Goal: Task Accomplishment & Management: Complete application form

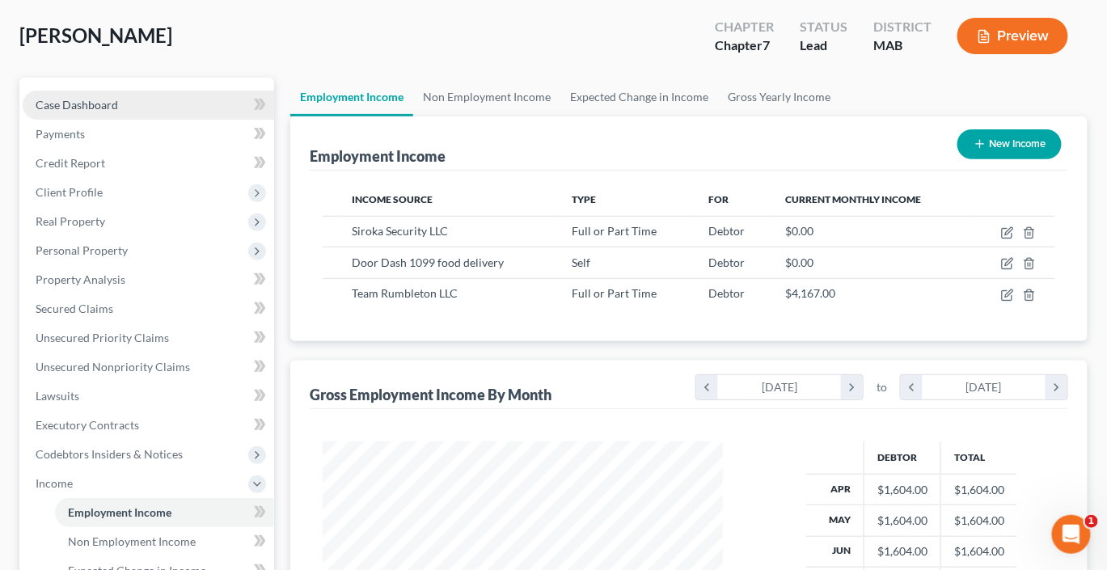
click at [113, 112] on span "Case Dashboard" at bounding box center [77, 105] width 83 height 14
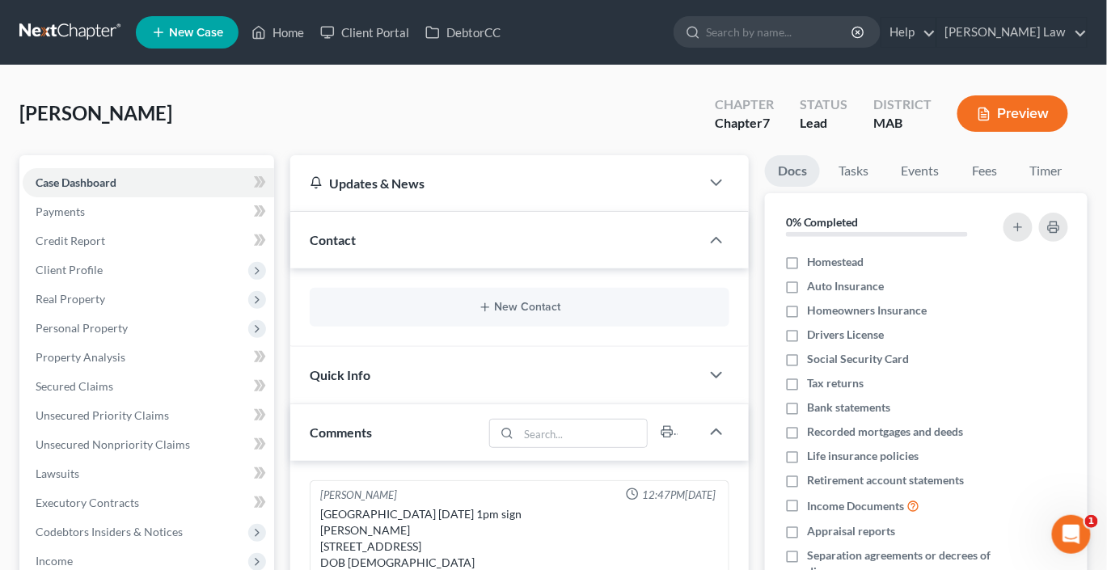
scroll to position [15, 0]
click at [1011, 187] on link "Fees" at bounding box center [985, 171] width 52 height 32
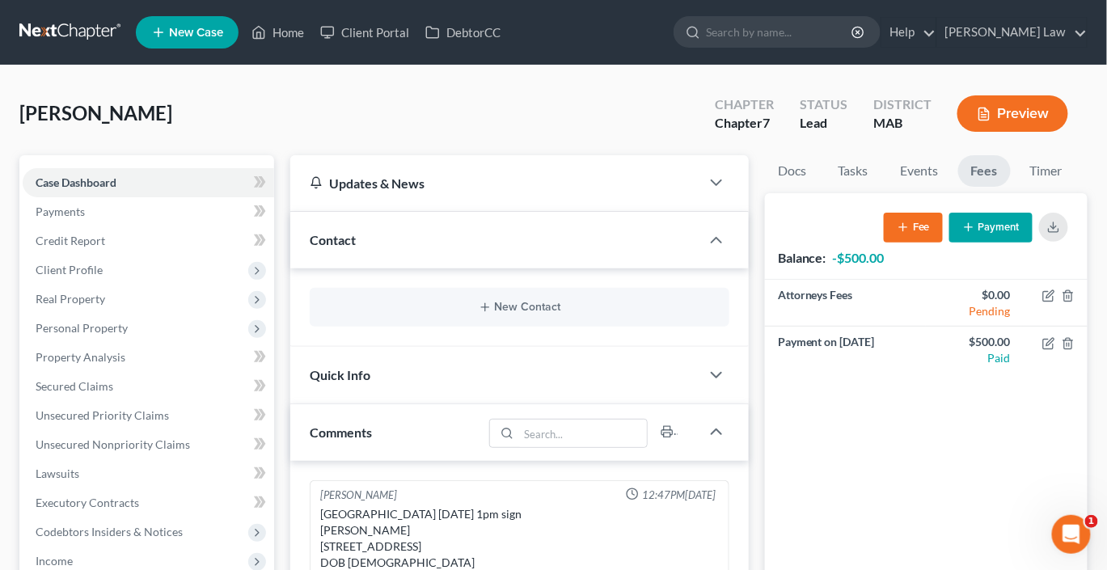
scroll to position [29, 0]
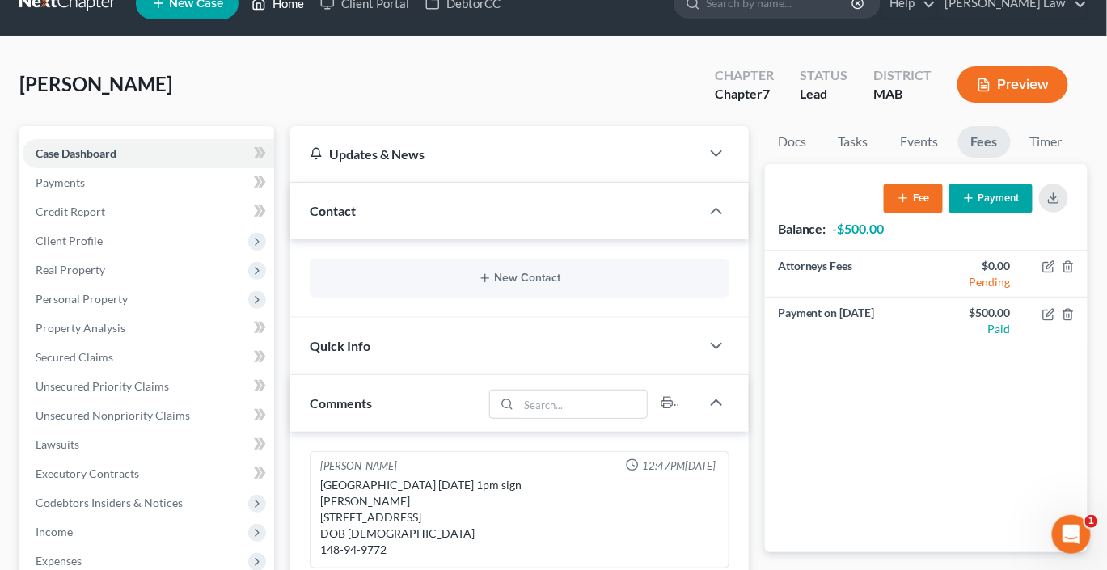
click at [312, 13] on link "Home" at bounding box center [277, 3] width 69 height 29
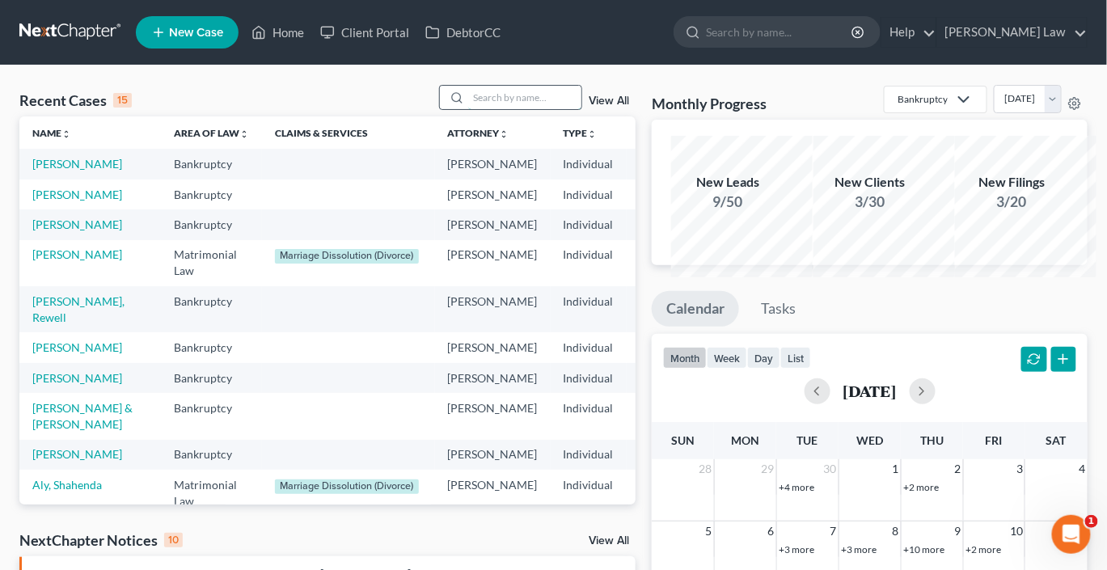
click at [477, 109] on input "search" at bounding box center [524, 97] width 113 height 23
type input "elie"
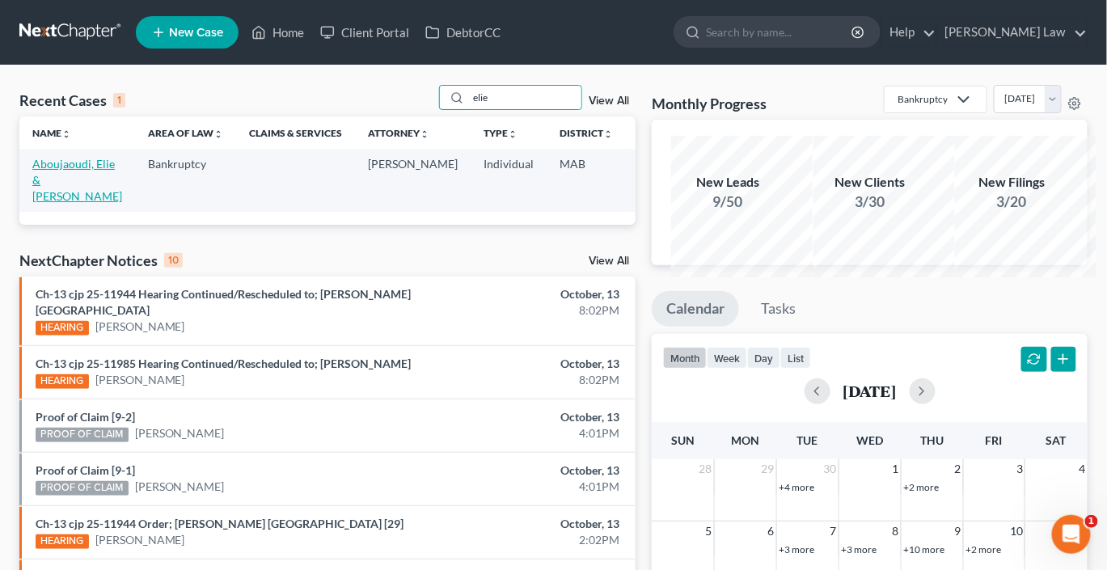
click at [53, 203] on link "Aboujaoudi, Elie & [PERSON_NAME]" at bounding box center [77, 180] width 90 height 46
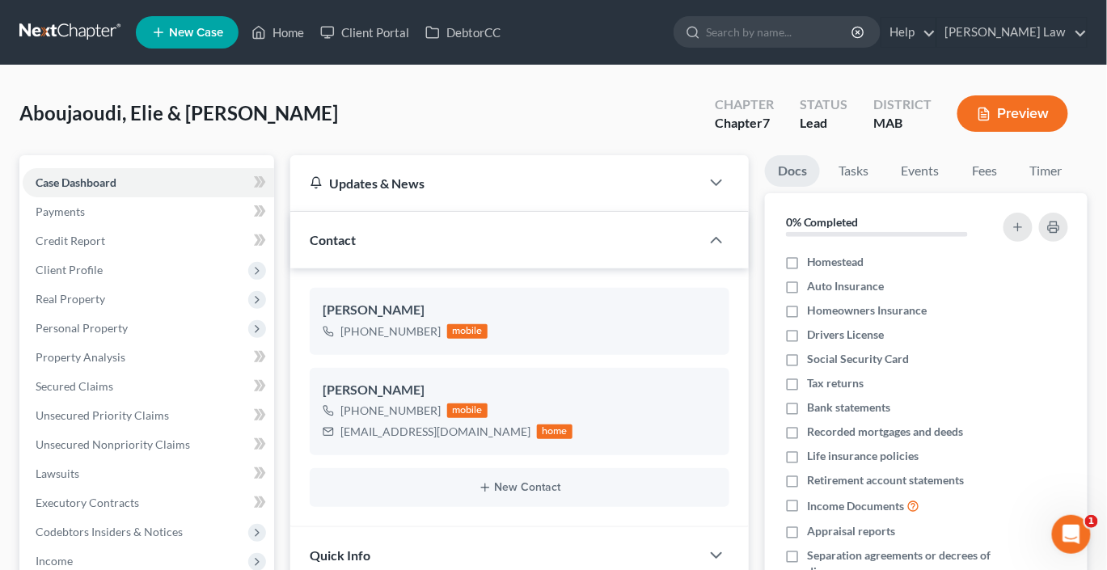
click at [967, 132] on button "Preview" at bounding box center [1013, 113] width 111 height 36
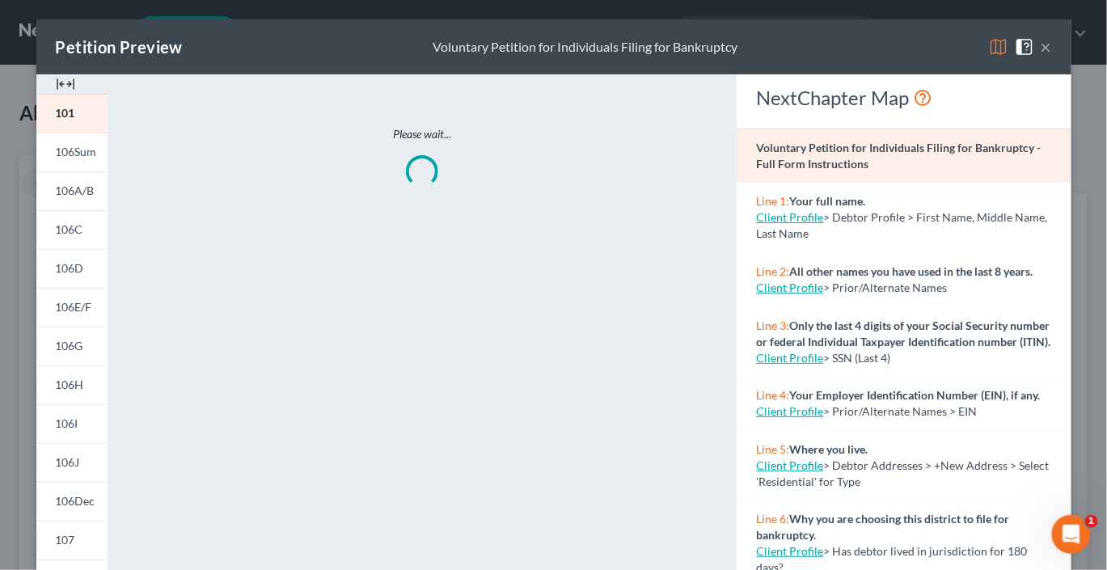
click at [64, 94] on img at bounding box center [65, 83] width 19 height 19
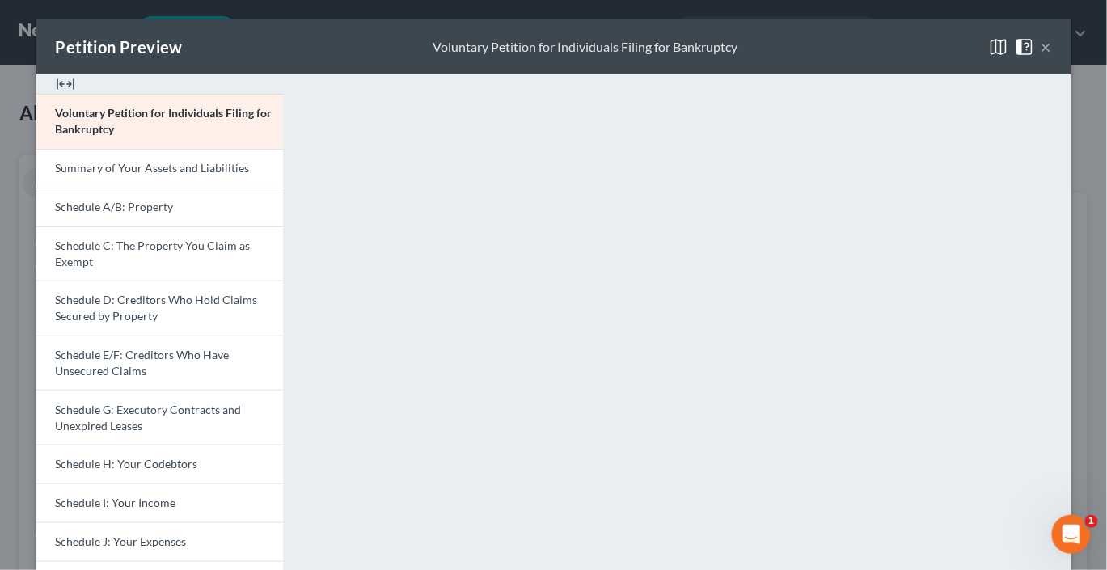
click at [61, 94] on img at bounding box center [65, 83] width 19 height 19
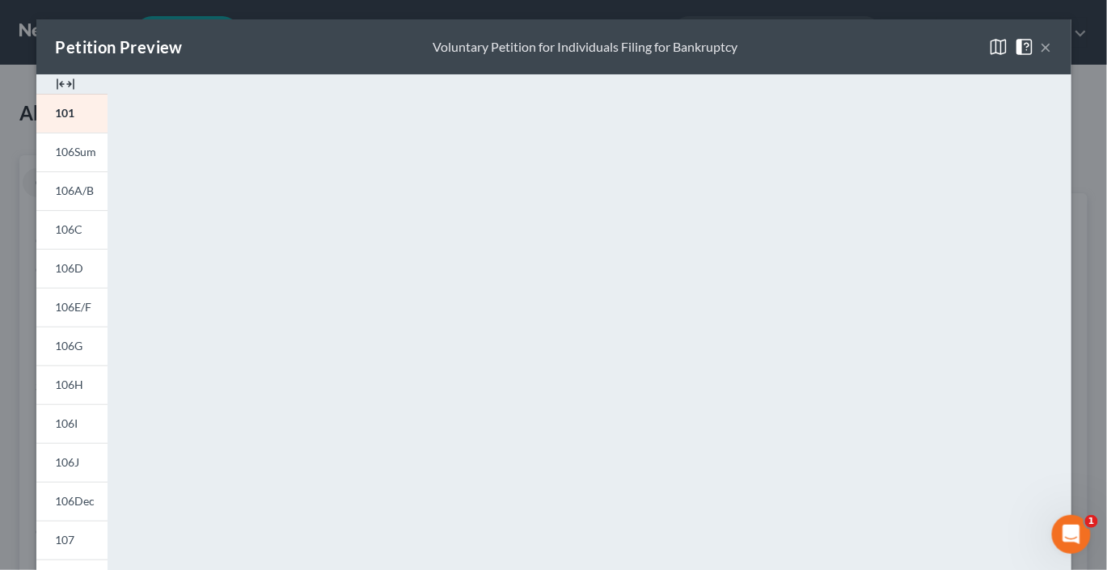
click at [61, 94] on img at bounding box center [65, 83] width 19 height 19
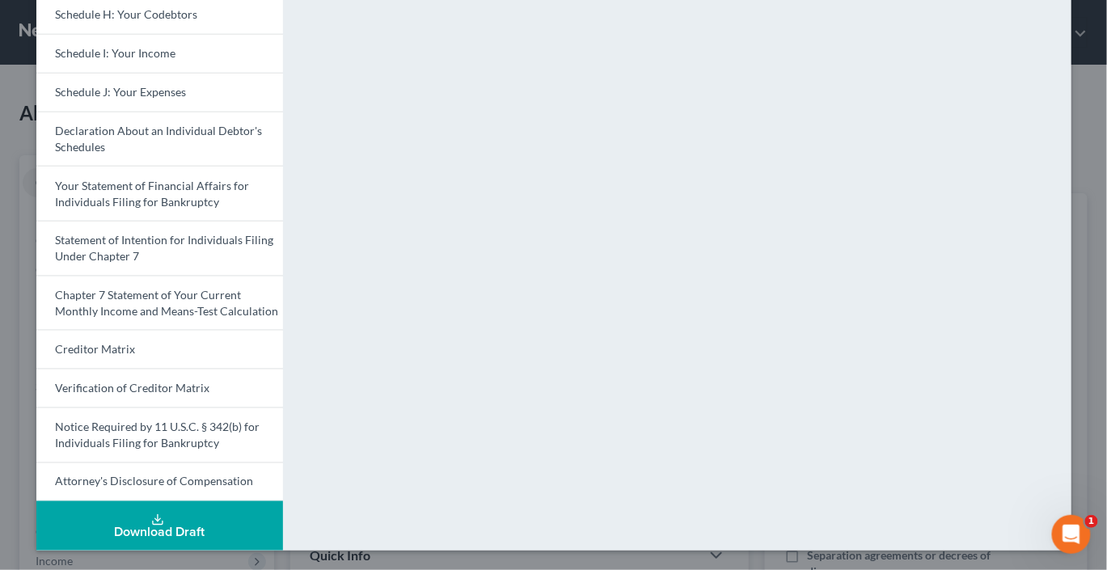
scroll to position [777, 0]
click at [164, 504] on button "Download Draft" at bounding box center [159, 526] width 247 height 49
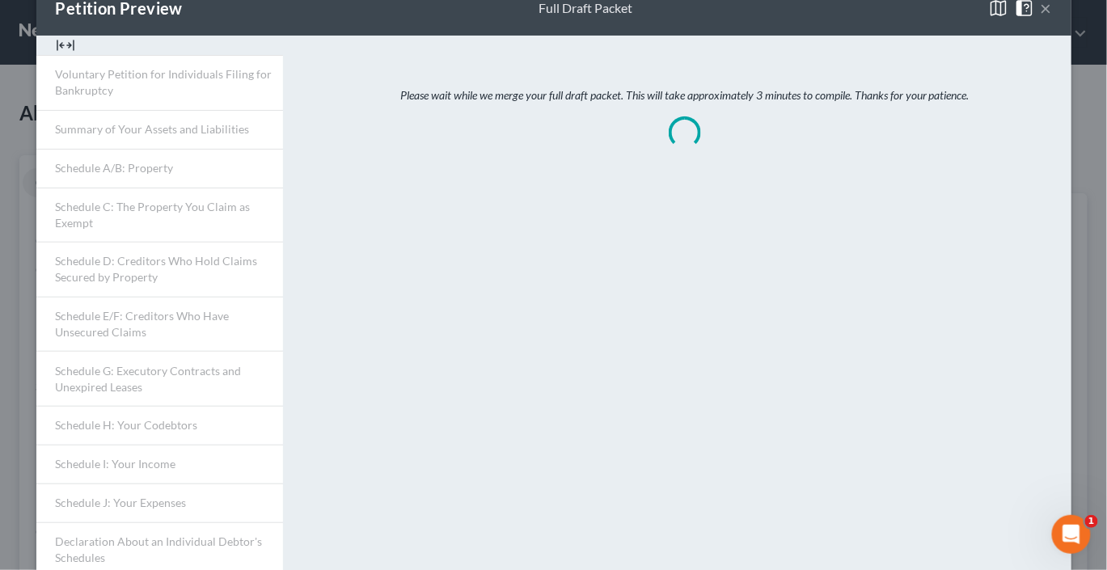
scroll to position [0, 0]
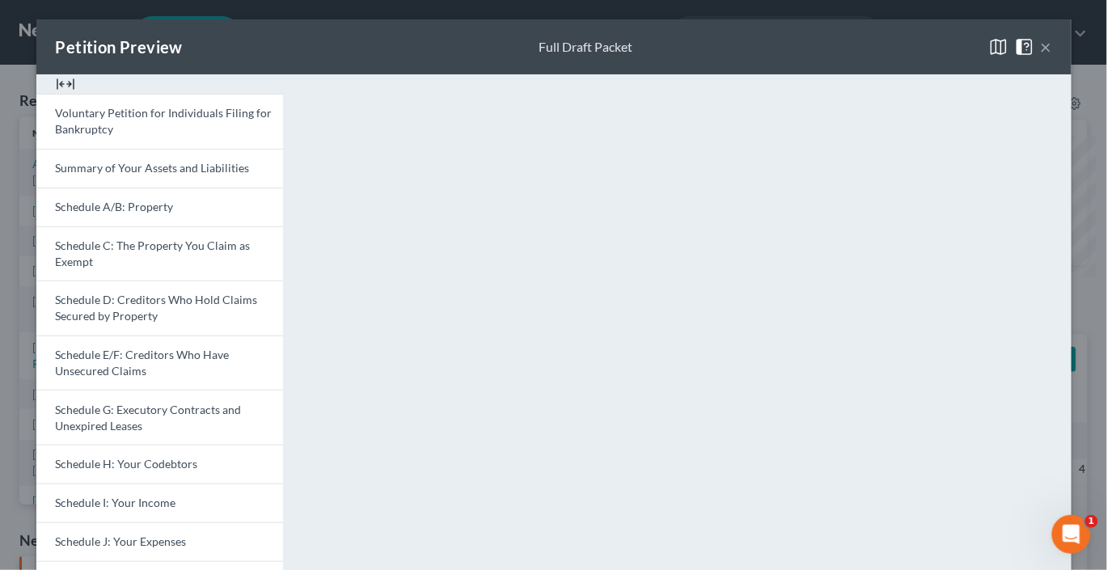
click at [1051, 57] on button "×" at bounding box center [1046, 46] width 11 height 19
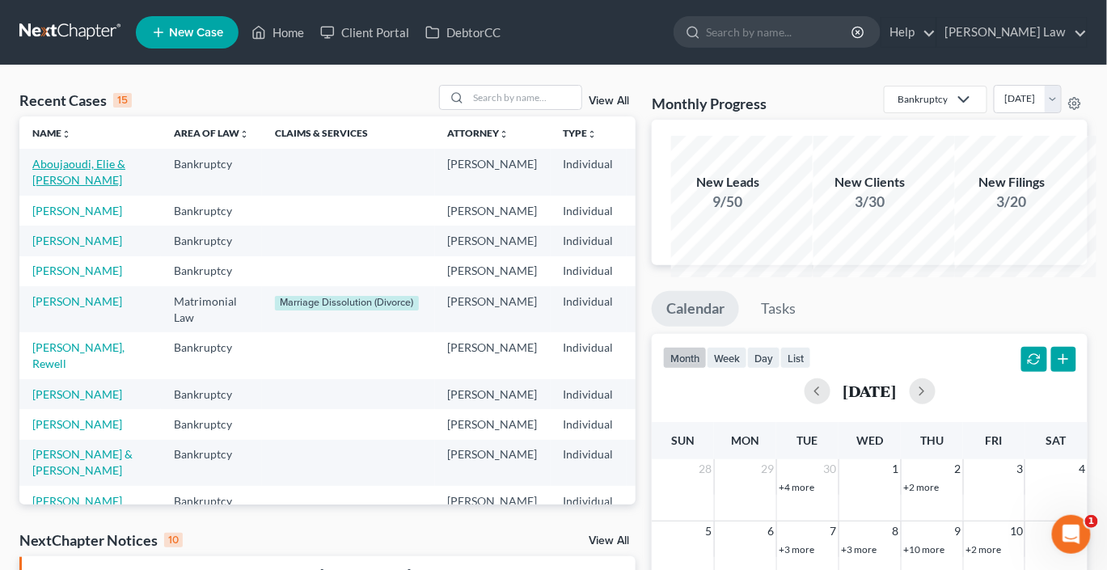
click at [67, 187] on link "Aboujaoudi, Elie & [PERSON_NAME]" at bounding box center [78, 172] width 93 height 30
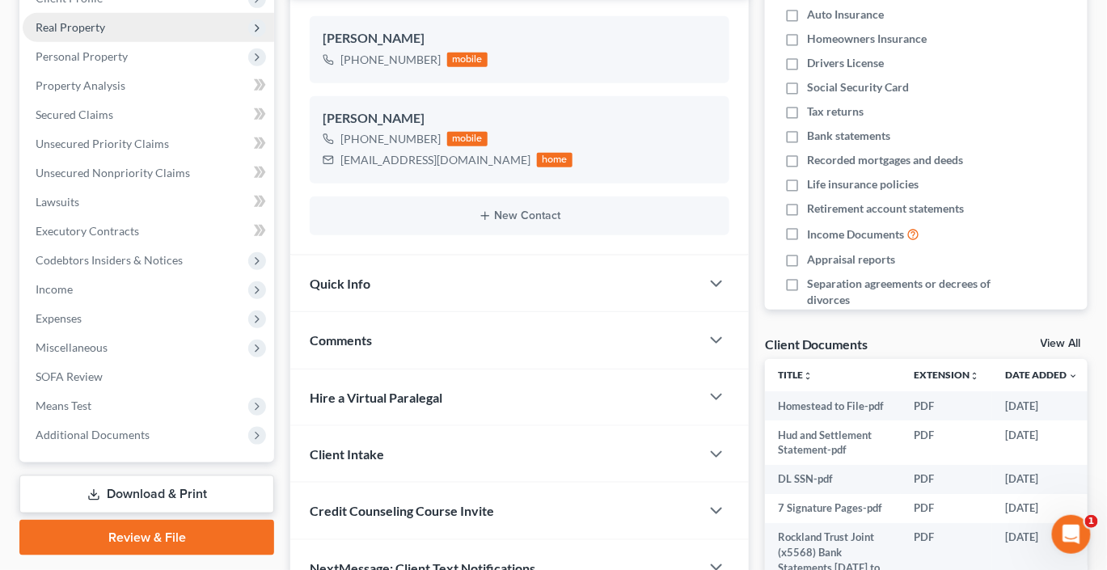
scroll to position [264, 0]
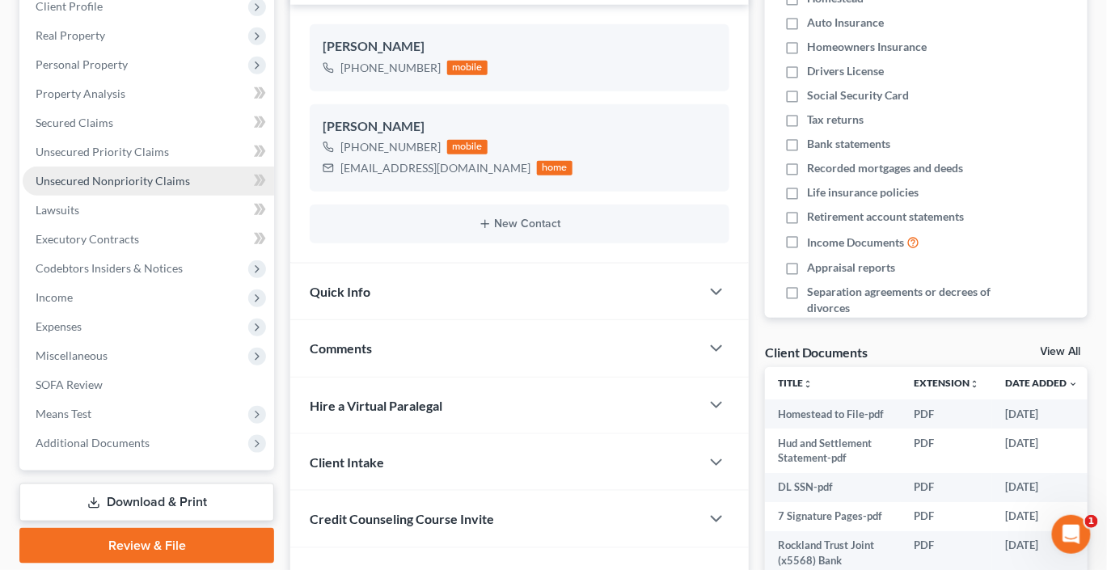
click at [91, 188] on span "Unsecured Nonpriority Claims" at bounding box center [113, 181] width 155 height 14
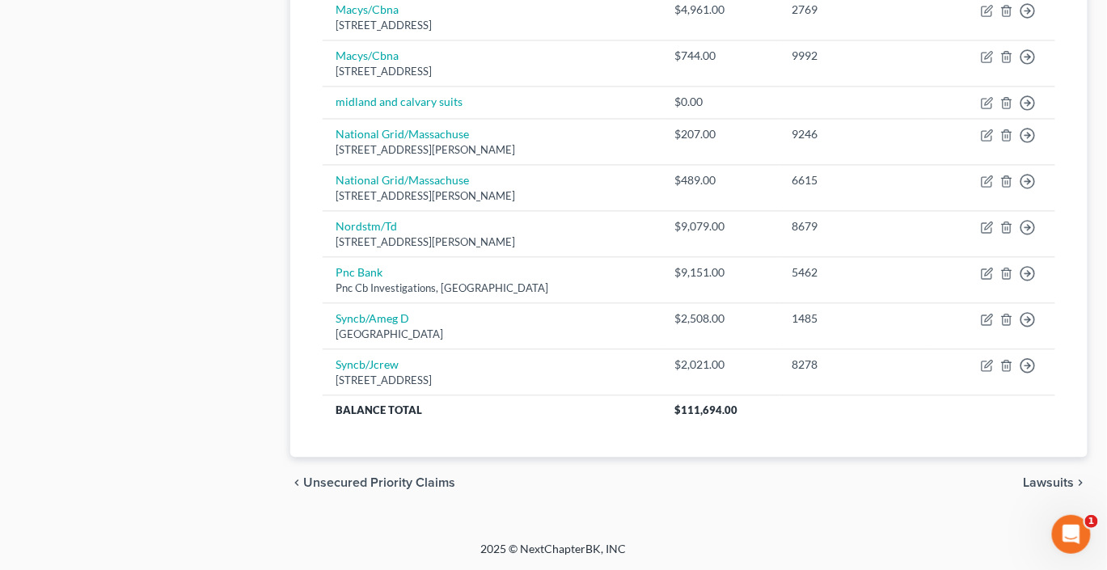
scroll to position [1000, 0]
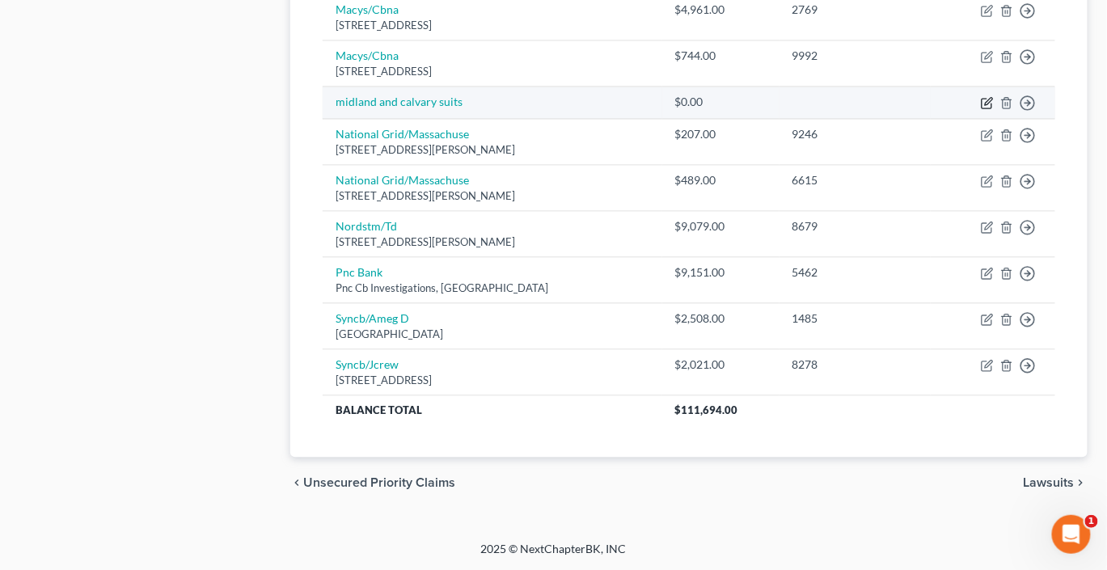
click at [981, 109] on icon "button" at bounding box center [987, 102] width 13 height 13
select select "2"
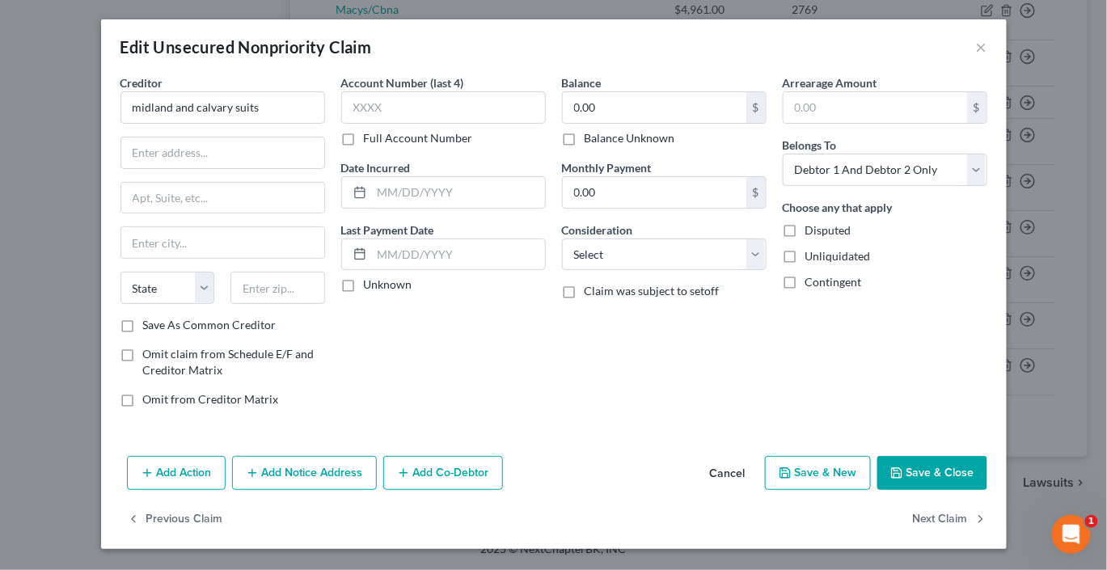
scroll to position [0, 0]
click at [988, 57] on button "×" at bounding box center [981, 46] width 11 height 19
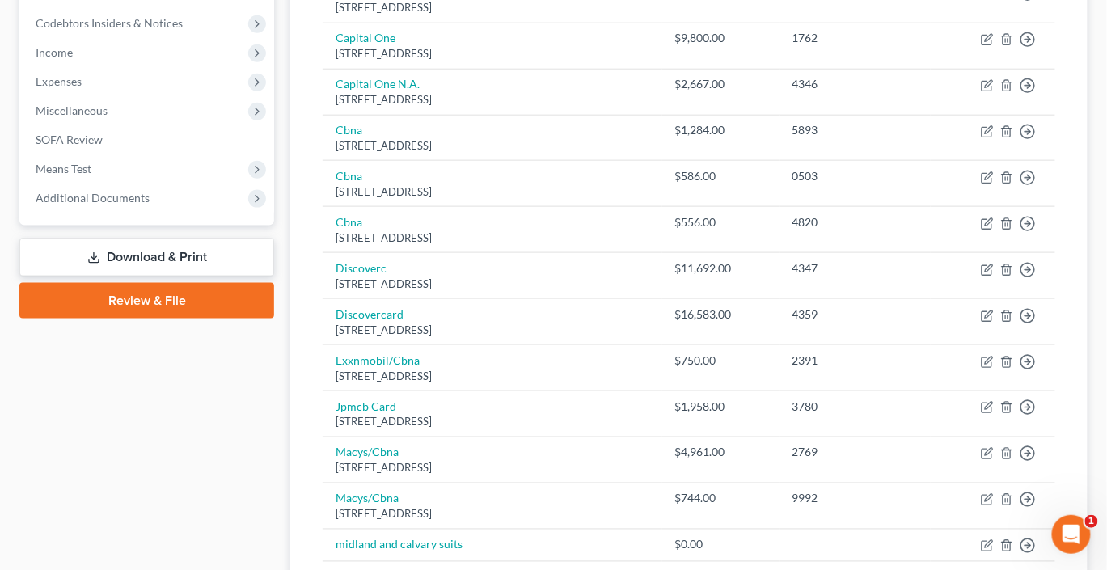
scroll to position [450, 0]
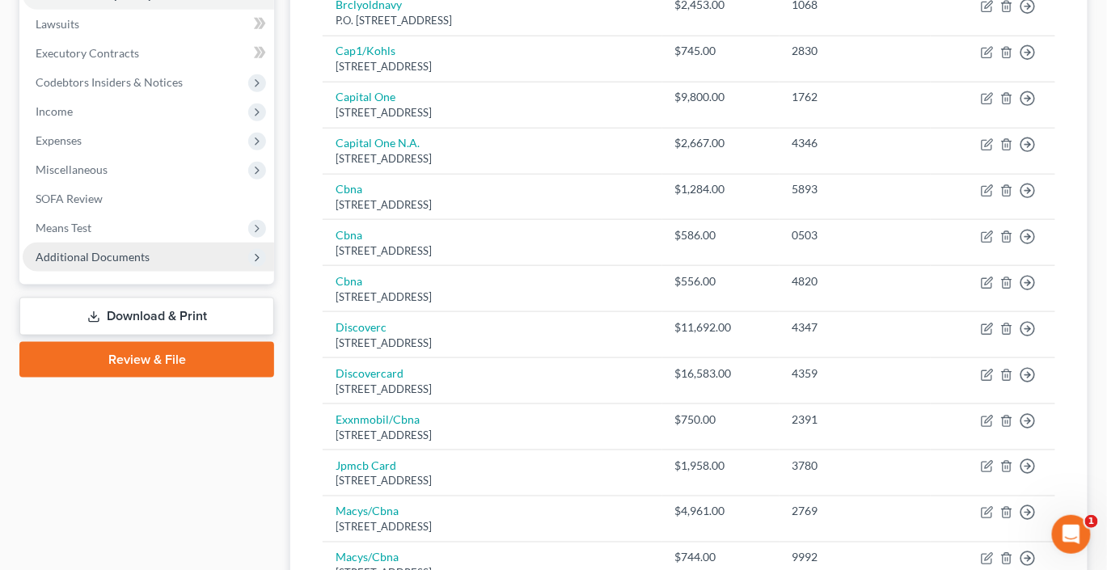
click at [197, 272] on span "Additional Documents" at bounding box center [149, 257] width 252 height 29
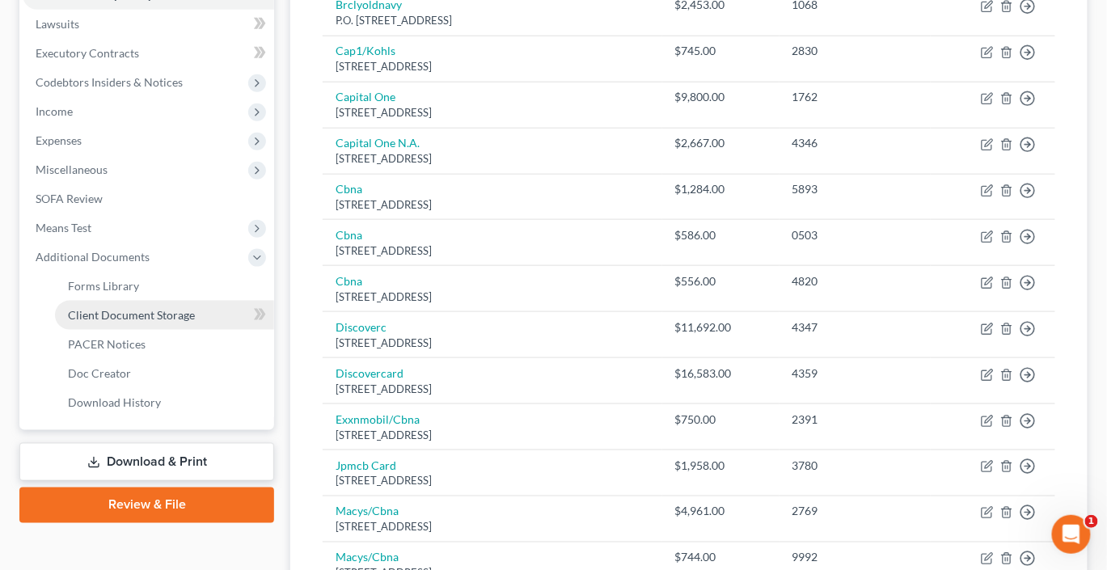
click at [195, 322] on span "Client Document Storage" at bounding box center [131, 315] width 127 height 14
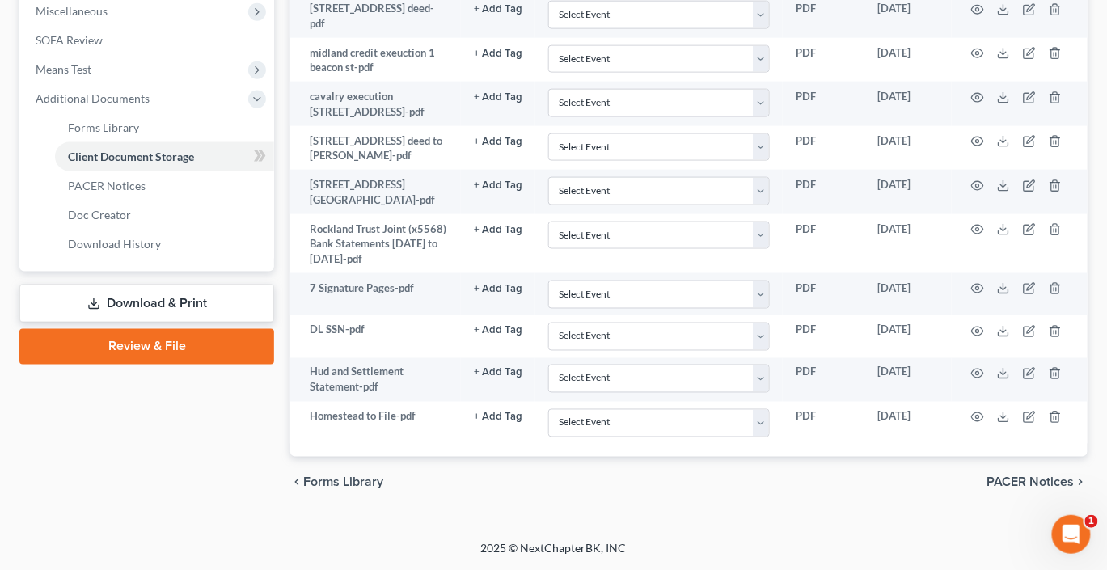
scroll to position [665, 18]
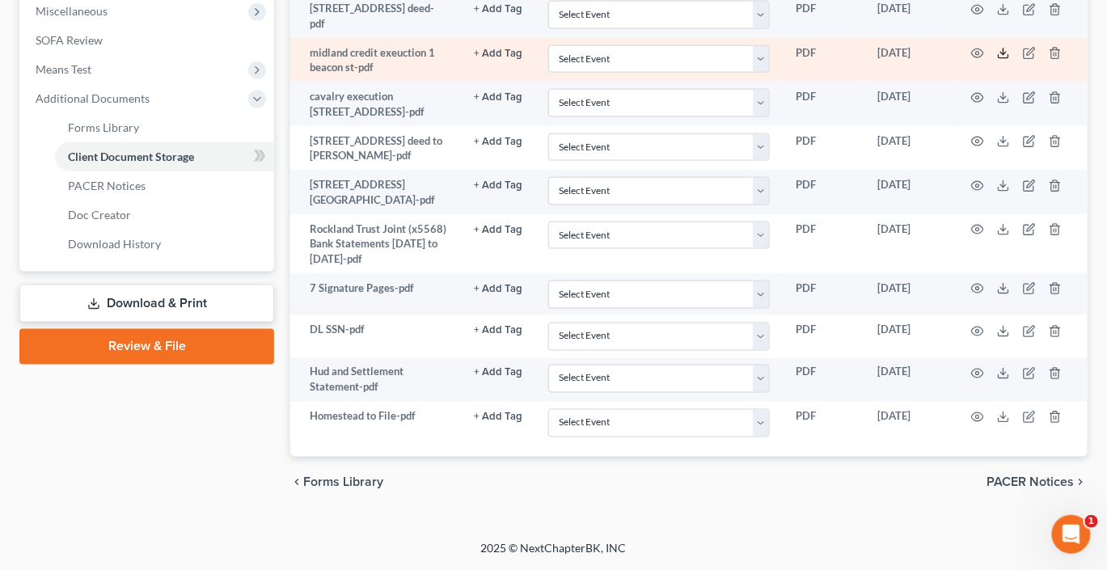
click at [1010, 60] on icon at bounding box center [1003, 53] width 13 height 13
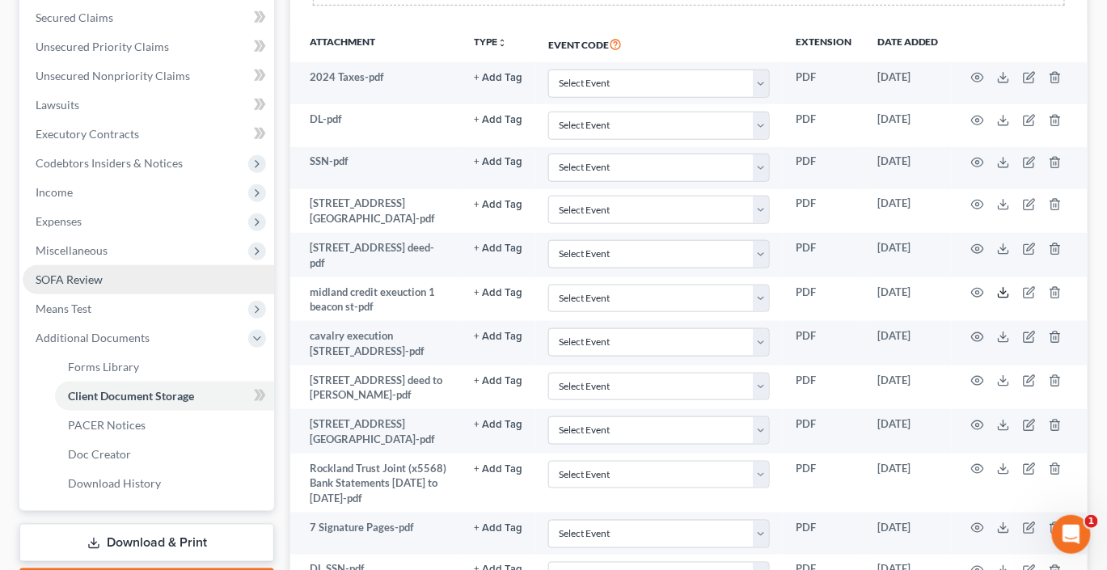
scroll to position [358, 18]
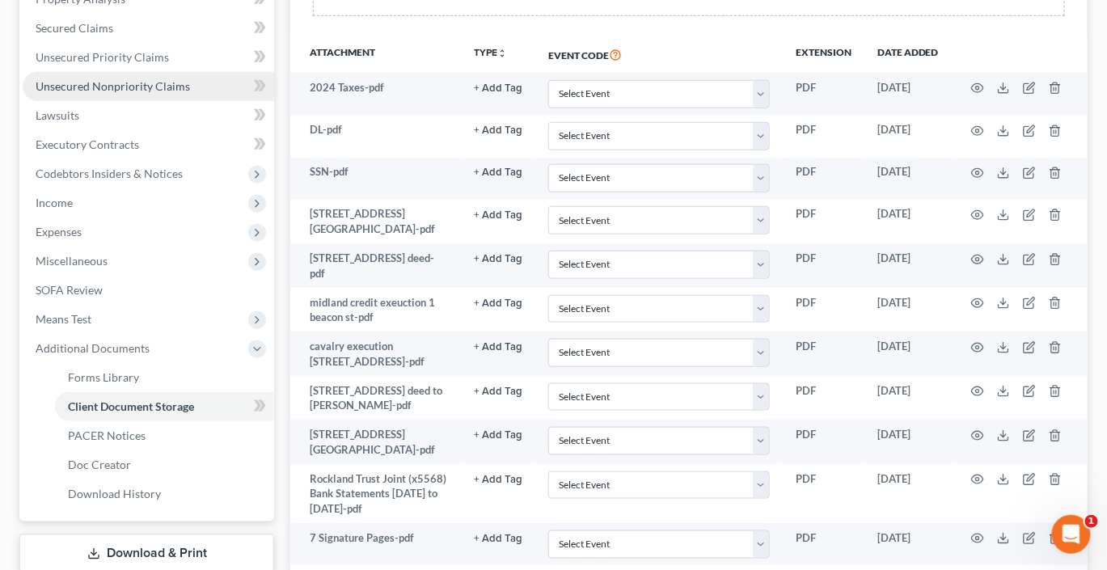
click at [92, 93] on span "Unsecured Nonpriority Claims" at bounding box center [113, 86] width 155 height 14
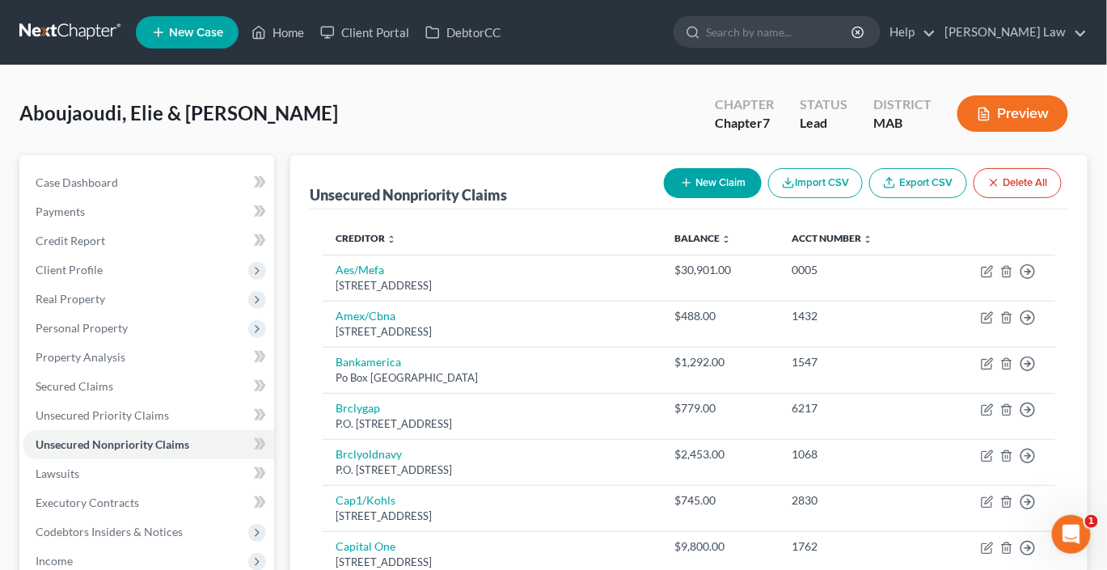
click at [664, 198] on button "New Claim" at bounding box center [713, 183] width 98 height 30
select select "2"
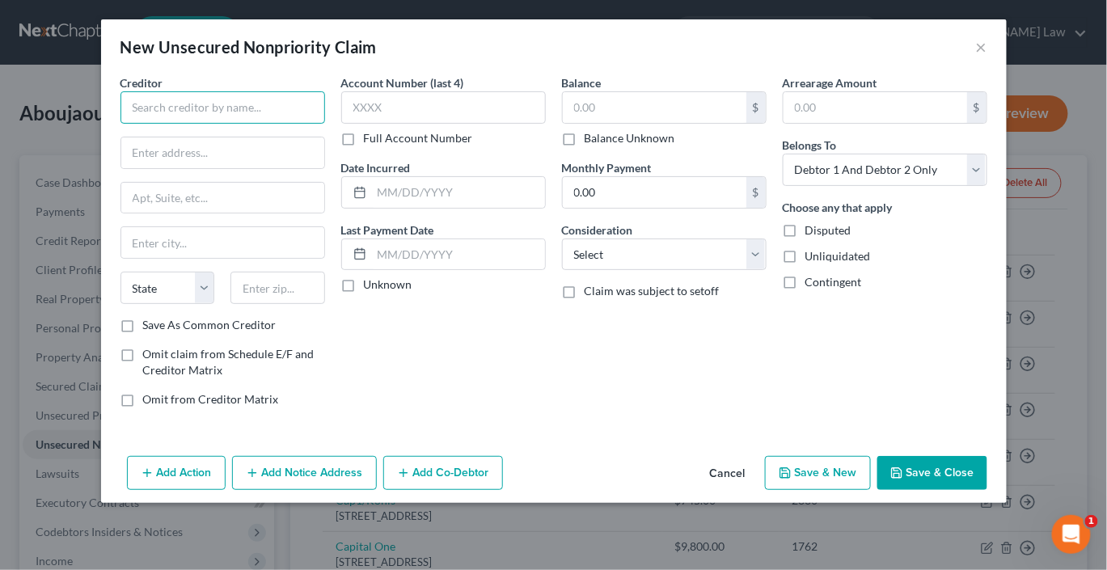
click at [206, 124] on input "text" at bounding box center [223, 107] width 205 height 32
type input "M"
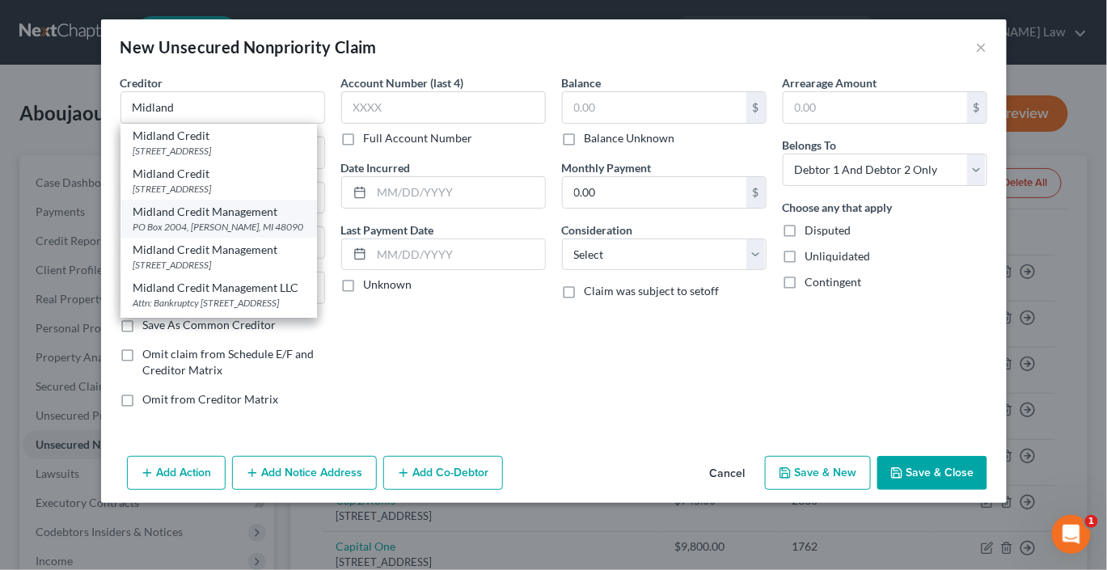
click at [214, 234] on div "PO Box 2004, [PERSON_NAME], MI 48090" at bounding box center [218, 227] width 171 height 14
type input "Midland Credit Management"
type input "PO Box 2004"
type input "[PERSON_NAME]"
select select "23"
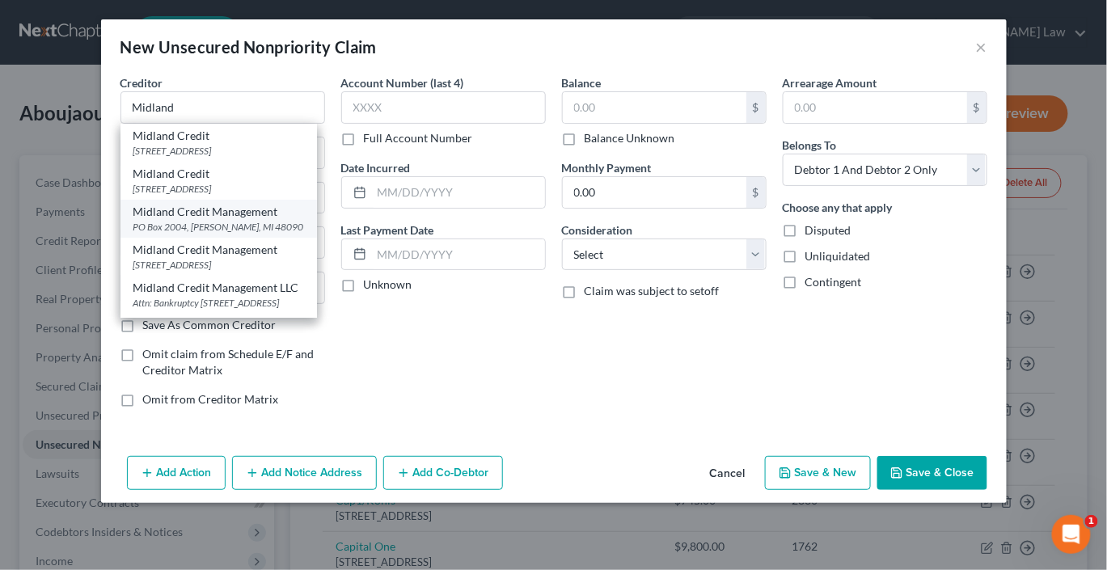
type input "48090"
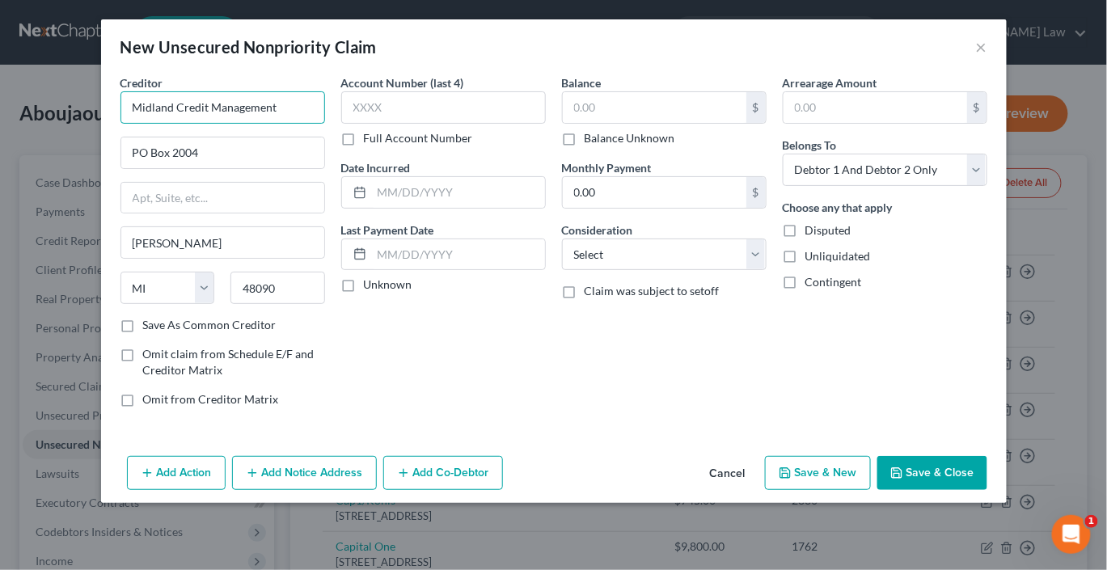
drag, startPoint x: 260, startPoint y: 133, endPoint x: -5, endPoint y: 156, distance: 265.5
drag, startPoint x: 248, startPoint y: 137, endPoint x: -6, endPoint y: 121, distance: 254.5
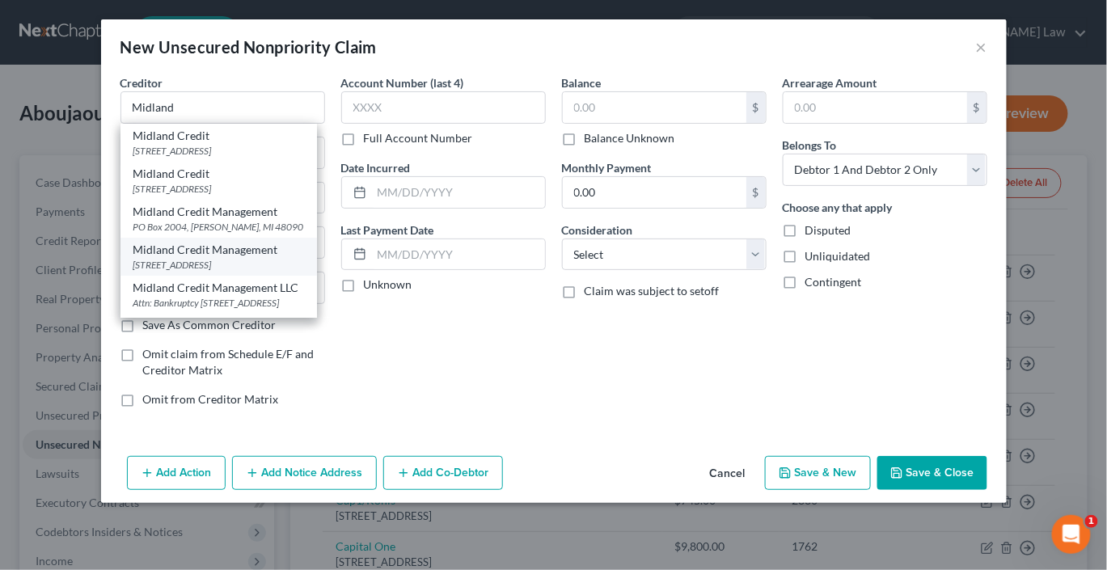
click at [133, 272] on div "[STREET_ADDRESS]" at bounding box center [218, 265] width 171 height 14
type input "Midland Credit Management"
type input "350 Camino De La Reina"
type input "Suite 100"
type input "[GEOGRAPHIC_DATA]"
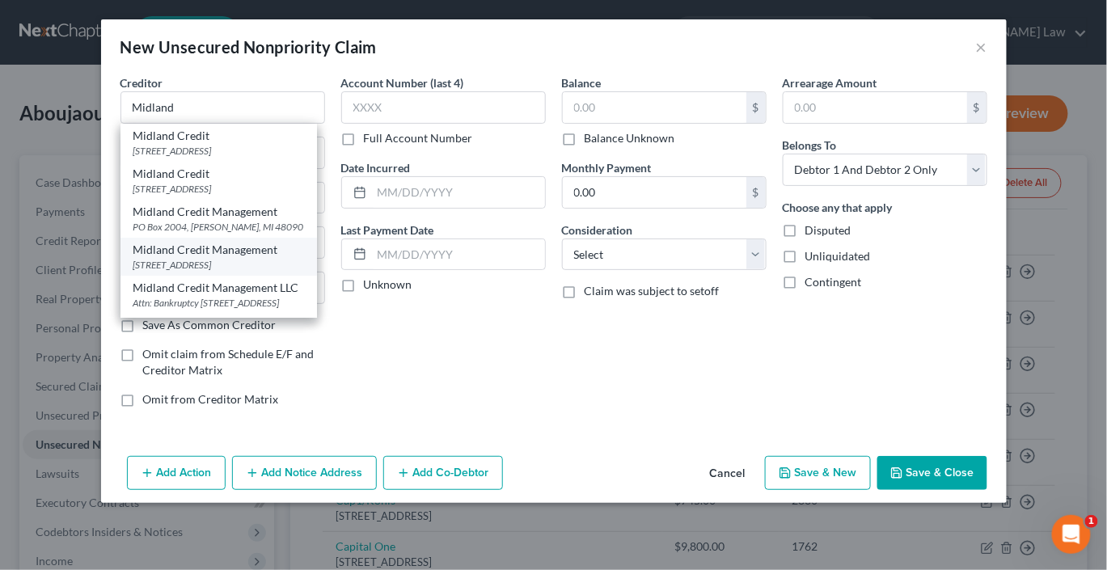
select select "4"
type input "92108"
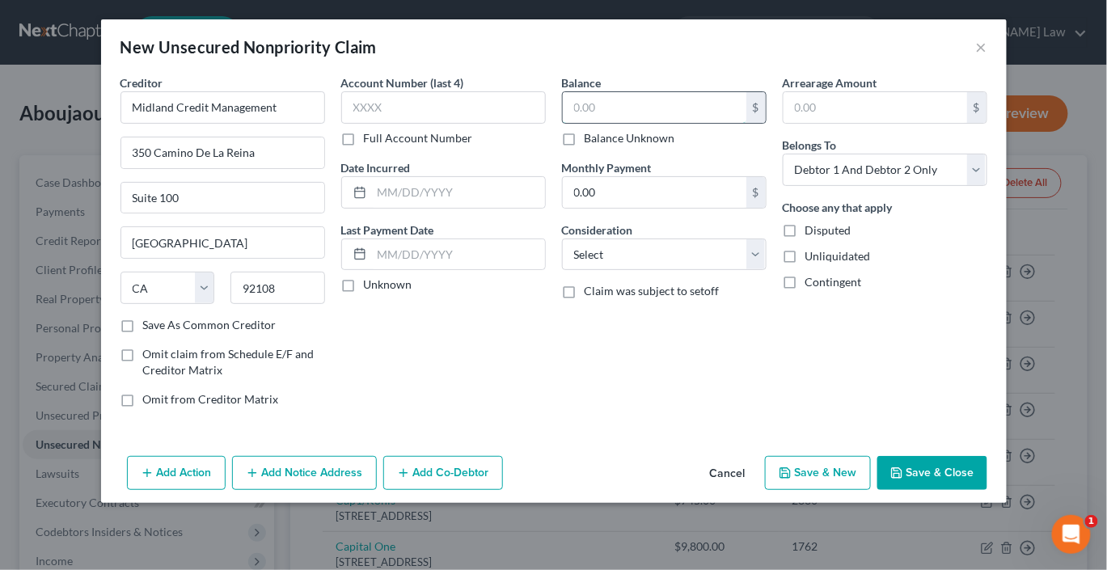
click at [598, 123] on input "text" at bounding box center [655, 107] width 184 height 31
type input "2,617"
click at [416, 208] on input "text" at bounding box center [458, 192] width 173 height 31
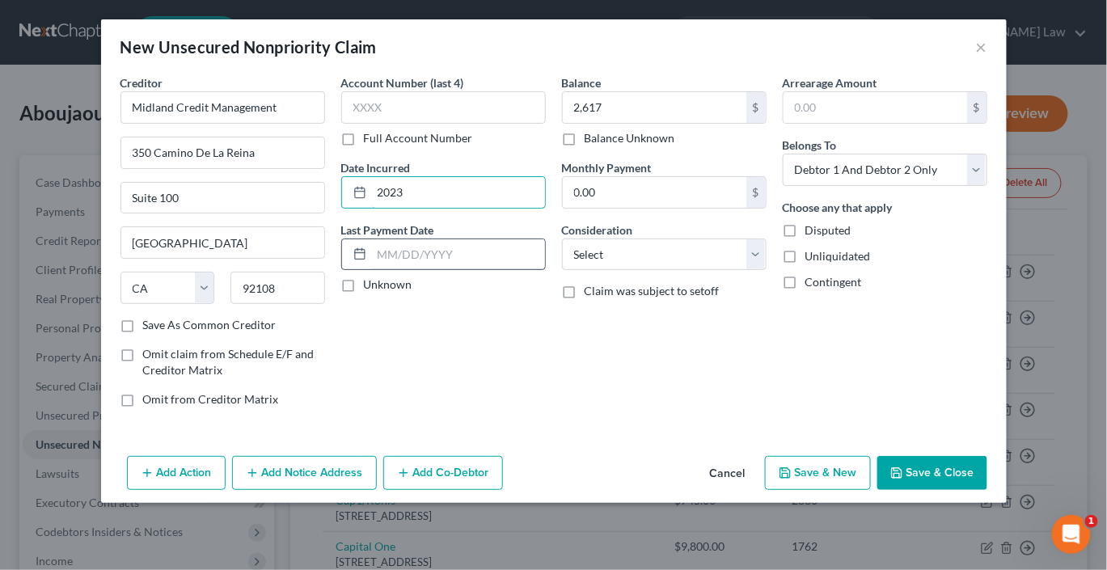
scroll to position [77, 0]
type input "2023"
click at [280, 490] on button "Add Notice Address" at bounding box center [304, 473] width 145 height 34
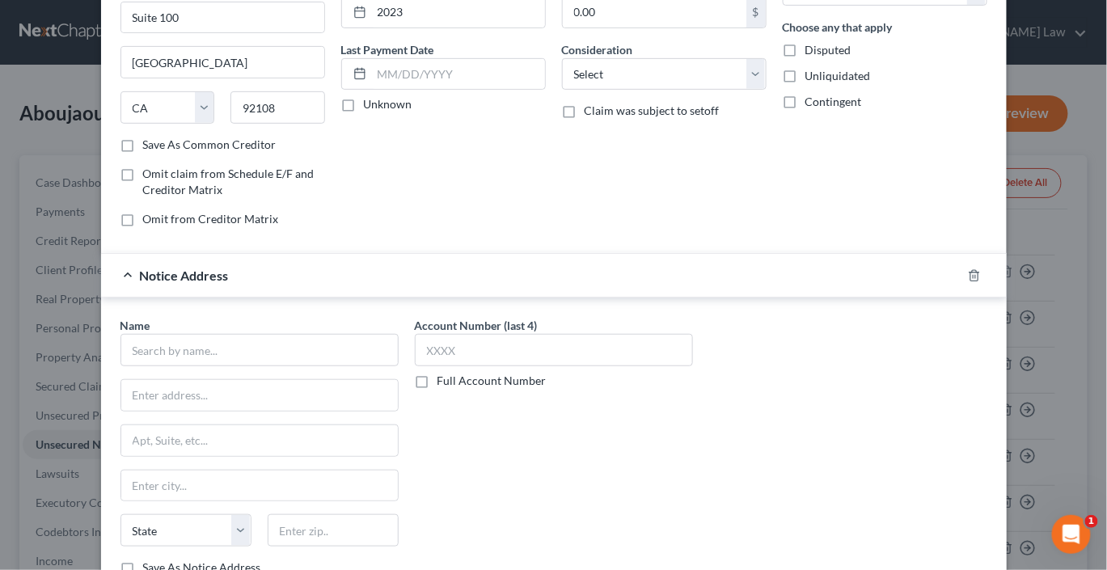
scroll to position [197, 0]
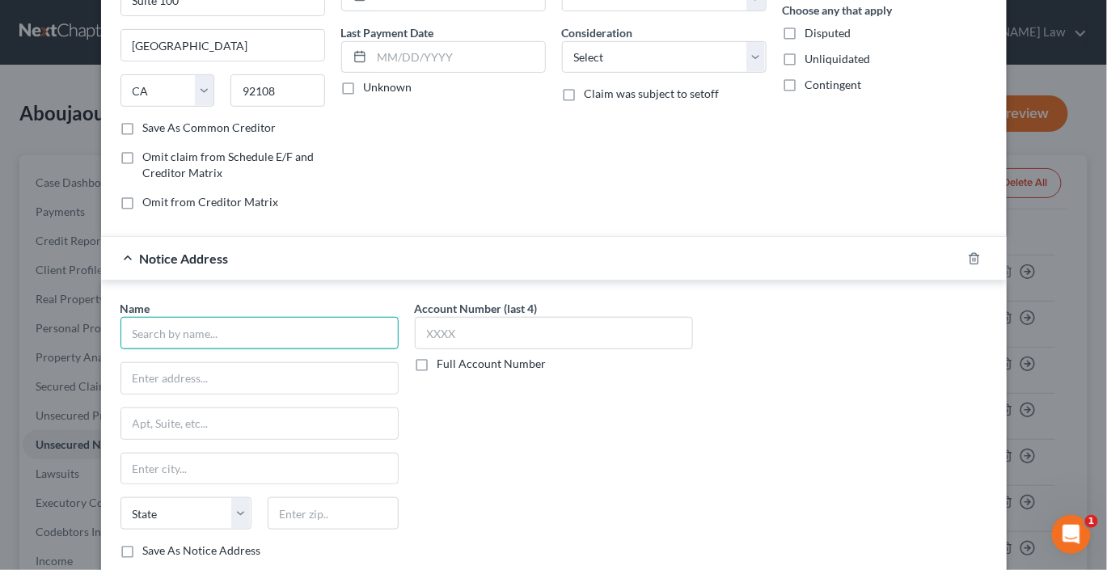
click at [210, 349] on input "text" at bounding box center [260, 333] width 278 height 32
type input "A"
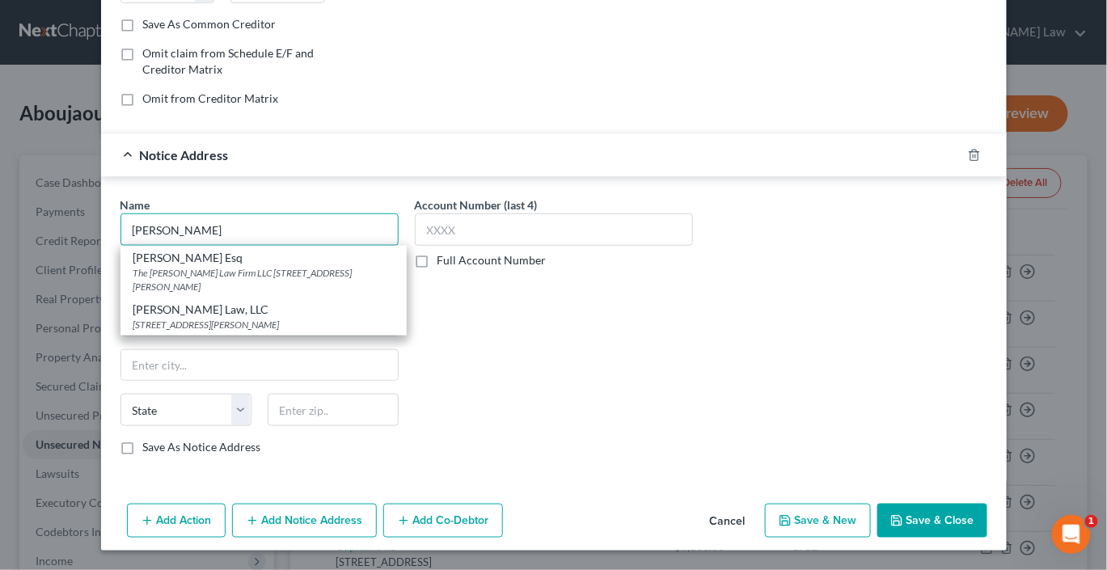
scroll to position [329, 0]
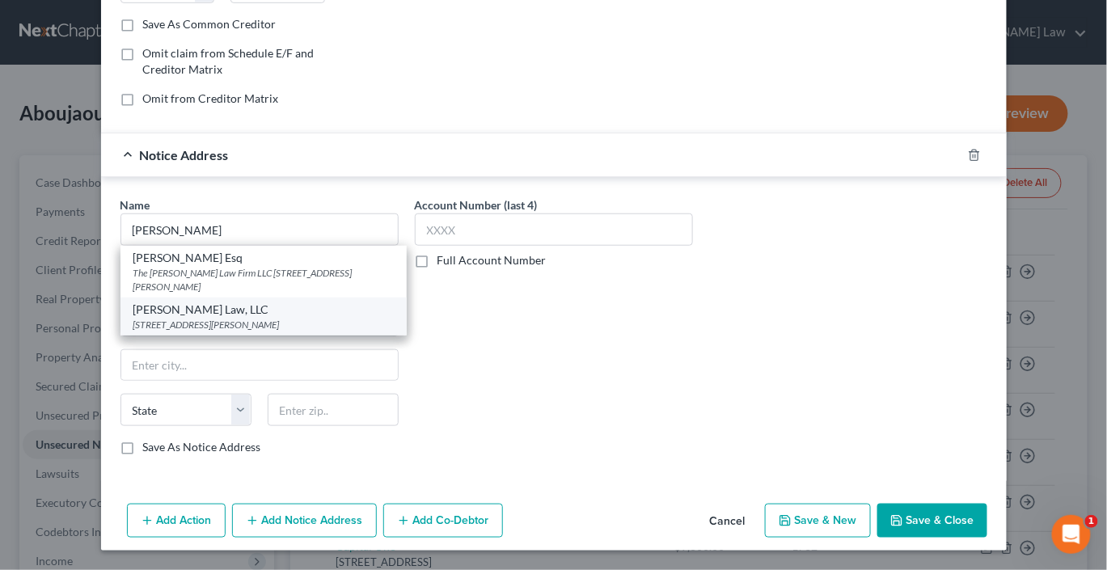
click at [180, 332] on div "[STREET_ADDRESS][PERSON_NAME]" at bounding box center [263, 325] width 260 height 14
type input "[PERSON_NAME] Law, LLC"
type input "[STREET_ADDRESS][PERSON_NAME]"
type input "Suite A102"
type input "[GEOGRAPHIC_DATA]"
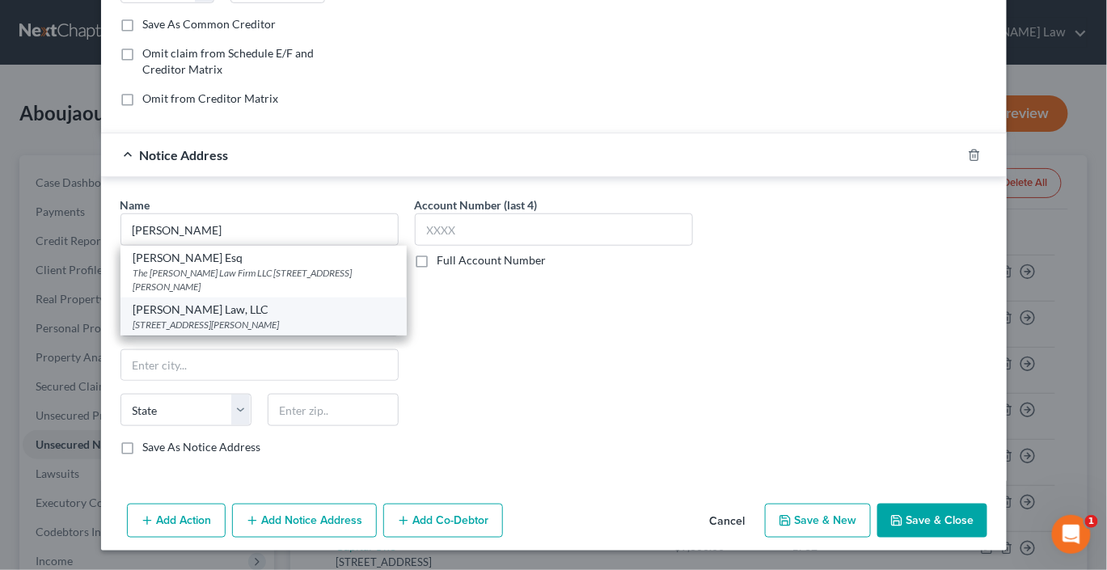
select select "32"
type input "03079"
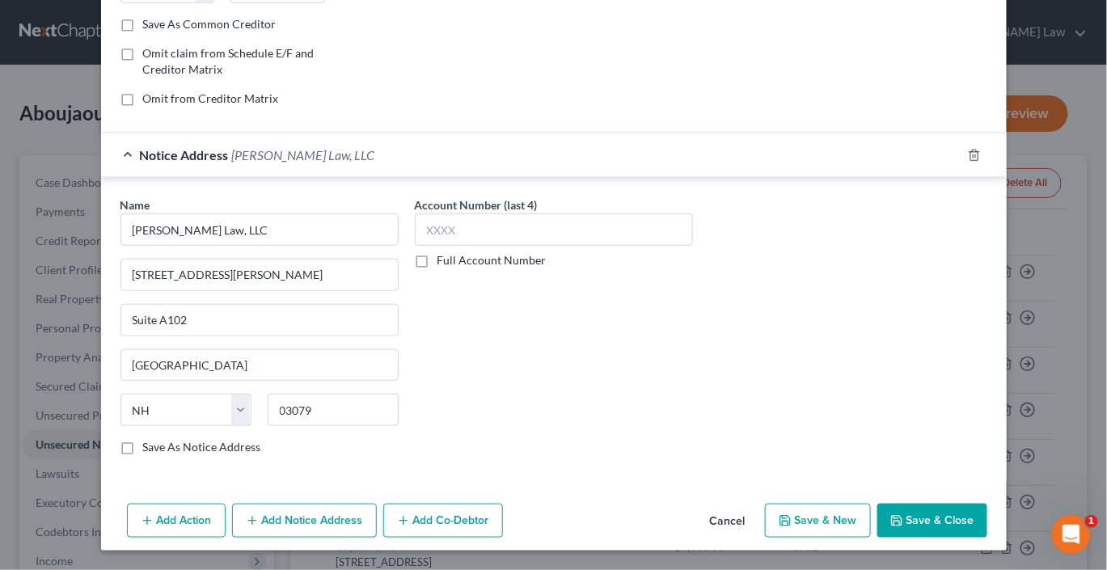
scroll to position [509, 0]
click at [988, 505] on button "Save & Close" at bounding box center [933, 521] width 110 height 34
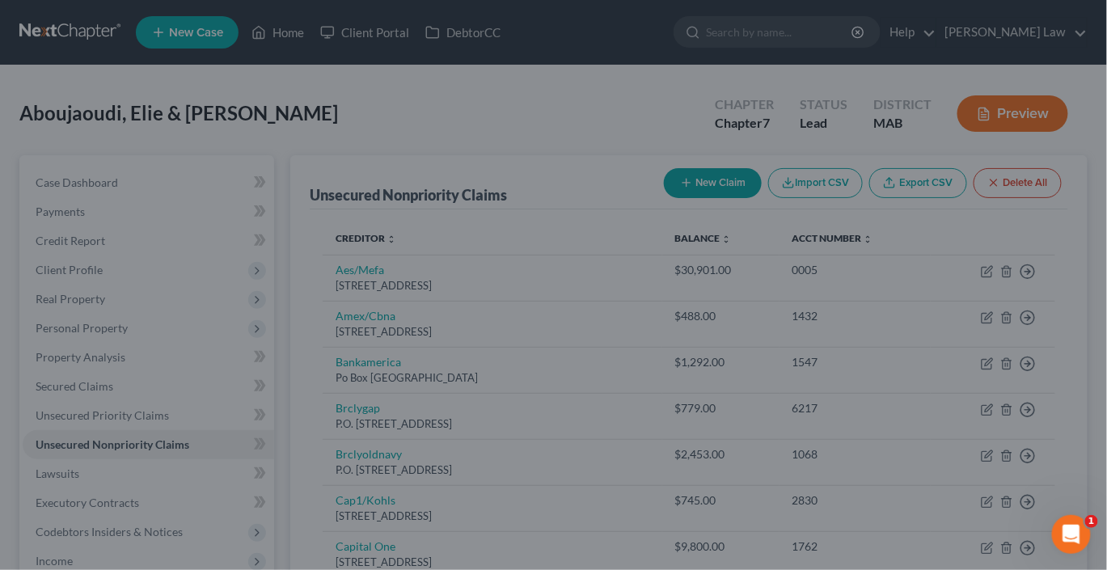
type input "2,617.00"
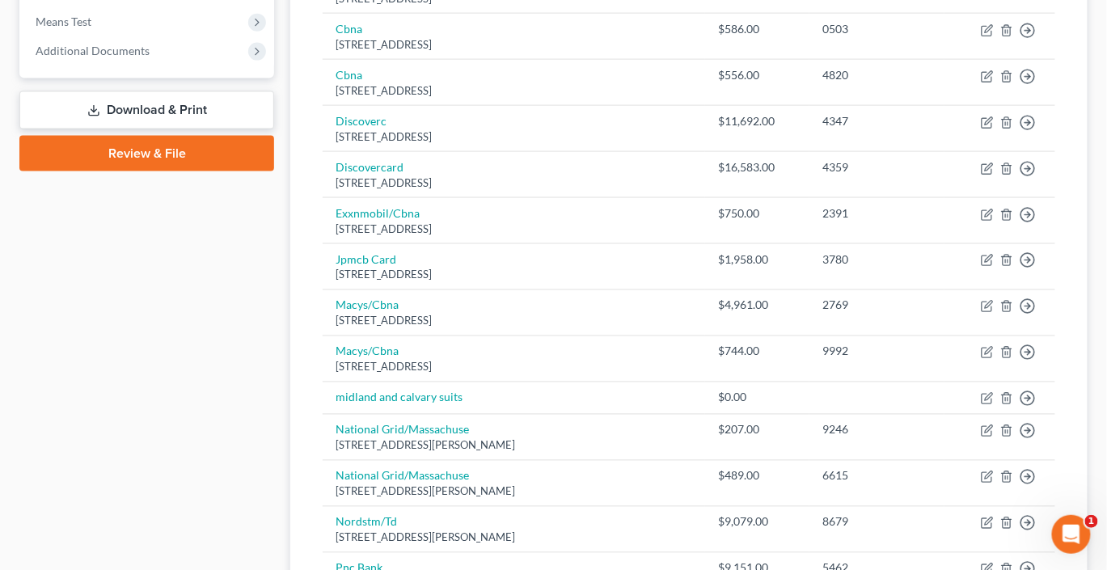
scroll to position [668, 0]
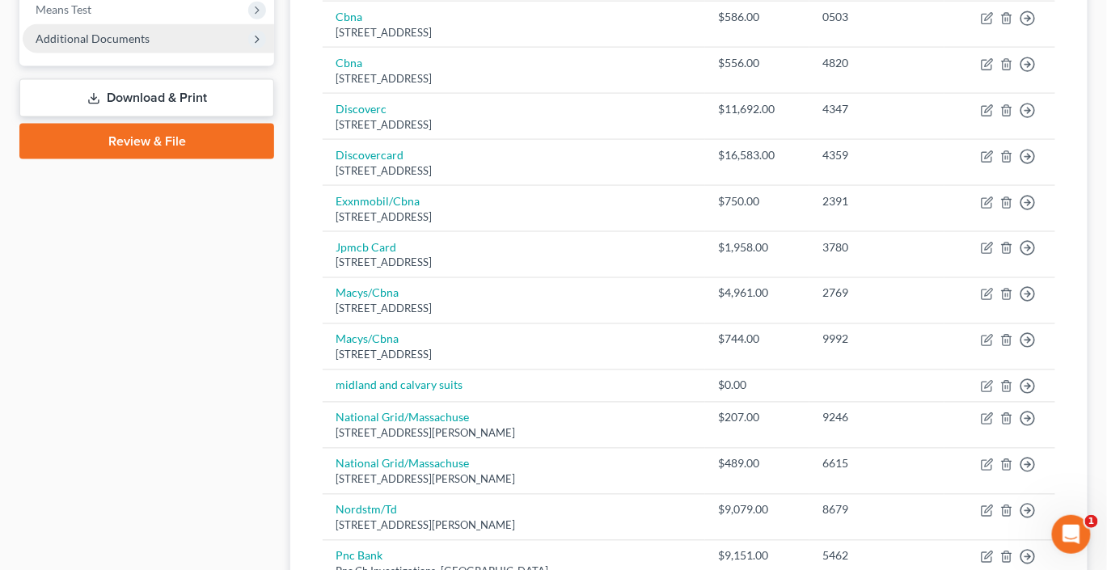
click at [131, 45] on span "Additional Documents" at bounding box center [93, 39] width 114 height 14
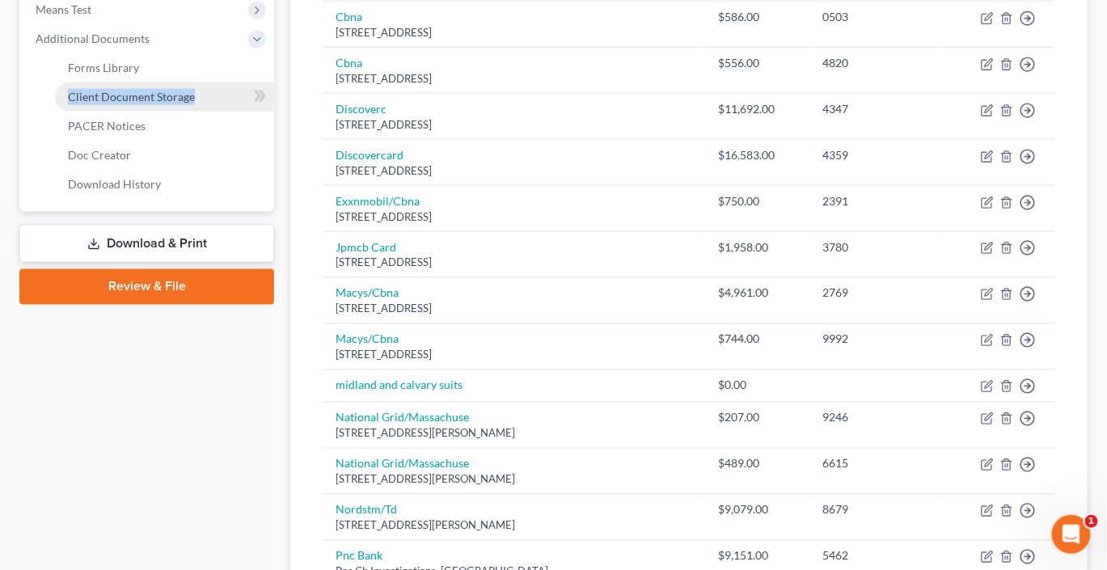
click at [160, 104] on span "Client Document Storage" at bounding box center [131, 97] width 127 height 14
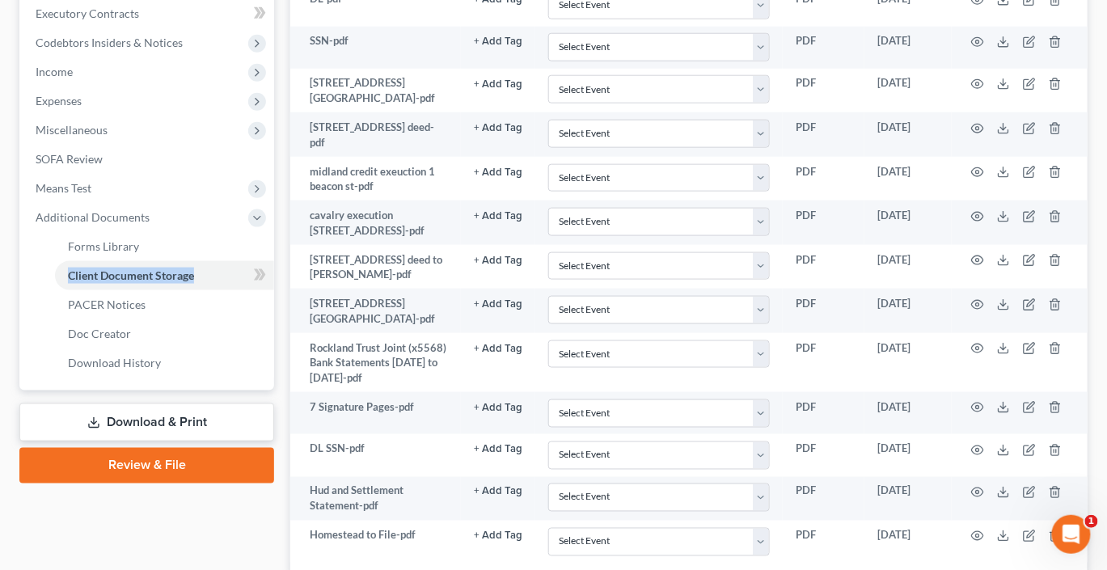
scroll to position [492, 0]
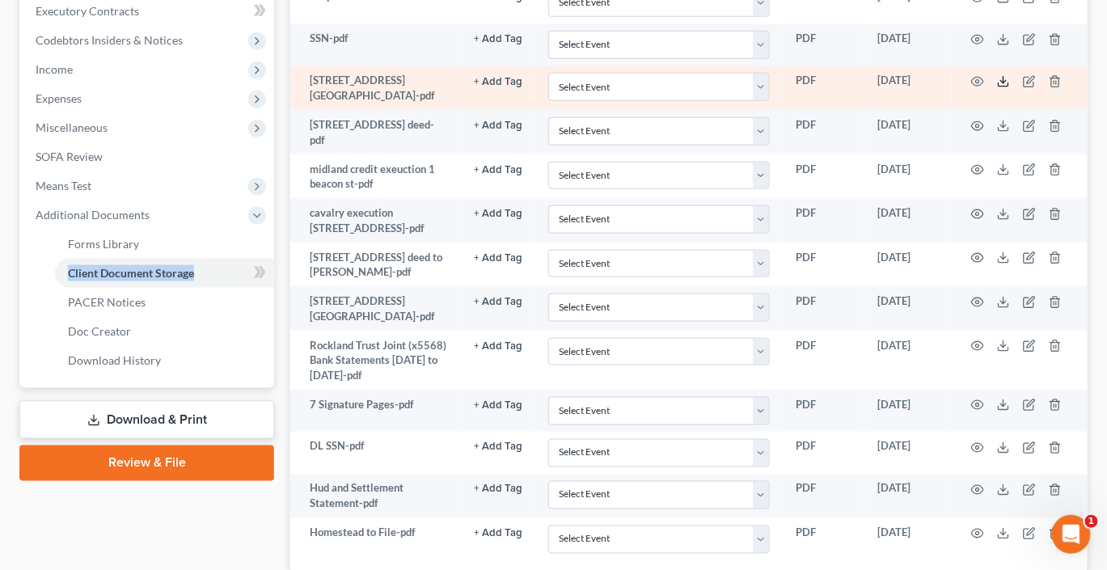
click at [1010, 88] on icon at bounding box center [1003, 81] width 13 height 13
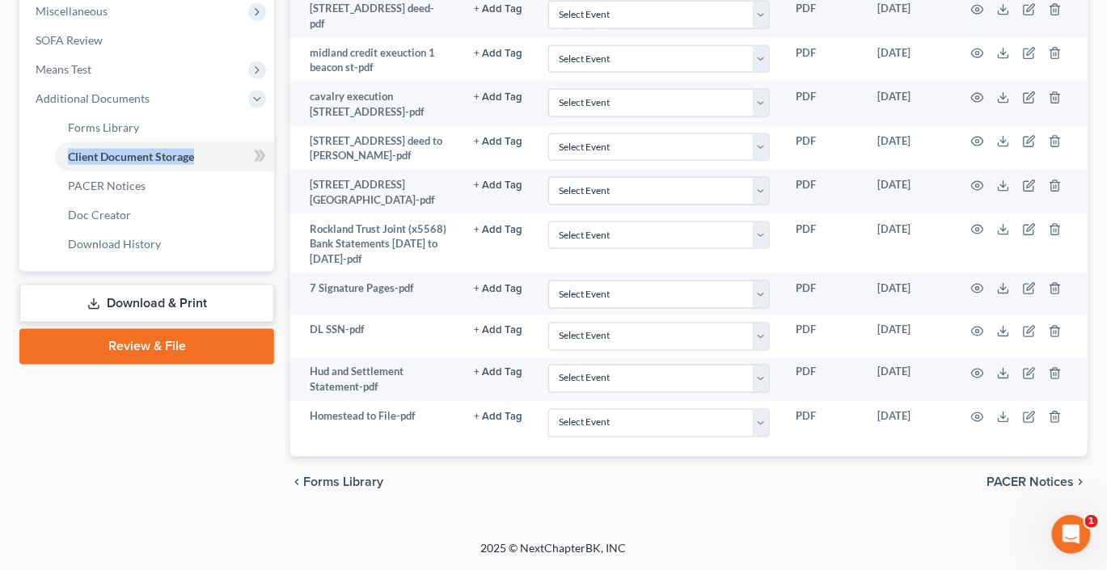
scroll to position [699, 0]
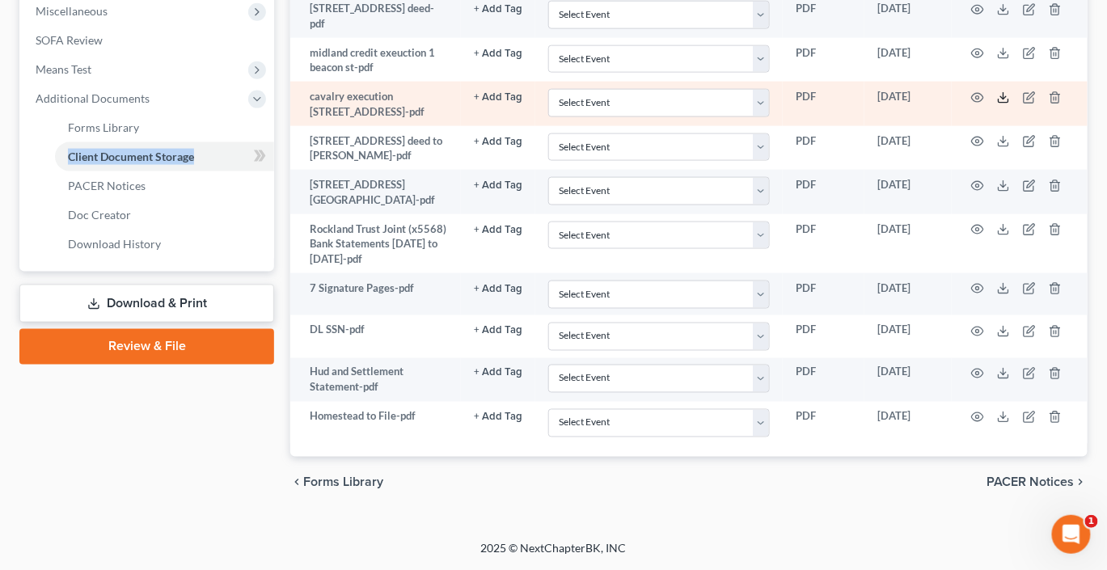
click at [1007, 99] on polyline at bounding box center [1004, 97] width 6 height 2
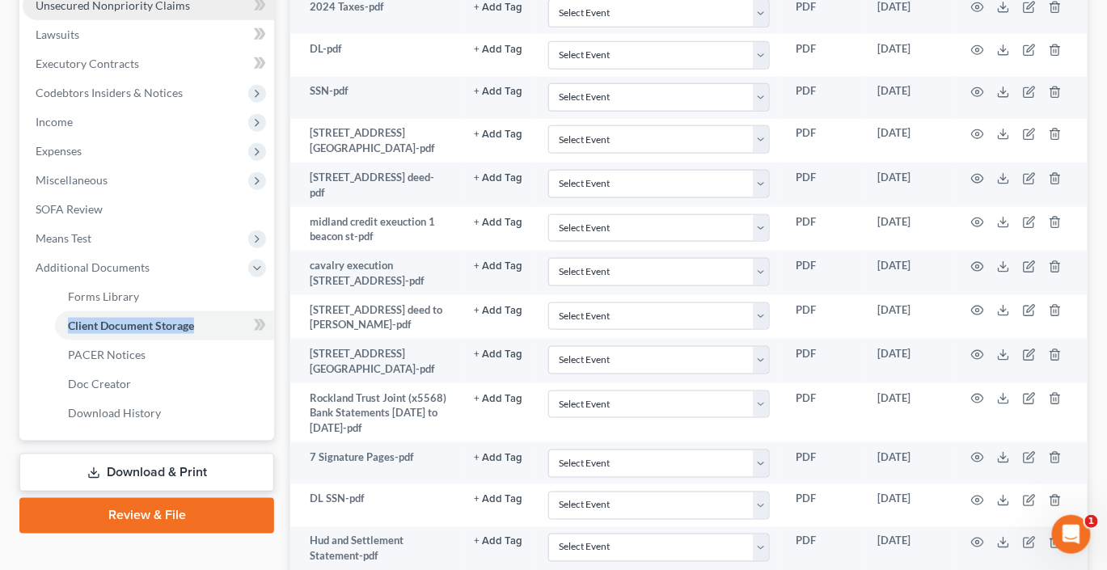
click at [154, 12] on span "Unsecured Nonpriority Claims" at bounding box center [113, 5] width 155 height 14
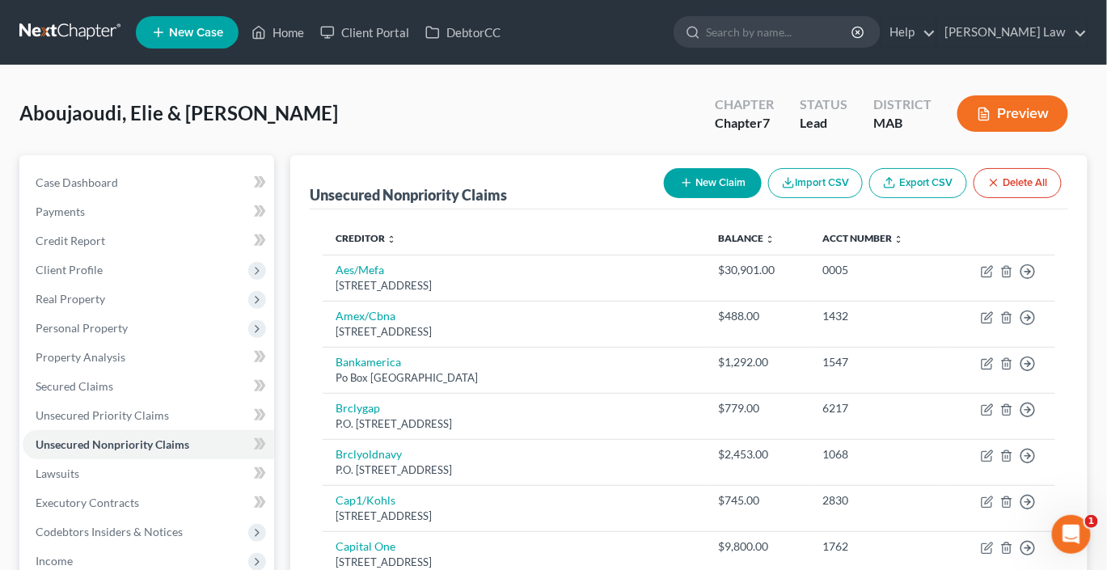
click at [664, 198] on button "New Claim" at bounding box center [713, 183] width 98 height 30
select select "2"
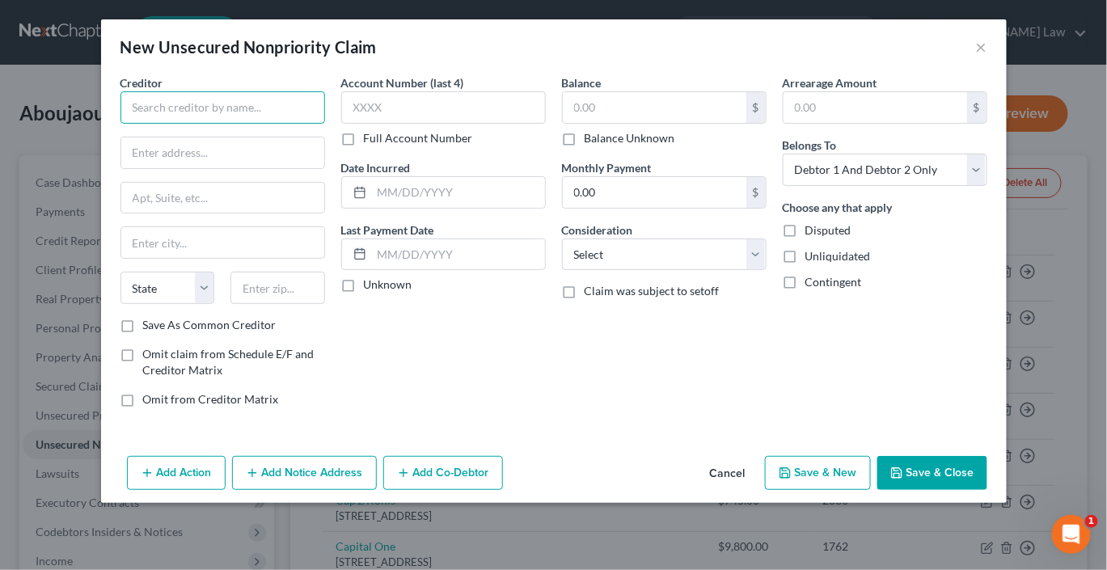
click at [231, 124] on input "text" at bounding box center [223, 107] width 205 height 32
type input "Calvary SPV I, LLC"
type input "[STREET_ADDRESS]"
click at [122, 258] on input "text" at bounding box center [222, 242] width 203 height 31
click at [121, 258] on input "text" at bounding box center [222, 242] width 203 height 31
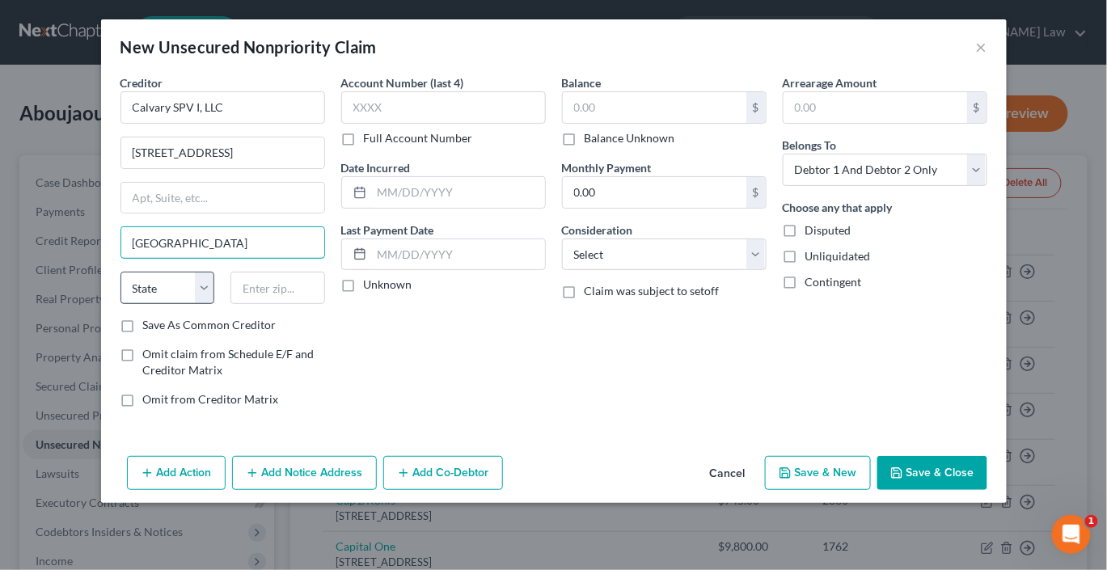
type input "[GEOGRAPHIC_DATA]"
click at [121, 304] on select "State [US_STATE] AK AR AZ CA CO CT DE DC [GEOGRAPHIC_DATA] [GEOGRAPHIC_DATA] GU…" at bounding box center [168, 288] width 95 height 32
select select "6"
click at [121, 304] on select "State [US_STATE] AK AR AZ CA CO CT DE DC [GEOGRAPHIC_DATA] [GEOGRAPHIC_DATA] GU…" at bounding box center [168, 288] width 95 height 32
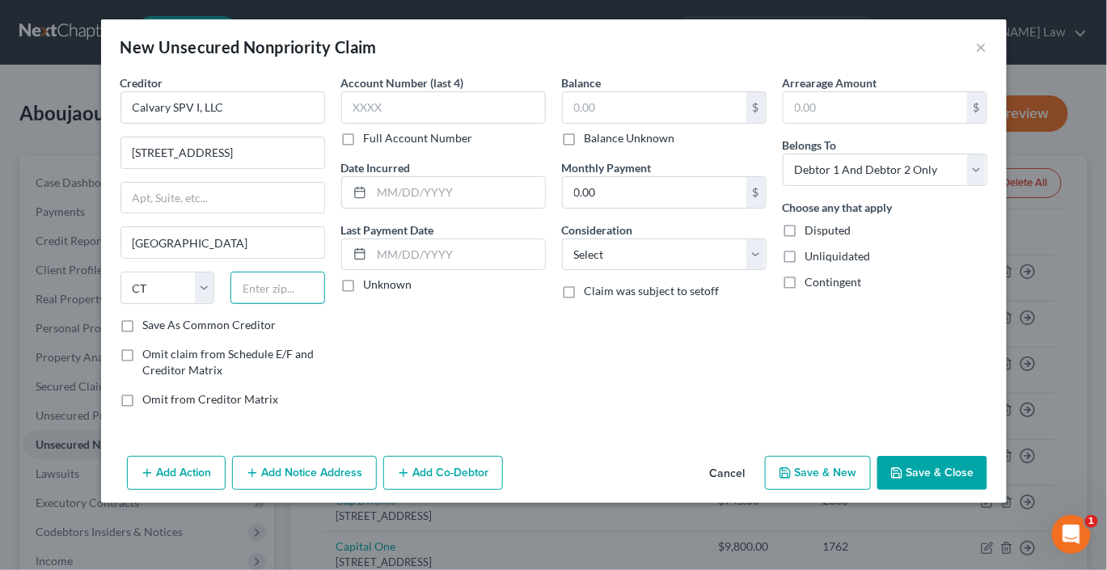
click at [231, 304] on input "text" at bounding box center [278, 288] width 95 height 32
type input "06831"
click at [386, 208] on input "text" at bounding box center [458, 192] width 173 height 31
type input "2019"
click at [637, 123] on input "text" at bounding box center [655, 107] width 184 height 31
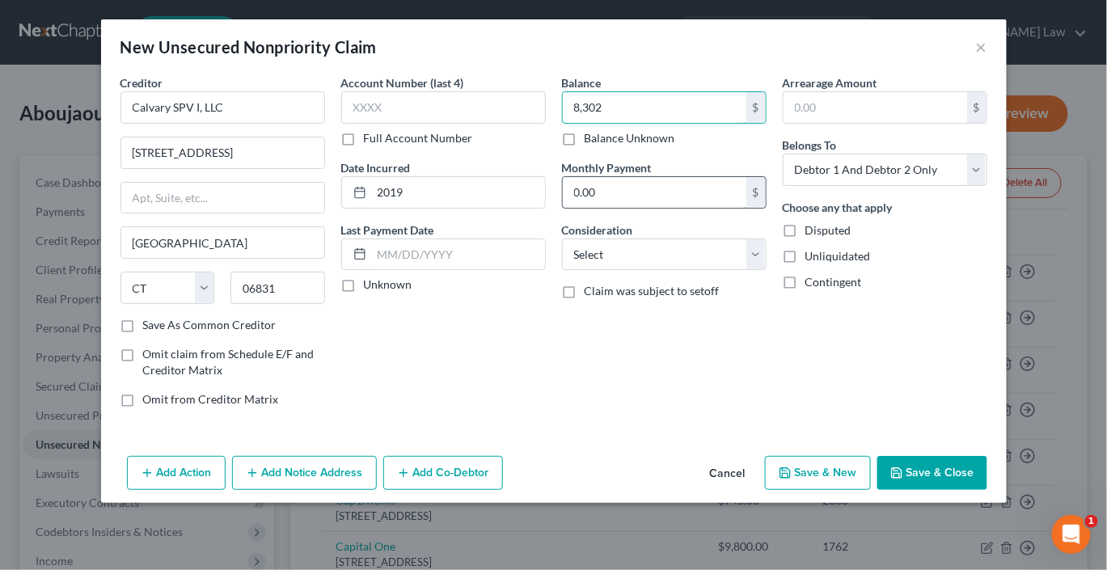
scroll to position [77, 0]
type input "8,302"
click at [282, 490] on button "Add Notice Address" at bounding box center [304, 473] width 145 height 34
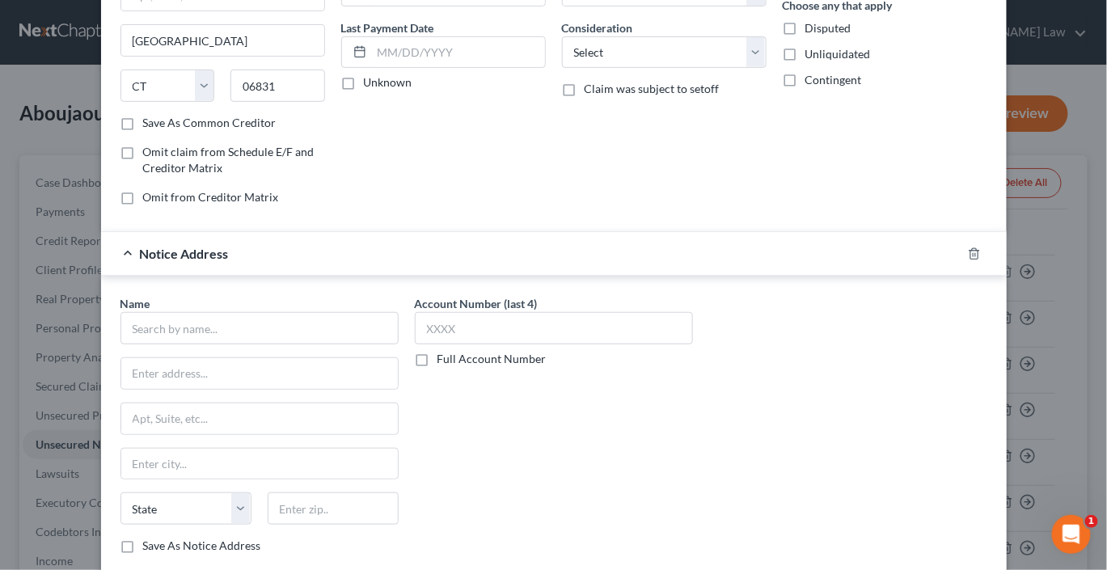
scroll to position [241, 0]
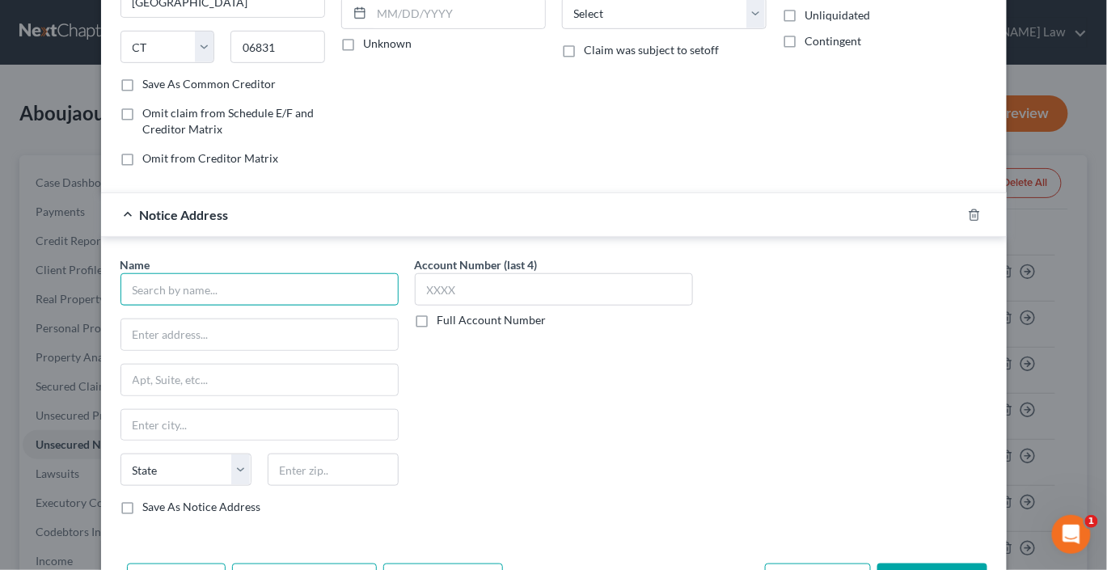
click at [156, 306] on input "text" at bounding box center [260, 289] width 278 height 32
type input "A"
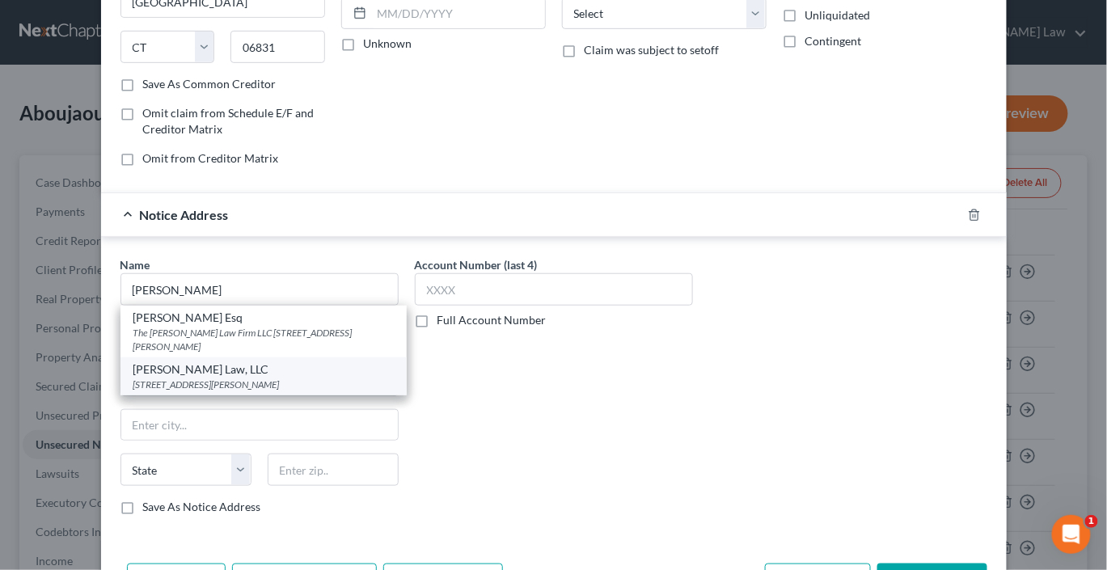
click at [150, 392] on div "[STREET_ADDRESS][PERSON_NAME]" at bounding box center [263, 385] width 260 height 14
type input "[PERSON_NAME] Law, LLC"
type input "[STREET_ADDRESS][PERSON_NAME]"
type input "Suite A102"
type input "[GEOGRAPHIC_DATA]"
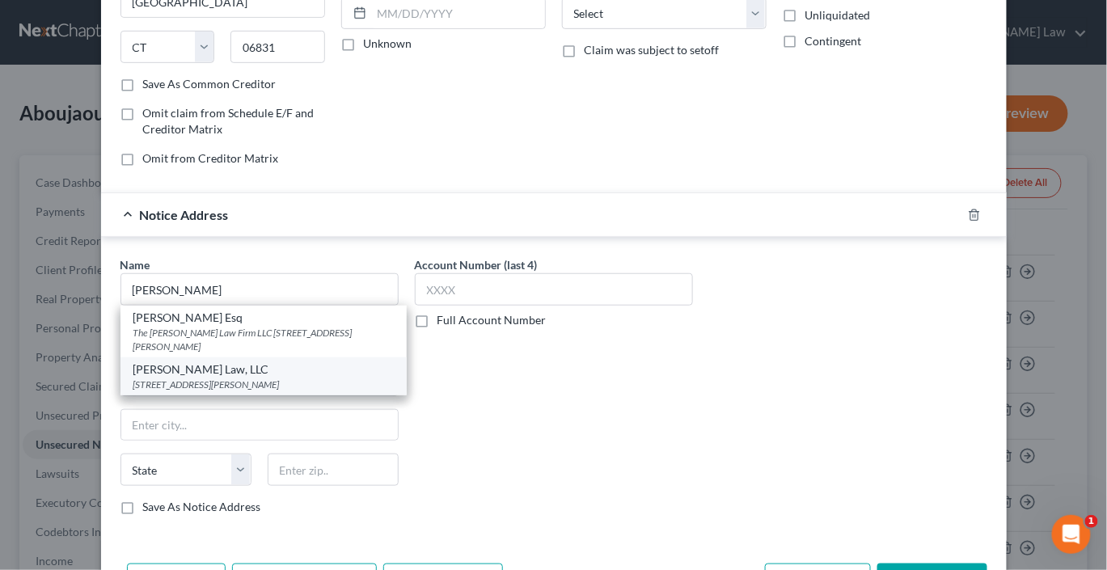
select select "32"
type input "03079"
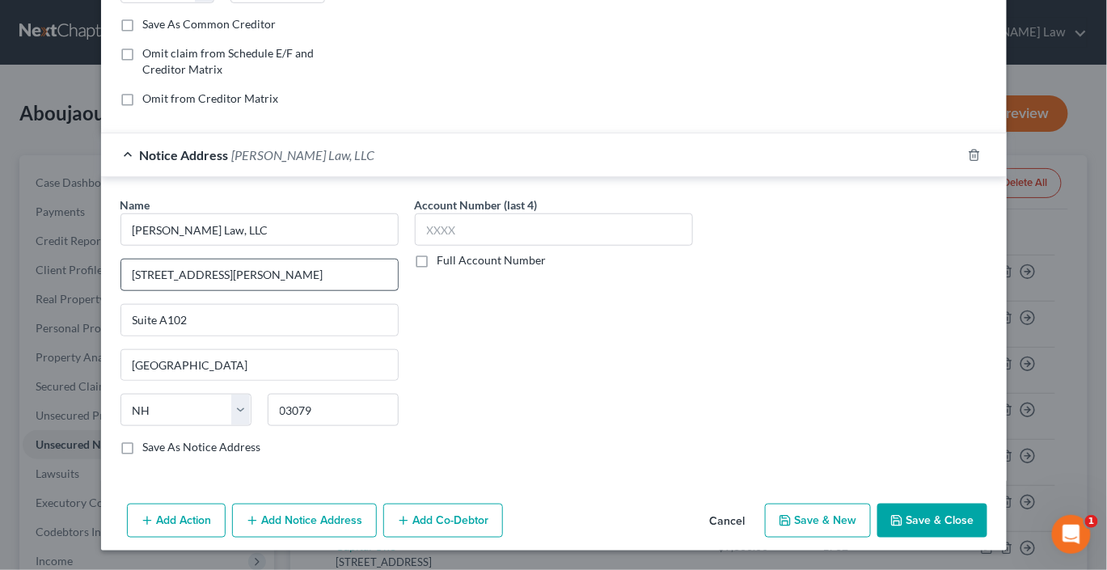
scroll to position [509, 0]
click at [245, 511] on button "Add Notice Address" at bounding box center [304, 521] width 145 height 34
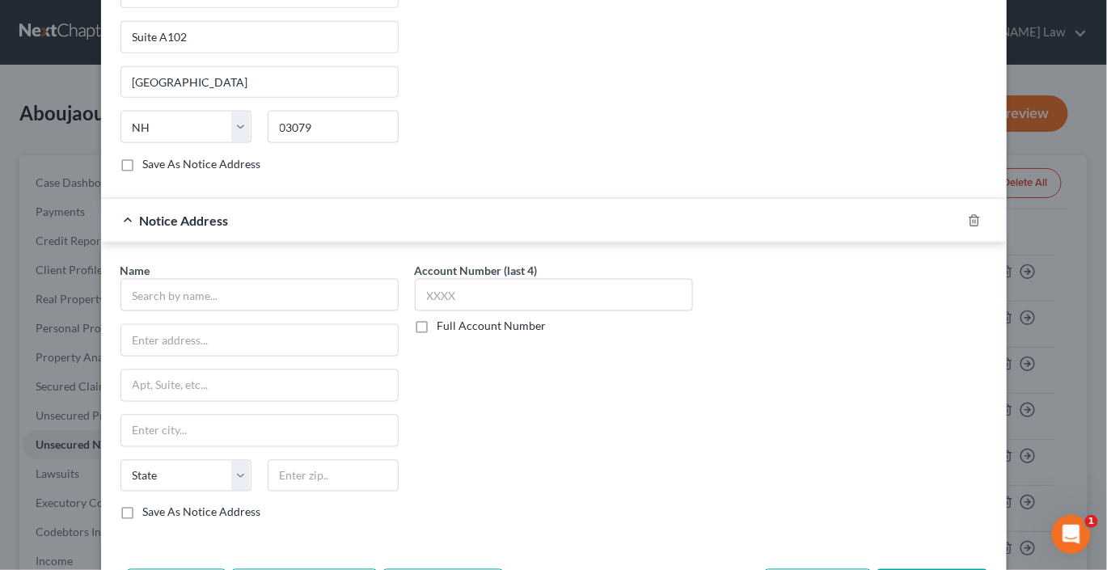
scroll to position [585, 0]
click at [177, 311] on input "text" at bounding box center [260, 294] width 278 height 32
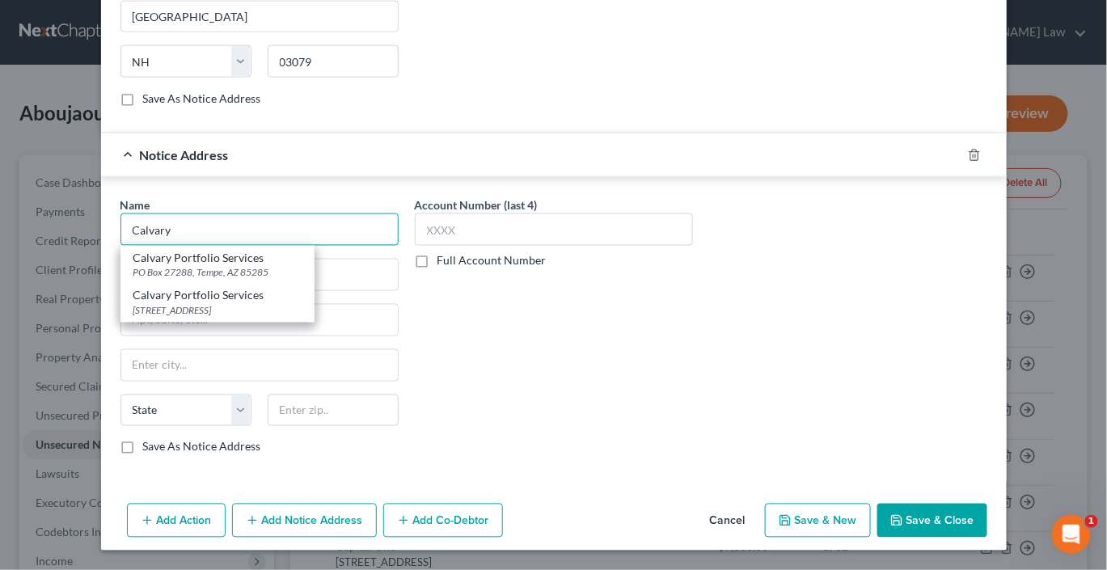
scroll to position [694, 0]
click at [188, 318] on div "[STREET_ADDRESS]" at bounding box center [217, 311] width 168 height 14
type input "Calvary Portfolio Services"
type input "[STREET_ADDRESS]"
type input "Suite 400"
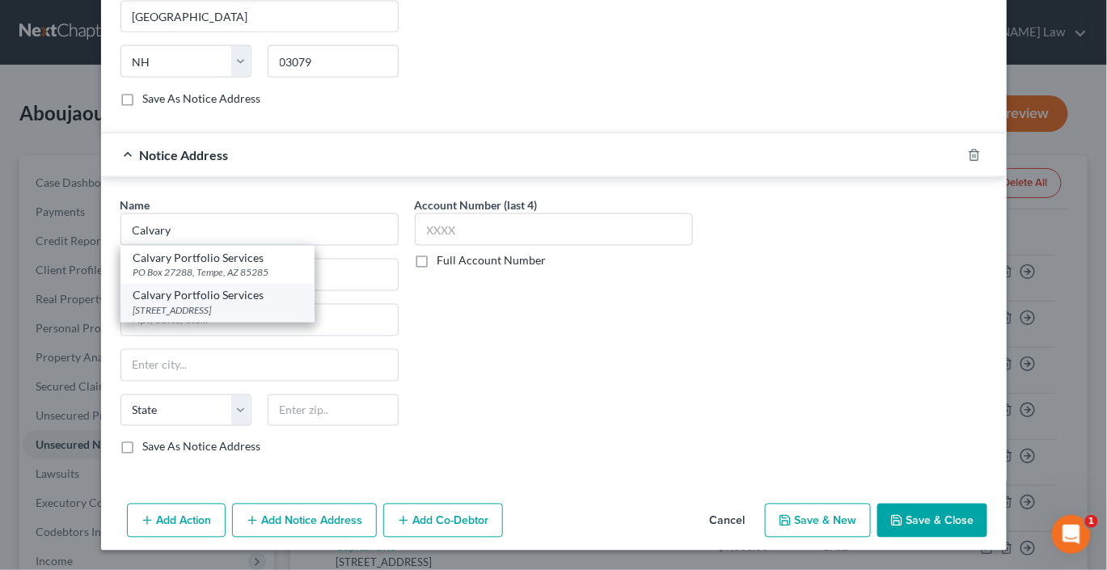
type input "Valhalla"
select select "35"
type input "10595"
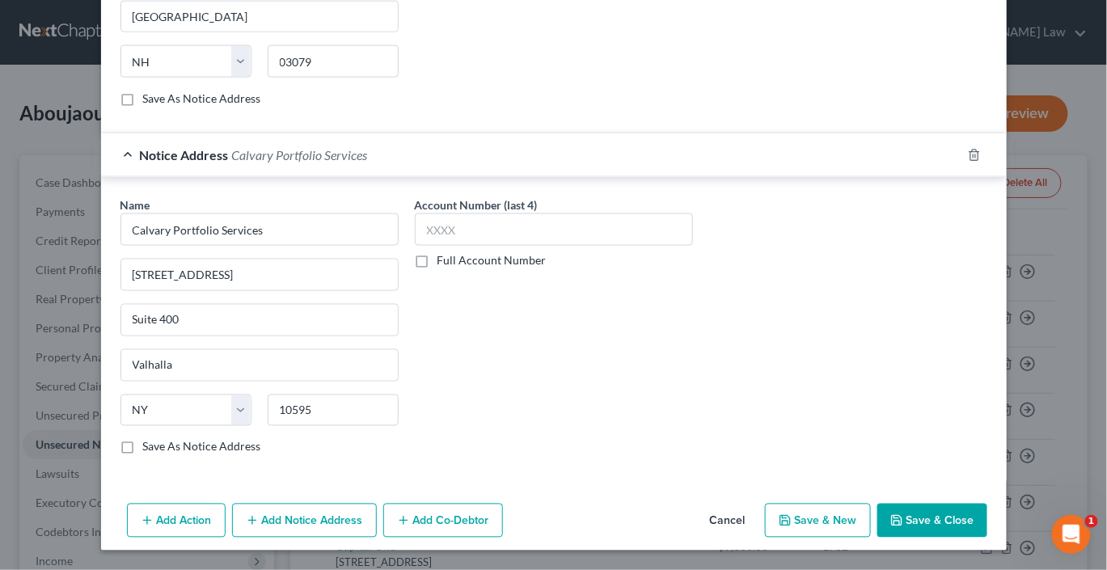
scroll to position [941, 0]
click at [988, 506] on button "Save & Close" at bounding box center [933, 521] width 110 height 34
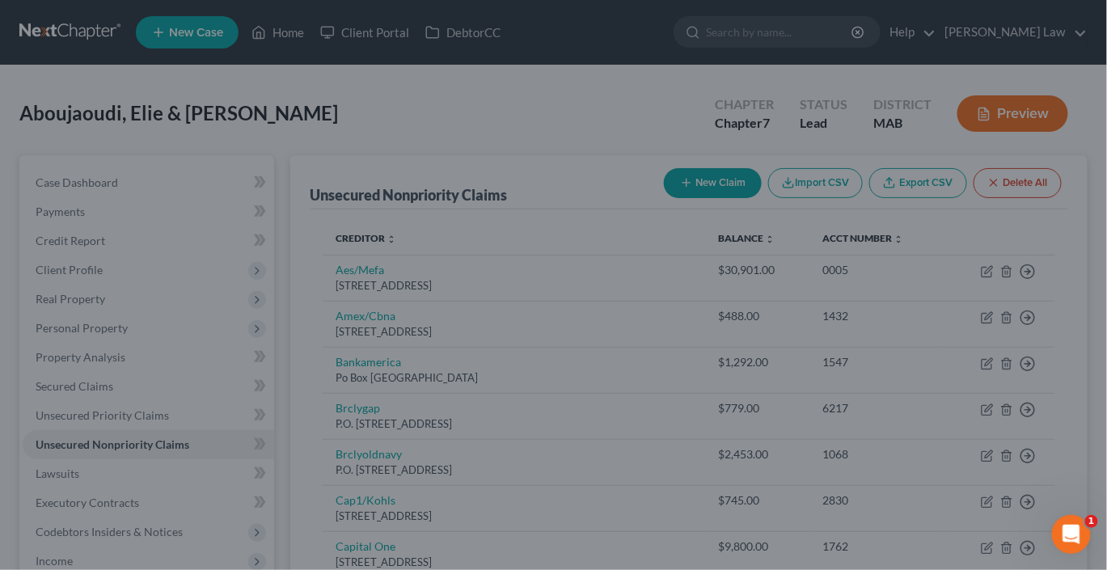
type input "8,302.00"
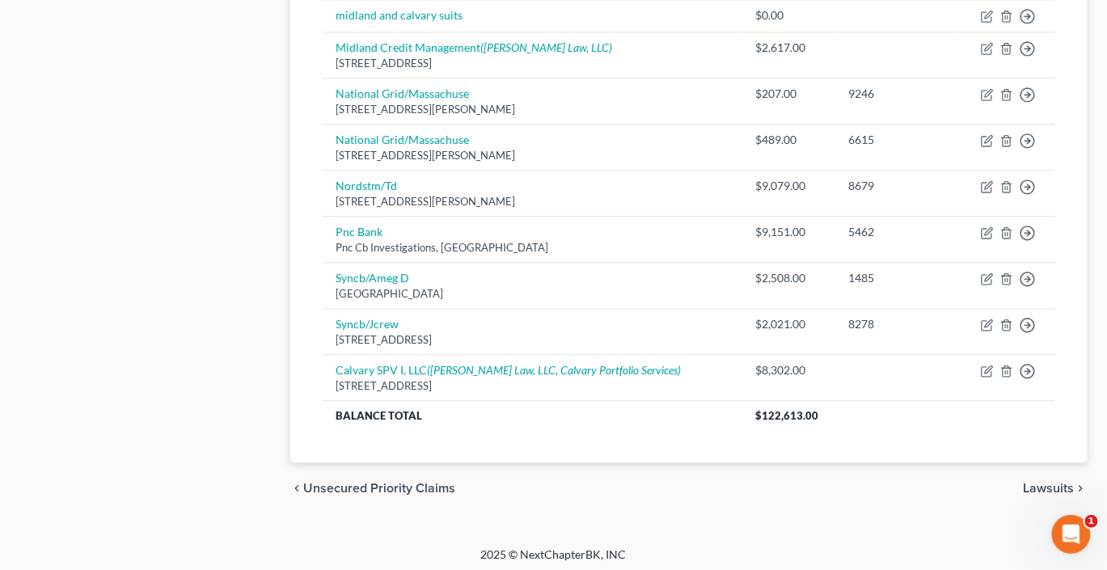
scroll to position [1044, 0]
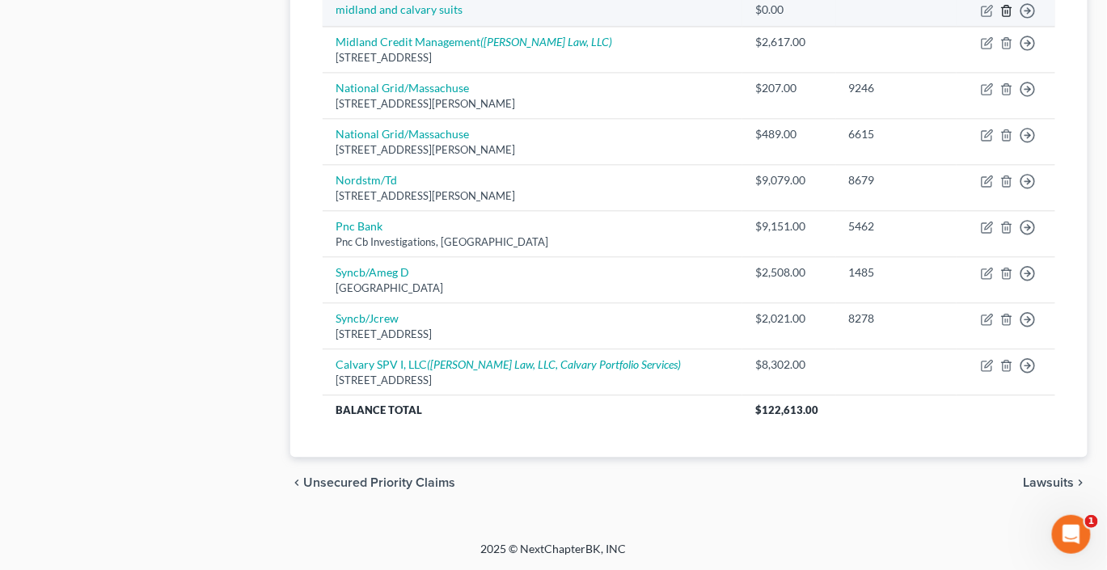
click at [1003, 16] on icon "button" at bounding box center [1006, 11] width 7 height 11
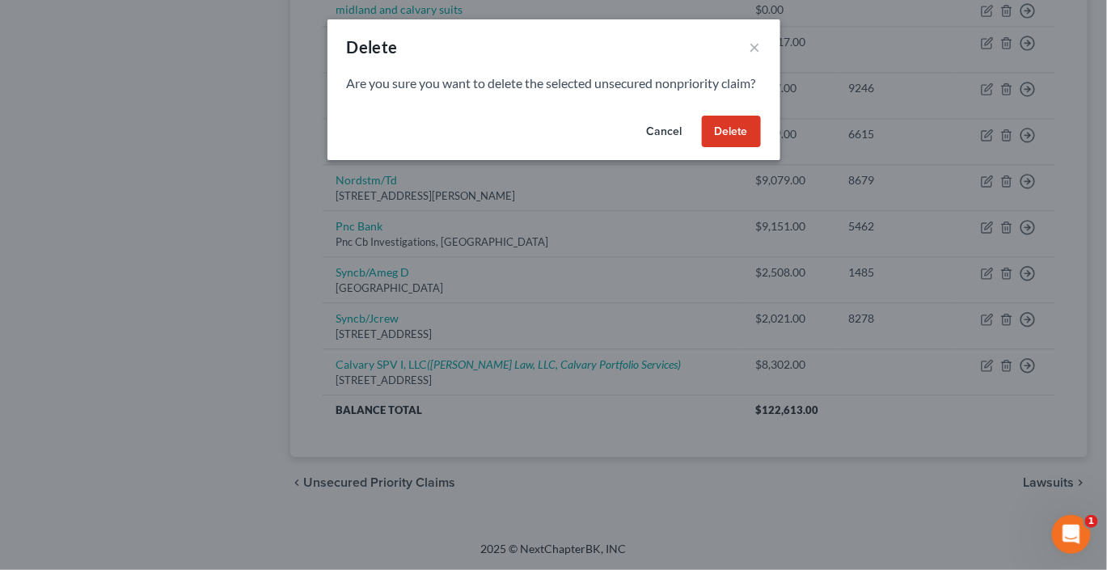
click at [761, 148] on button "Delete" at bounding box center [731, 132] width 59 height 32
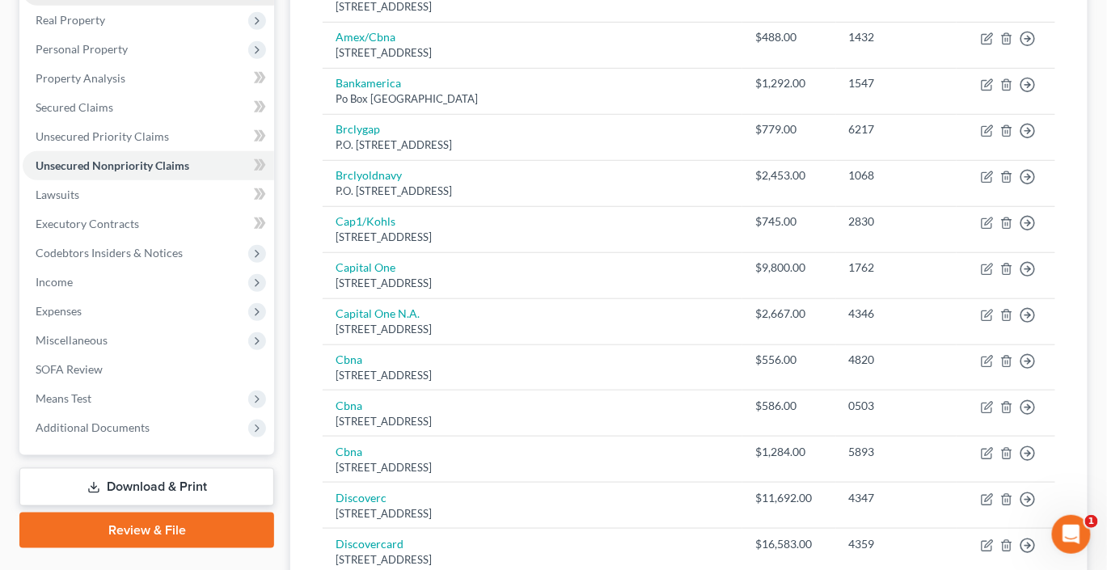
scroll to position [288, 0]
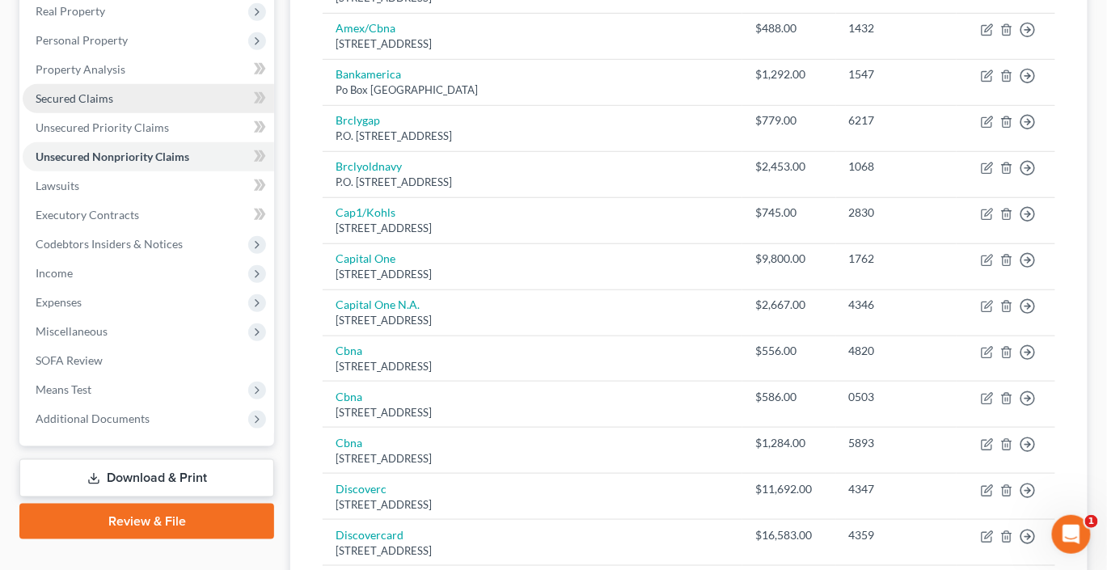
click at [82, 105] on span "Secured Claims" at bounding box center [75, 98] width 78 height 14
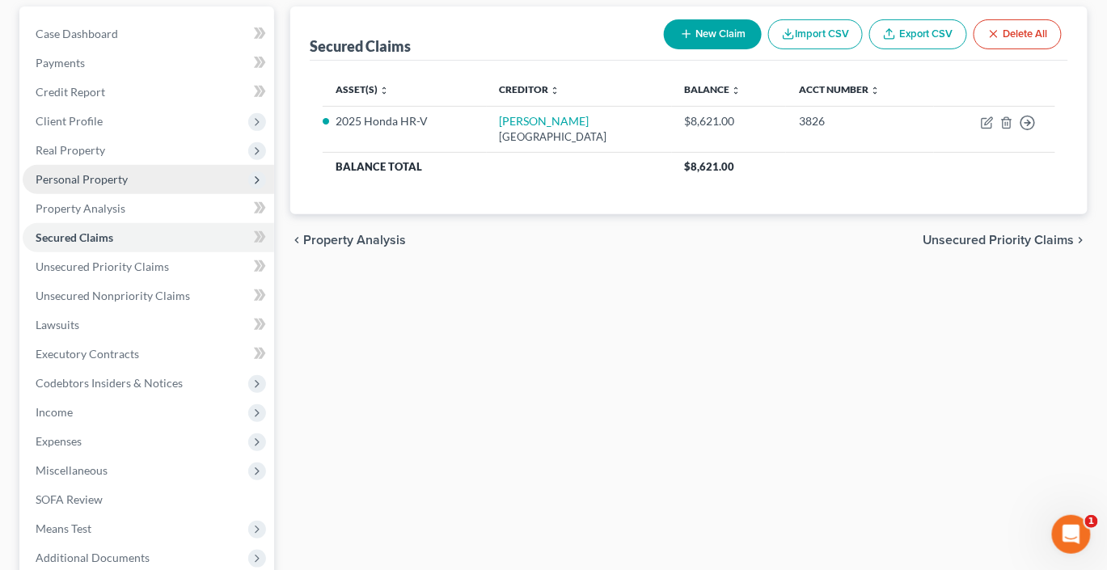
scroll to position [150, 0]
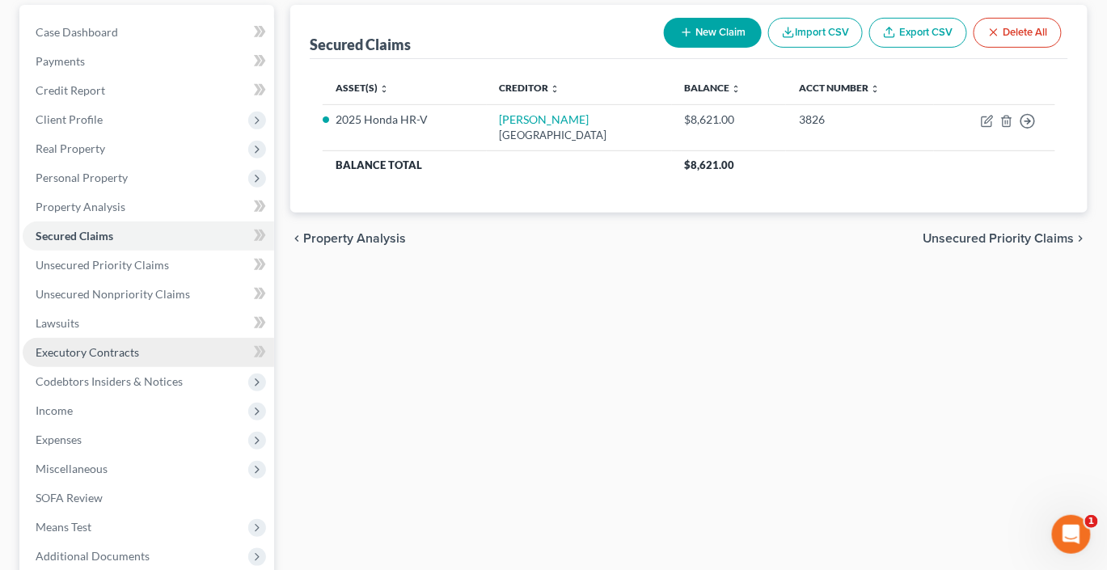
click at [98, 367] on link "Executory Contracts" at bounding box center [149, 352] width 252 height 29
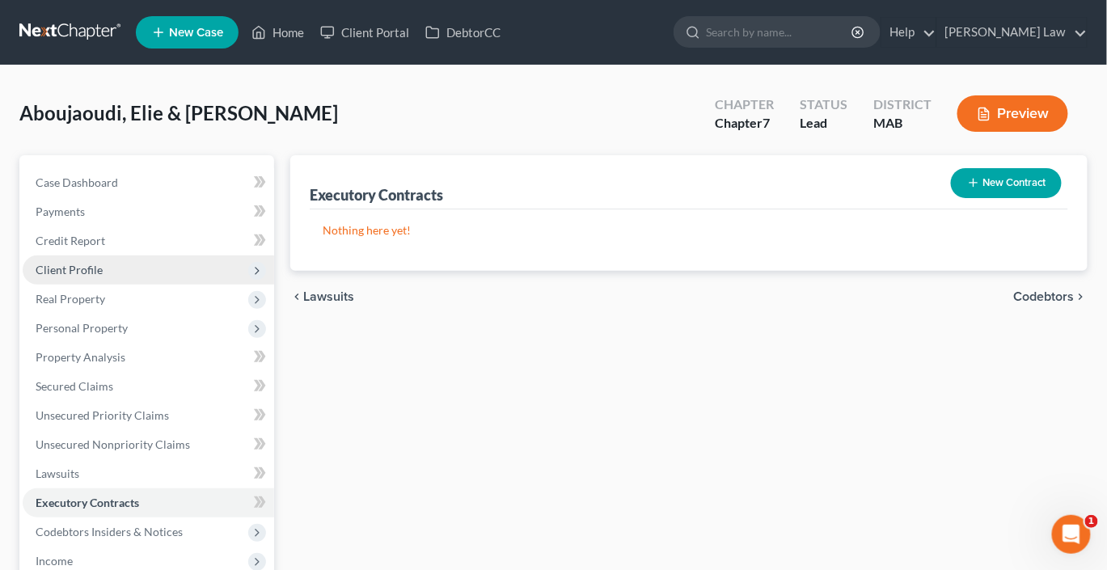
click at [93, 277] on span "Client Profile" at bounding box center [69, 270] width 67 height 14
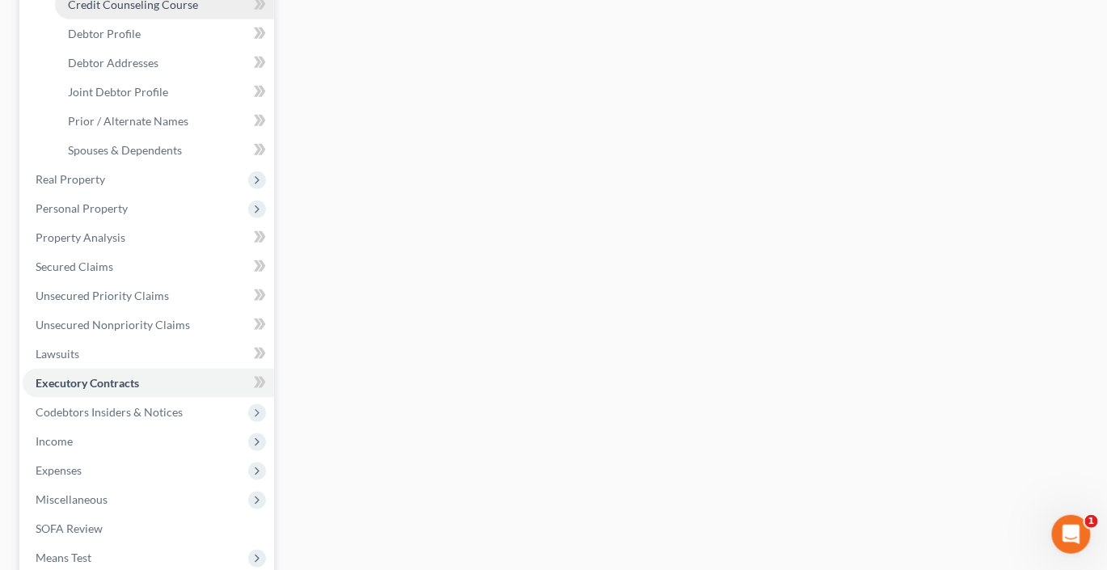
scroll to position [327, 0]
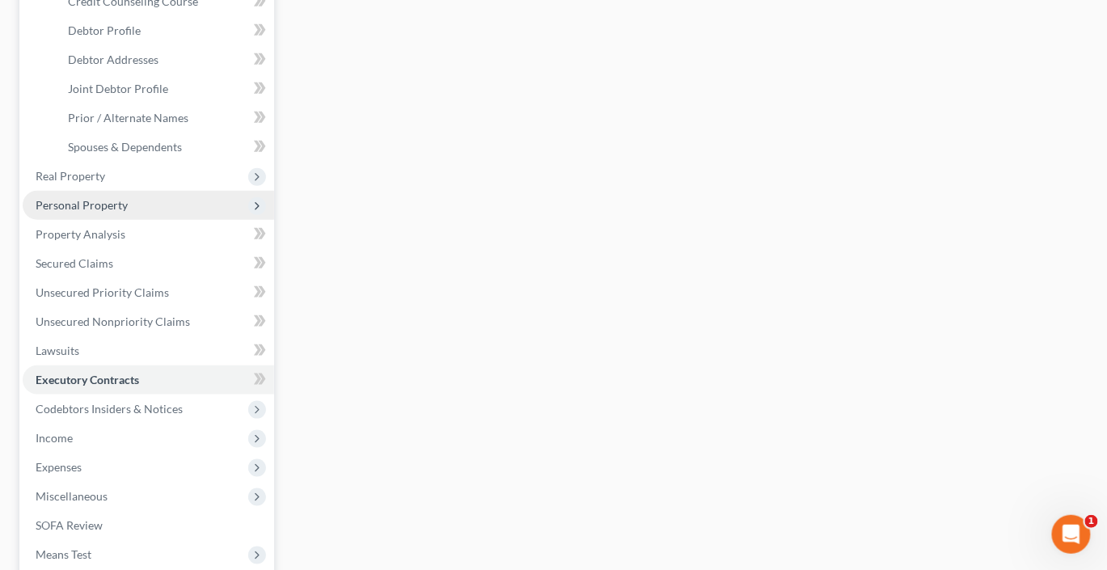
click at [93, 212] on span "Personal Property" at bounding box center [82, 205] width 92 height 14
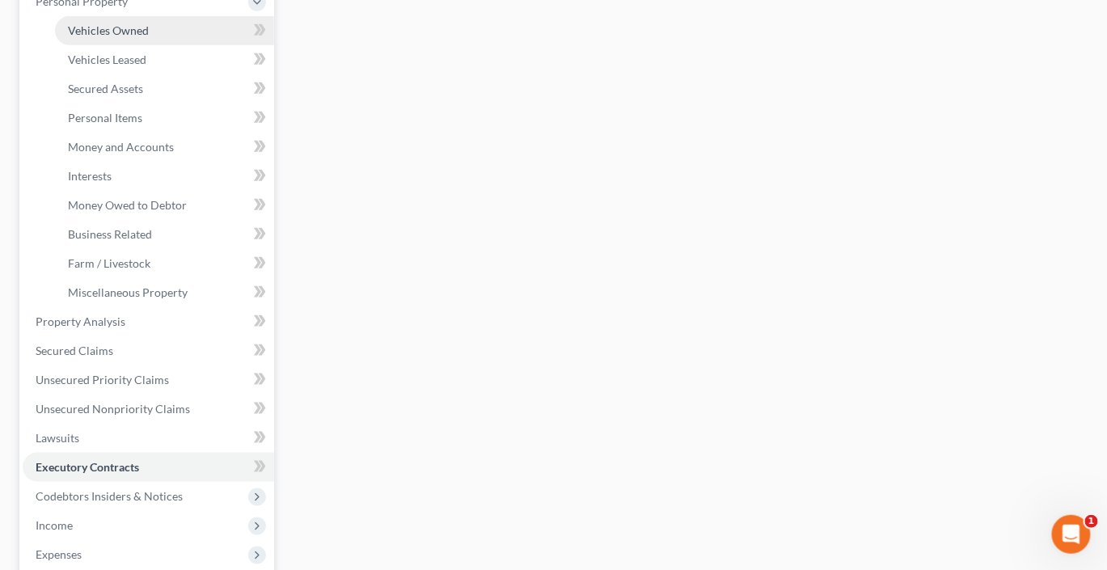
click at [146, 37] on span "Vehicles Owned" at bounding box center [108, 30] width 81 height 14
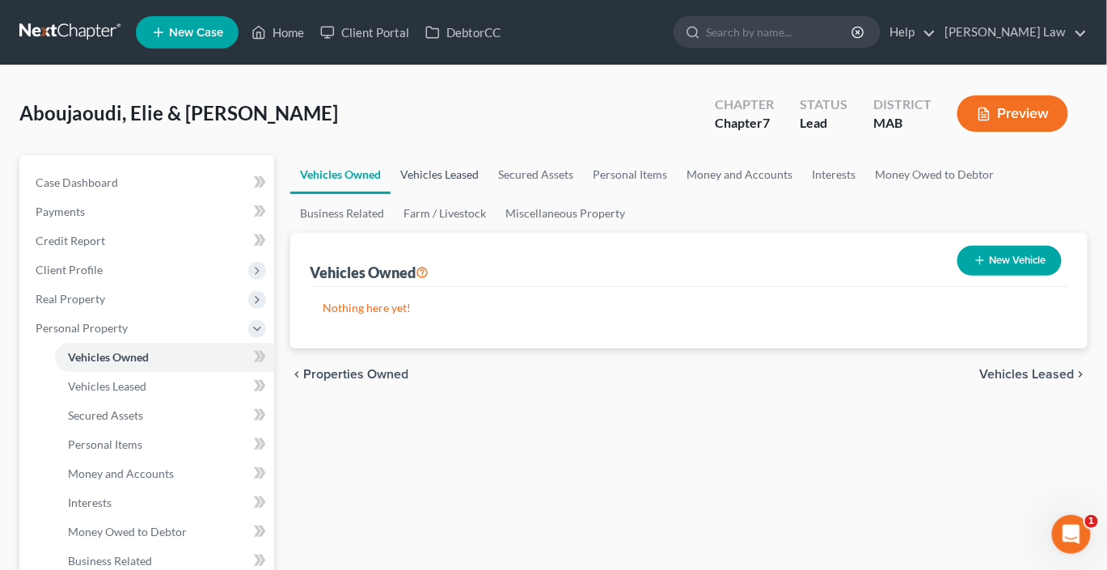
click at [489, 194] on link "Vehicles Leased" at bounding box center [440, 174] width 98 height 39
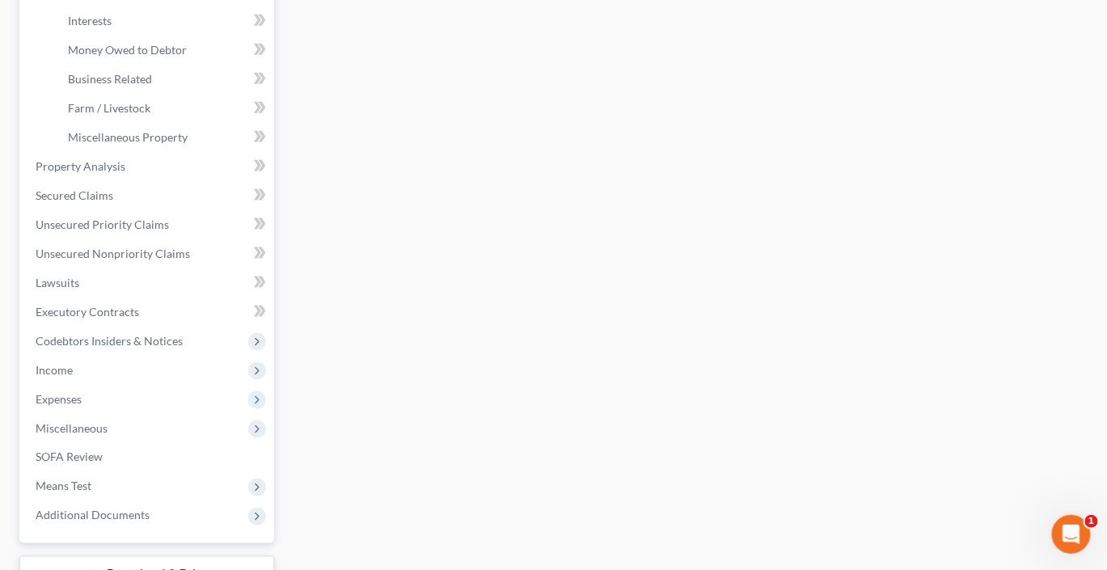
scroll to position [495, 0]
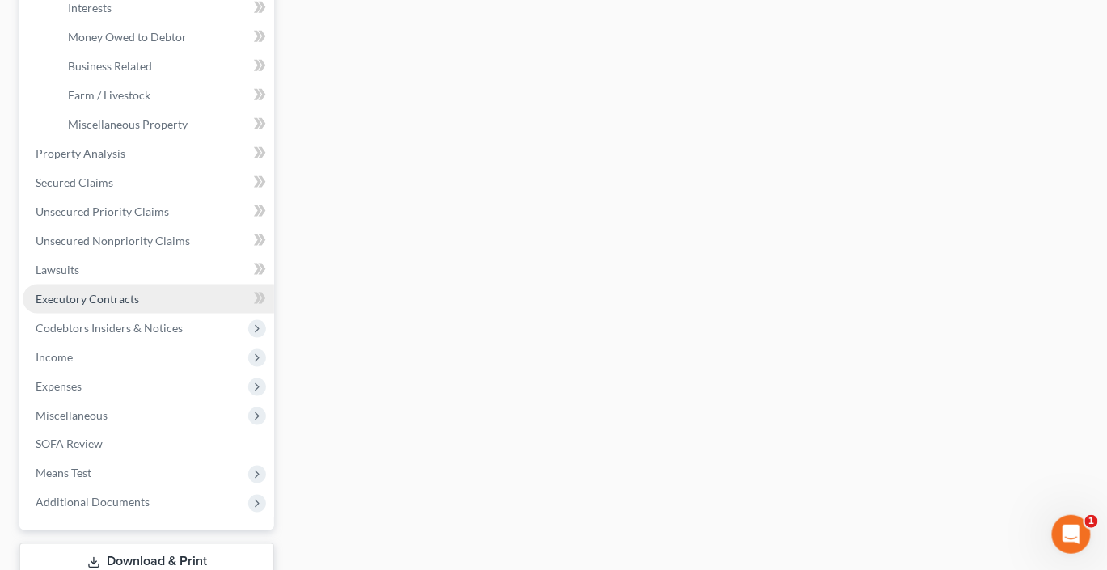
click at [100, 306] on span "Executory Contracts" at bounding box center [88, 299] width 104 height 14
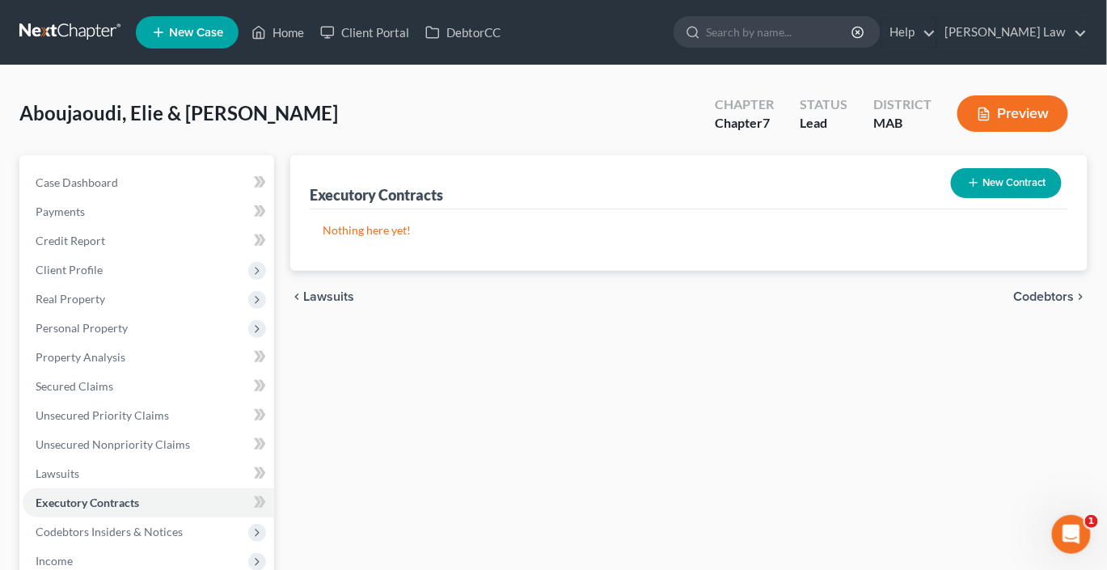
click at [976, 198] on button "New Contract" at bounding box center [1006, 183] width 111 height 30
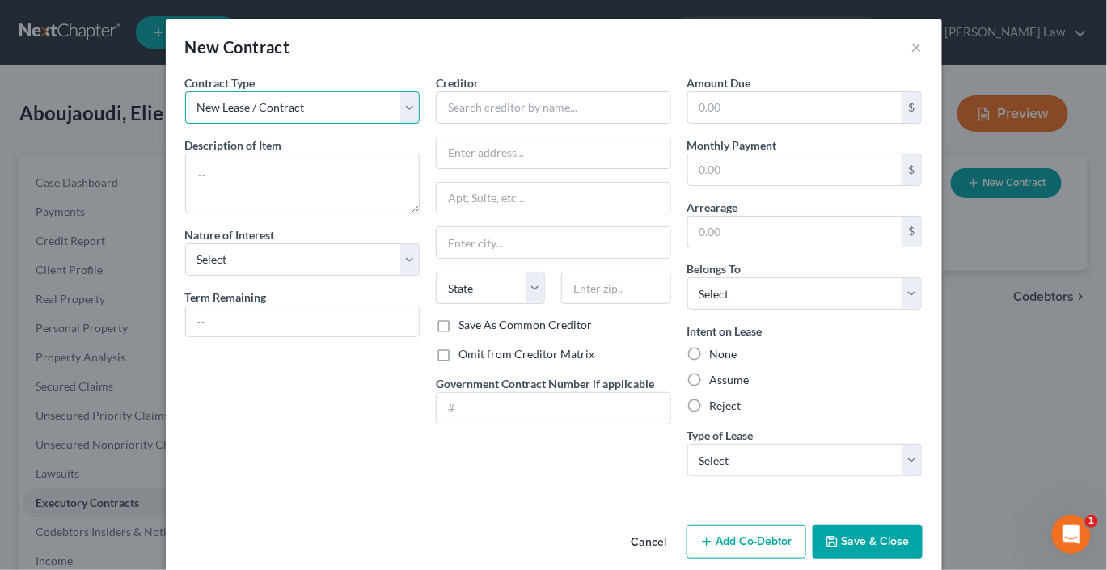
click at [373, 124] on select "New Lease / Contract New Timeshare" at bounding box center [302, 107] width 235 height 32
click at [185, 114] on select "New Lease / Contract New Timeshare" at bounding box center [302, 107] width 235 height 32
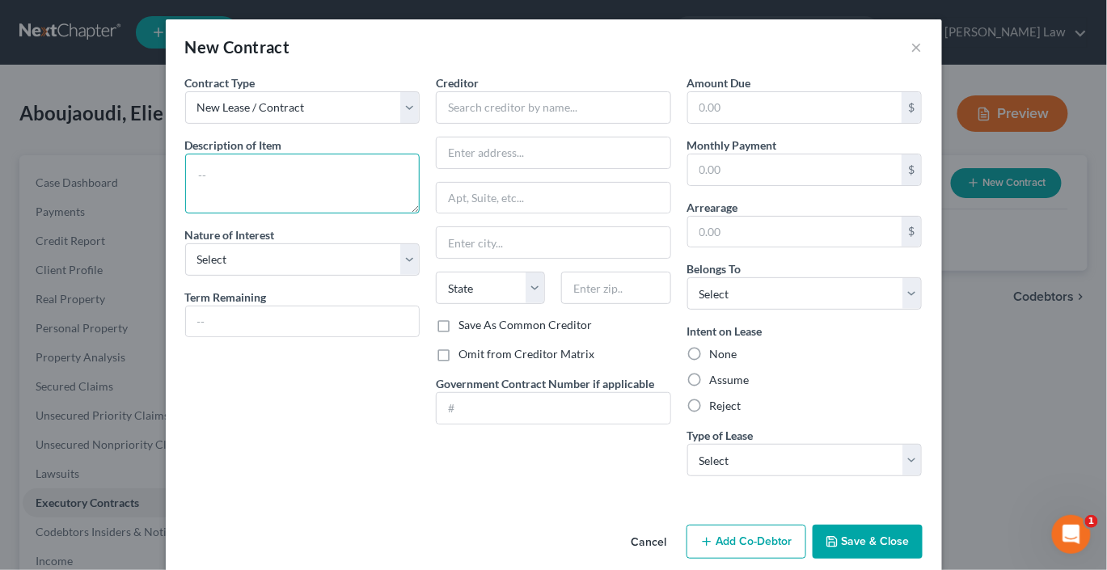
click at [209, 214] on textarea at bounding box center [302, 184] width 235 height 60
type textarea "25 Honda HR-V"
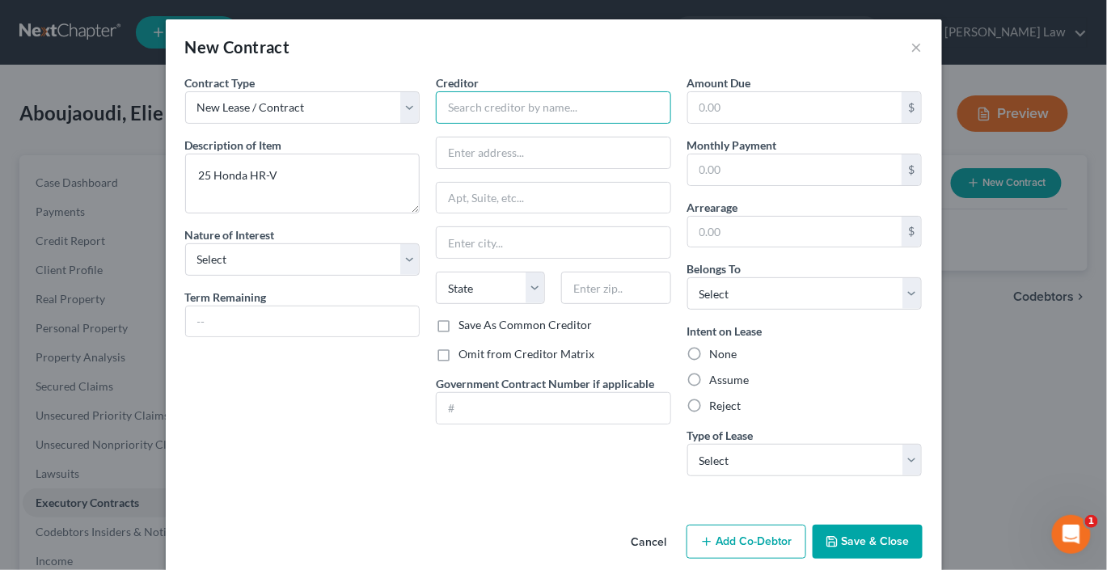
click at [485, 124] on input "text" at bounding box center [553, 107] width 235 height 32
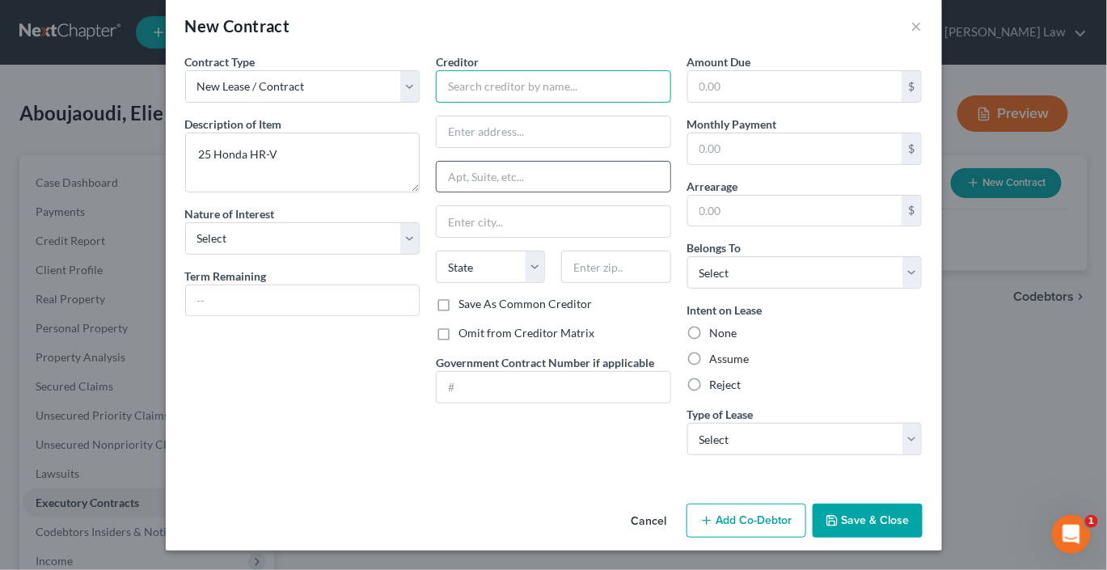
scroll to position [163, 0]
click at [923, 504] on button "Save & Close" at bounding box center [868, 521] width 110 height 34
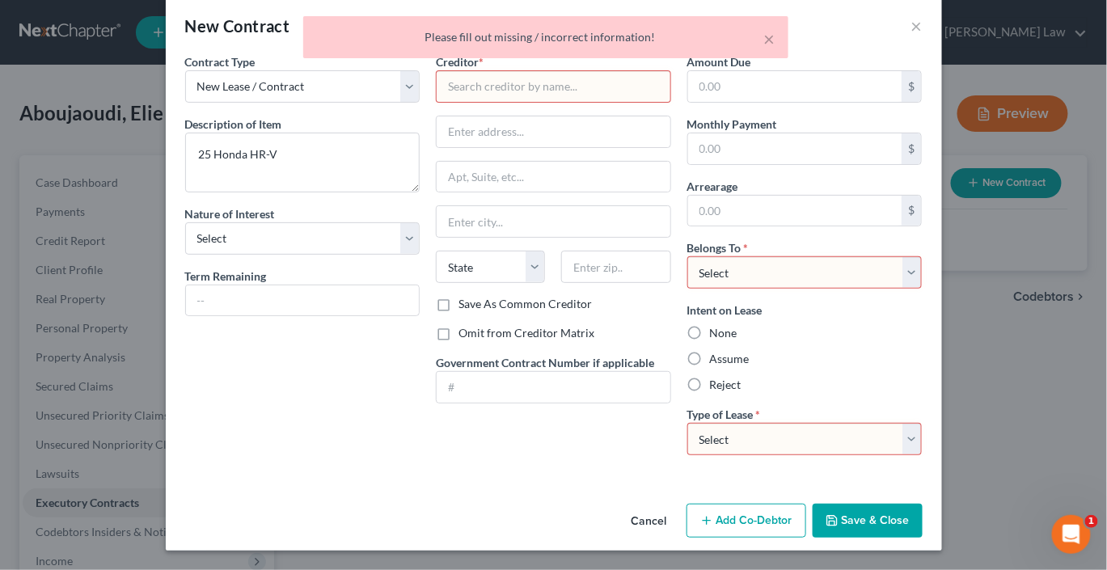
click at [923, 256] on select "Select Debtor 1 Only Debtor 2 Only Debtor 1 And Debtor 2 Only At Least One Of T…" at bounding box center [805, 272] width 235 height 32
select select "0"
click at [718, 256] on select "Select Debtor 1 Only Debtor 2 Only Debtor 1 And Debtor 2 Only At Least One Of T…" at bounding box center [805, 272] width 235 height 32
click at [923, 423] on select "Select Real Estate Car Other" at bounding box center [805, 439] width 235 height 32
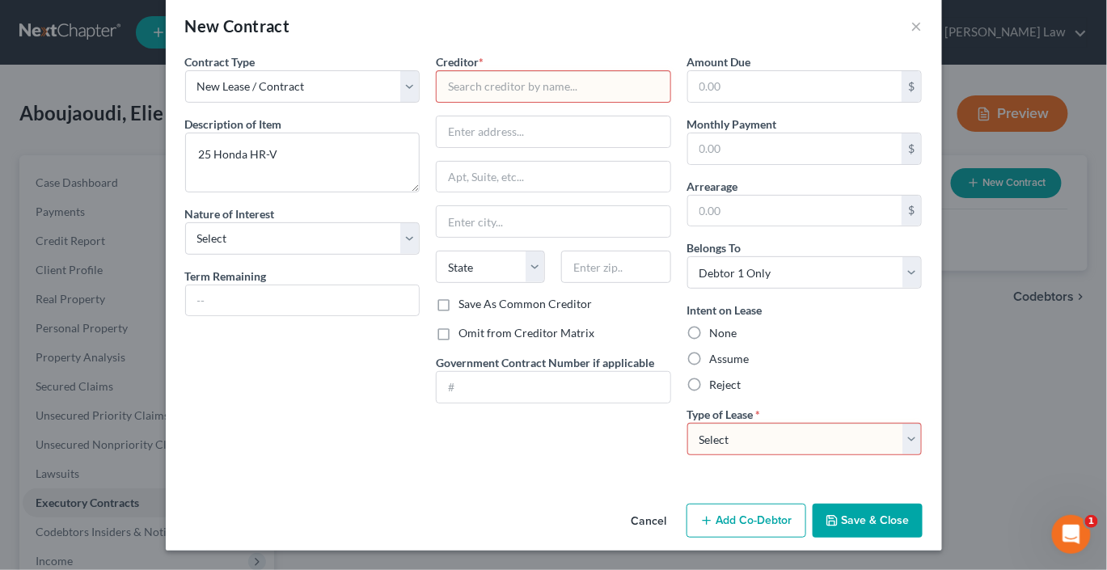
select select "1"
click at [718, 423] on select "Select Real Estate Car Other" at bounding box center [805, 439] width 235 height 32
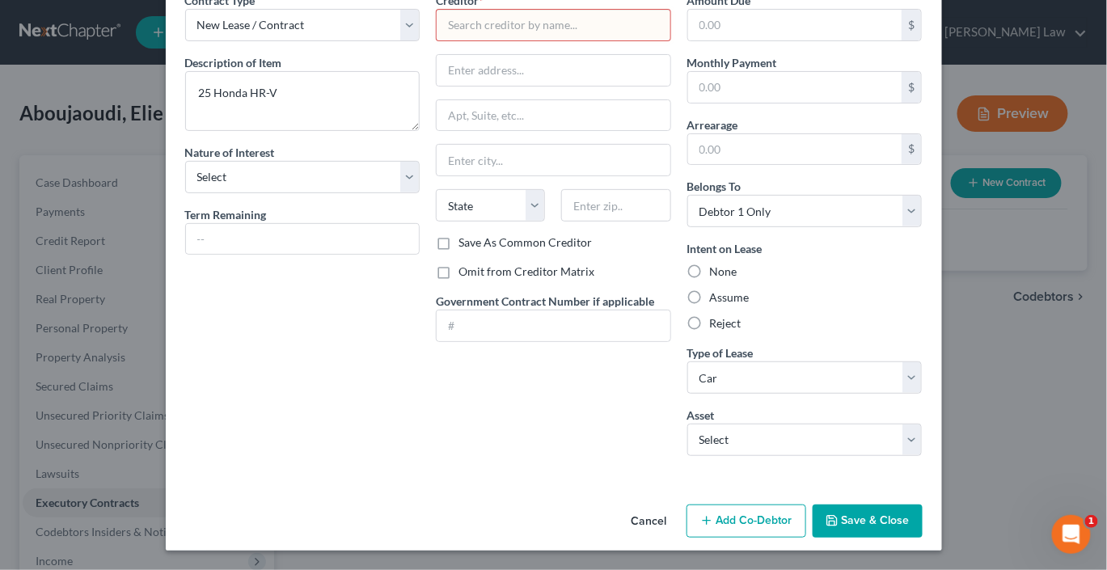
click at [726, 306] on label "Assume" at bounding box center [730, 298] width 40 height 16
click at [726, 300] on input "Assume" at bounding box center [722, 295] width 11 height 11
radio input "true"
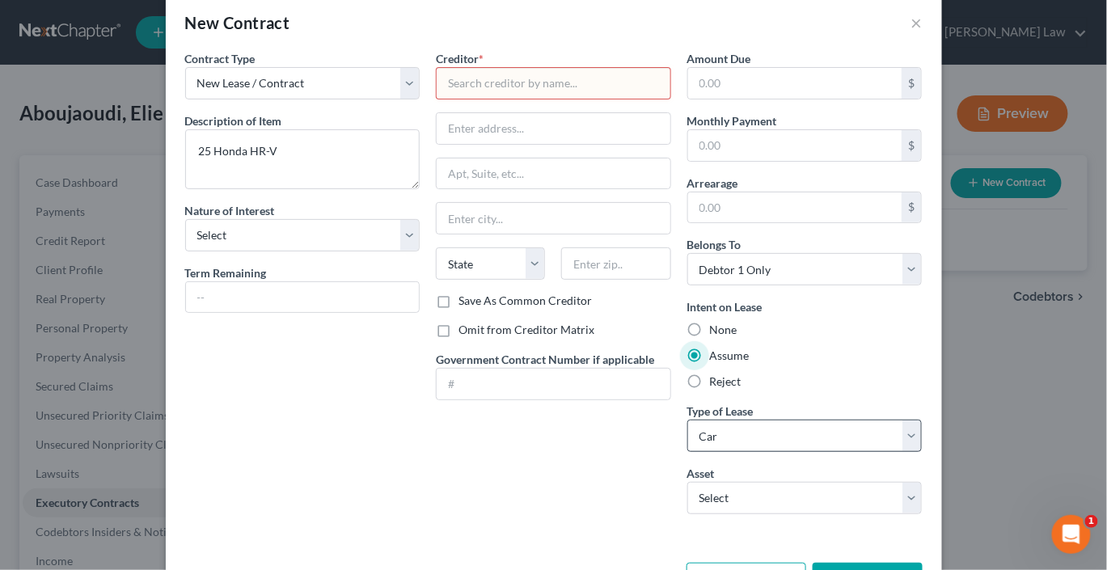
scroll to position [0, 0]
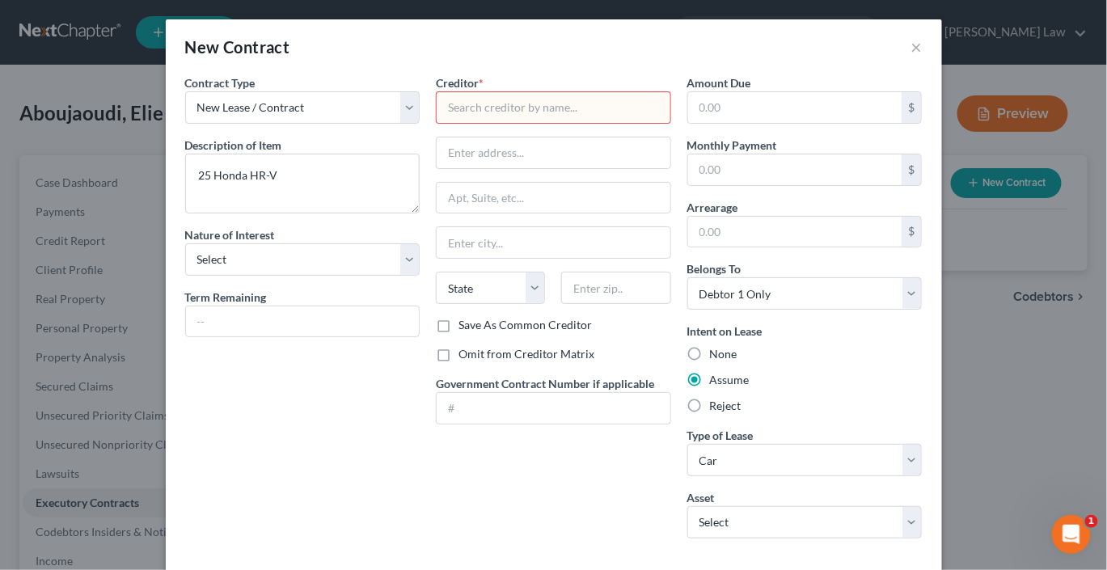
click at [619, 124] on input "text" at bounding box center [553, 107] width 235 height 32
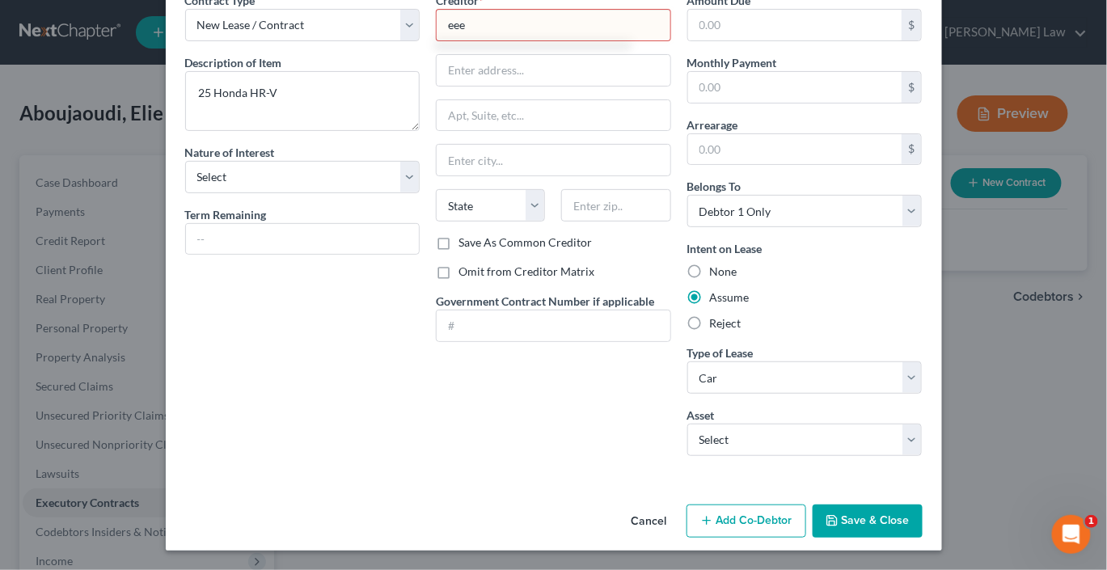
scroll to position [239, 0]
type input "eee"
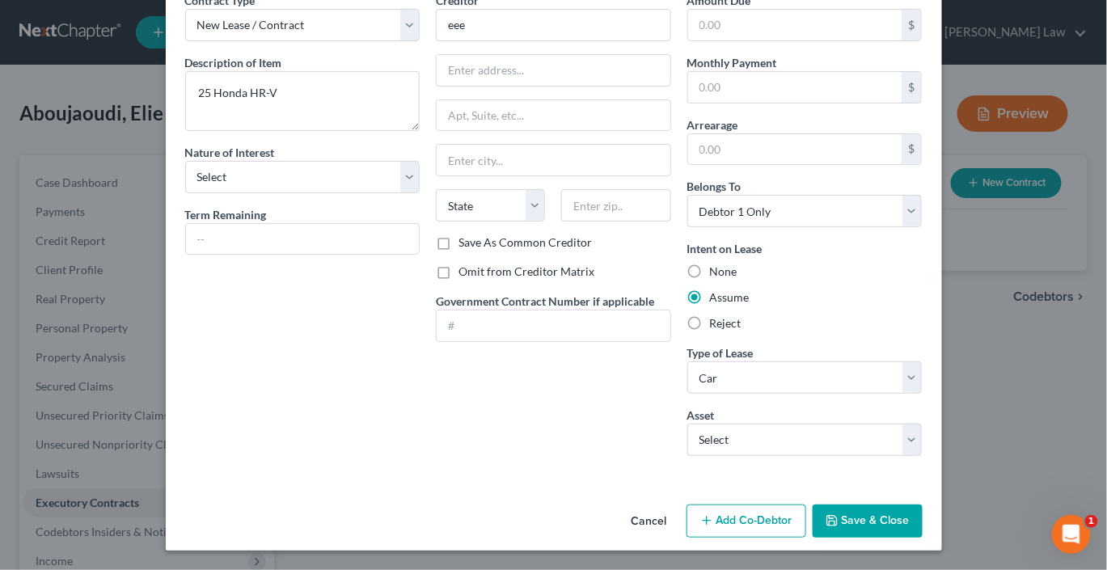
click at [923, 506] on button "Save & Close" at bounding box center [868, 522] width 110 height 34
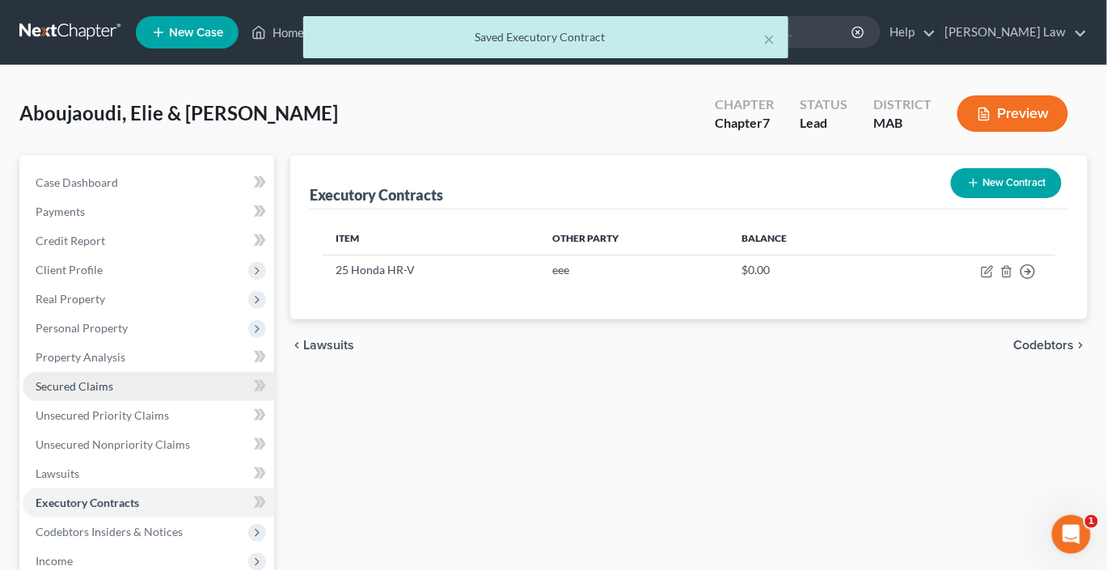
click at [113, 393] on span "Secured Claims" at bounding box center [75, 386] width 78 height 14
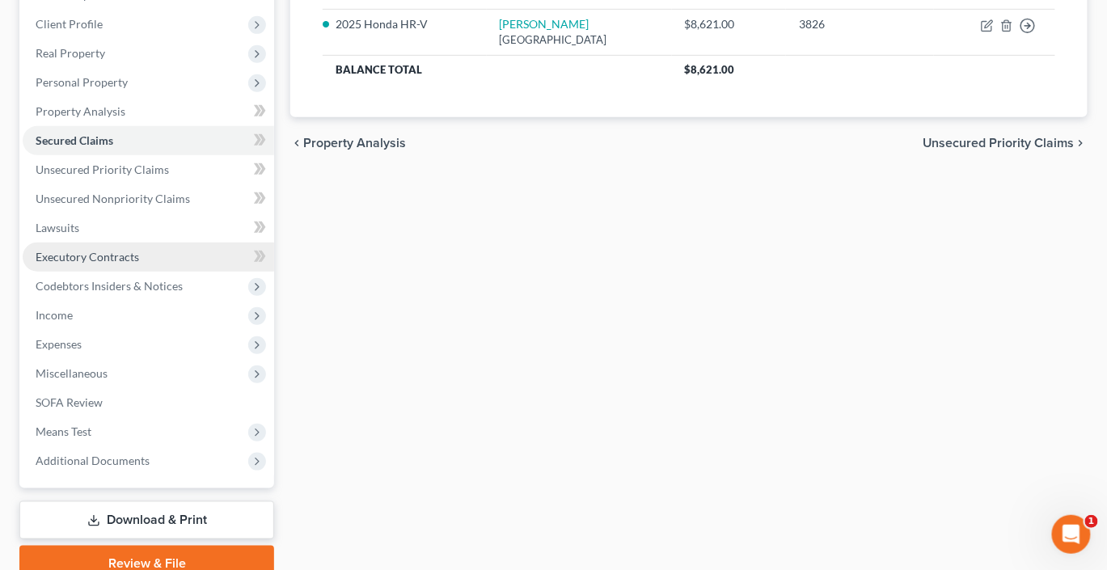
click at [129, 264] on span "Executory Contracts" at bounding box center [88, 257] width 104 height 14
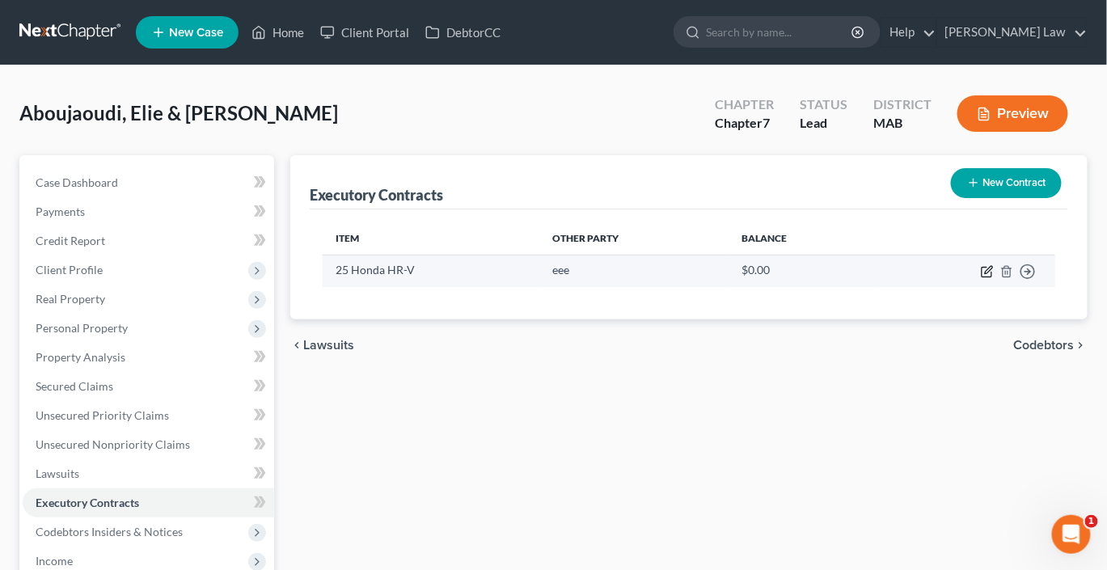
click at [981, 278] on icon "button" at bounding box center [987, 271] width 13 height 13
select select "0"
select select "1"
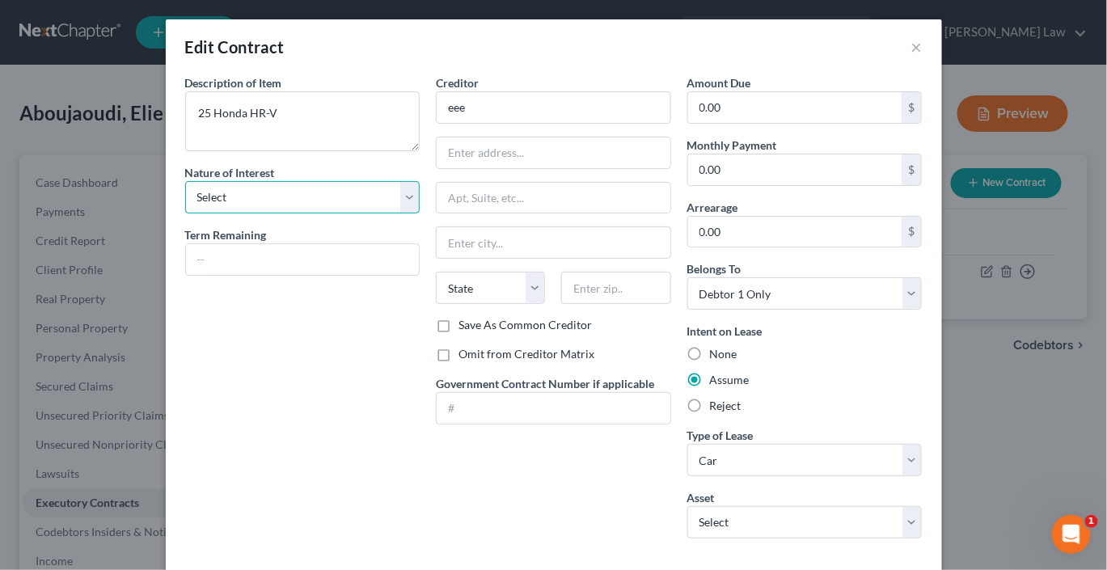
click at [375, 214] on select "Select Purchaser Agent Lessor Lessee" at bounding box center [302, 197] width 235 height 32
select select "2"
click at [185, 214] on select "Select Purchaser Agent Lessor Lessee" at bounding box center [302, 197] width 235 height 32
click at [226, 275] on input "text" at bounding box center [303, 259] width 234 height 31
click at [475, 124] on input "eee" at bounding box center [553, 107] width 235 height 32
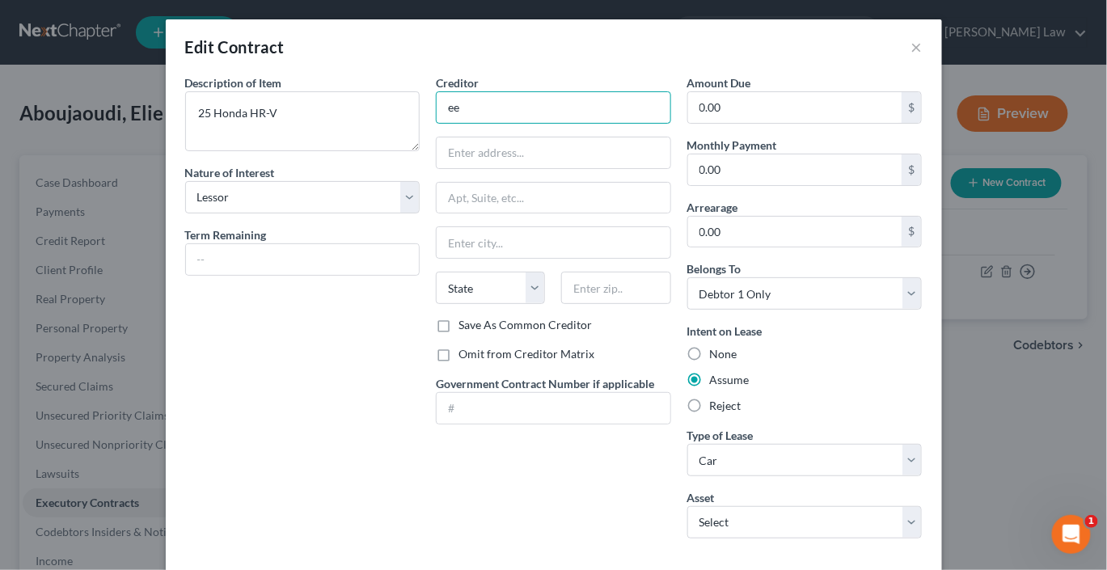
type input "e"
type input "American Honda"
type input "Po Box 168128"
click at [482, 258] on input "text" at bounding box center [554, 242] width 234 height 31
type input "[PERSON_NAME]"
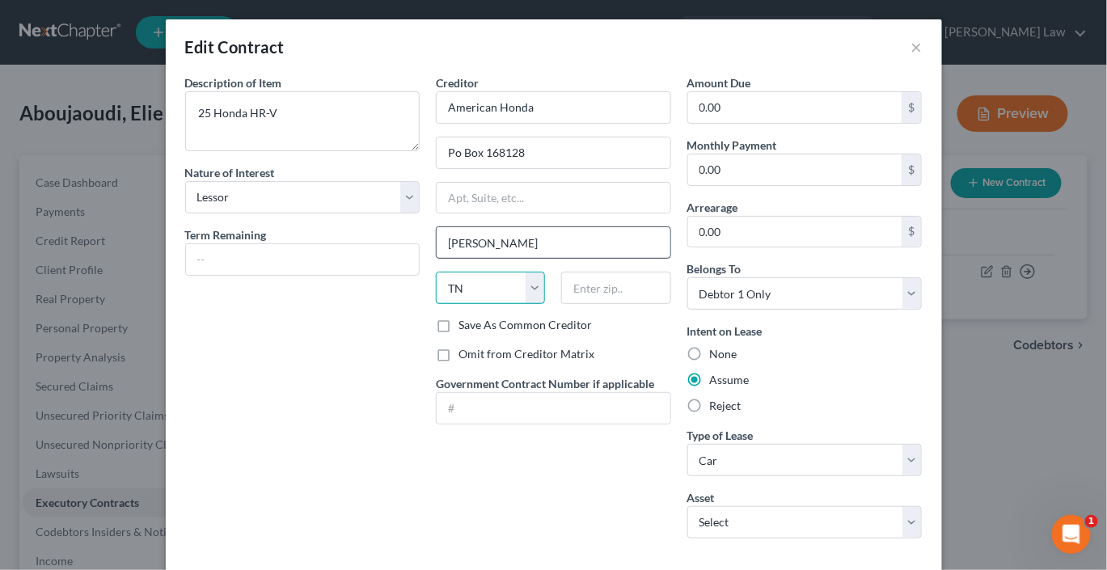
select select "45"
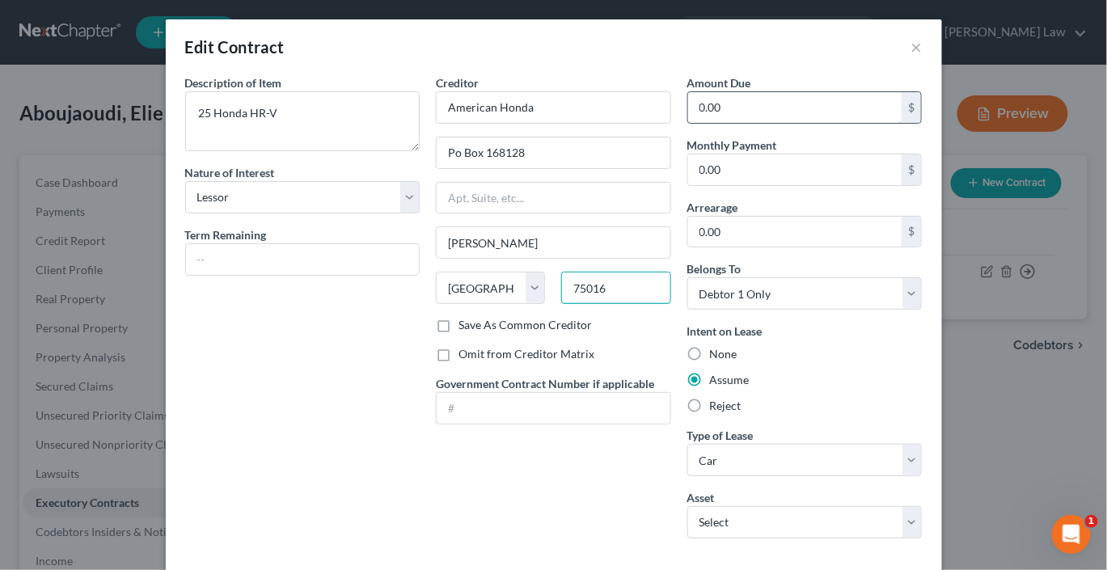
type input "75016"
click at [775, 123] on input "0.00" at bounding box center [795, 107] width 214 height 31
type input "8,621"
click at [462, 424] on input "text" at bounding box center [554, 408] width 234 height 31
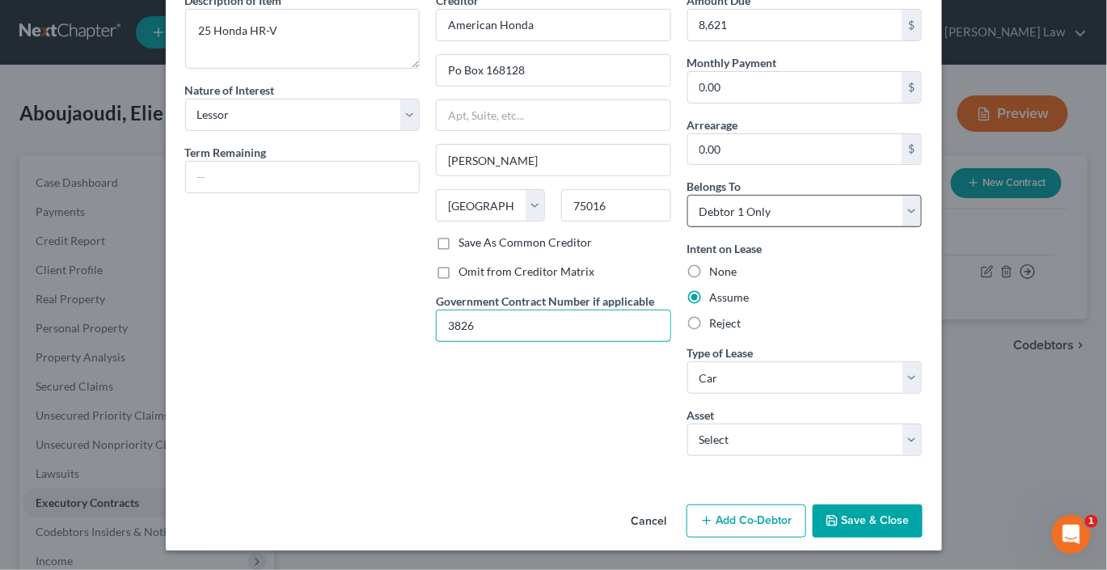
scroll to position [226, 0]
type input "3826"
click at [923, 424] on select "Select 2025 Honda HR-V - $0.0" at bounding box center [805, 440] width 235 height 32
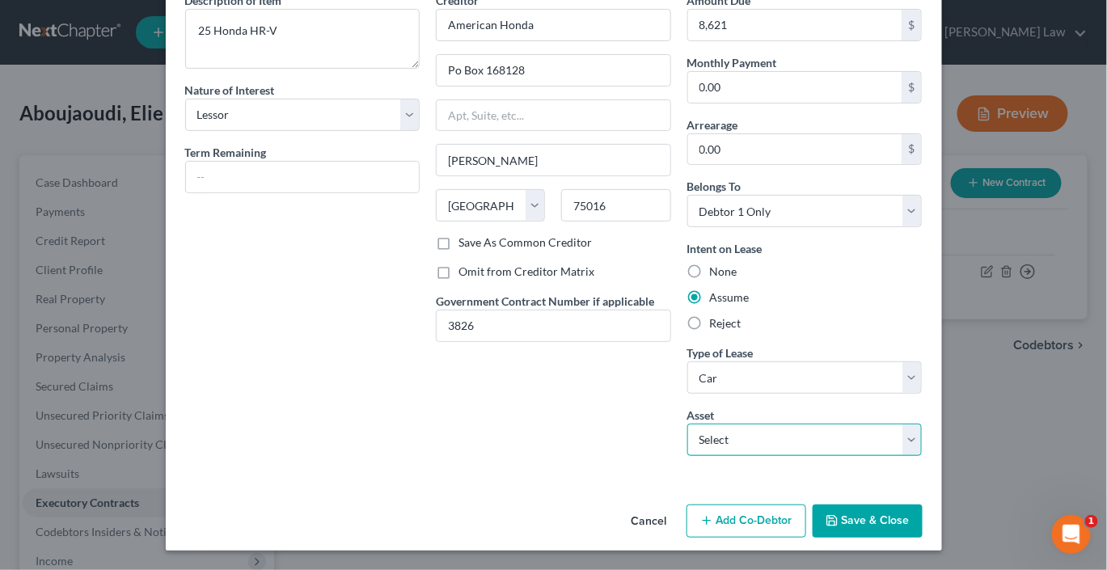
select select "0"
click at [718, 424] on select "Select 2025 Honda HR-V - $0.0" at bounding box center [805, 440] width 235 height 32
type textarea "2025 Honda HR-V"
click at [923, 527] on button "Save & Close" at bounding box center [868, 522] width 110 height 34
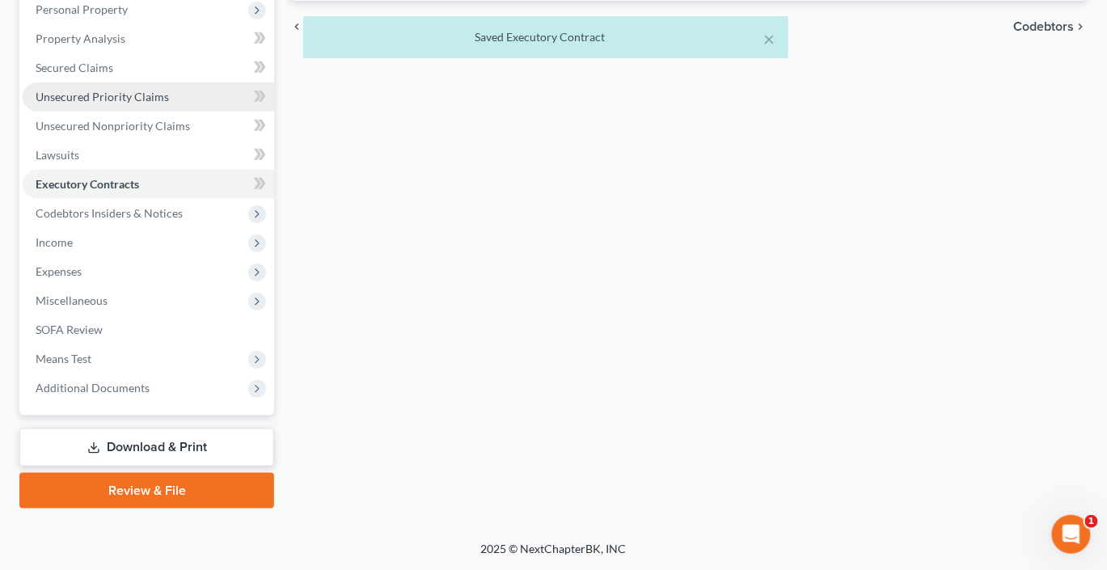
scroll to position [369, 0]
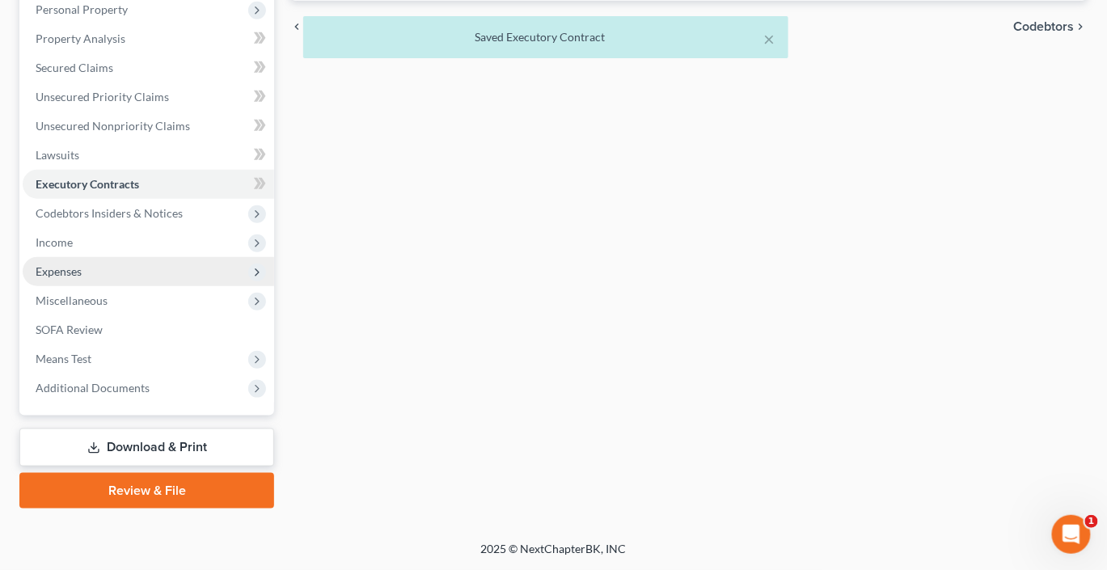
click at [104, 286] on span "Expenses" at bounding box center [149, 271] width 252 height 29
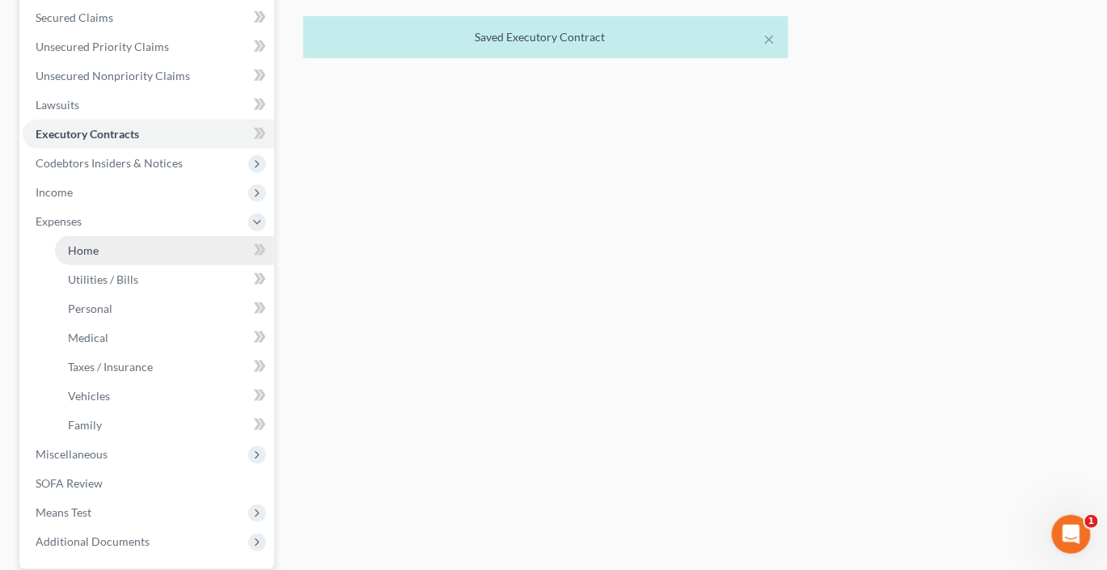
click at [99, 257] on span "Home" at bounding box center [83, 250] width 31 height 14
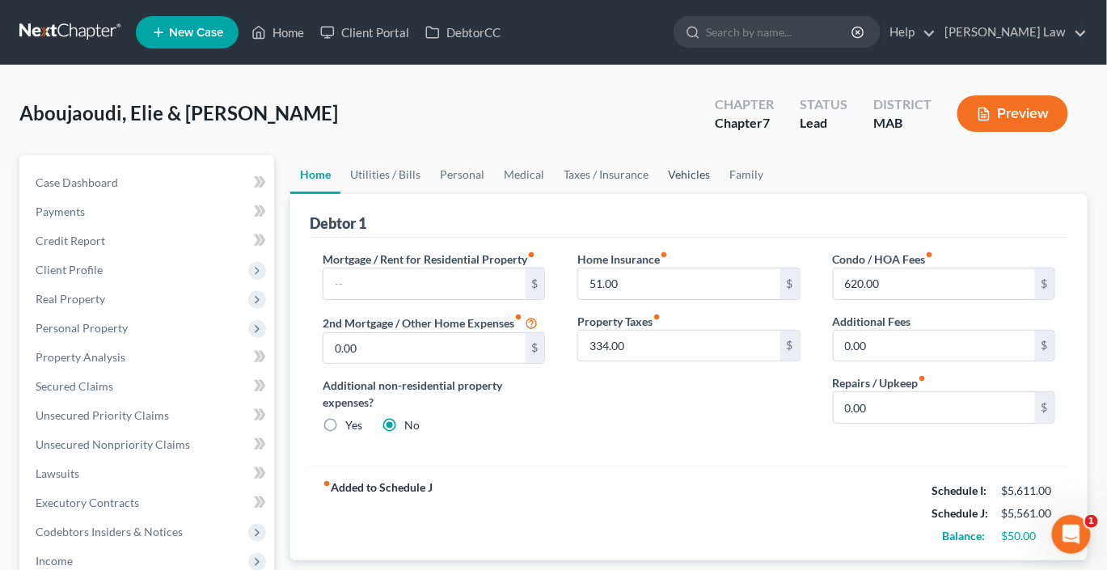
click at [720, 194] on link "Vehicles" at bounding box center [688, 174] width 61 height 39
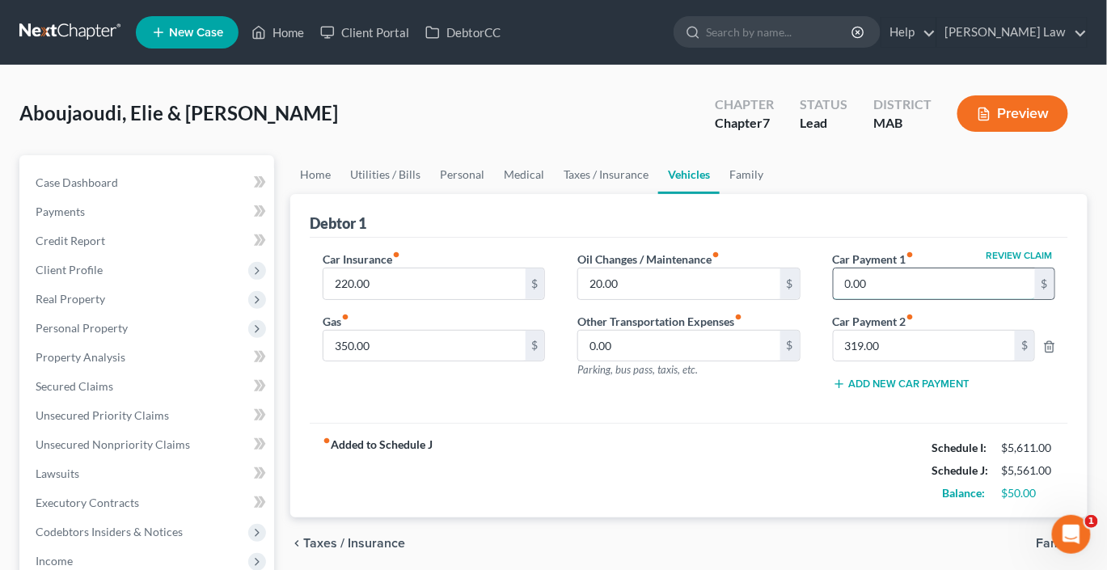
click at [879, 299] on input "0.00" at bounding box center [934, 284] width 201 height 31
type input "319"
click at [1049, 349] on line "button" at bounding box center [1049, 347] width 0 height 3
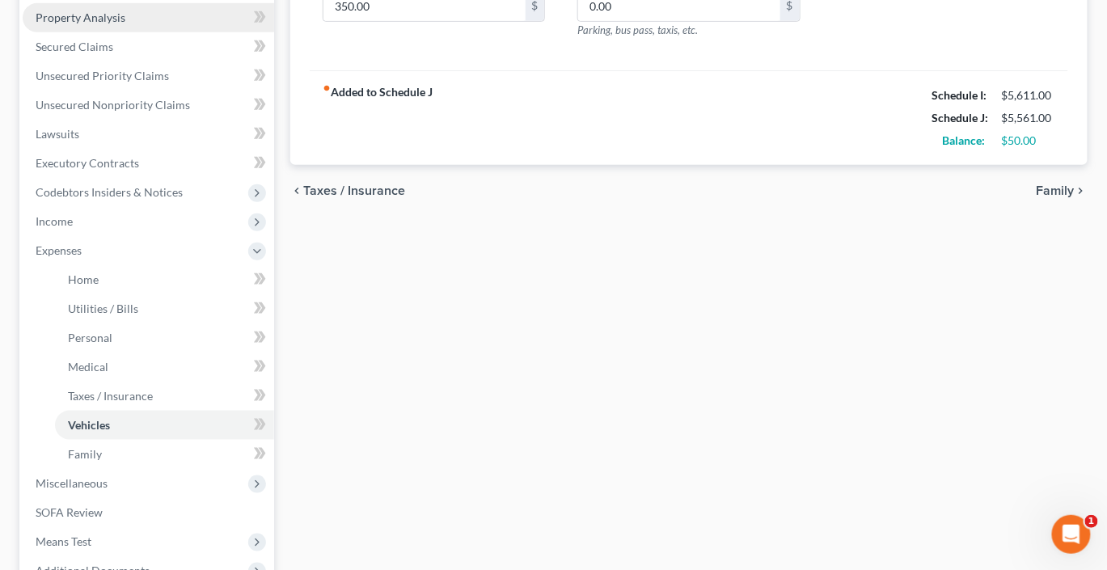
scroll to position [343, 0]
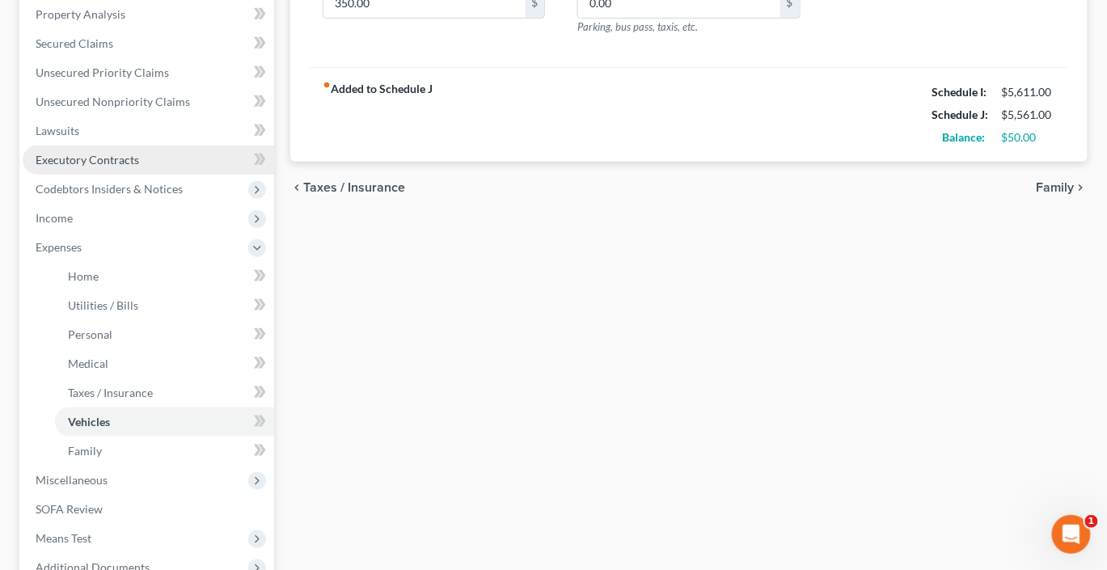
click at [93, 167] on span "Executory Contracts" at bounding box center [88, 160] width 104 height 14
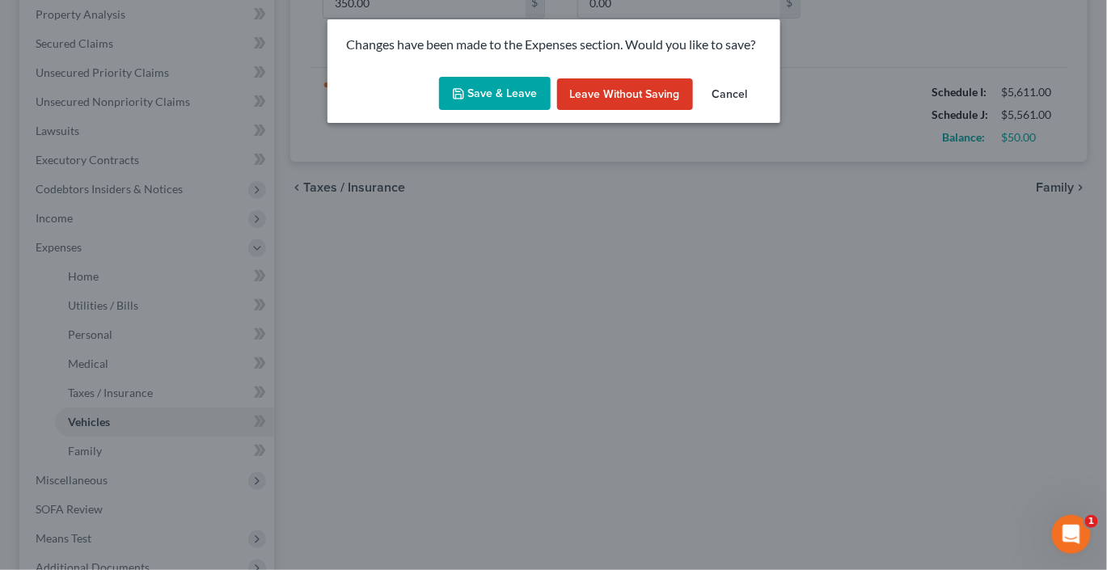
click at [484, 107] on button "Save & Leave" at bounding box center [495, 94] width 112 height 34
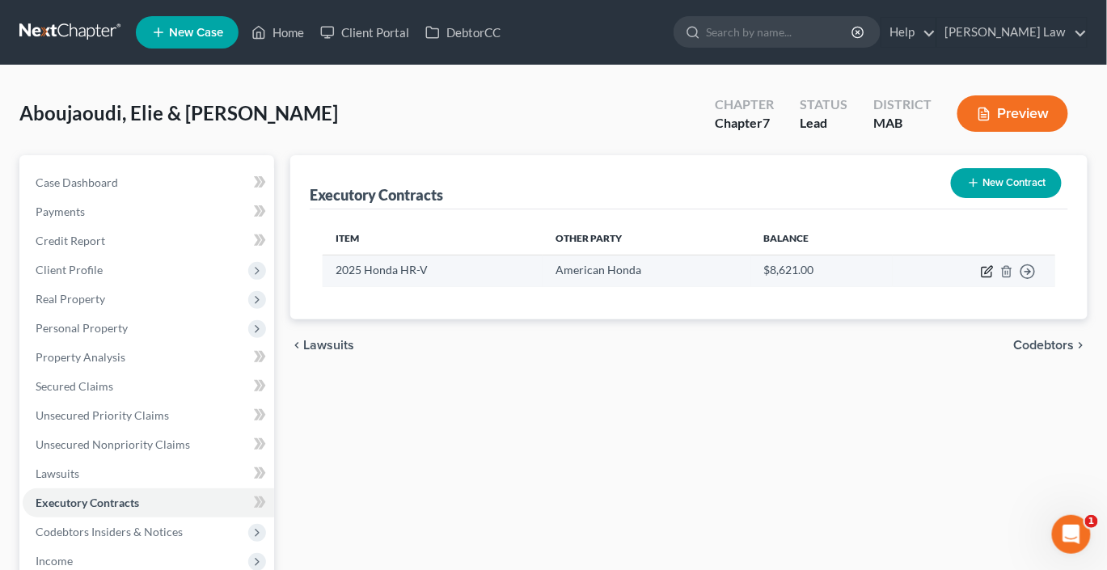
click at [981, 278] on icon "button" at bounding box center [987, 271] width 13 height 13
select select "2"
select select "45"
select select "0"
select select "1"
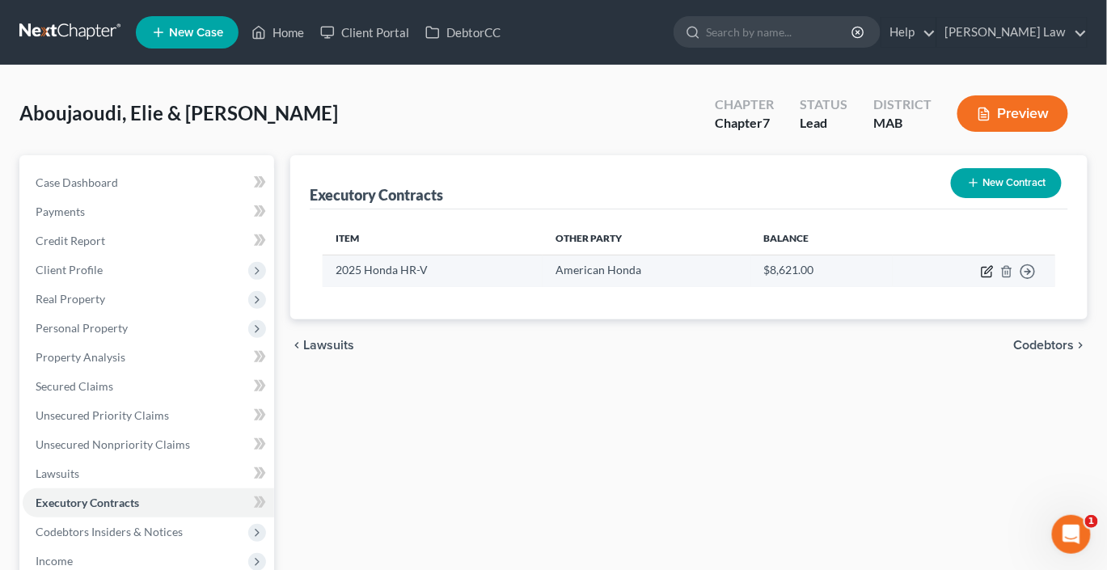
select select "0"
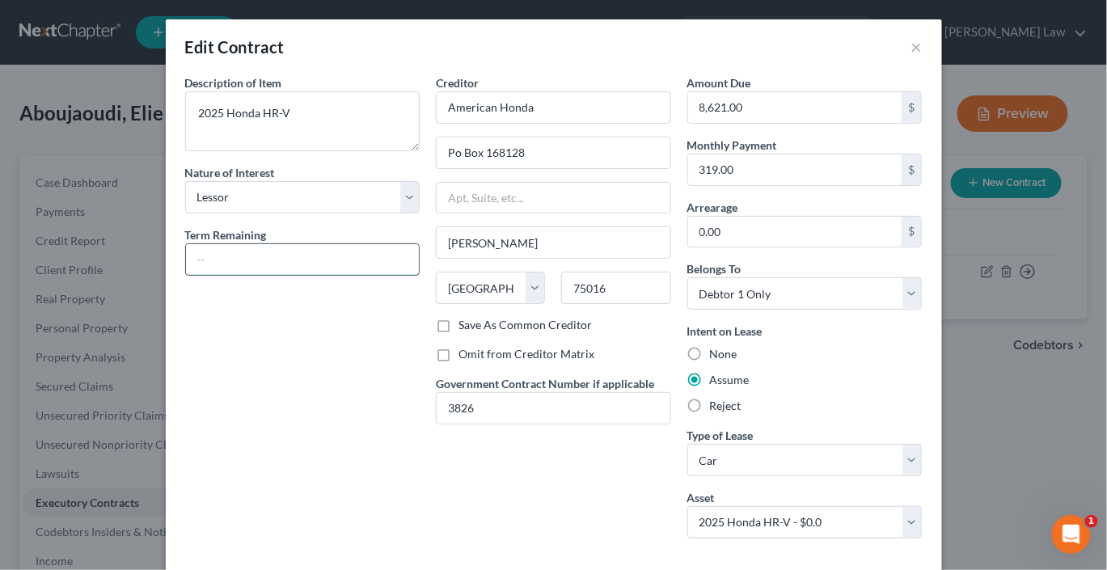
click at [237, 275] on input "text" at bounding box center [303, 259] width 234 height 31
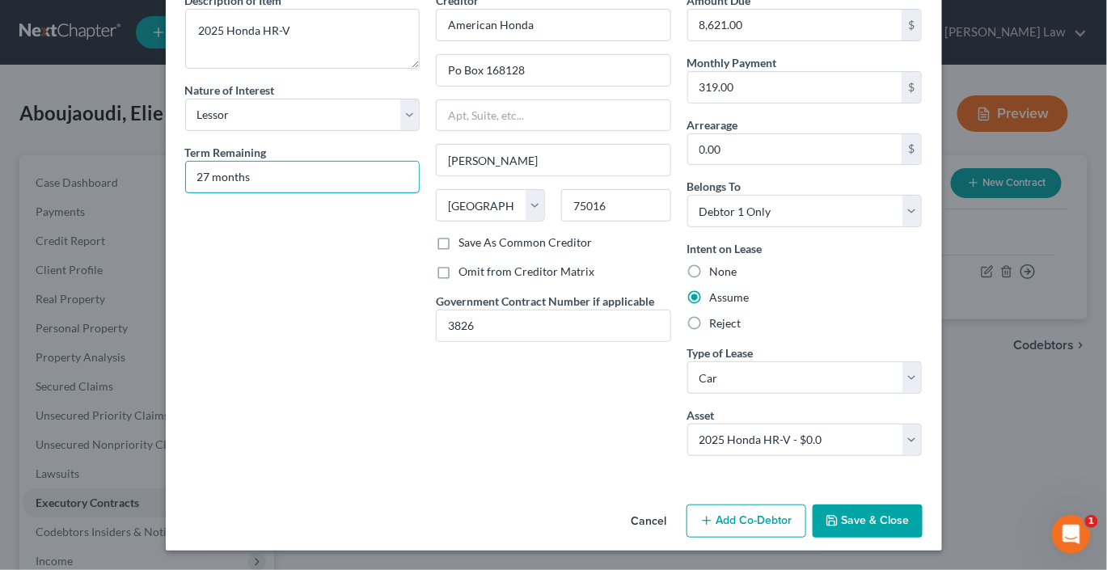
scroll to position [239, 0]
type input "27 months"
click at [923, 519] on button "Save & Close" at bounding box center [868, 522] width 110 height 34
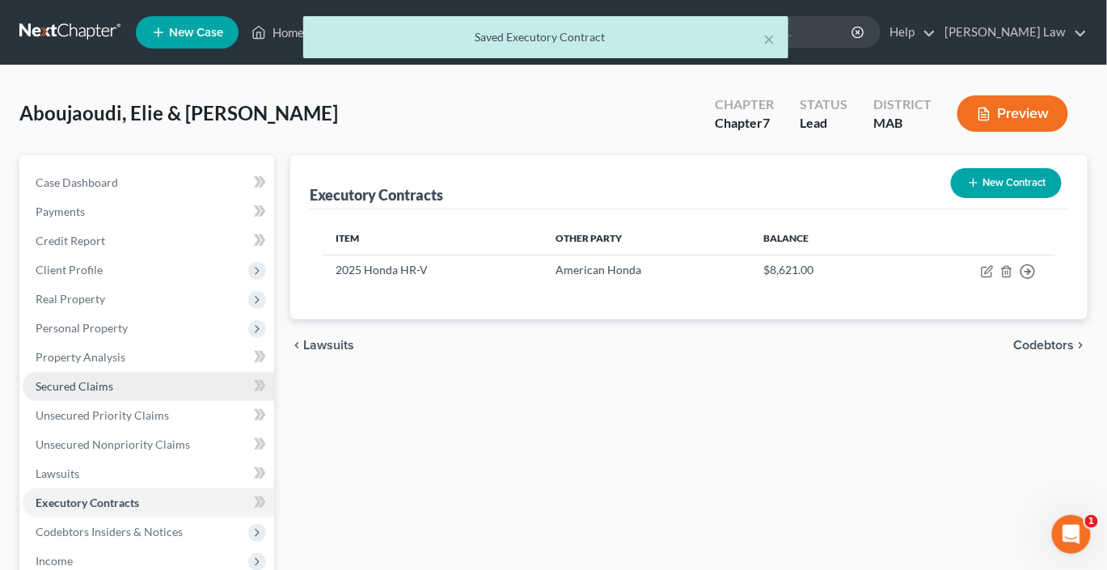
click at [113, 393] on span "Secured Claims" at bounding box center [75, 386] width 78 height 14
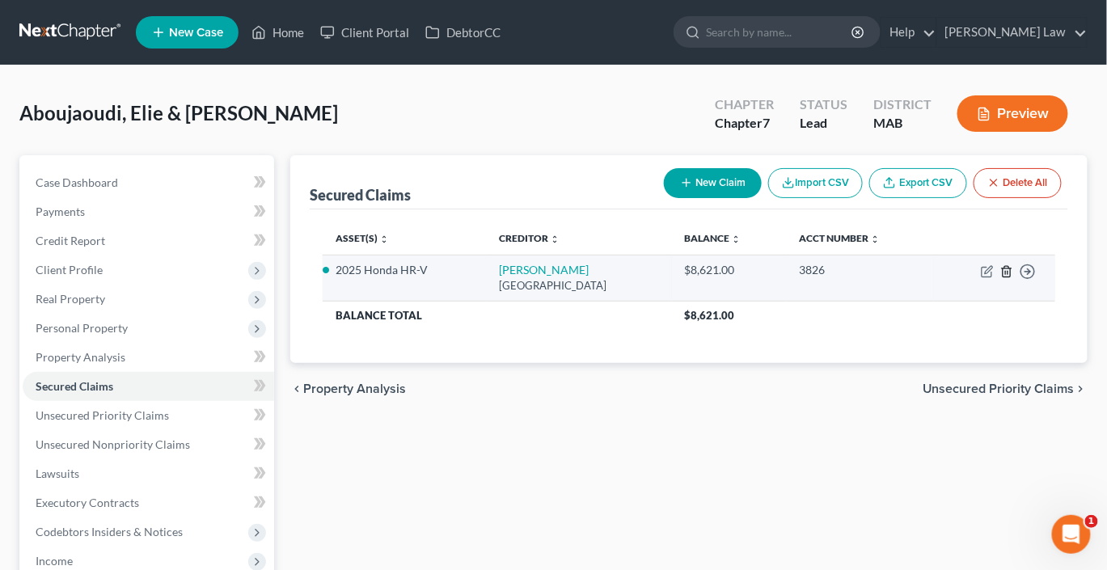
click at [1001, 278] on icon "button" at bounding box center [1007, 271] width 13 height 13
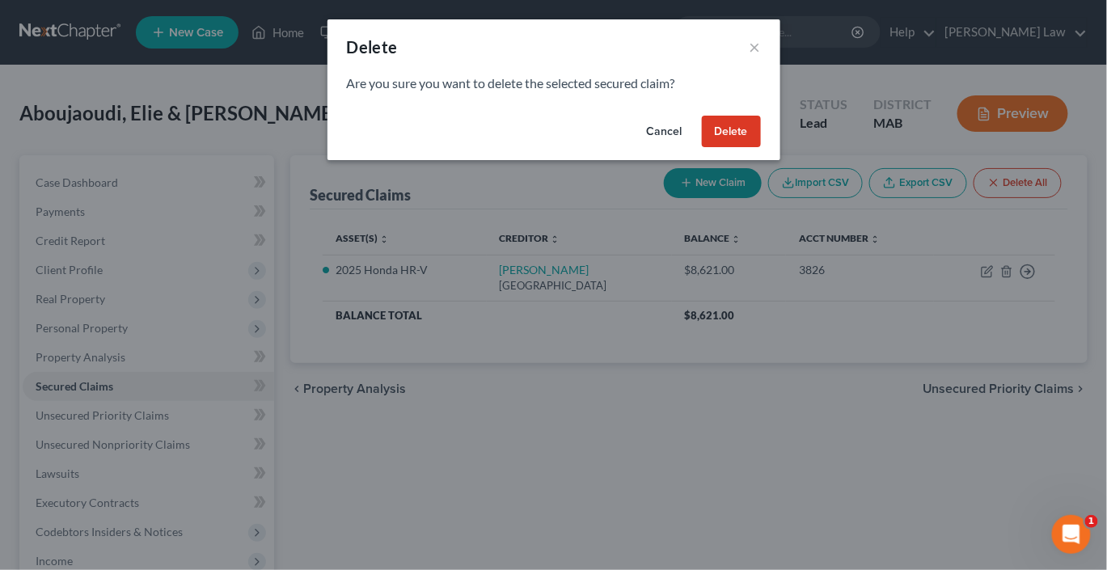
click at [761, 148] on button "Delete" at bounding box center [731, 132] width 59 height 32
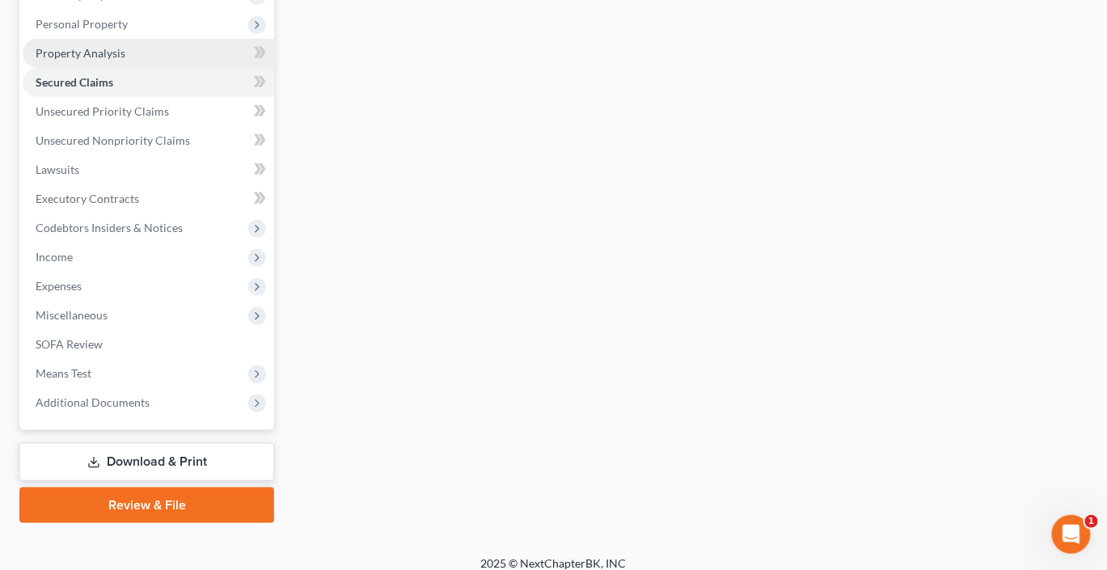
scroll to position [324, 0]
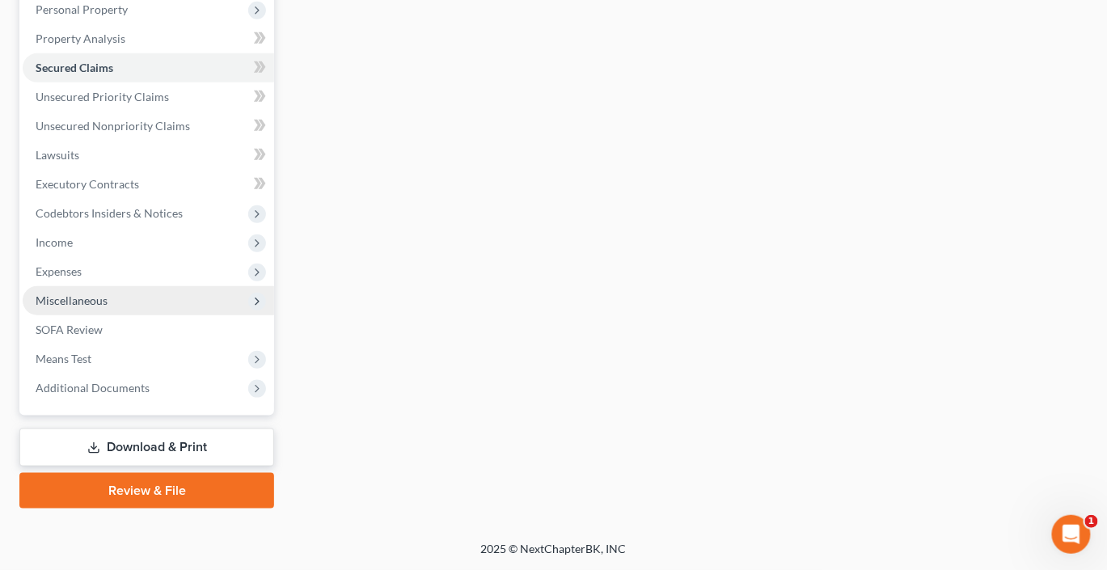
click at [108, 307] on span "Miscellaneous" at bounding box center [72, 301] width 72 height 14
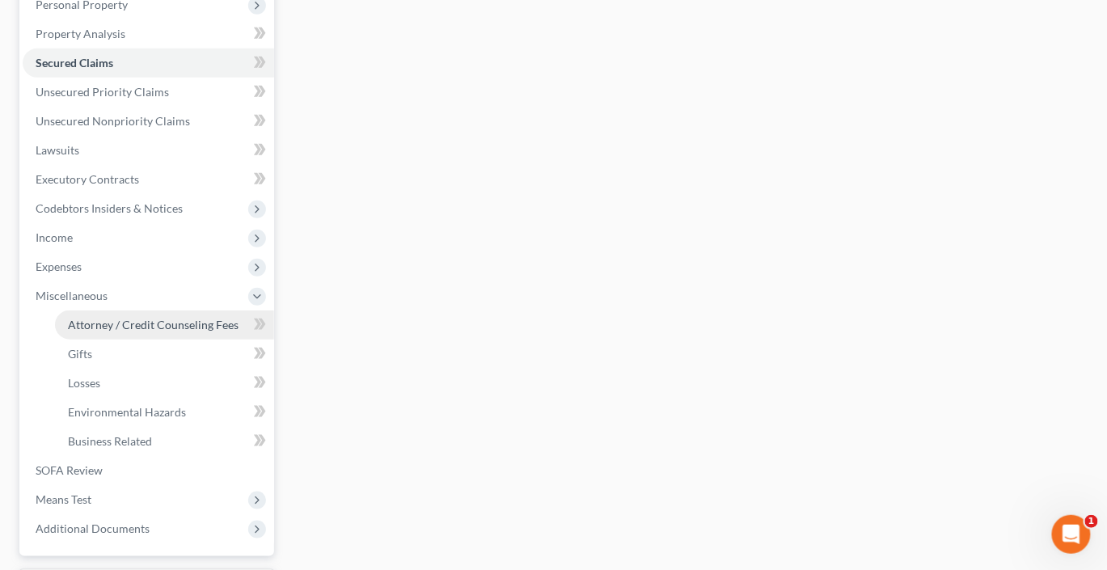
click at [165, 332] on span "Attorney / Credit Counseling Fees" at bounding box center [153, 325] width 171 height 14
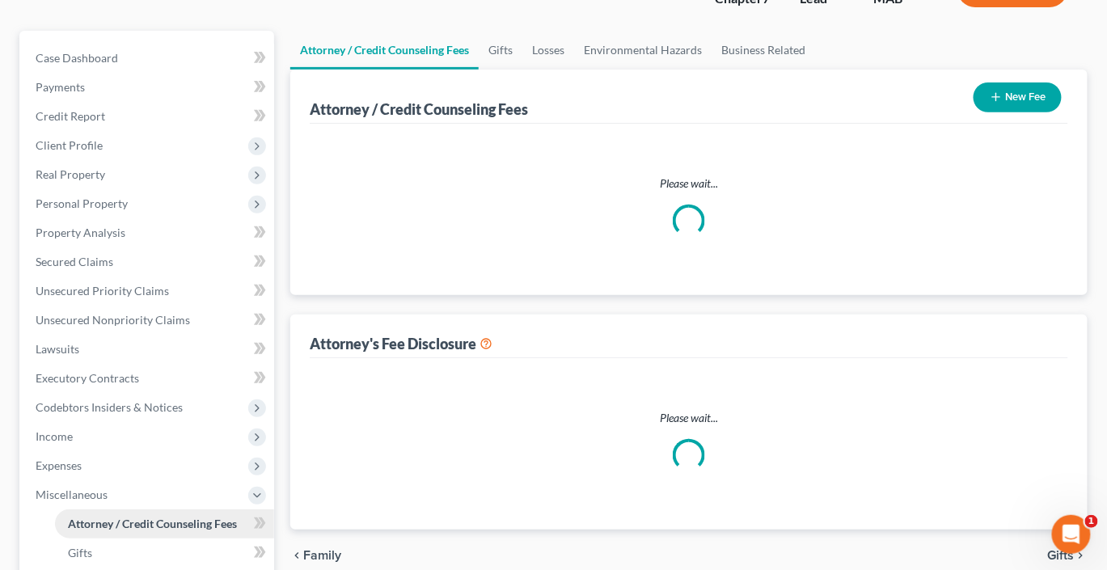
select select "0"
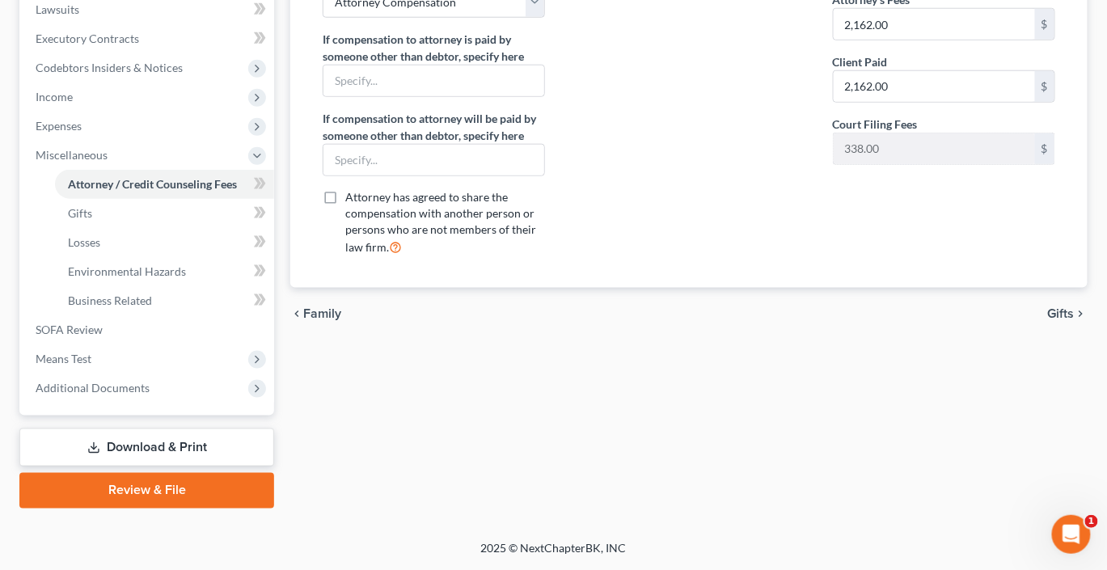
scroll to position [739, 0]
click at [150, 381] on span "Additional Documents" at bounding box center [93, 388] width 114 height 14
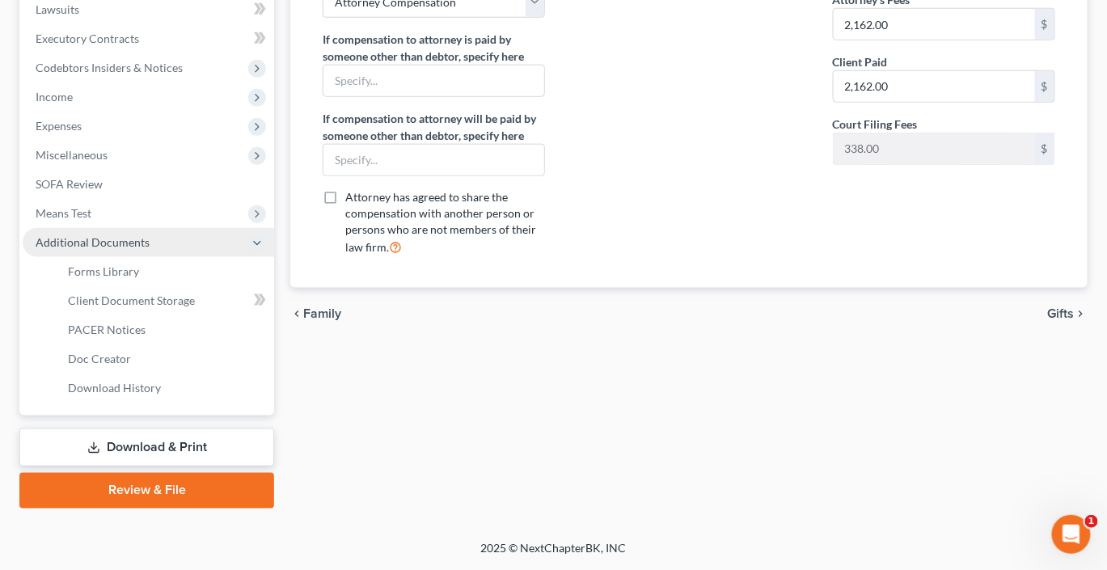
scroll to position [718, 0]
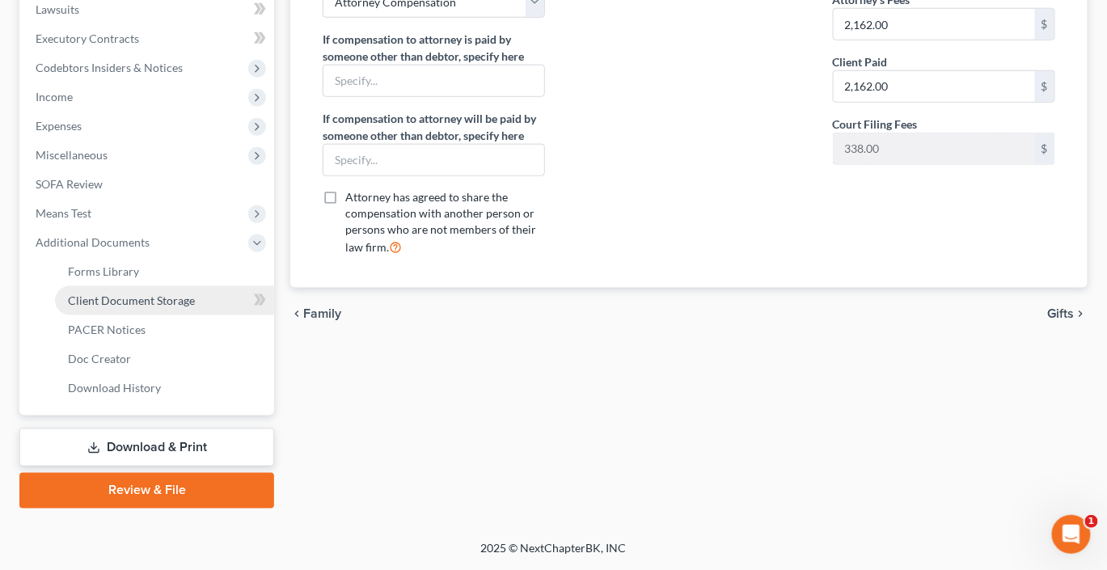
click at [195, 294] on span "Client Document Storage" at bounding box center [131, 301] width 127 height 14
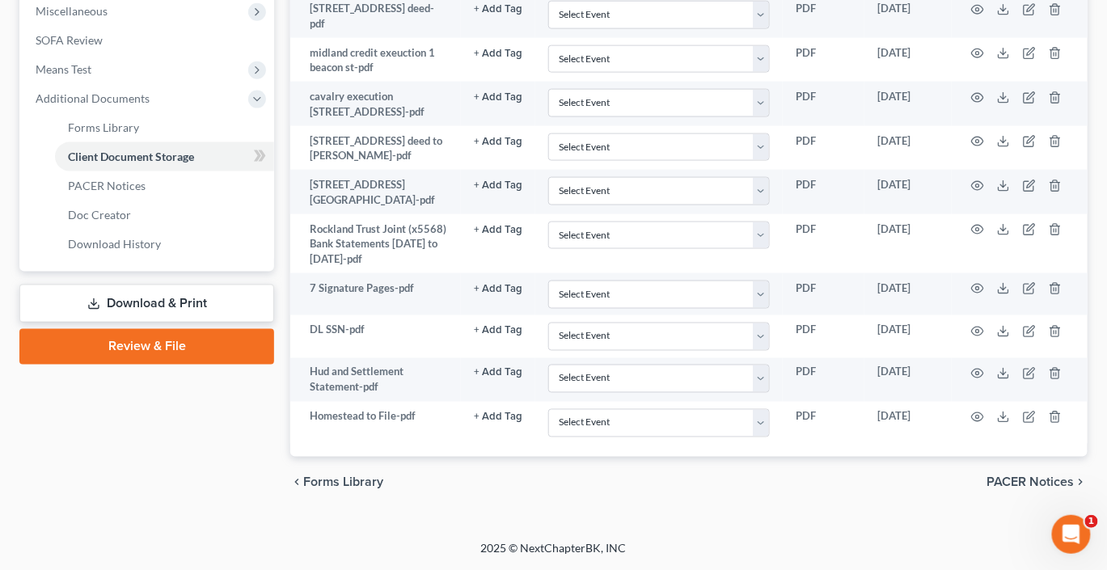
scroll to position [1240, 0]
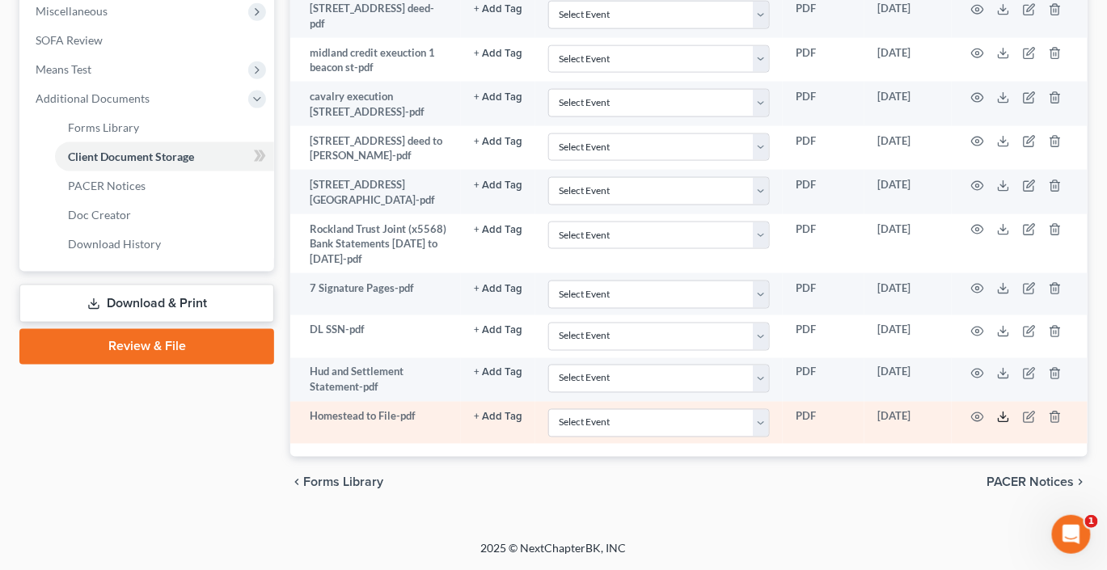
click at [1010, 411] on icon at bounding box center [1003, 417] width 13 height 13
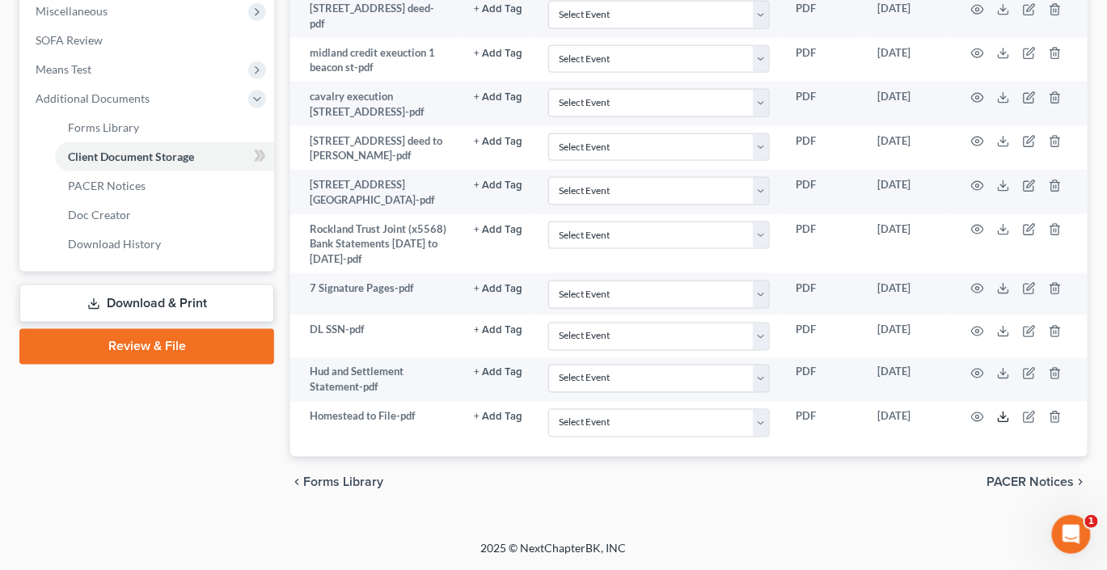
scroll to position [1240, 18]
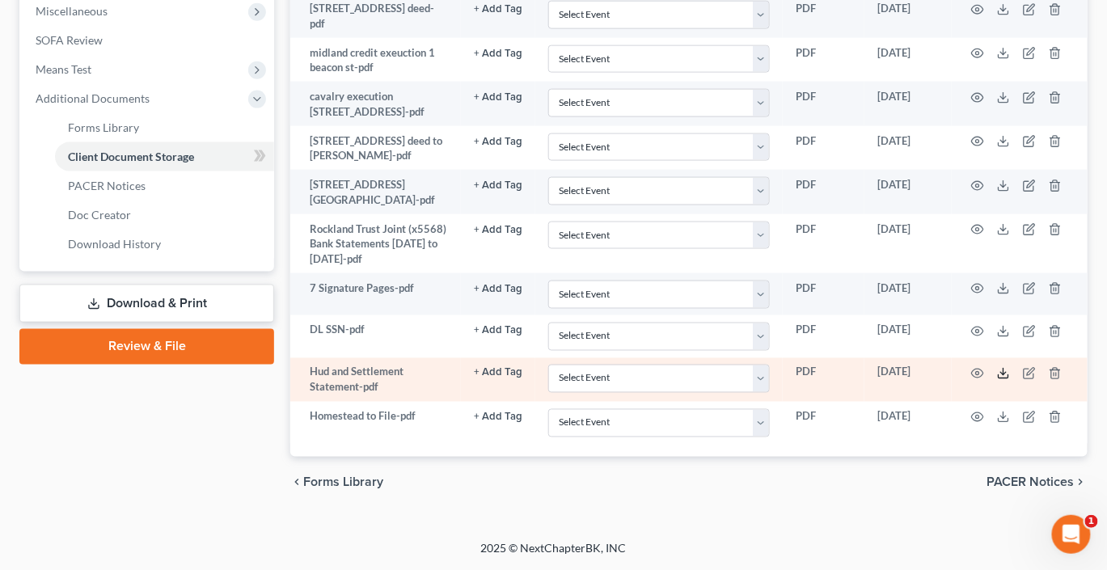
click at [1010, 367] on icon at bounding box center [1003, 373] width 13 height 13
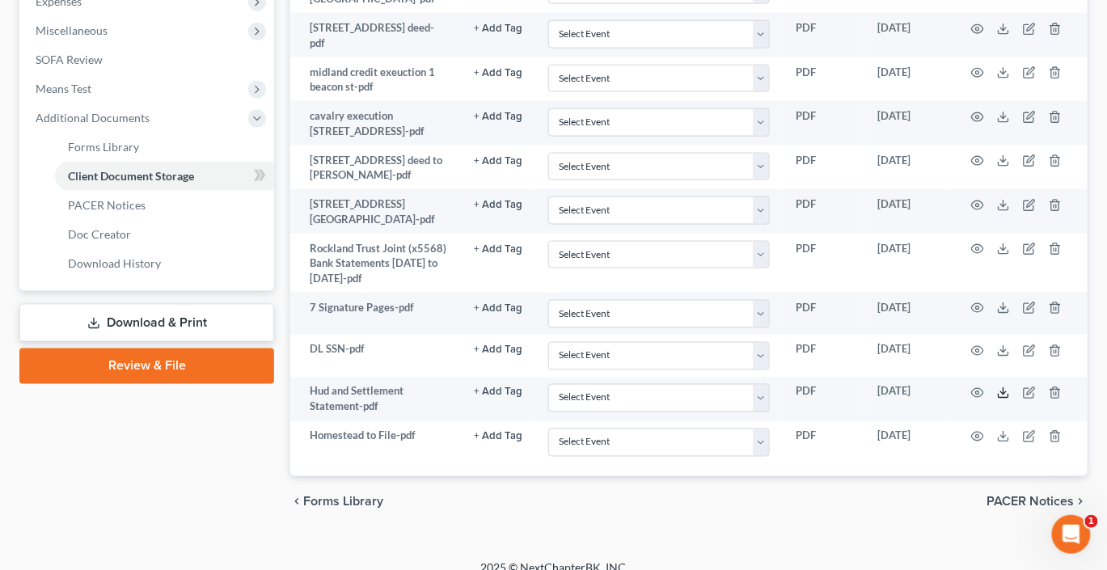
scroll to position [594, 18]
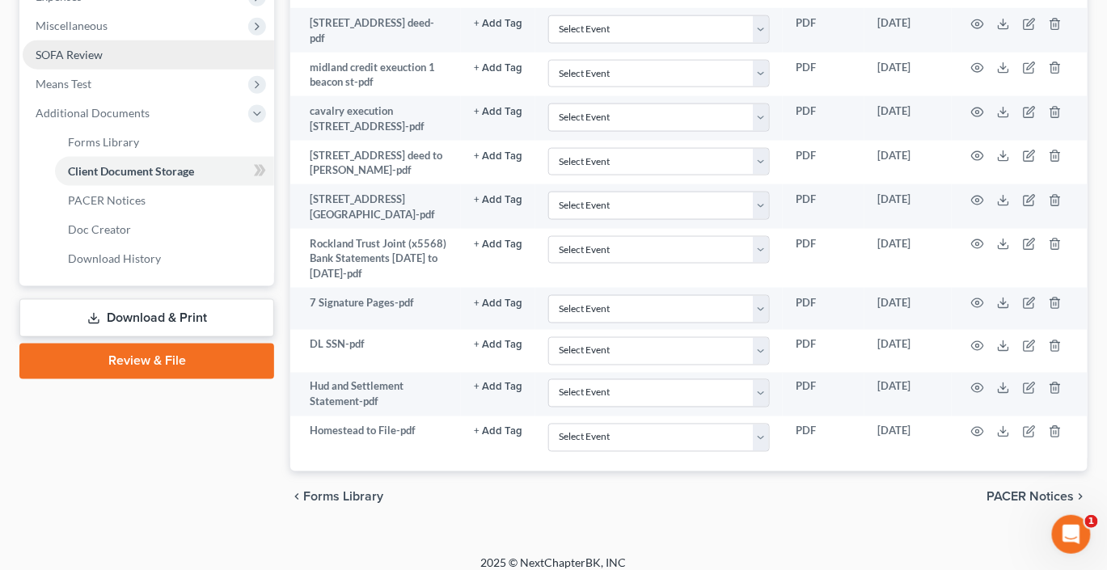
click at [78, 61] on span "SOFA Review" at bounding box center [69, 55] width 67 height 14
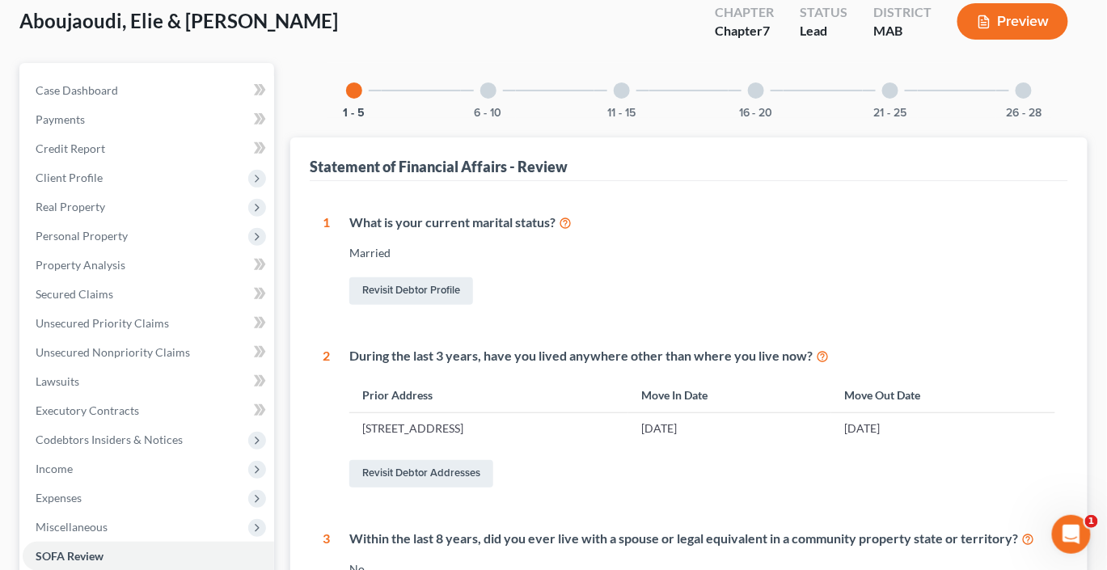
scroll to position [68, 0]
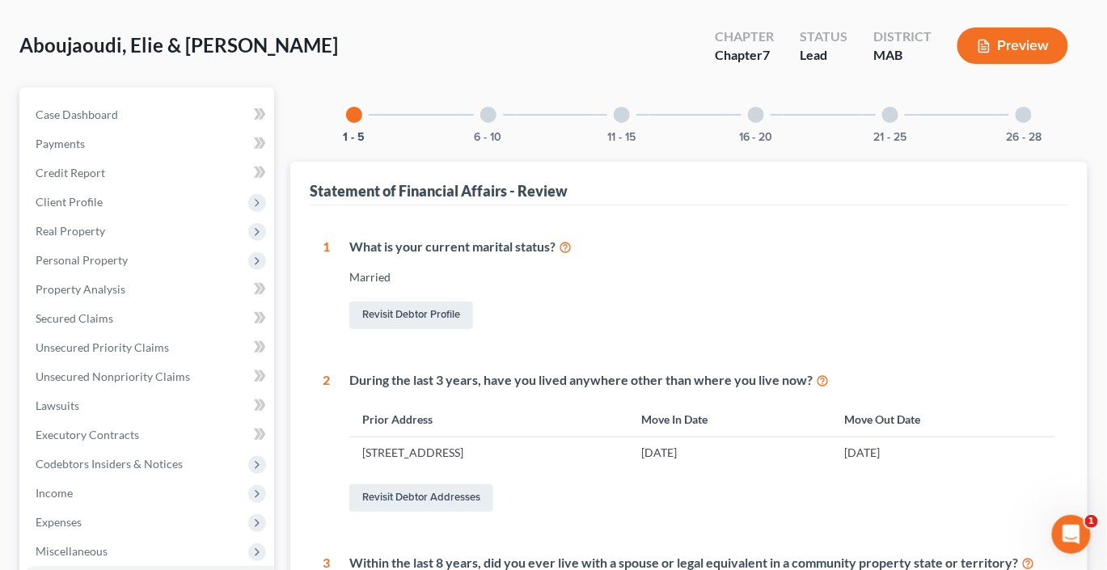
click at [904, 142] on div "21 - 25" at bounding box center [890, 114] width 55 height 55
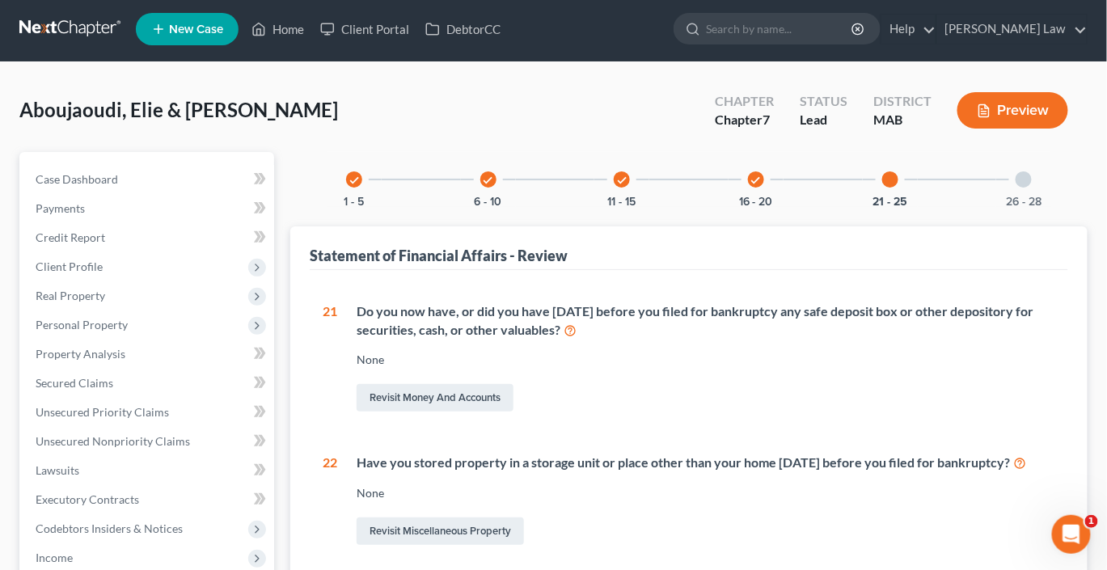
scroll to position [0, 0]
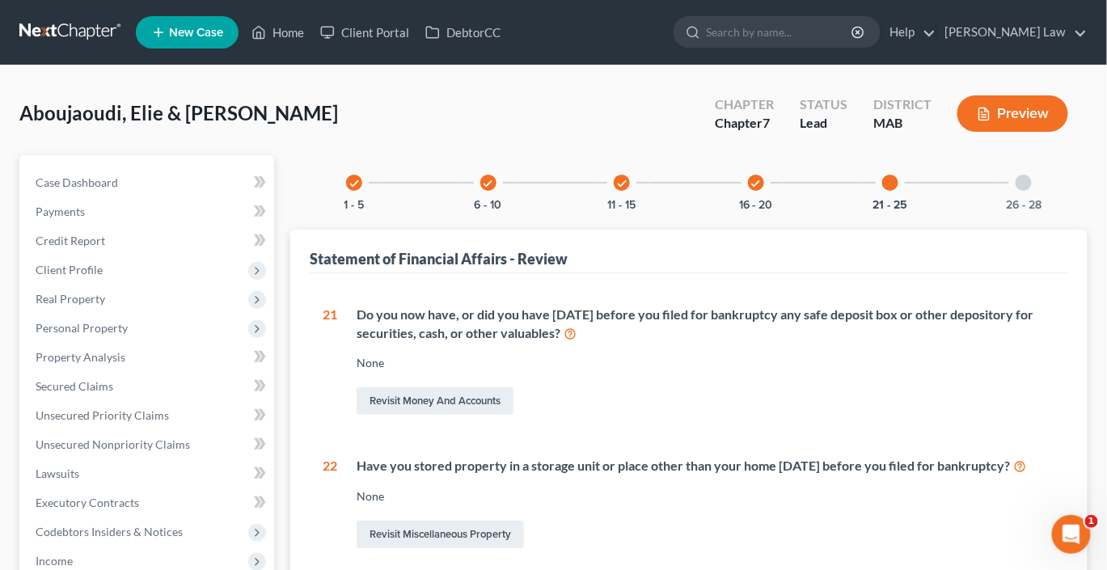
click at [751, 210] on div "check 16 - 20" at bounding box center [756, 182] width 55 height 55
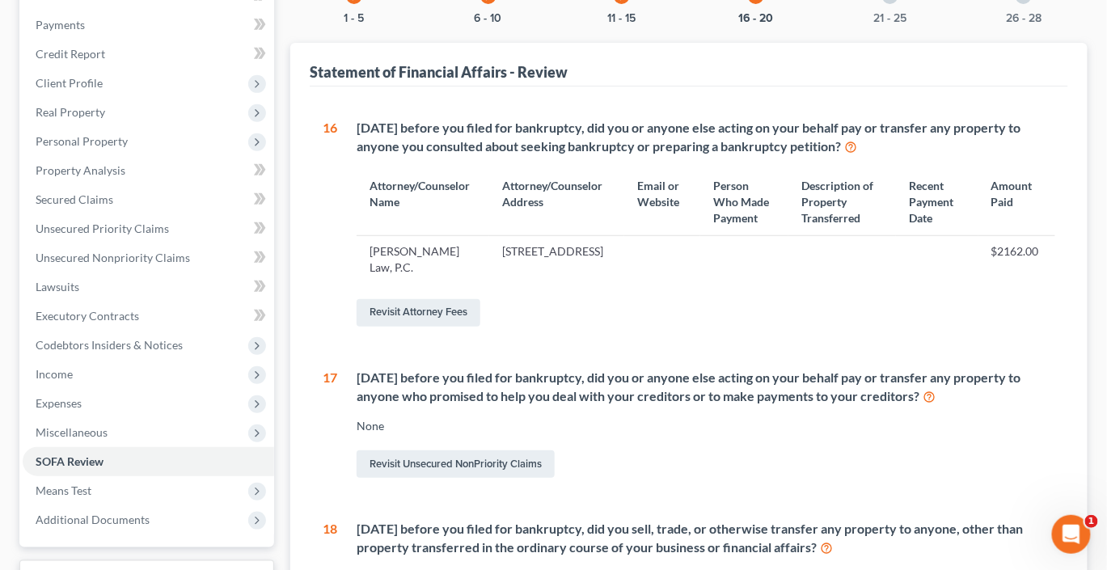
scroll to position [185, 0]
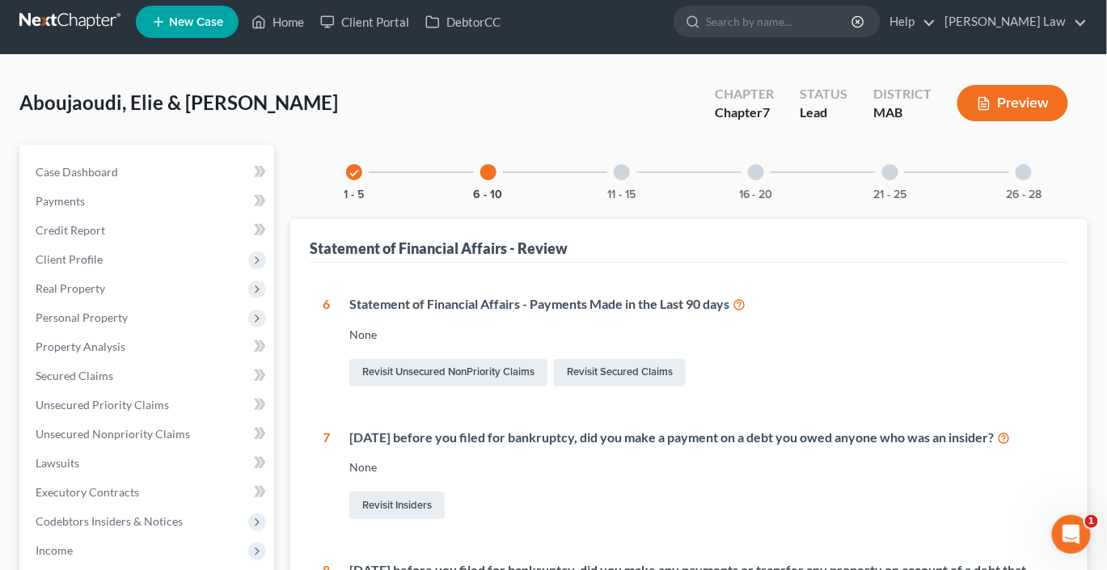
scroll to position [0, 0]
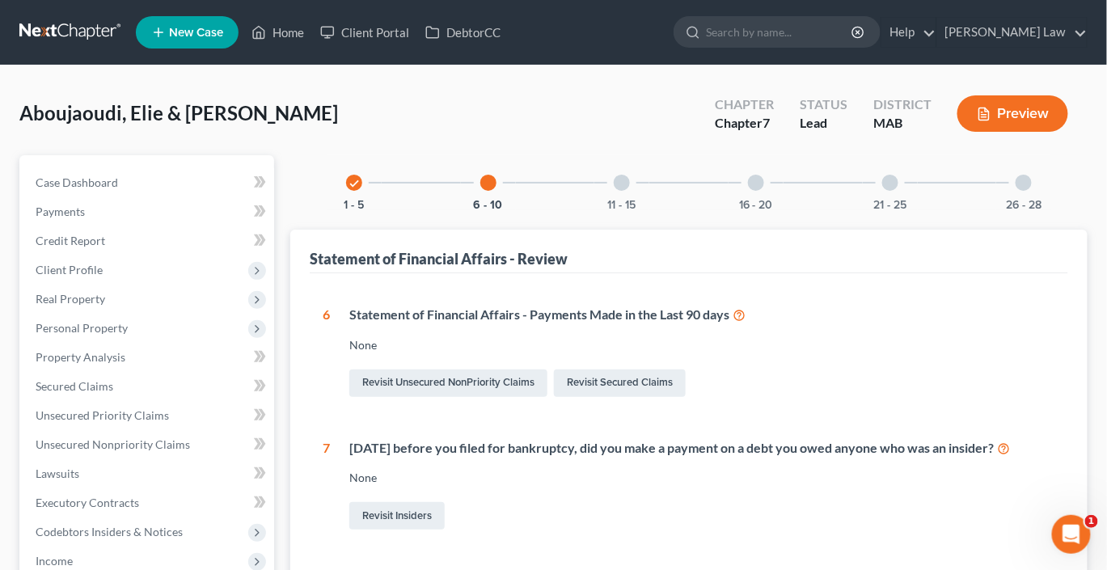
click at [619, 191] on div at bounding box center [622, 183] width 16 height 16
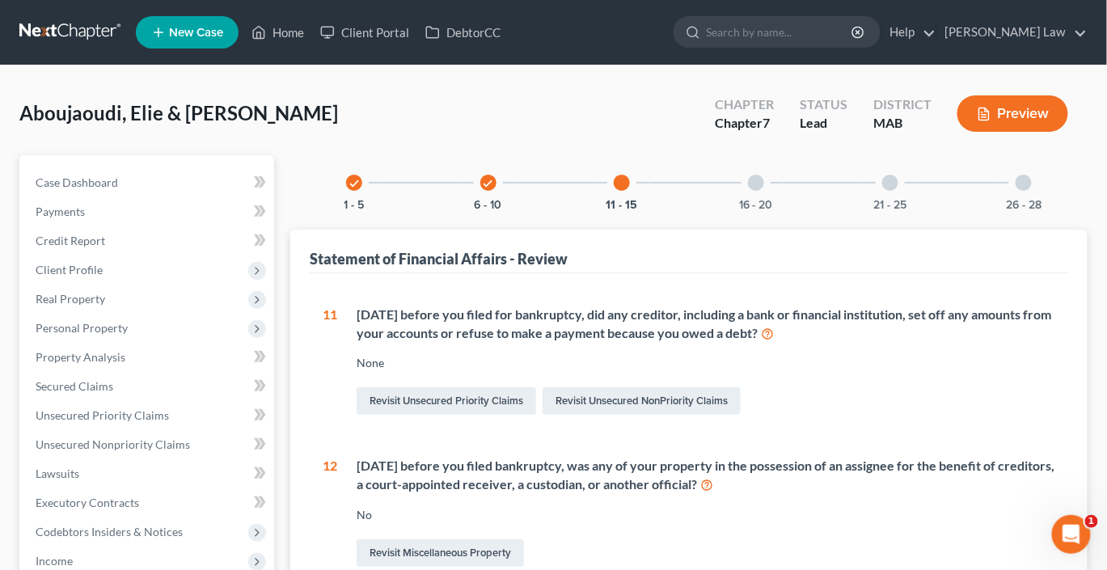
click at [758, 191] on div at bounding box center [756, 183] width 16 height 16
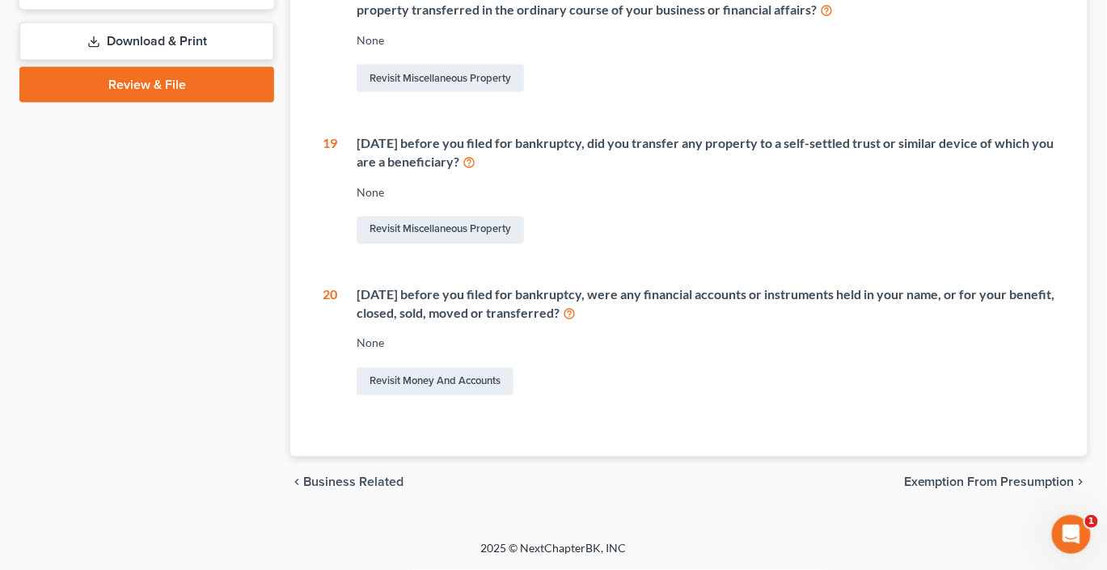
scroll to position [730, 0]
click at [482, 92] on link "Revisit Miscellaneous Property" at bounding box center [440, 79] width 167 height 28
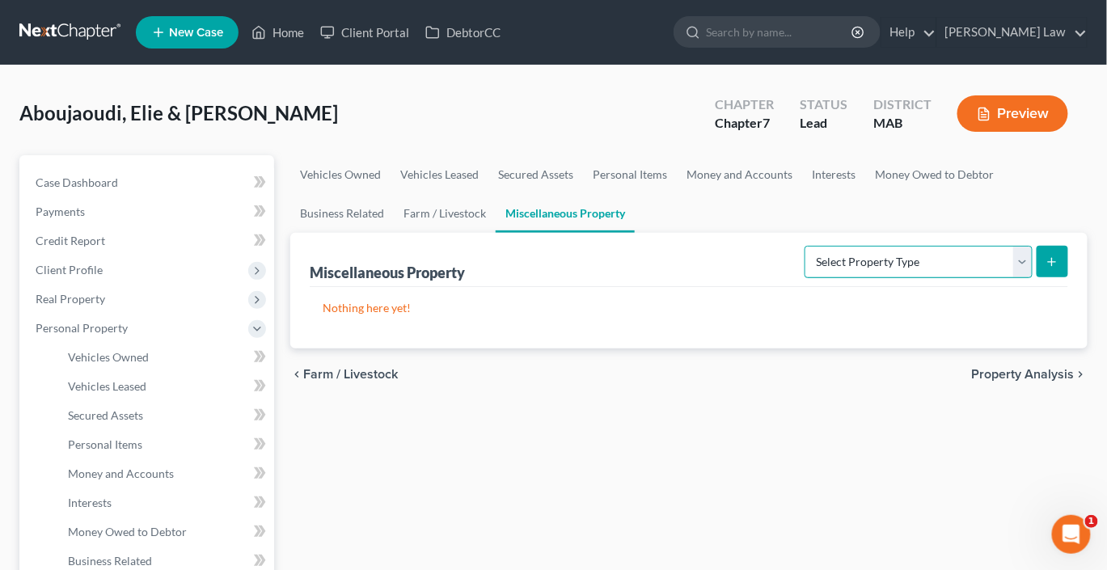
click at [1011, 278] on select "Select Property Type Assigned for Creditor Benefit [DATE] Holding for Another N…" at bounding box center [919, 262] width 228 height 32
select select "transferred"
click at [805, 278] on select "Select Property Type Assigned for Creditor Benefit [DATE] Holding for Another N…" at bounding box center [919, 262] width 228 height 32
click at [1037, 277] on button "submit" at bounding box center [1053, 262] width 32 height 32
select select "Ordinary ([DATE])"
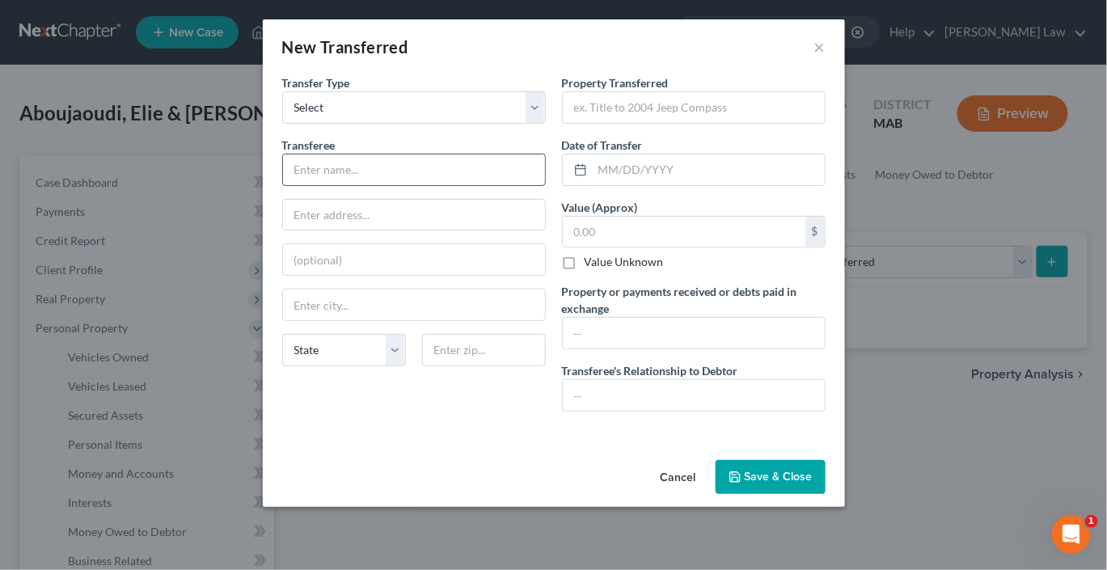
click at [283, 185] on input "text" at bounding box center [414, 170] width 262 height 31
type input "[PERSON_NAME] & [PERSON_NAME]"
click at [283, 231] on input "text" at bounding box center [414, 215] width 262 height 31
click at [669, 122] on input "text" at bounding box center [694, 107] width 262 height 31
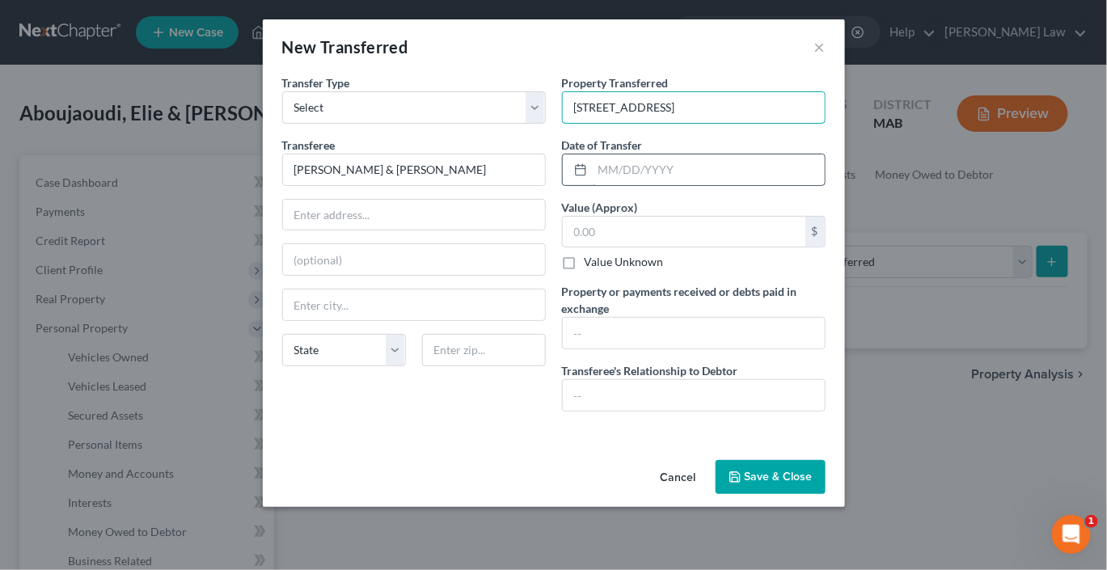
type input "[STREET_ADDRESS]"
click at [633, 185] on input "text" at bounding box center [709, 170] width 232 height 31
type input "[DATE]"
click at [625, 248] on input "text" at bounding box center [684, 232] width 243 height 31
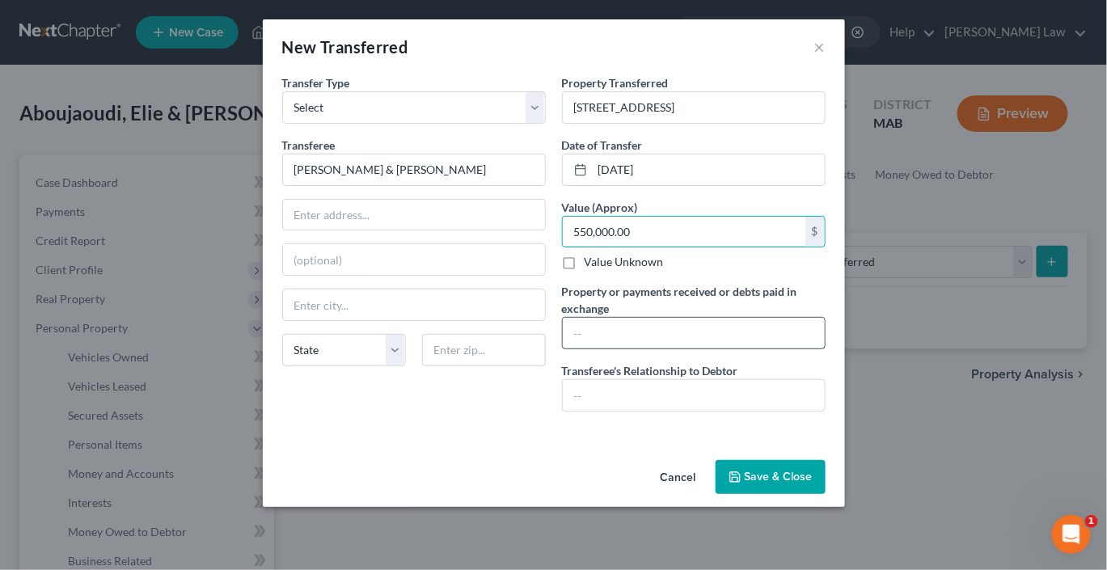
type input "550,000.00"
click at [641, 349] on input "text" at bounding box center [694, 333] width 262 height 31
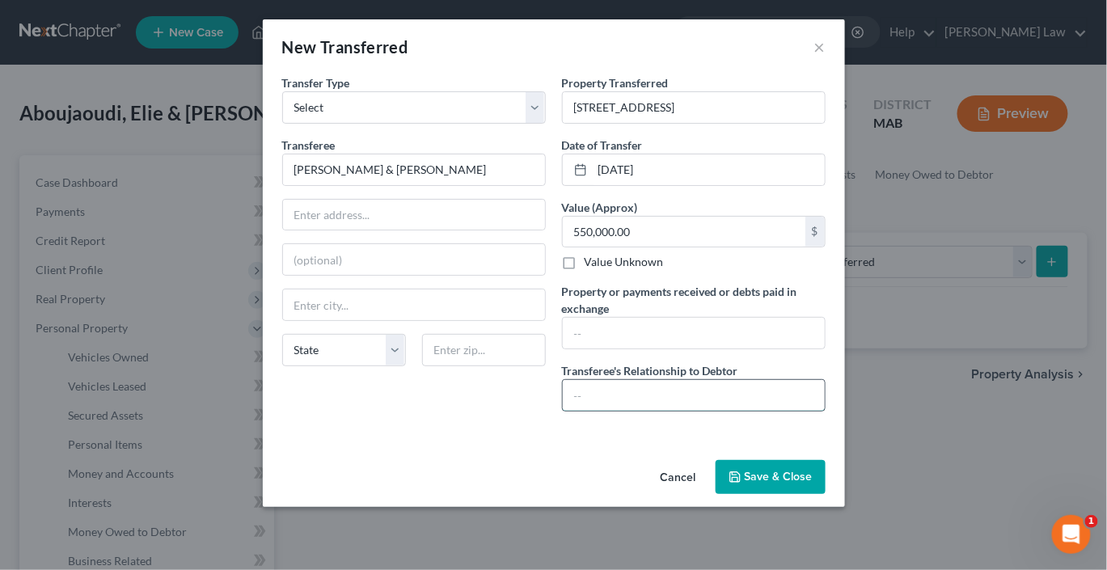
click at [666, 411] on input "text" at bounding box center [694, 395] width 262 height 31
type input "n"
type input "None"
click at [679, 349] on input "text" at bounding box center [694, 333] width 262 height 31
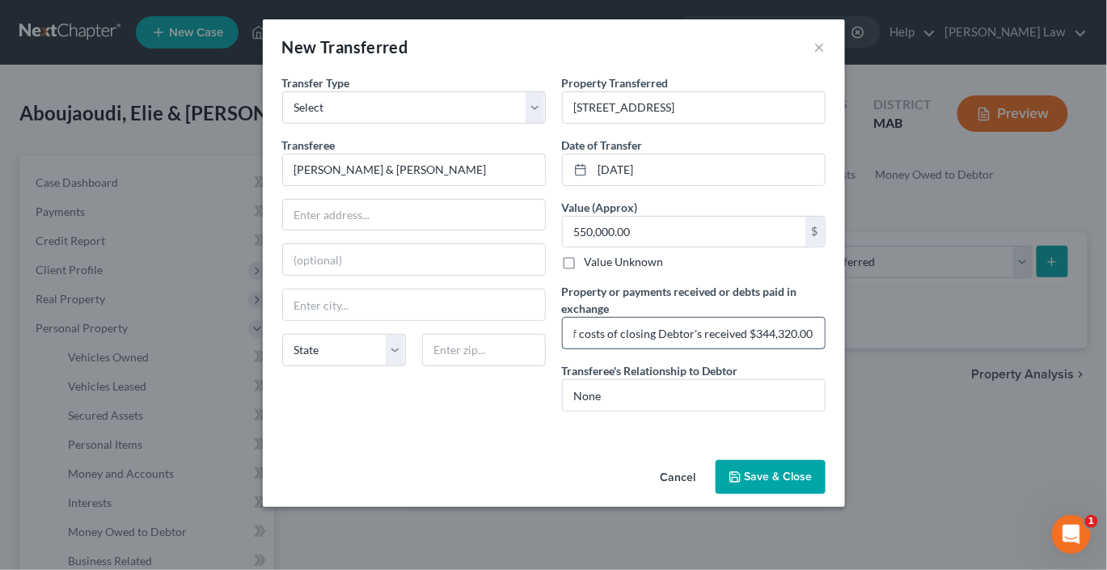
scroll to position [0, 83]
type input "after paying off costs of closing Debtor's received $344,320.00"
click at [805, 494] on button "Save & Close" at bounding box center [771, 477] width 110 height 34
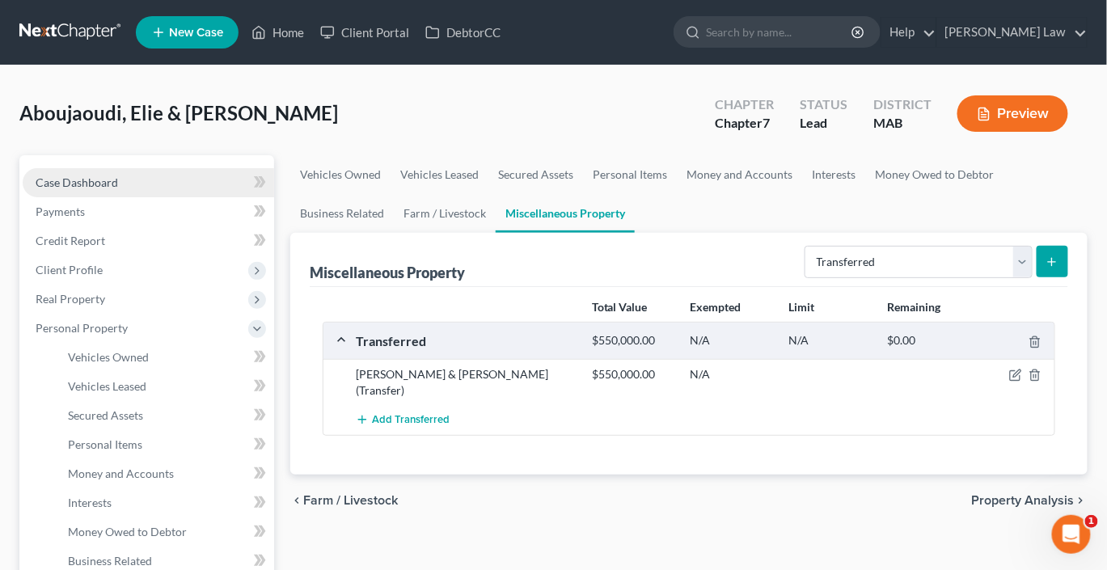
click at [148, 197] on link "Case Dashboard" at bounding box center [149, 182] width 252 height 29
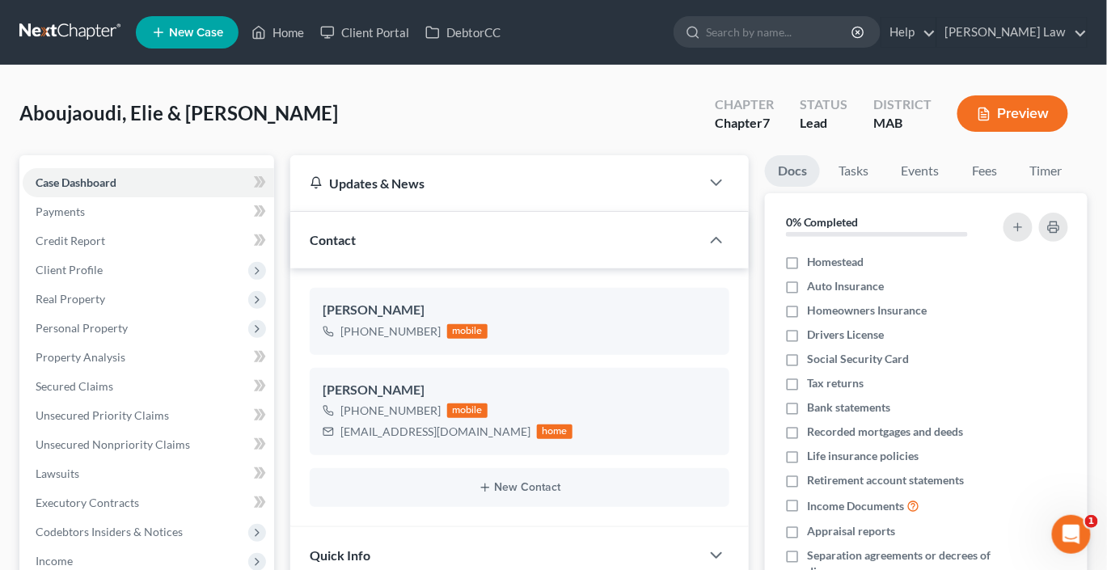
click at [973, 132] on button "Preview" at bounding box center [1013, 113] width 111 height 36
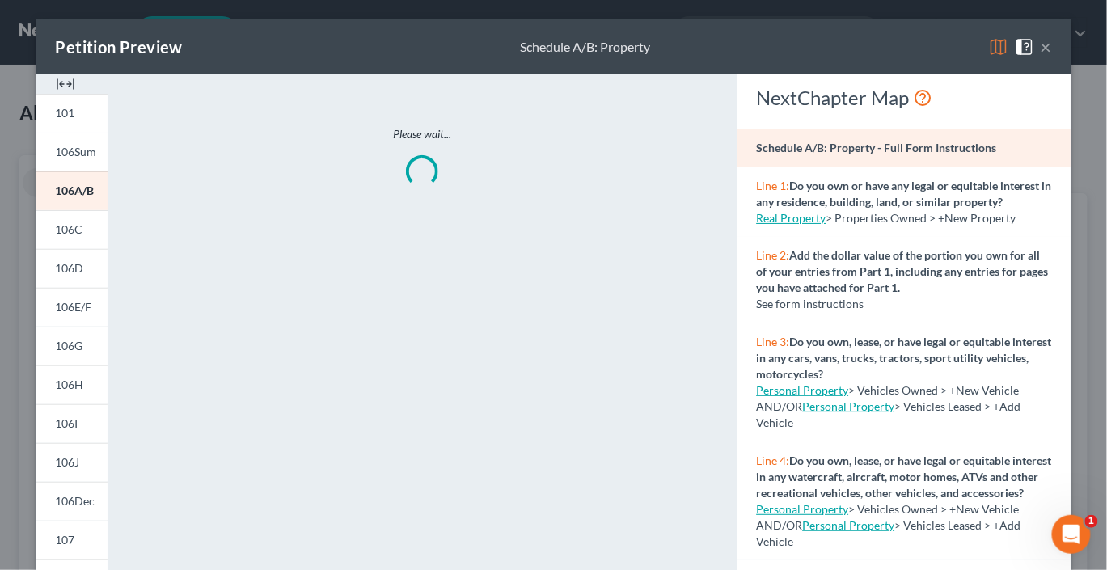
click at [57, 94] on img at bounding box center [65, 83] width 19 height 19
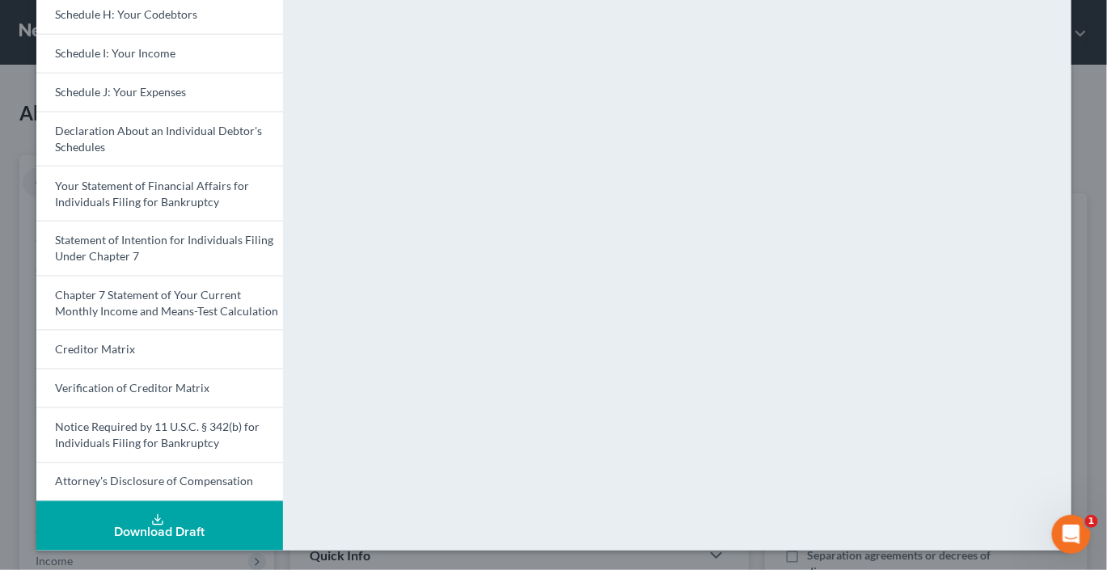
scroll to position [777, 0]
click at [155, 510] on button "Download Draft" at bounding box center [159, 526] width 247 height 49
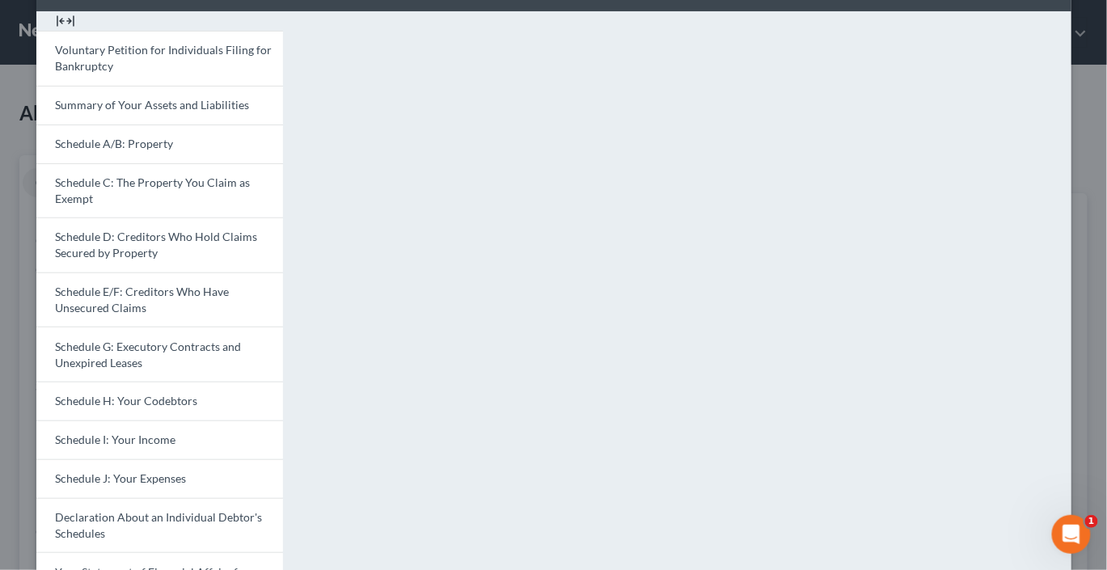
scroll to position [0, 0]
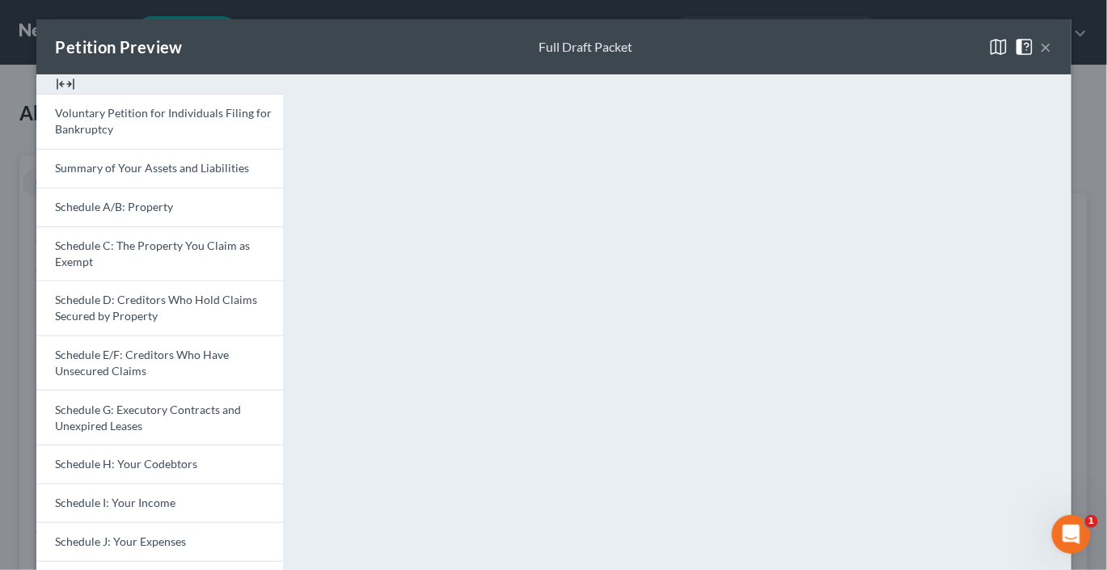
click at [1052, 57] on button "×" at bounding box center [1046, 46] width 11 height 19
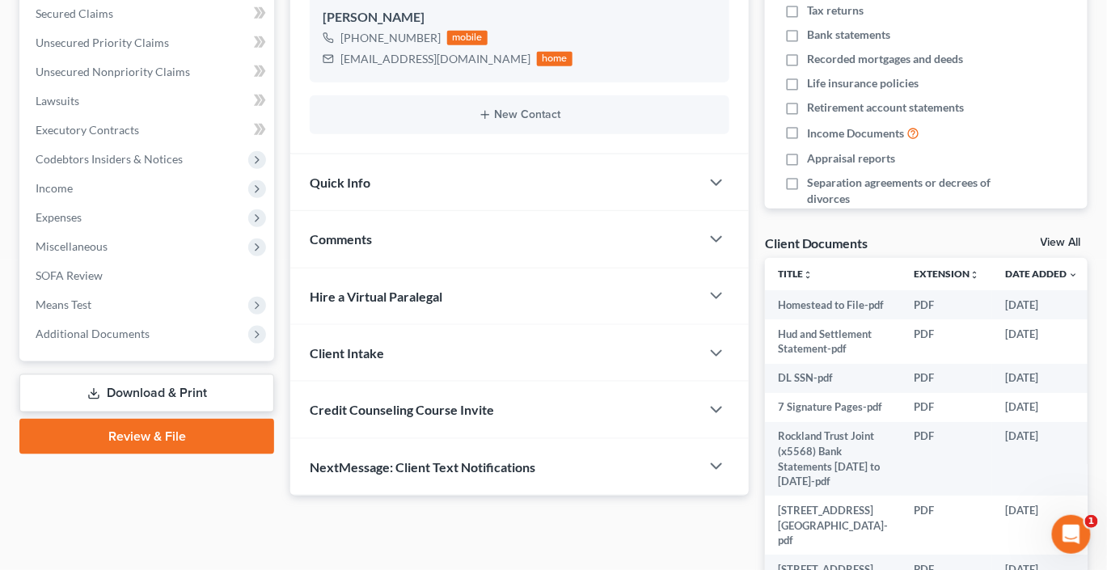
scroll to position [386, 0]
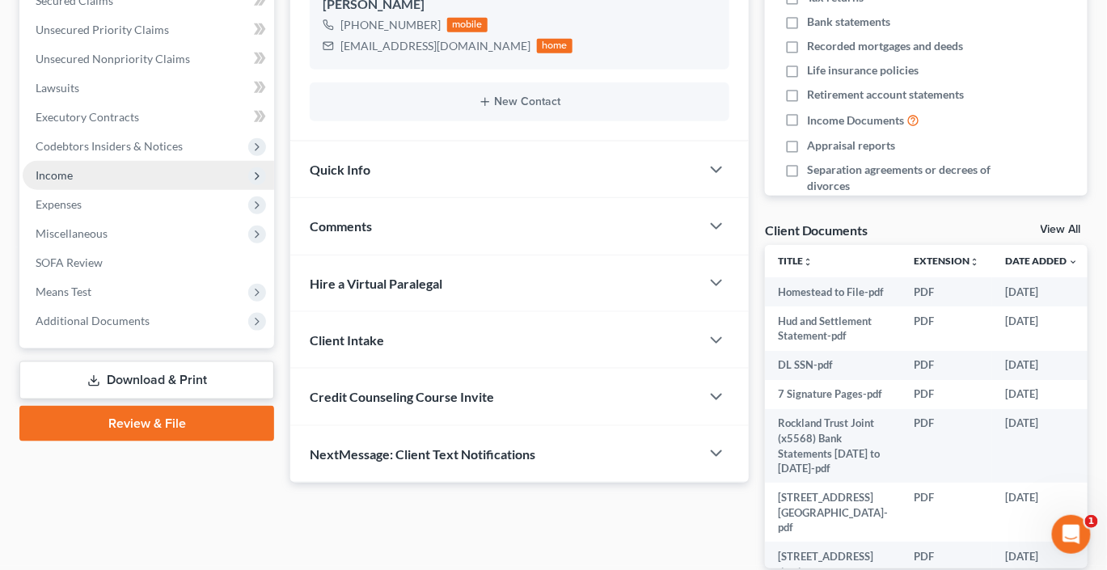
click at [73, 182] on span "Income" at bounding box center [54, 175] width 37 height 14
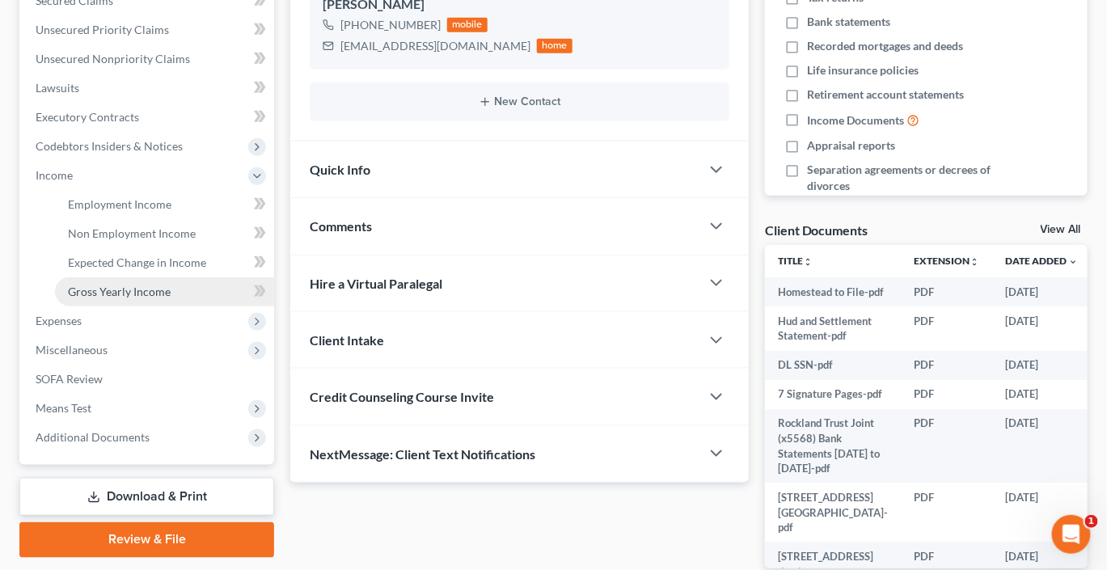
click at [163, 307] on link "Gross Yearly Income" at bounding box center [164, 291] width 219 height 29
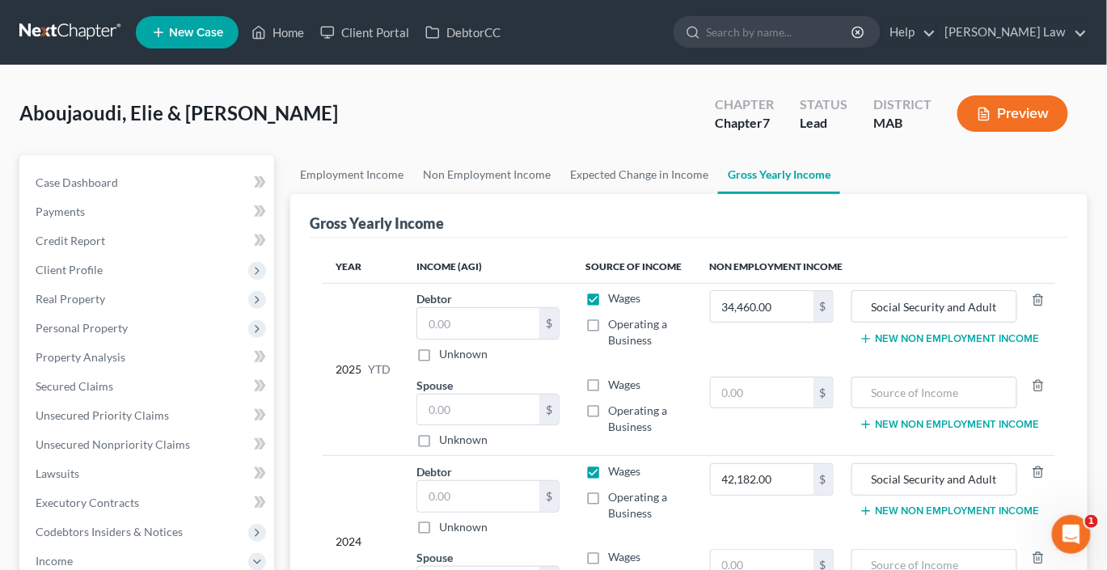
click at [608, 307] on label "Wages" at bounding box center [624, 298] width 32 height 16
click at [615, 301] on input "Wages" at bounding box center [620, 295] width 11 height 11
checkbox input "false"
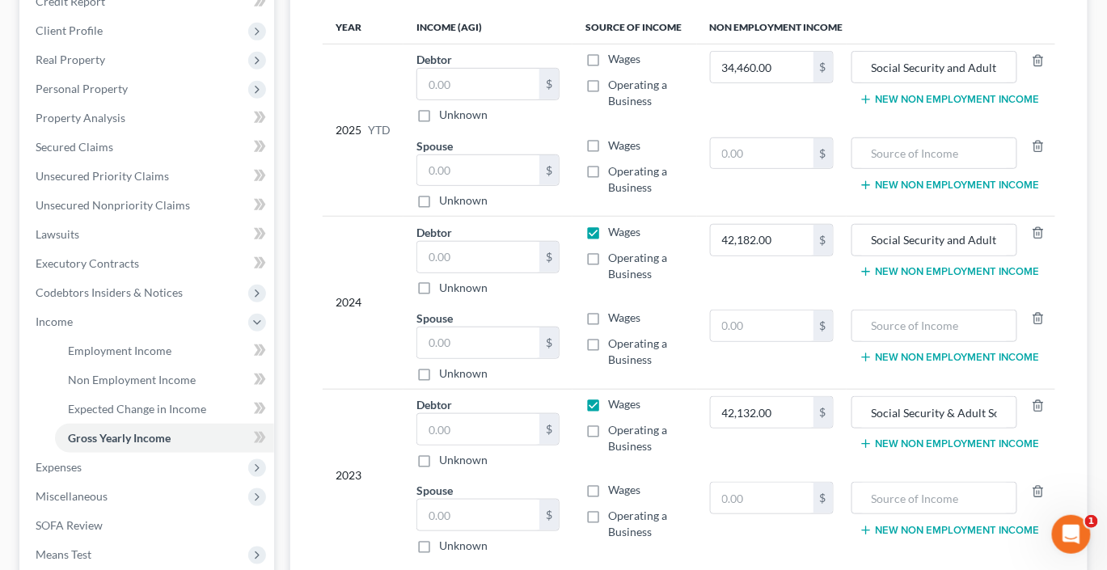
scroll to position [258, 0]
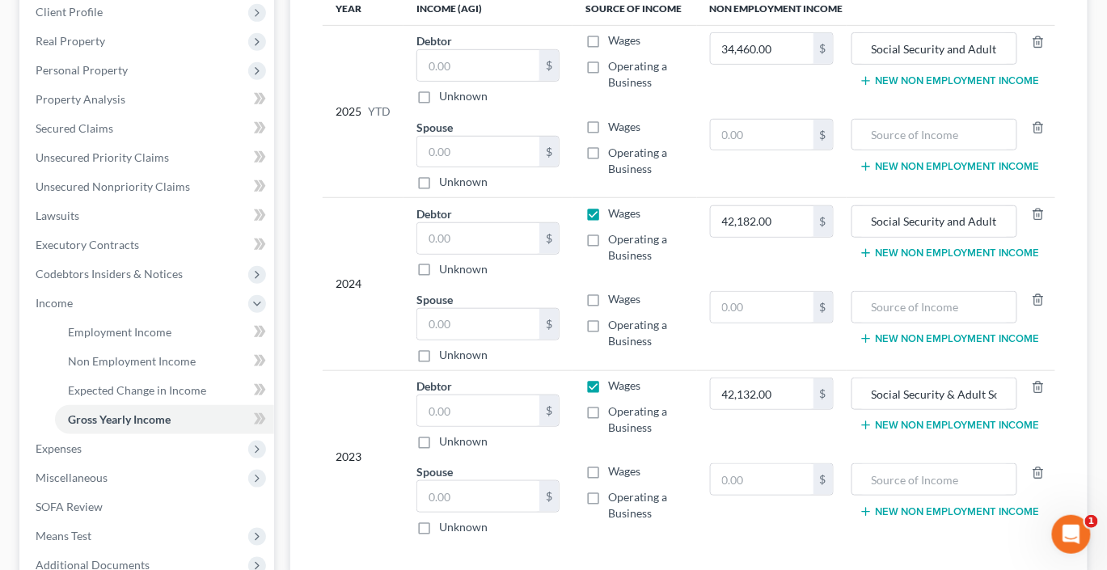
click at [608, 222] on label "Wages" at bounding box center [624, 213] width 32 height 16
click at [615, 216] on input "Wages" at bounding box center [620, 210] width 11 height 11
checkbox input "false"
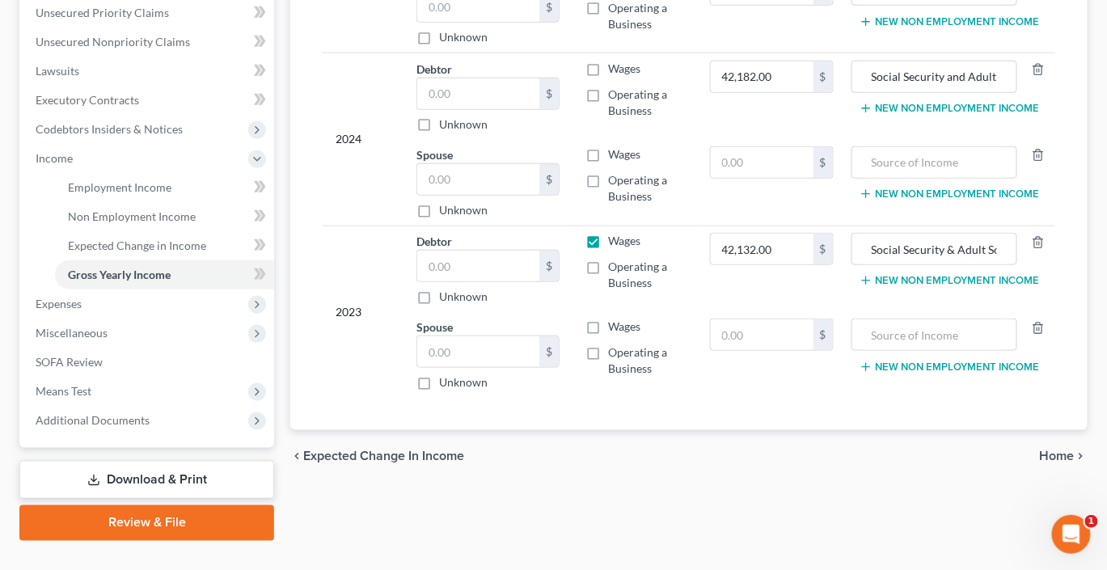
scroll to position [410, 0]
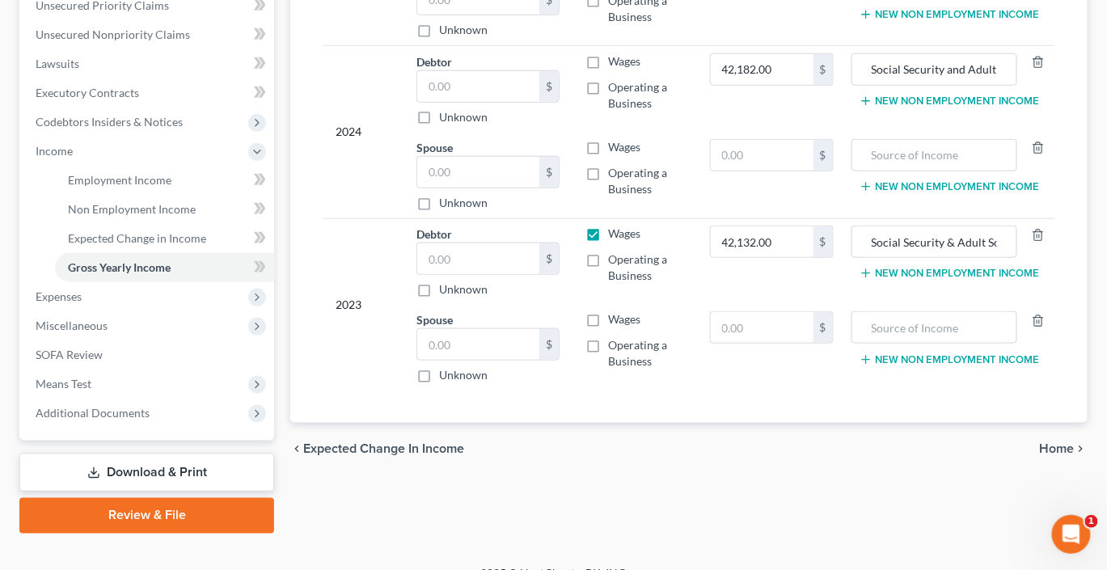
click at [608, 242] on label "Wages" at bounding box center [624, 234] width 32 height 16
click at [615, 236] on input "Wages" at bounding box center [620, 231] width 11 height 11
checkbox input "false"
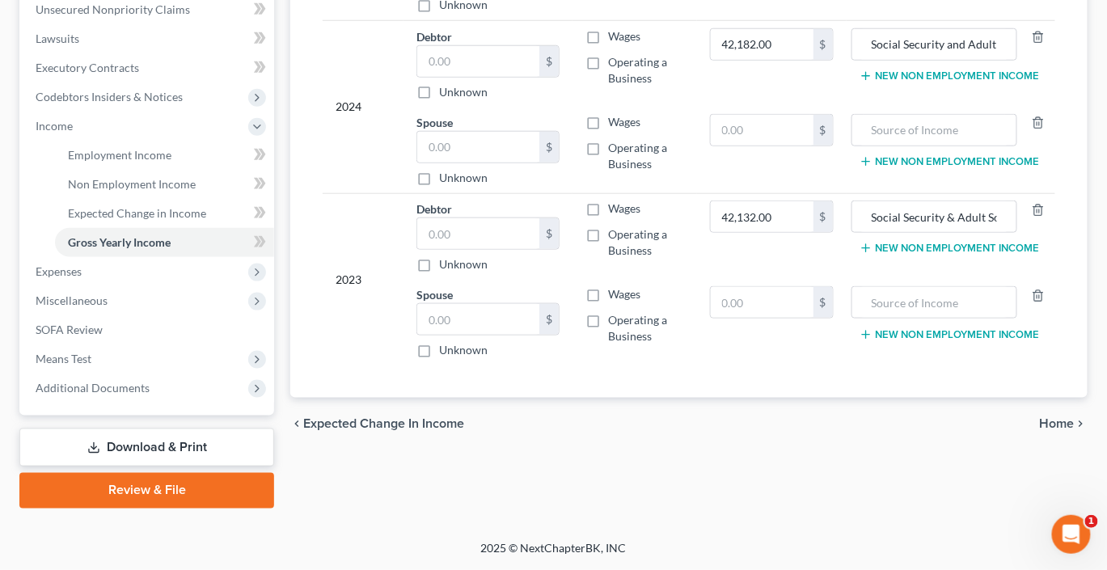
scroll to position [453, 0]
click at [139, 191] on span "Non Employment Income" at bounding box center [132, 184] width 128 height 14
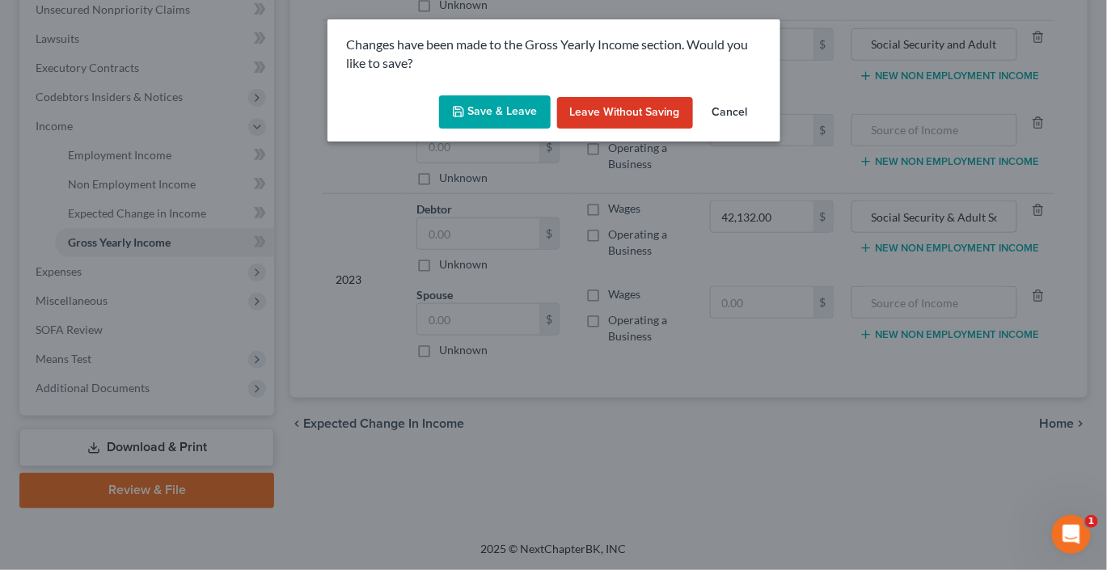
click at [466, 129] on button "Save & Leave" at bounding box center [495, 112] width 112 height 34
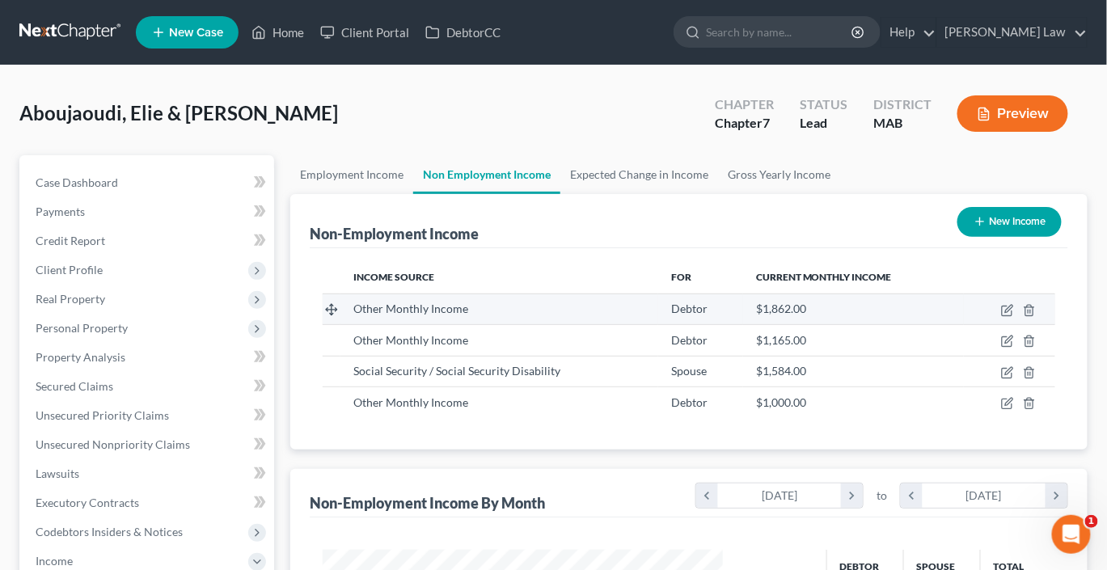
click at [984, 324] on td at bounding box center [1009, 309] width 91 height 31
click at [1001, 317] on icon "button" at bounding box center [1007, 310] width 13 height 13
select select "13"
select select "0"
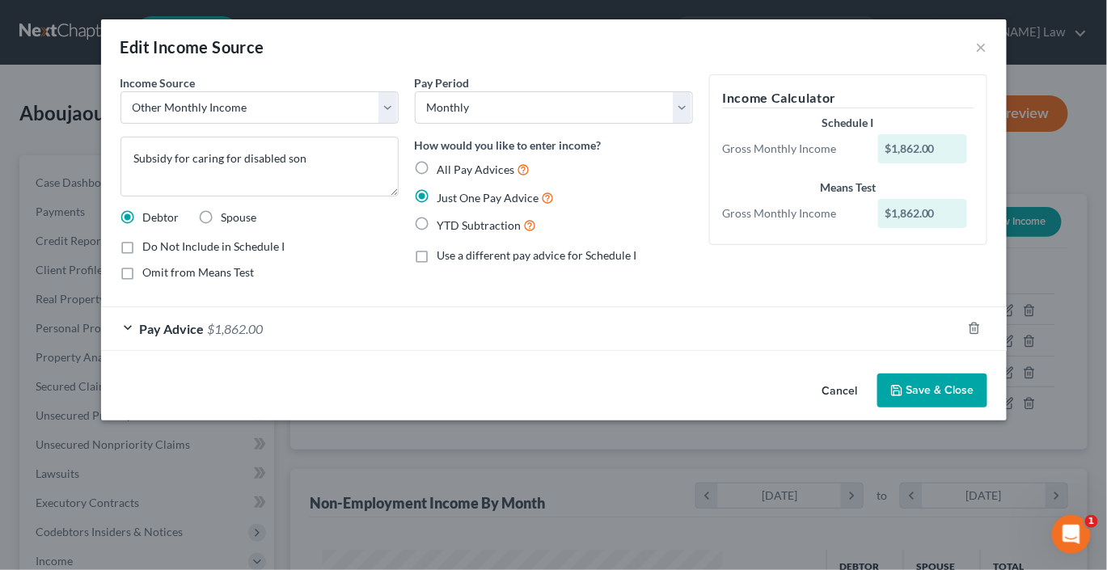
click at [222, 226] on label "Spouse" at bounding box center [240, 218] width 36 height 16
click at [228, 220] on input "Spouse" at bounding box center [233, 215] width 11 height 11
radio input "true"
click at [946, 408] on button "Save & Close" at bounding box center [933, 391] width 110 height 34
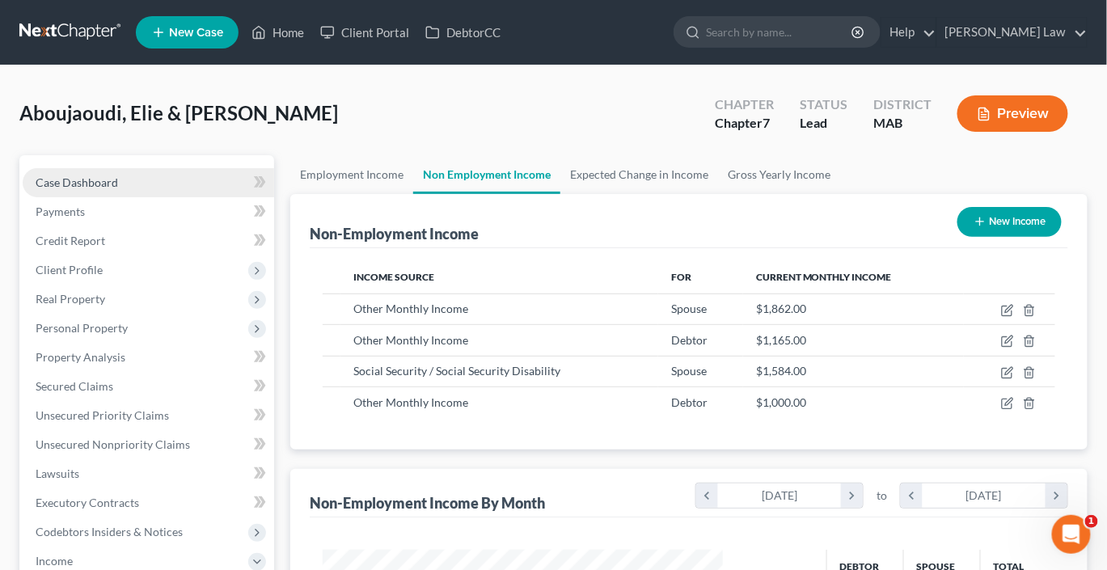
click at [106, 189] on span "Case Dashboard" at bounding box center [77, 183] width 83 height 14
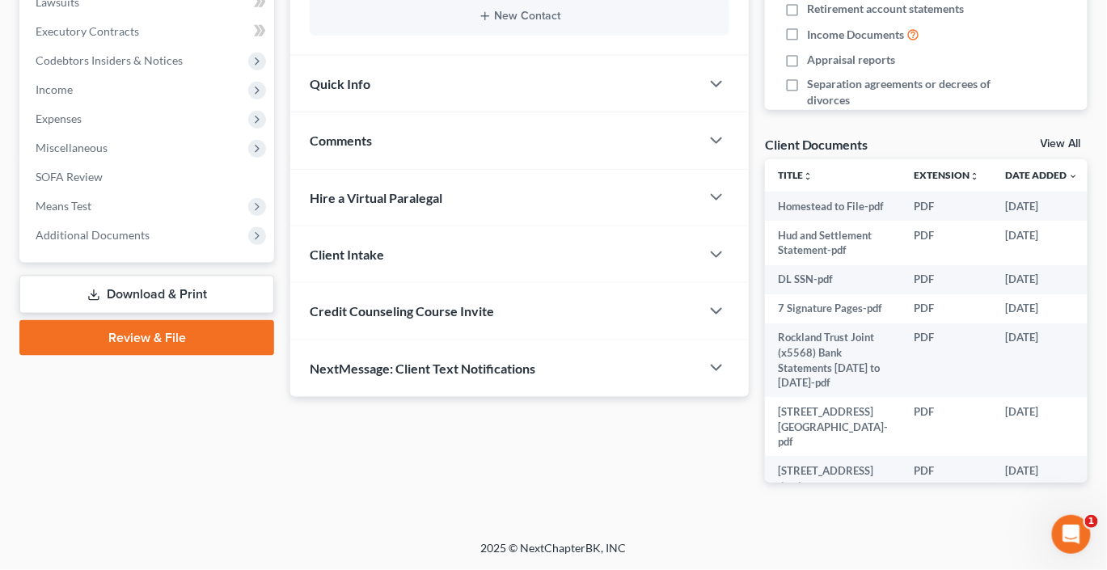
scroll to position [508, 0]
click at [363, 148] on span "Comments" at bounding box center [341, 140] width 62 height 15
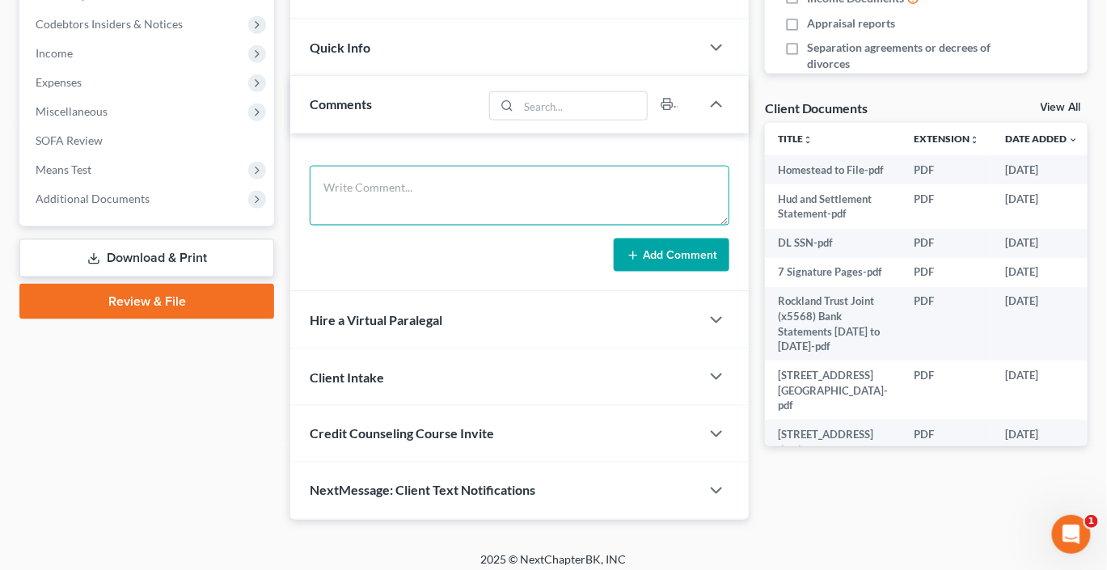
click at [389, 226] on textarea at bounding box center [520, 196] width 420 height 60
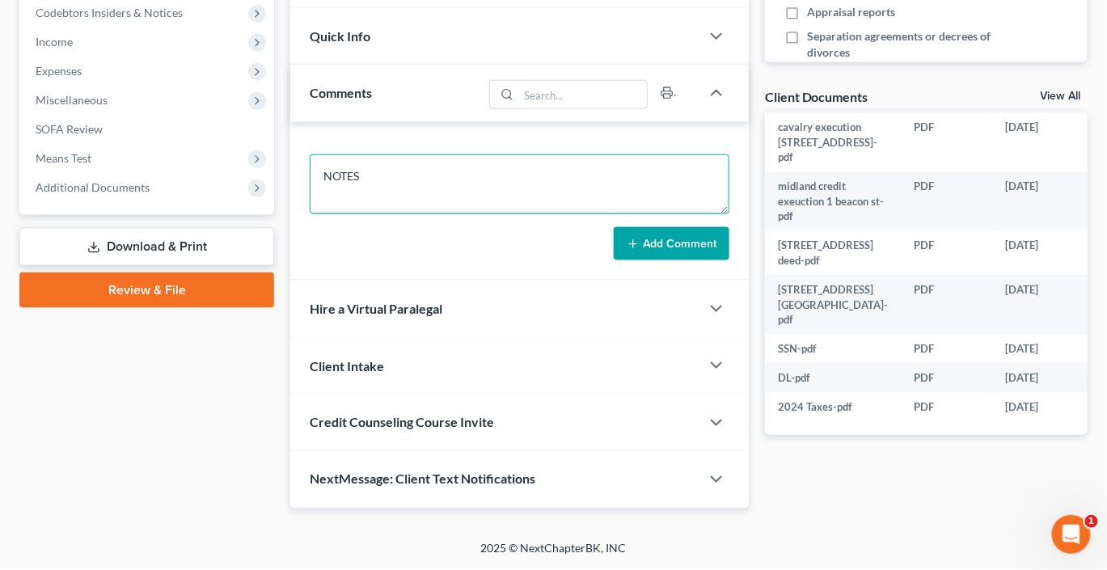
scroll to position [644, 0]
type textarea "NOTES"
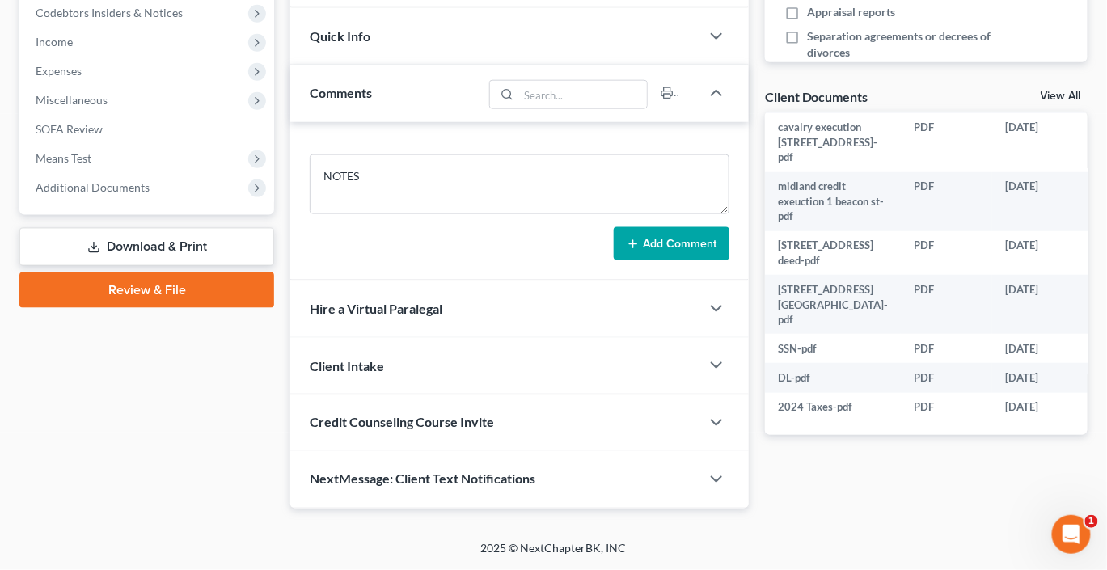
click at [1041, 102] on link "View All" at bounding box center [1061, 96] width 40 height 11
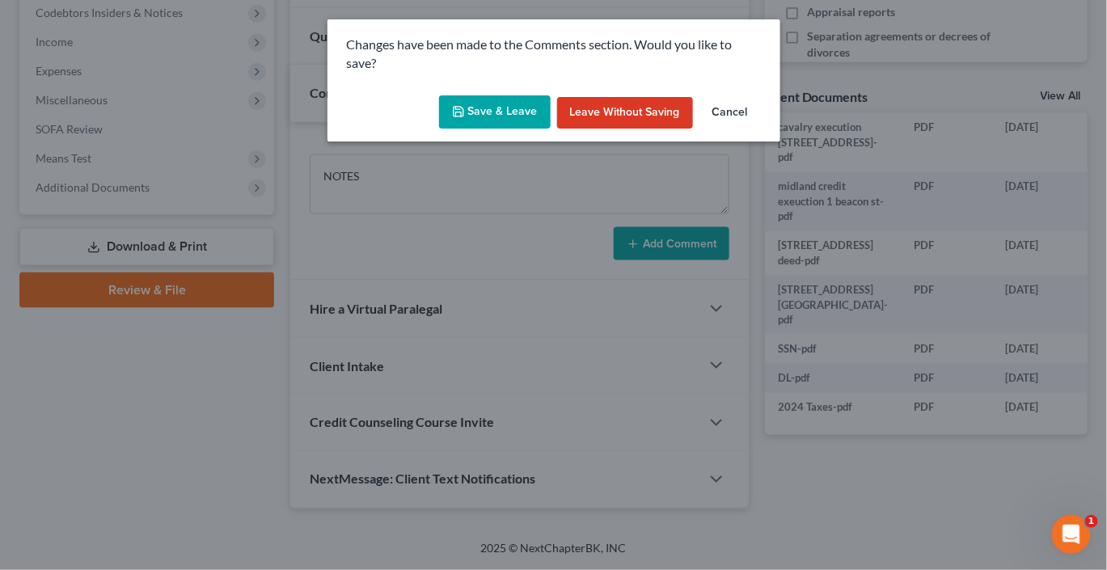
click at [468, 129] on button "Save & Leave" at bounding box center [495, 112] width 112 height 34
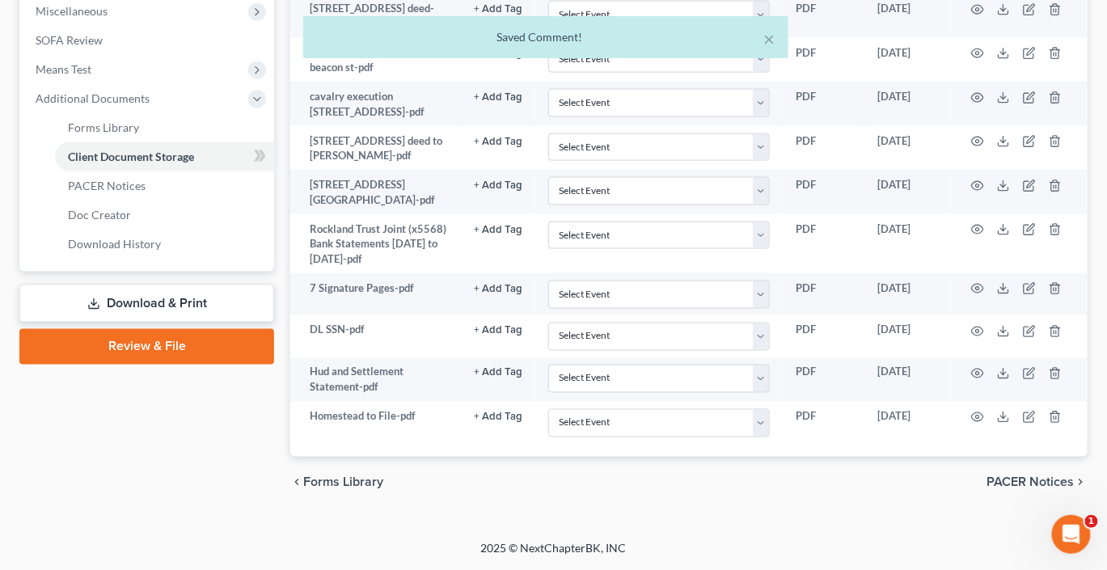
scroll to position [667, 0]
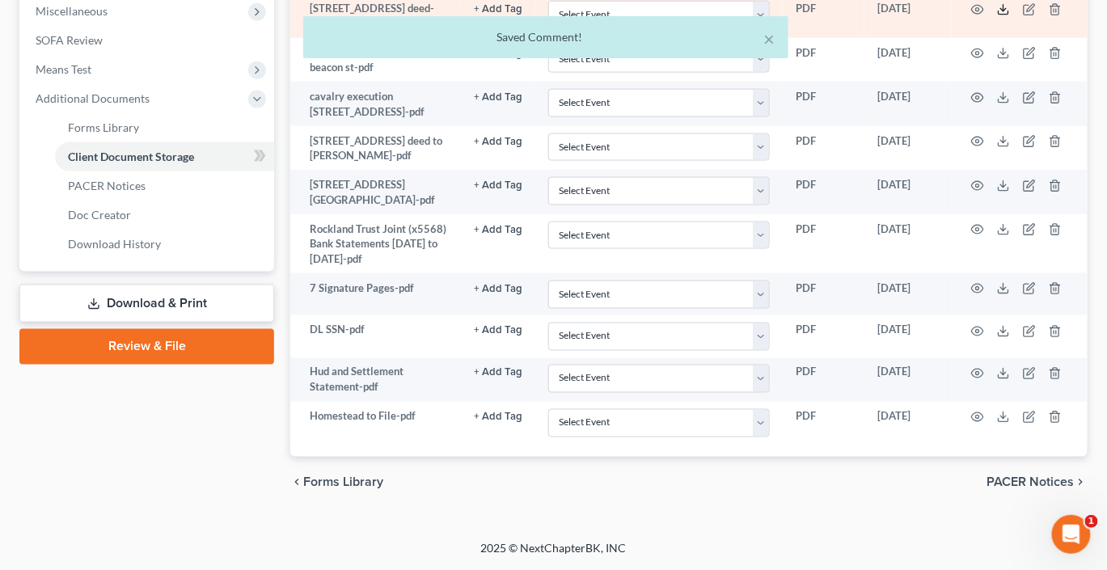
click at [1004, 11] on line at bounding box center [1004, 8] width 0 height 6
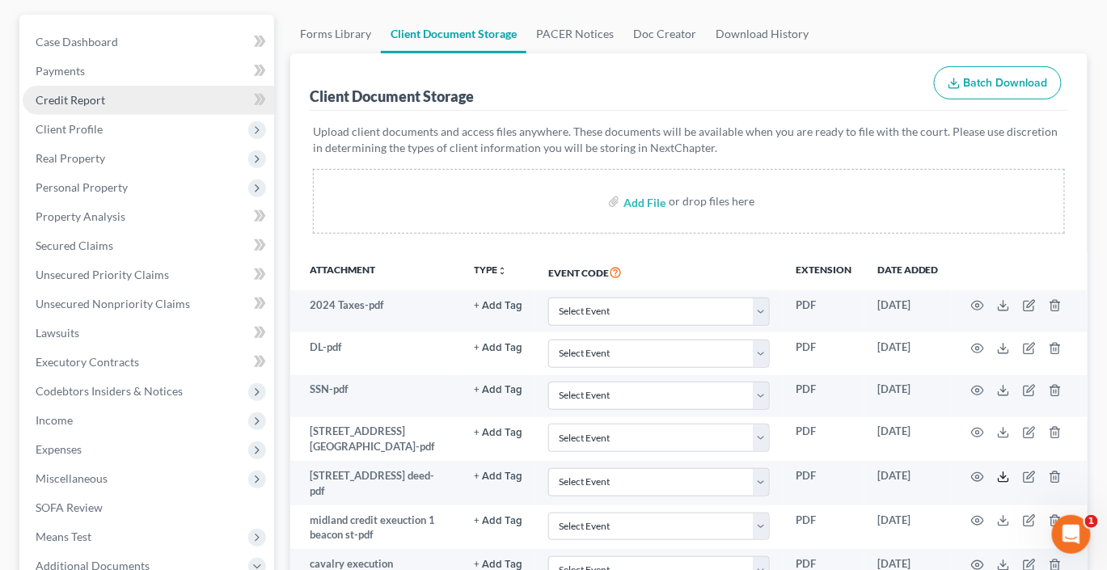
scroll to position [104, 0]
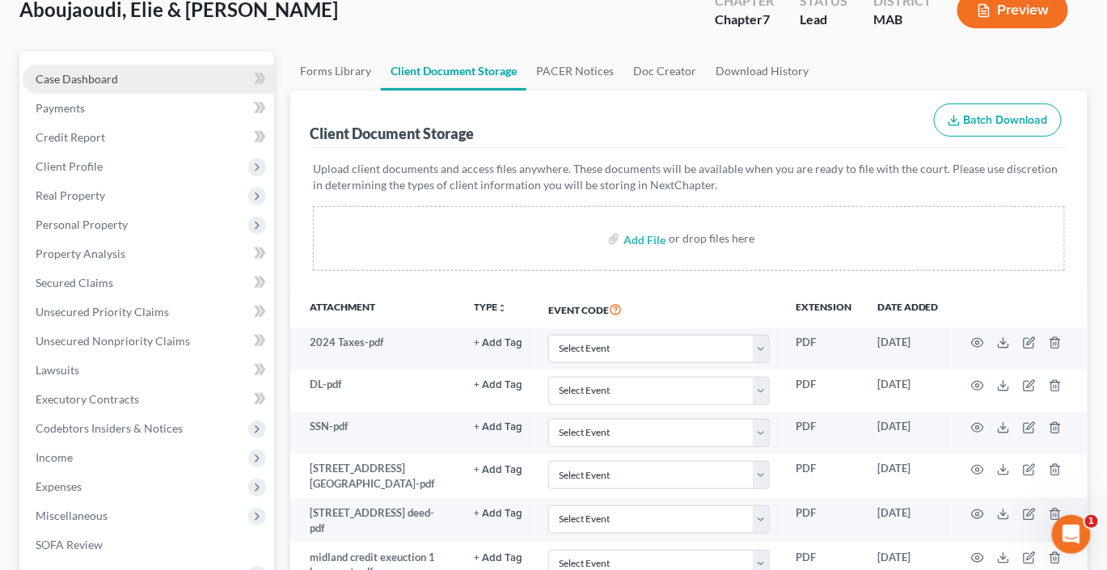
click at [104, 86] on span "Case Dashboard" at bounding box center [77, 79] width 83 height 14
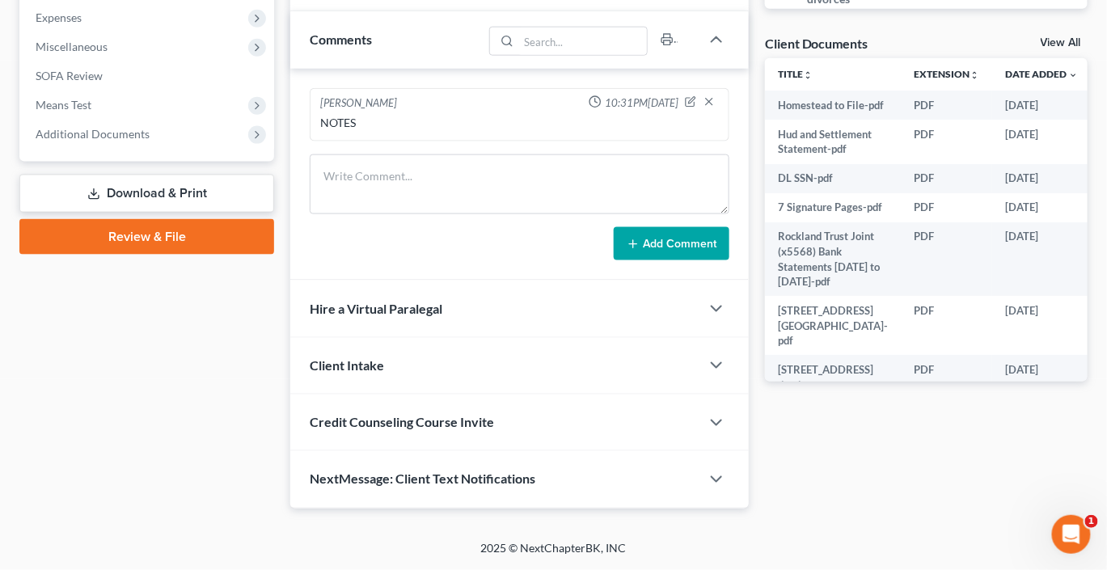
scroll to position [654, 0]
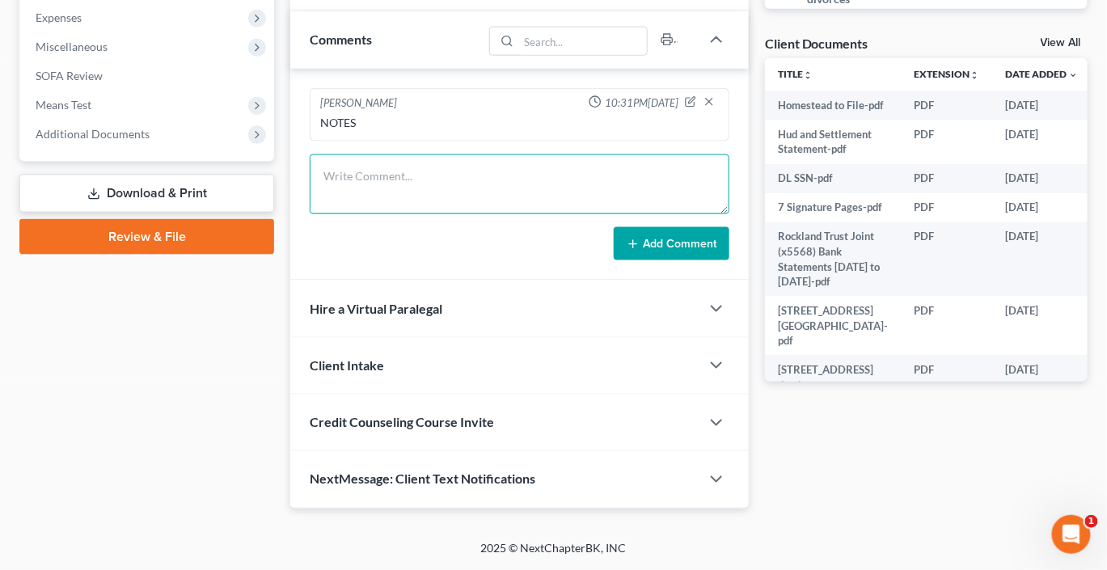
click at [416, 214] on textarea at bounding box center [520, 185] width 420 height 60
type textarea "n"
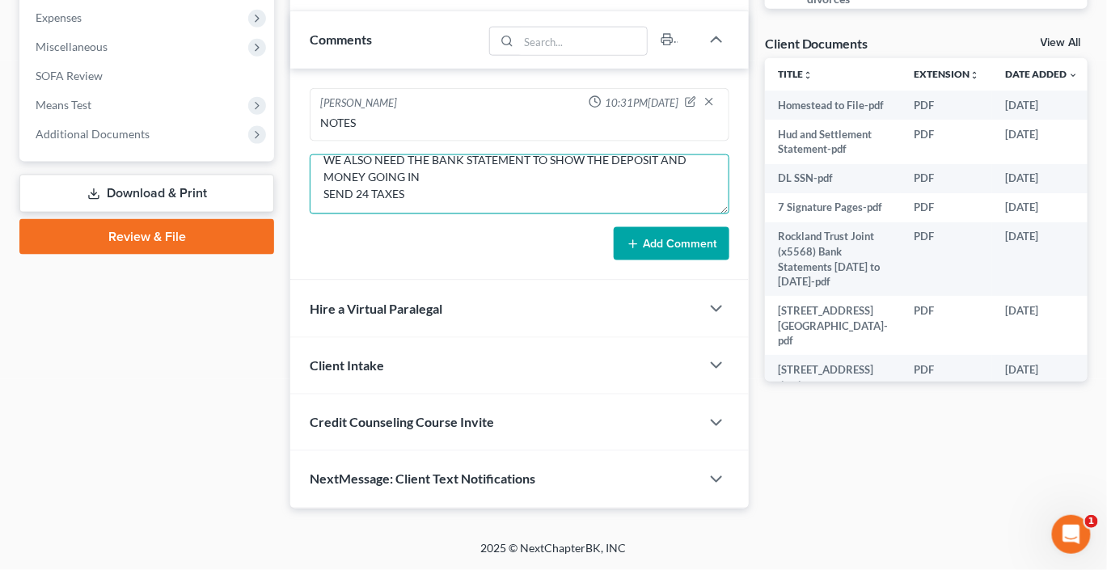
scroll to position [88, 0]
type textarea "NOTES FOR HEARING OWNS HOUSE NO MTG NEED TO SEND THE SETTLMENT STATEMENT FROM S…"
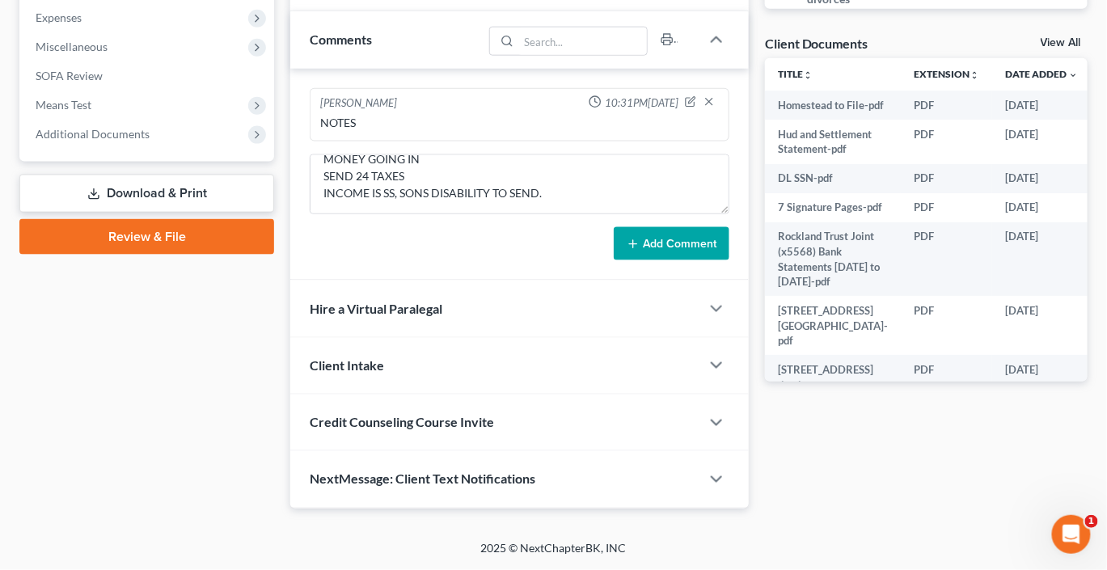
click at [1046, 49] on link "View All" at bounding box center [1061, 42] width 40 height 11
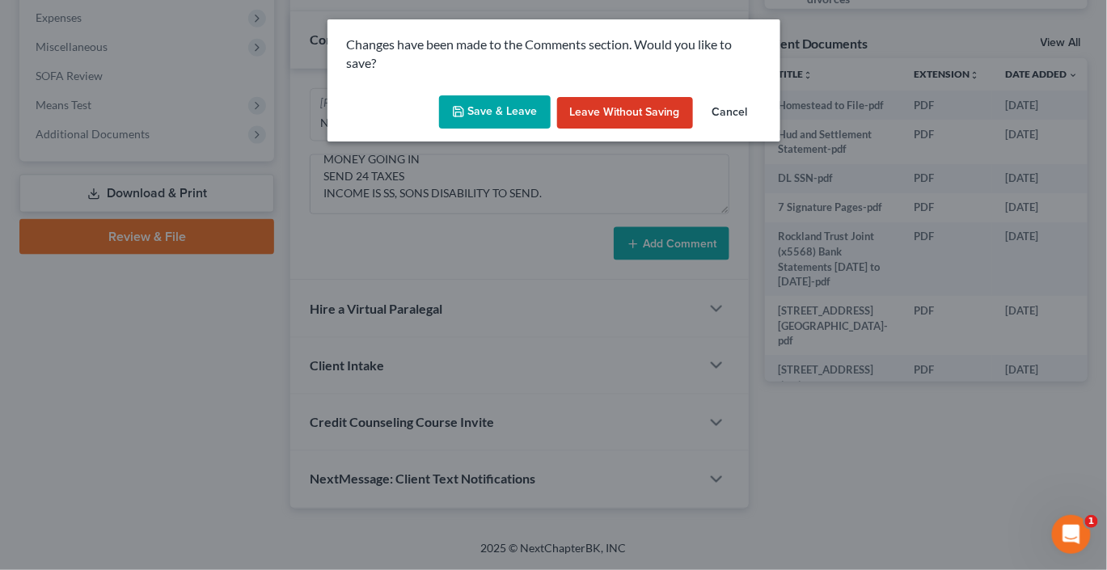
click at [487, 129] on button "Save & Leave" at bounding box center [495, 112] width 112 height 34
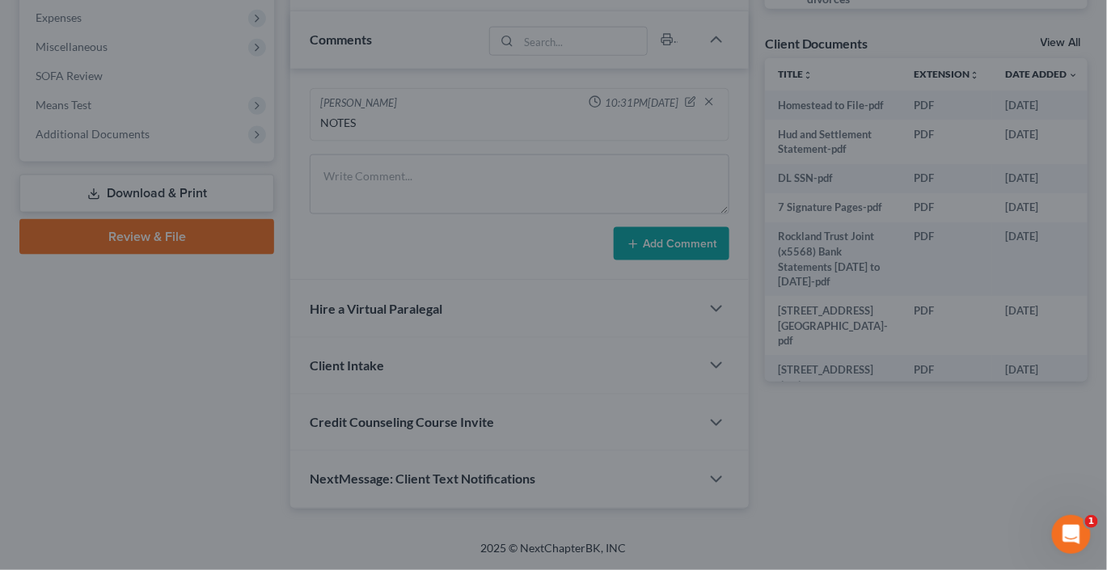
scroll to position [0, 0]
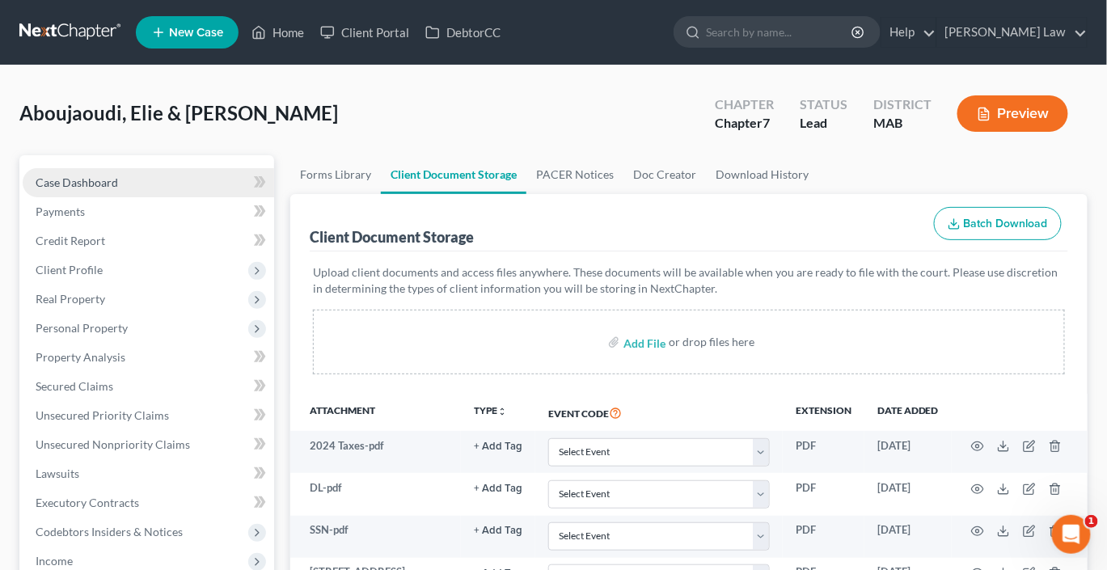
click at [118, 189] on span "Case Dashboard" at bounding box center [77, 183] width 83 height 14
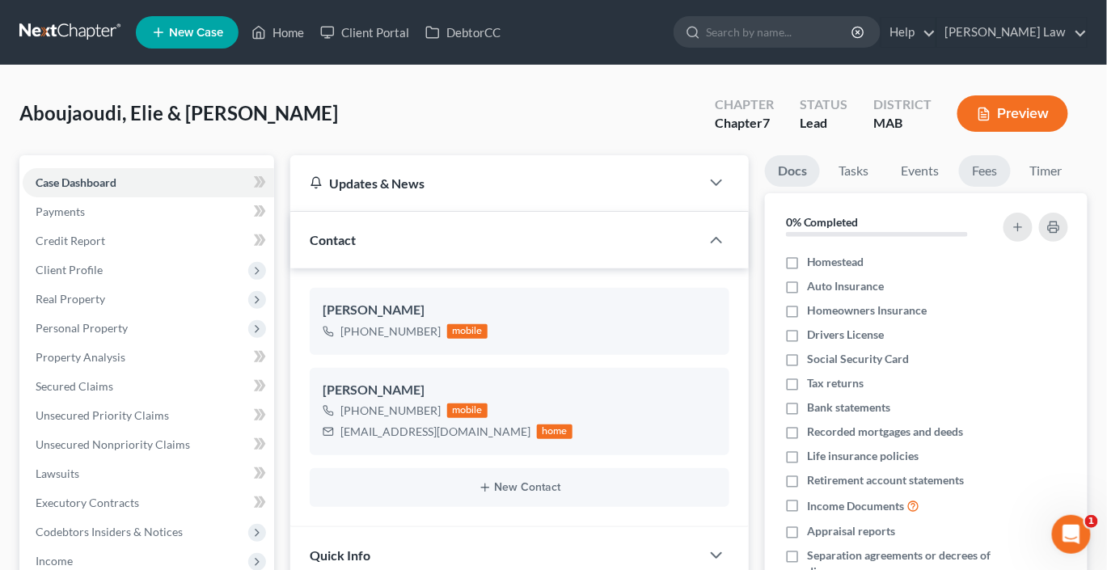
click at [1011, 187] on link "Fees" at bounding box center [985, 171] width 52 height 32
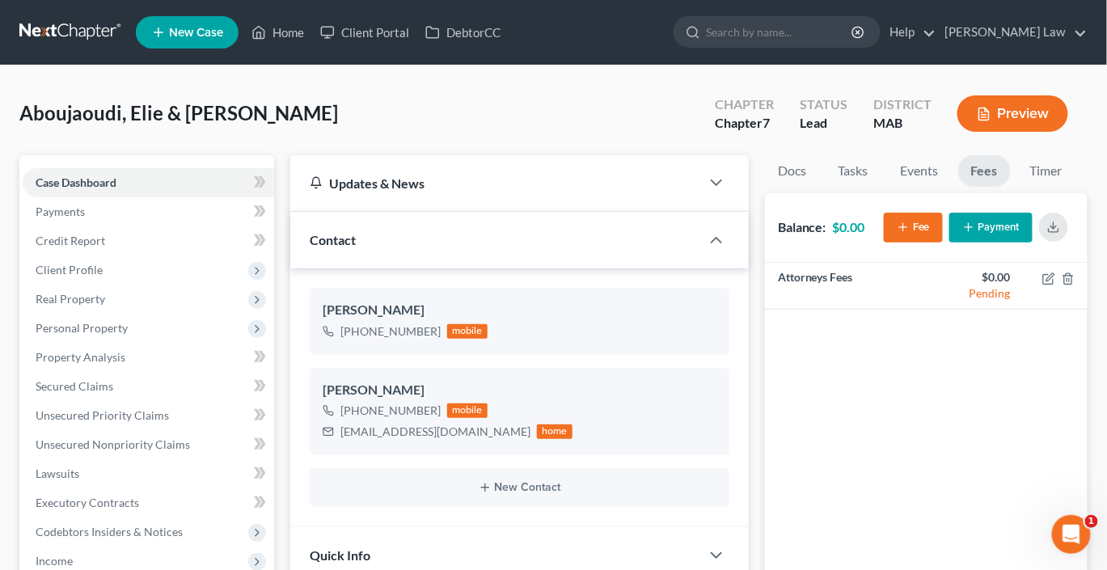
click at [968, 243] on button "Payment" at bounding box center [991, 228] width 83 height 30
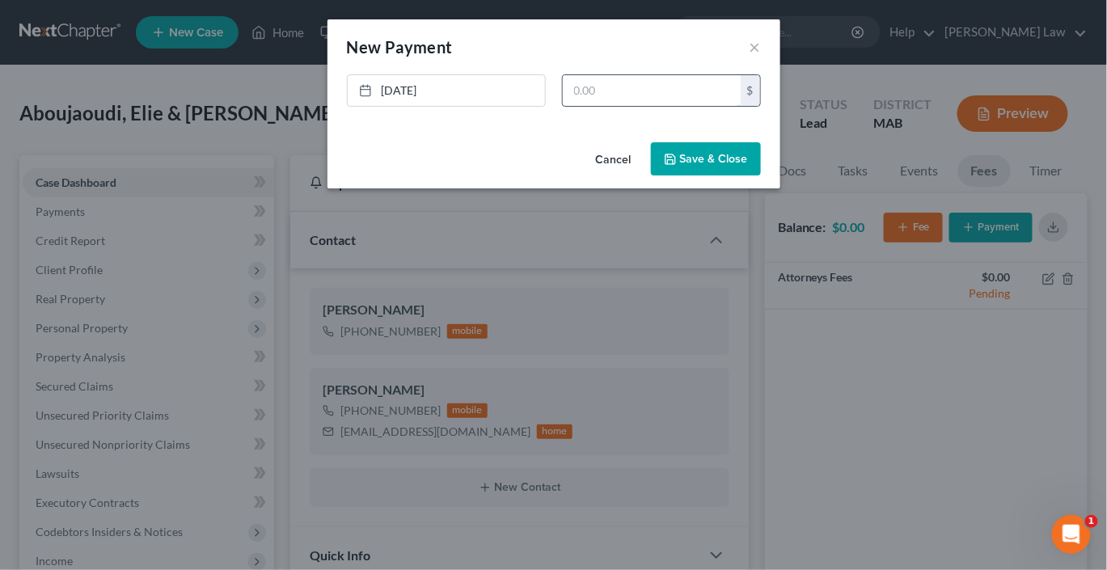
click at [635, 106] on input "text" at bounding box center [652, 90] width 178 height 31
type input "1,000"
click at [730, 176] on button "Save & Close" at bounding box center [706, 159] width 110 height 34
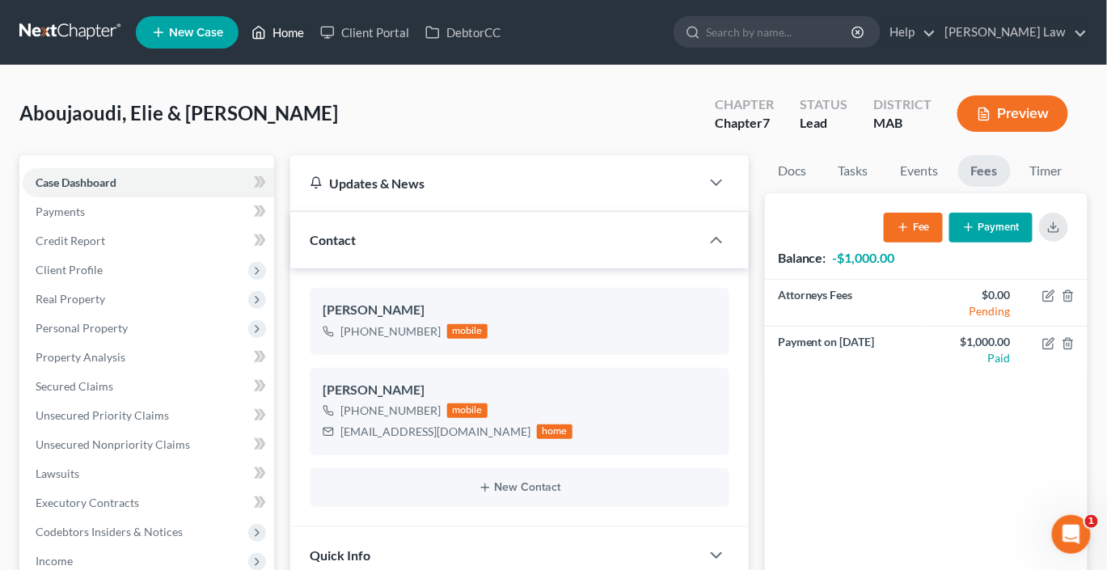
click at [312, 45] on link "Home" at bounding box center [277, 32] width 69 height 29
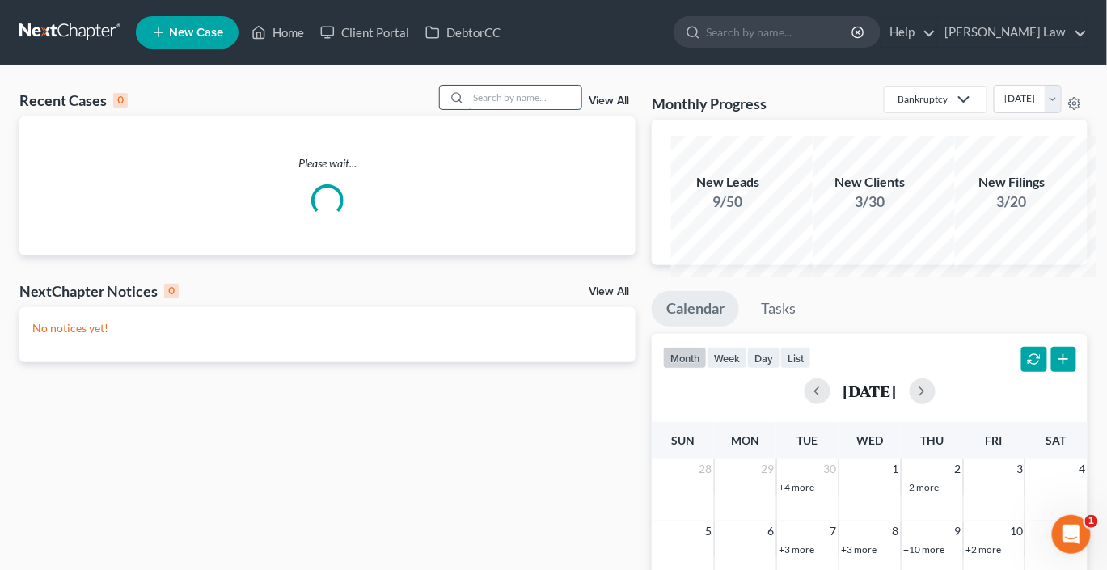
click at [510, 109] on input "search" at bounding box center [524, 97] width 113 height 23
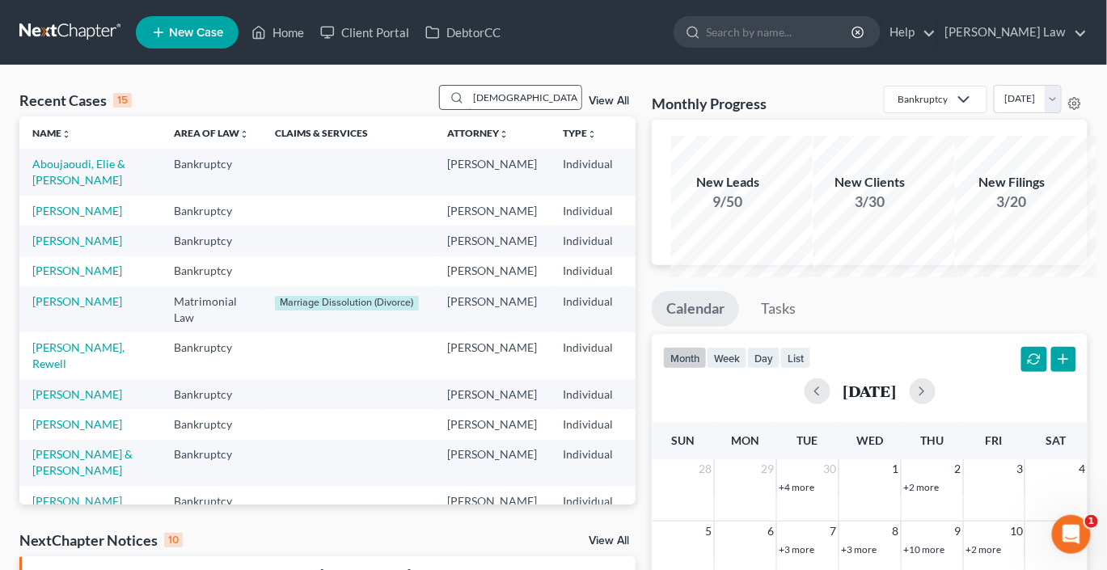
type input "[DEMOGRAPHIC_DATA]"
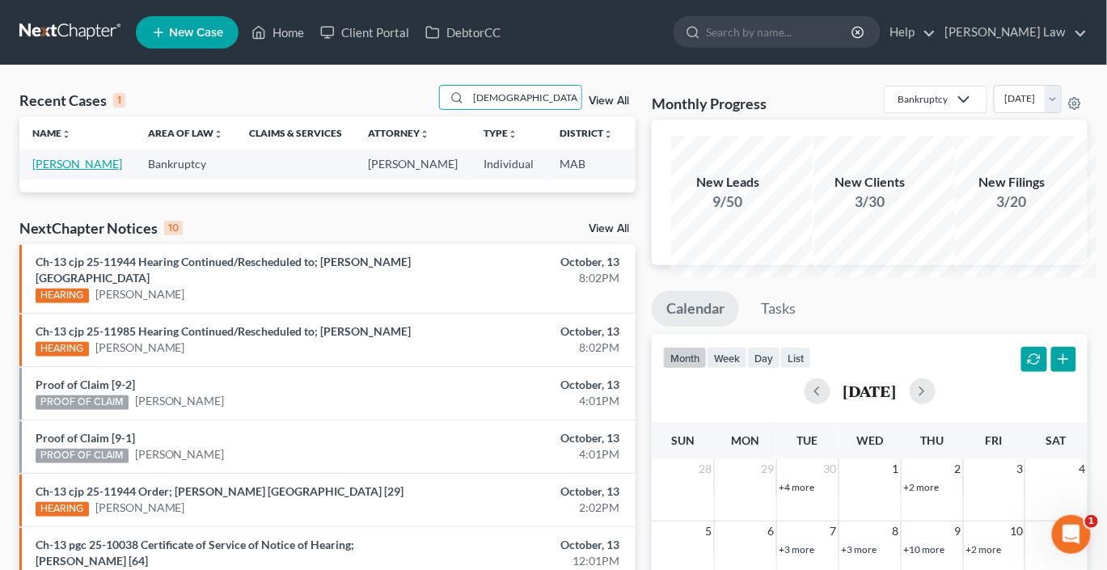
click at [63, 171] on link "[PERSON_NAME]" at bounding box center [77, 164] width 90 height 14
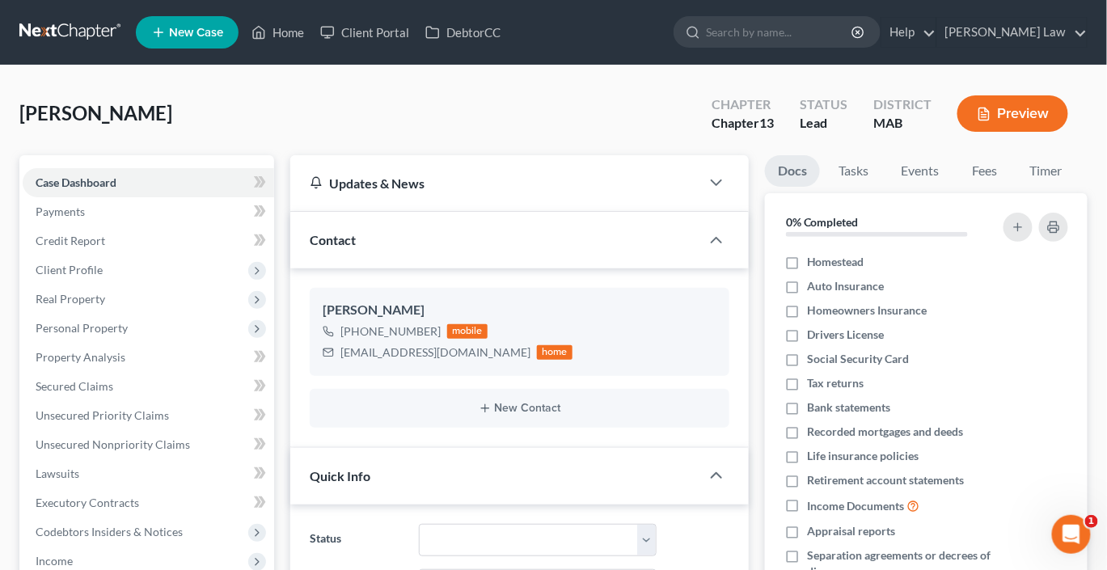
click at [963, 132] on button "Preview" at bounding box center [1013, 113] width 111 height 36
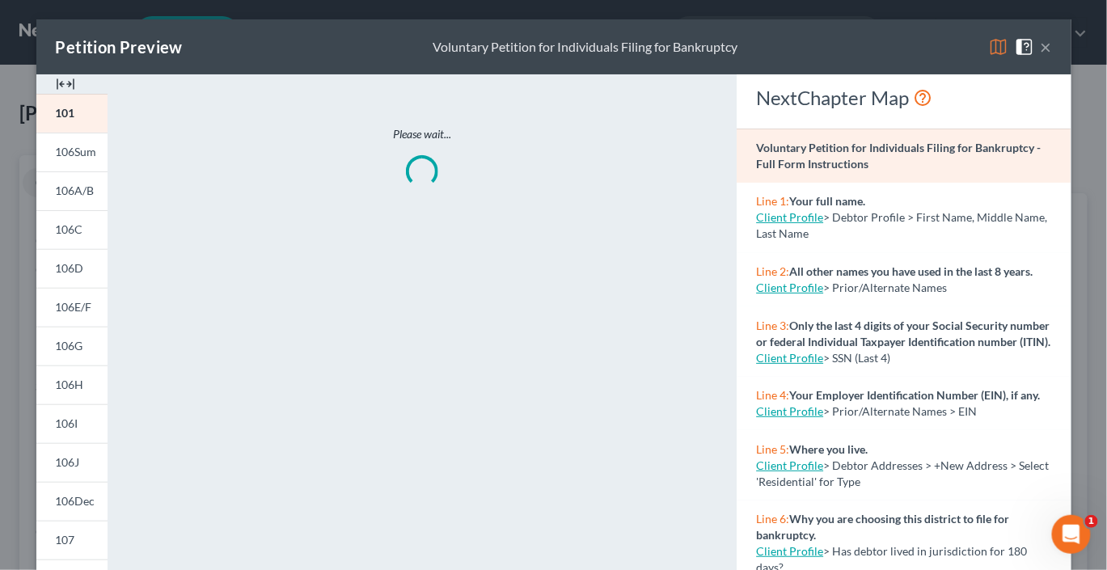
click at [58, 94] on img at bounding box center [65, 83] width 19 height 19
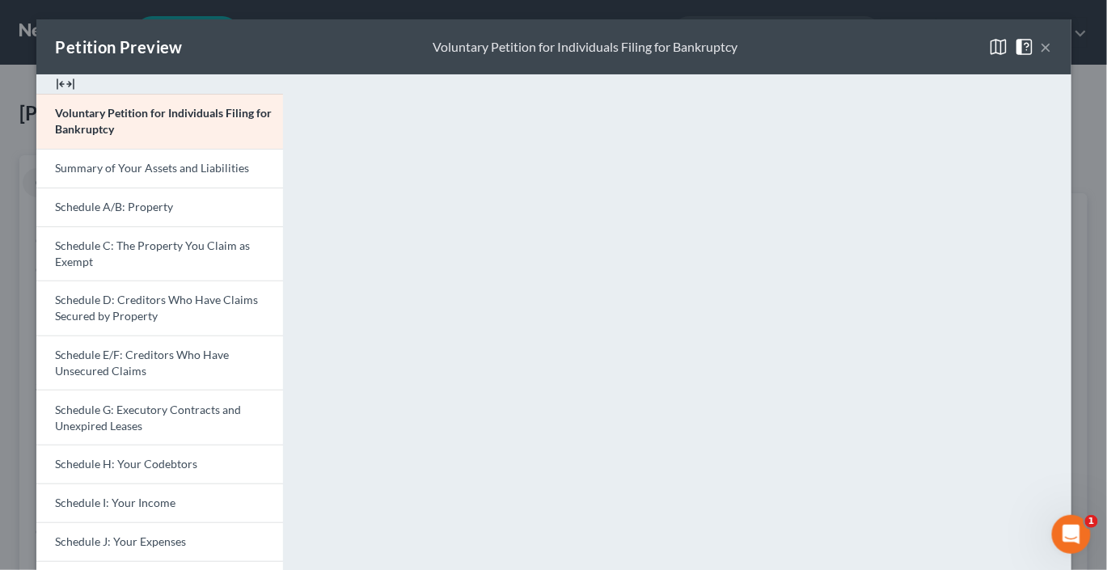
click at [58, 94] on img at bounding box center [65, 83] width 19 height 19
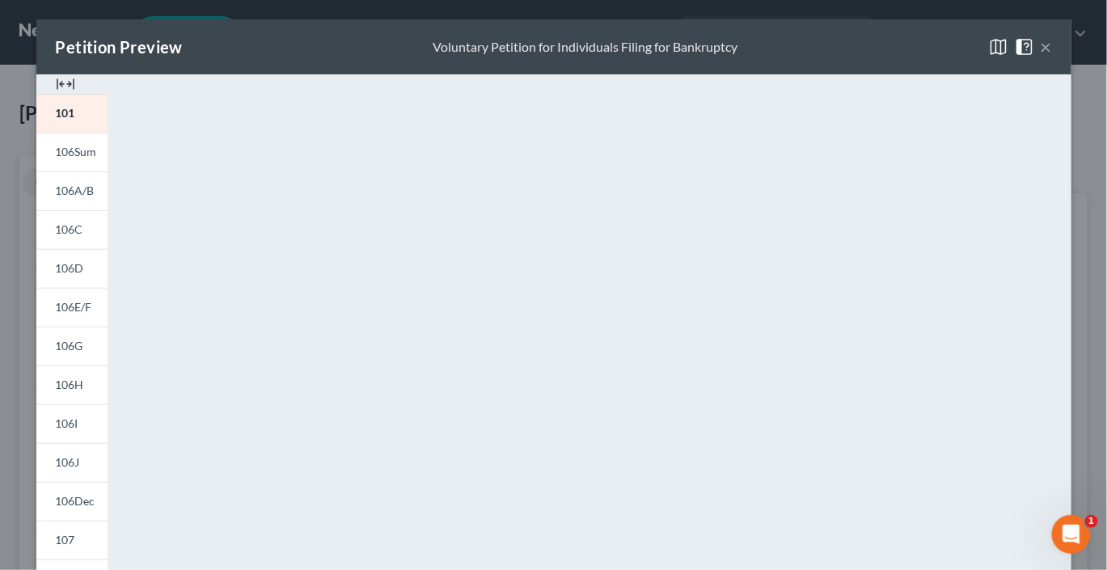
click at [58, 94] on img at bounding box center [65, 83] width 19 height 19
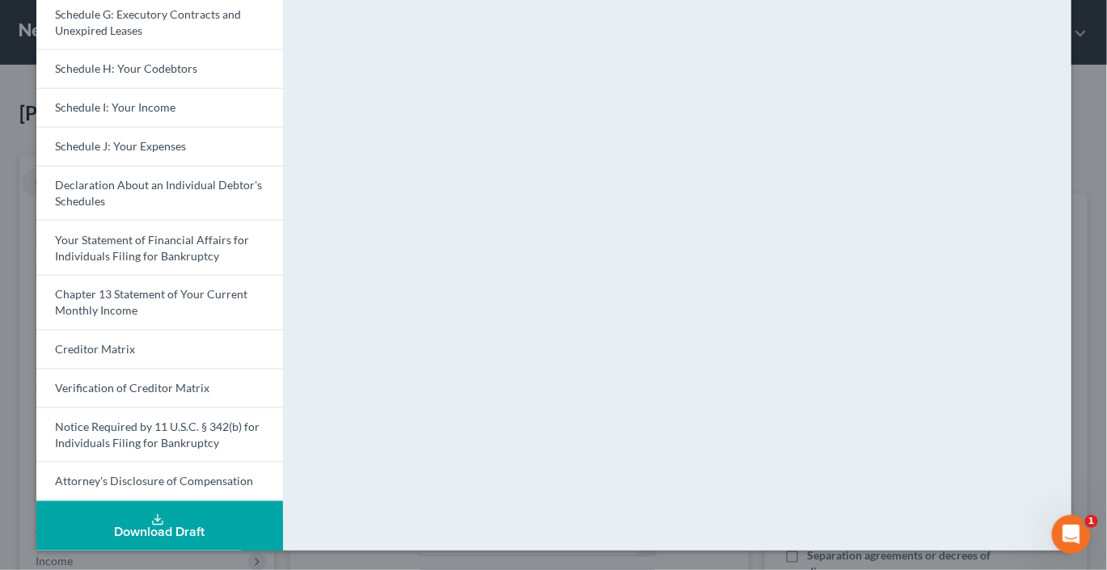
scroll to position [689, 0]
click at [161, 527] on div "Download Draft" at bounding box center [159, 533] width 221 height 13
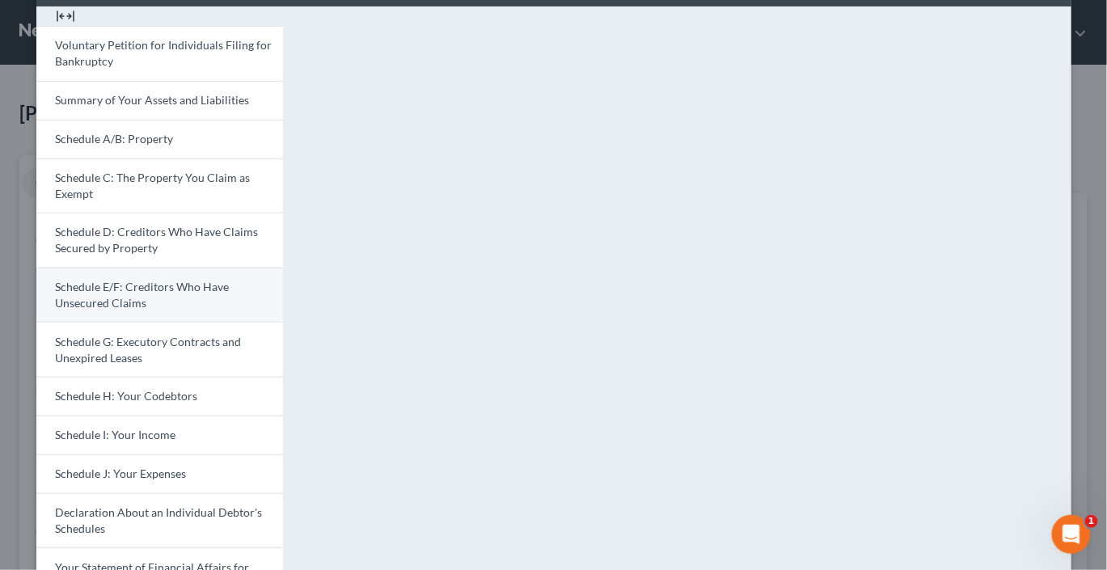
scroll to position [0, 0]
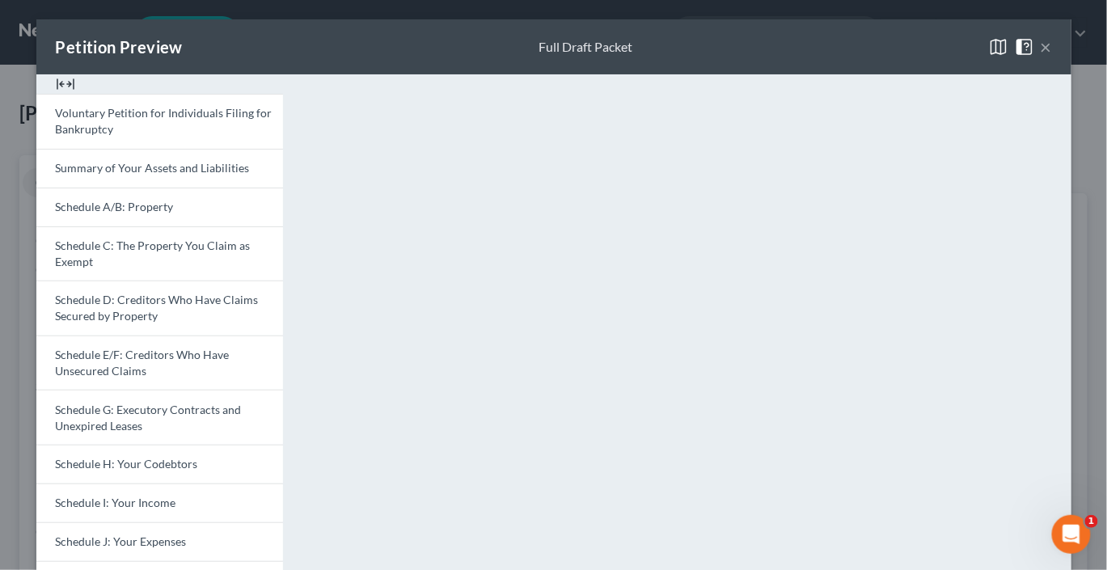
click at [1052, 57] on button "×" at bounding box center [1046, 46] width 11 height 19
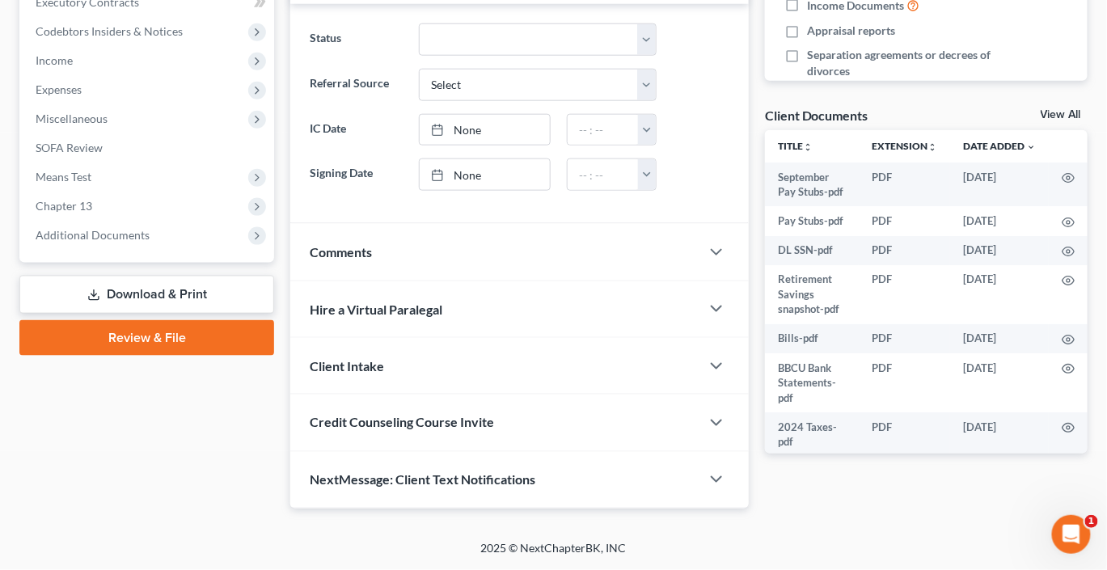
scroll to position [560, 0]
click at [85, 125] on span "Miscellaneous" at bounding box center [72, 119] width 72 height 14
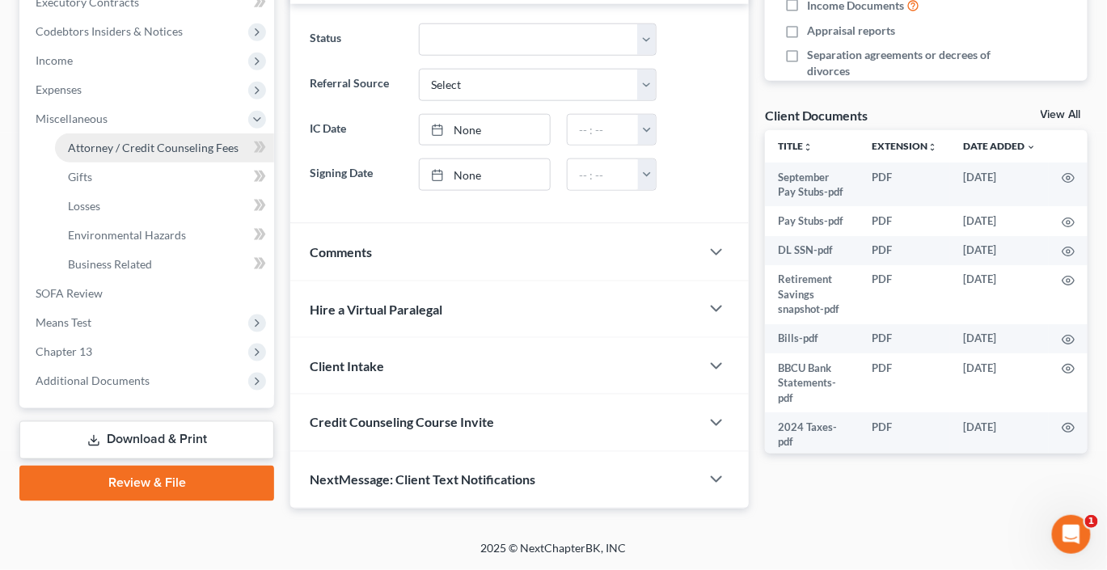
click at [143, 155] on span "Attorney / Credit Counseling Fees" at bounding box center [153, 148] width 171 height 14
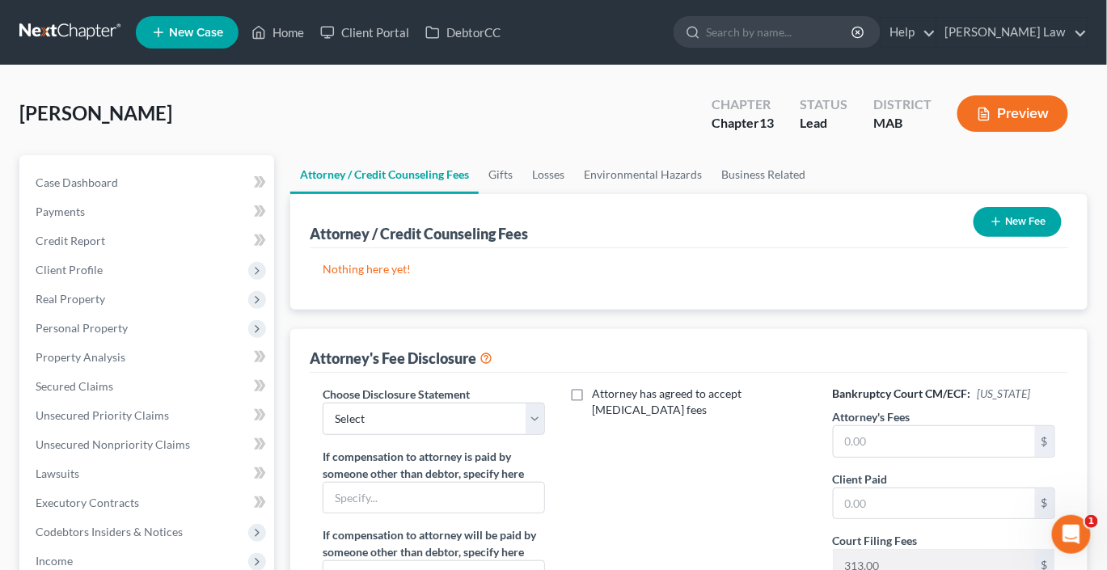
click at [988, 237] on button "New Fee" at bounding box center [1018, 222] width 88 height 30
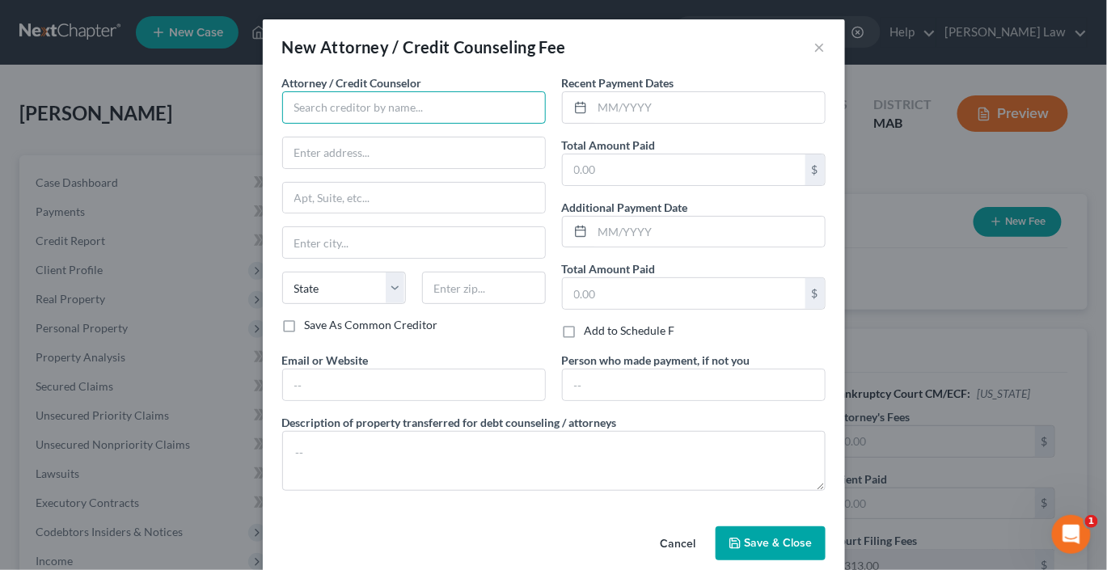
click at [404, 124] on input "text" at bounding box center [414, 107] width 264 height 32
type input "[PERSON_NAME] Law, P.C."
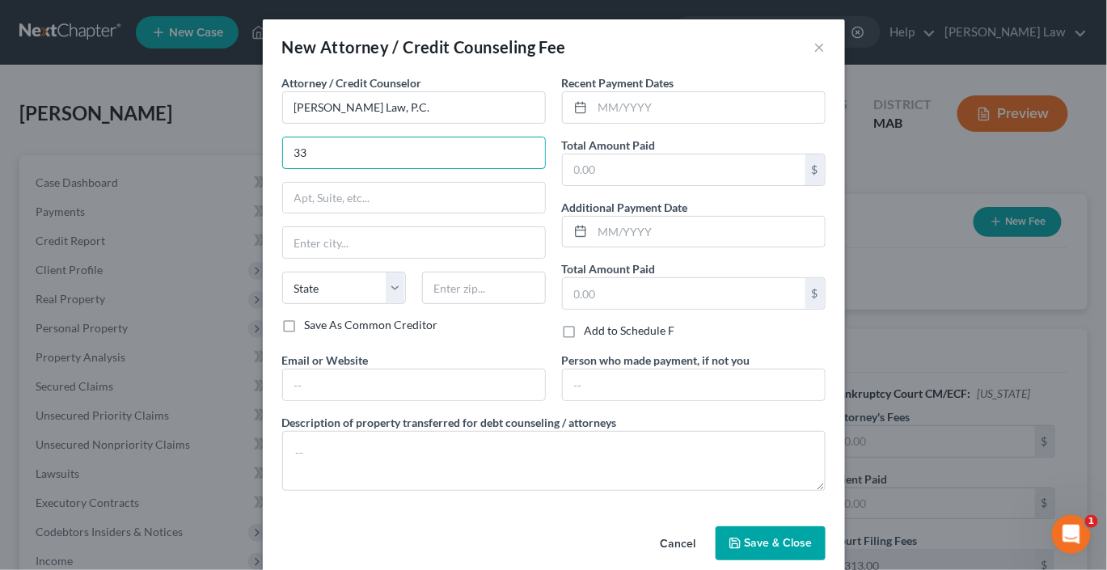
type input "[STREET_ADDRESS]"
type input "[GEOGRAPHIC_DATA]"
select select "22"
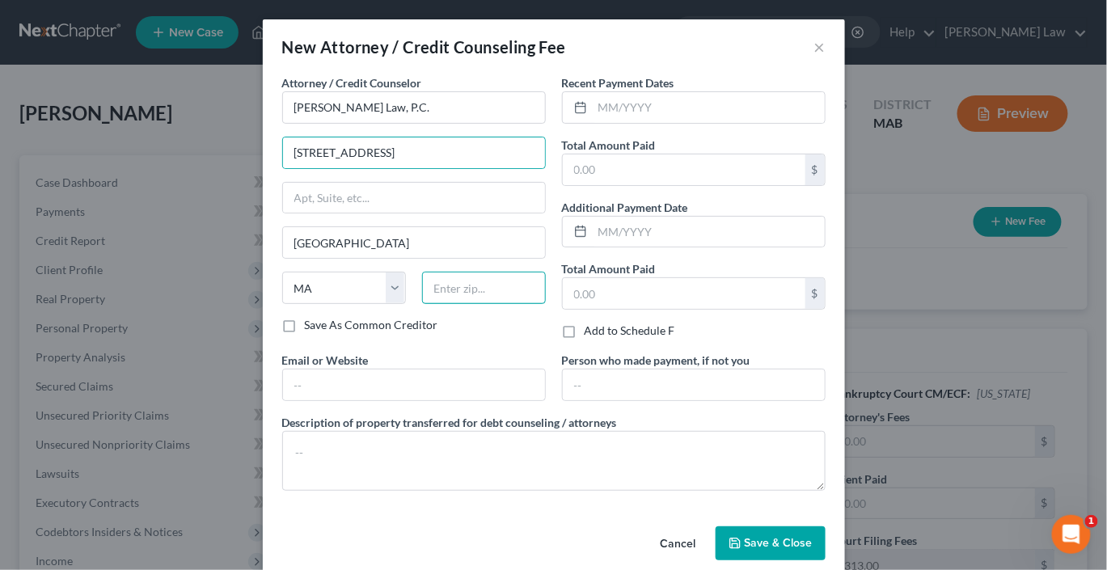
type input "02360"
click at [648, 185] on input "text" at bounding box center [684, 170] width 243 height 31
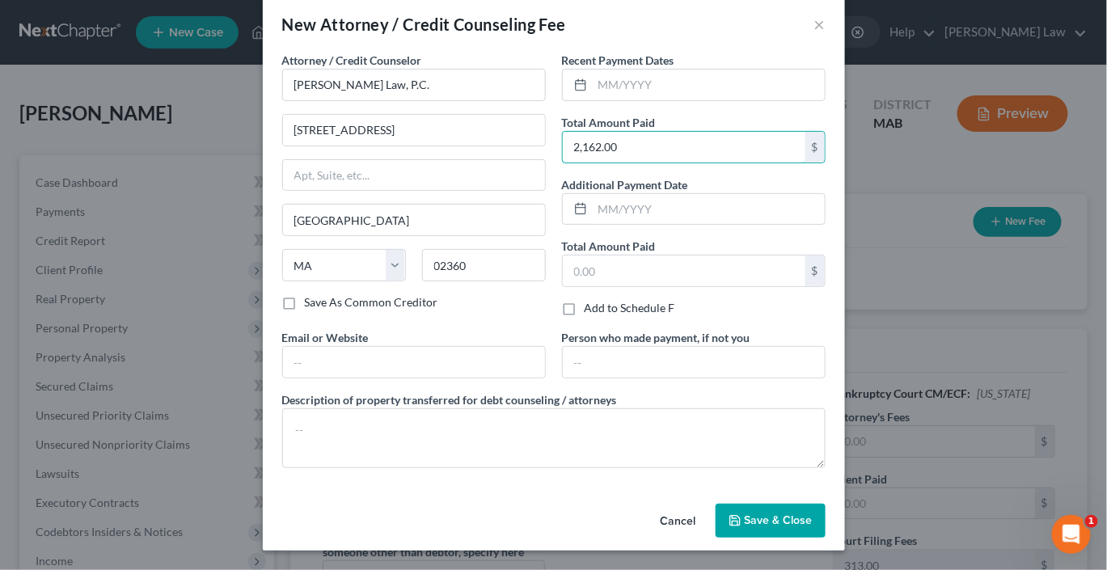
scroll to position [165, 0]
type input "2,162.00"
click at [813, 514] on span "Save & Close" at bounding box center [779, 521] width 68 height 14
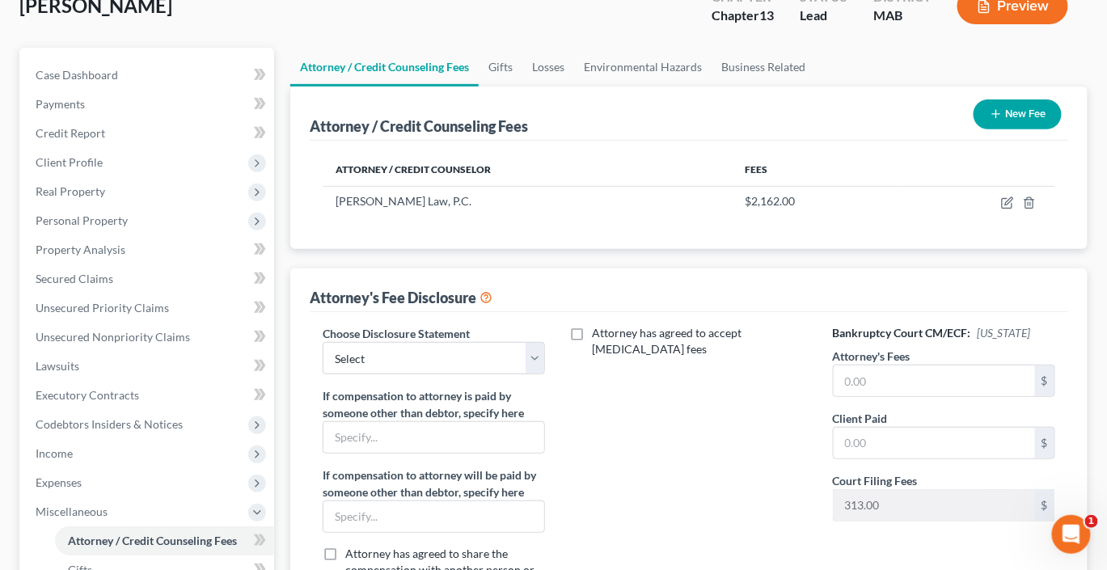
scroll to position [118, 0]
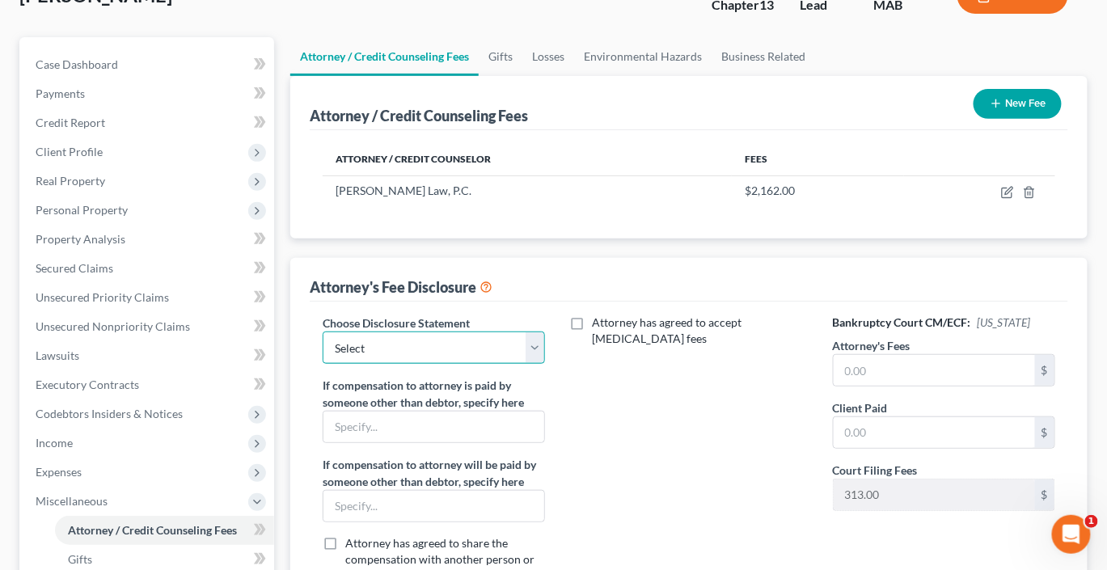
click at [531, 364] on select "Select Attorney Compensation" at bounding box center [434, 348] width 222 height 32
select select "0"
click at [333, 364] on select "Select Attorney Compensation" at bounding box center [434, 348] width 222 height 32
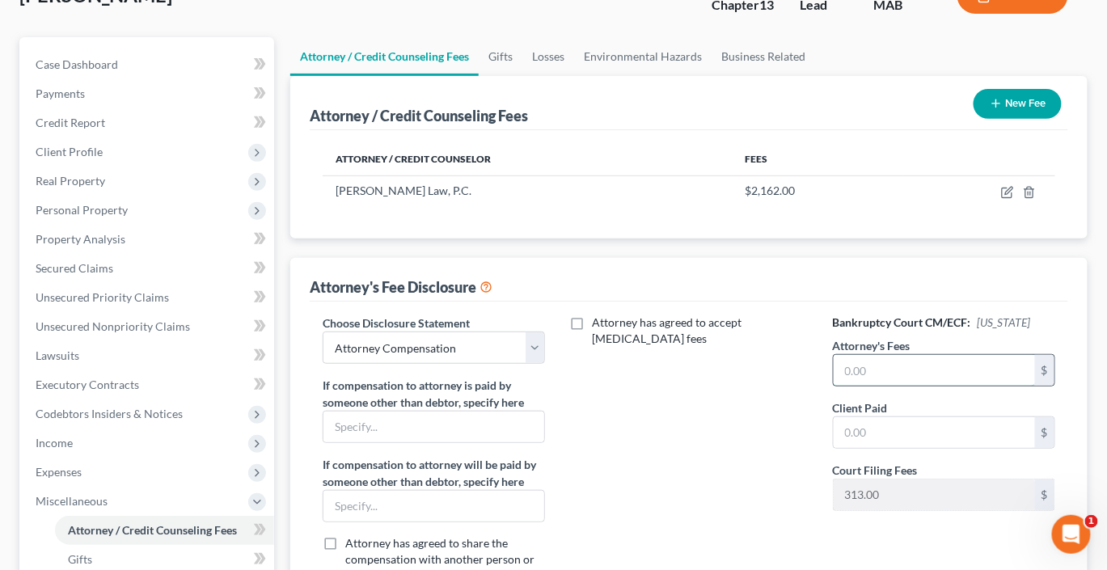
click at [921, 386] on input "text" at bounding box center [934, 370] width 201 height 31
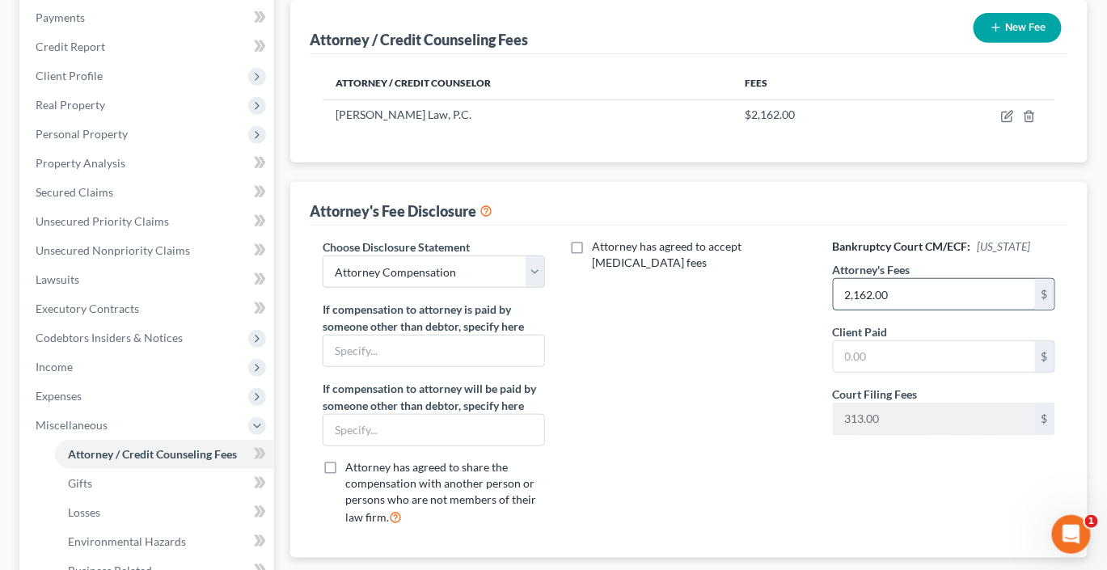
scroll to position [199, 0]
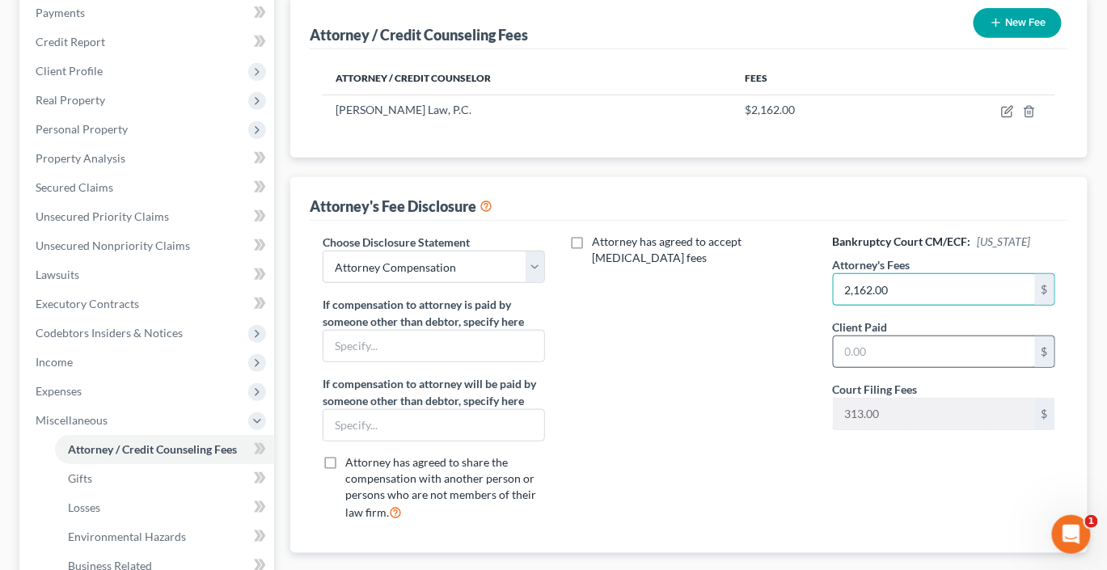
type input "2,162.00"
click at [885, 367] on input "text" at bounding box center [934, 352] width 201 height 31
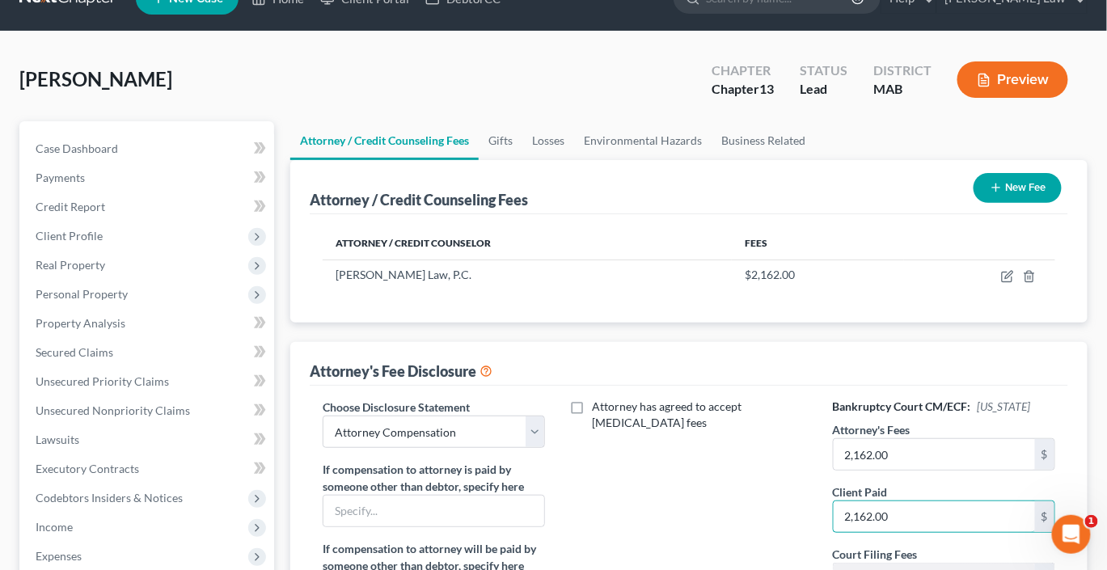
scroll to position [0, 0]
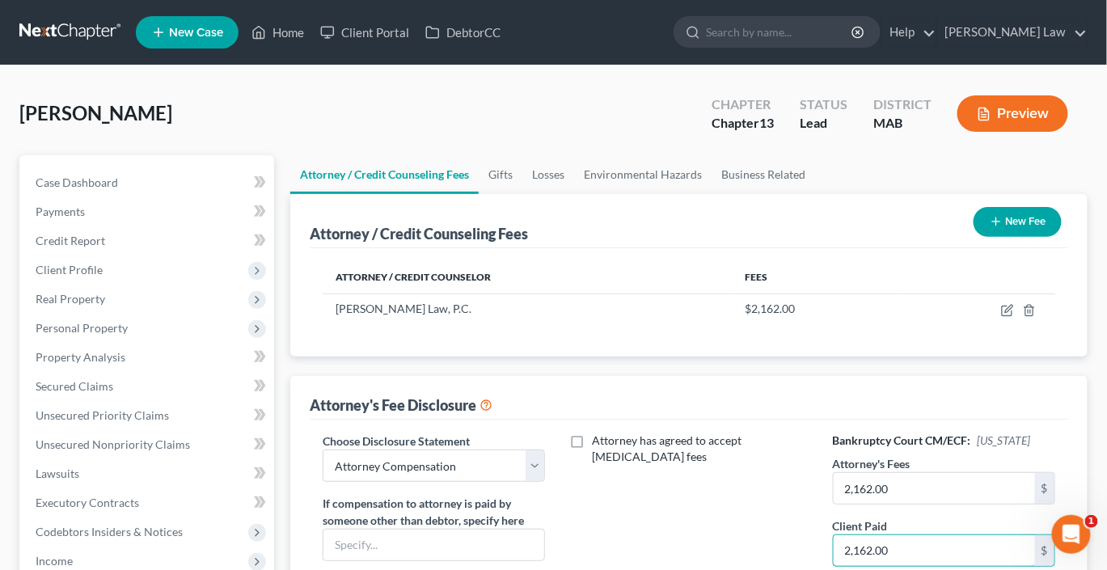
type input "2,162.00"
click at [981, 132] on button "Preview" at bounding box center [1013, 113] width 111 height 36
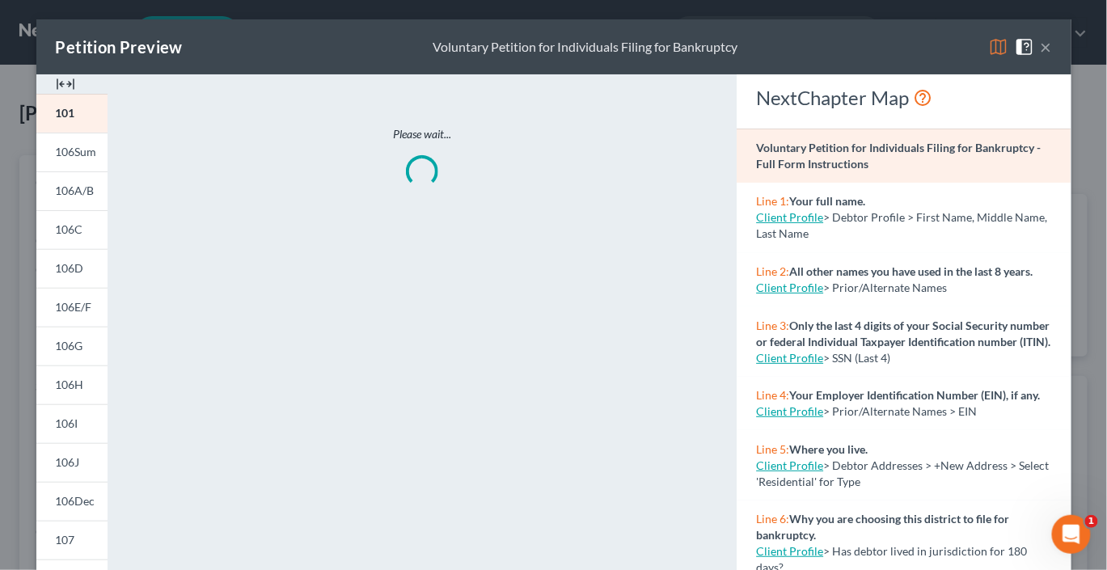
click at [59, 94] on img at bounding box center [65, 83] width 19 height 19
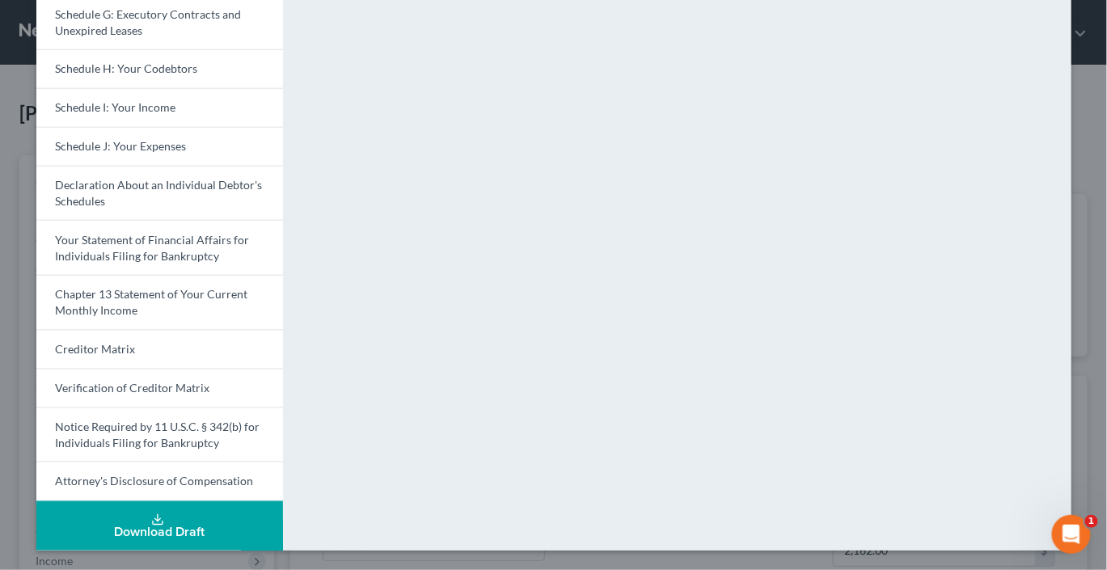
scroll to position [689, 0]
click at [158, 527] on div "Download Draft" at bounding box center [159, 533] width 221 height 13
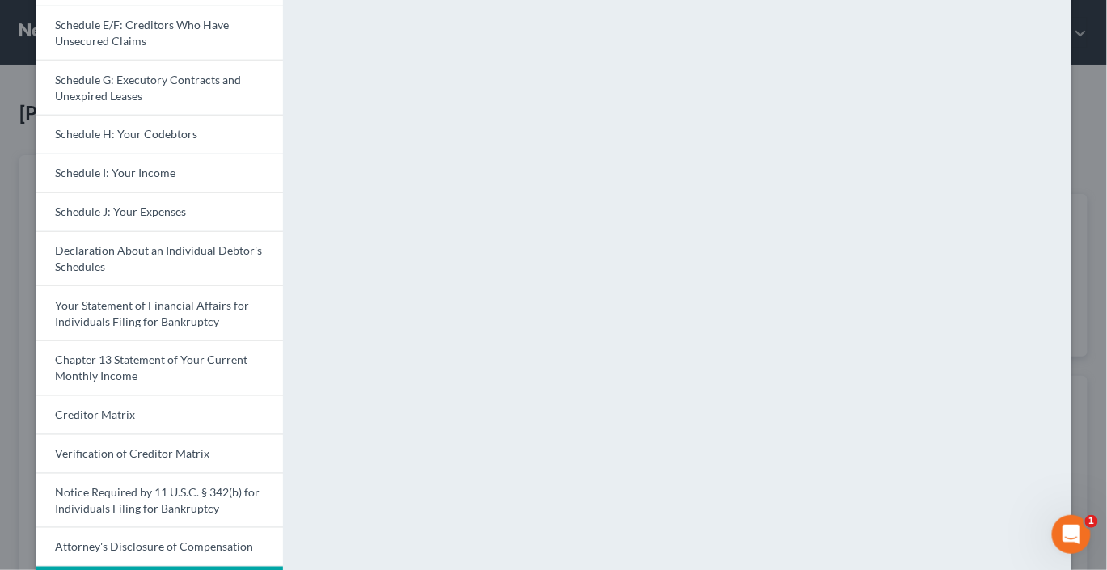
scroll to position [0, 0]
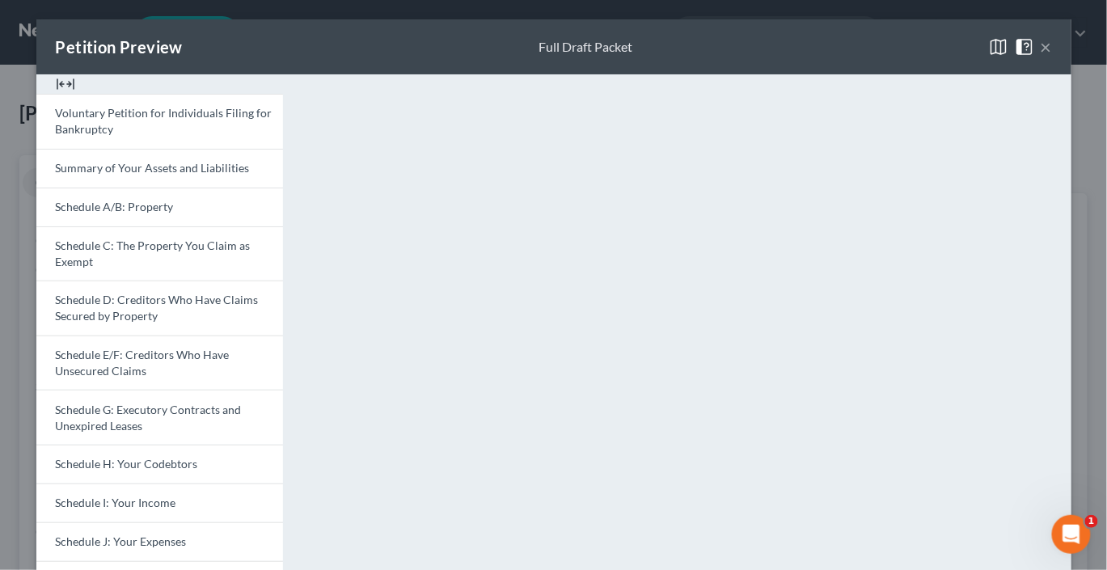
scroll to position [560, 0]
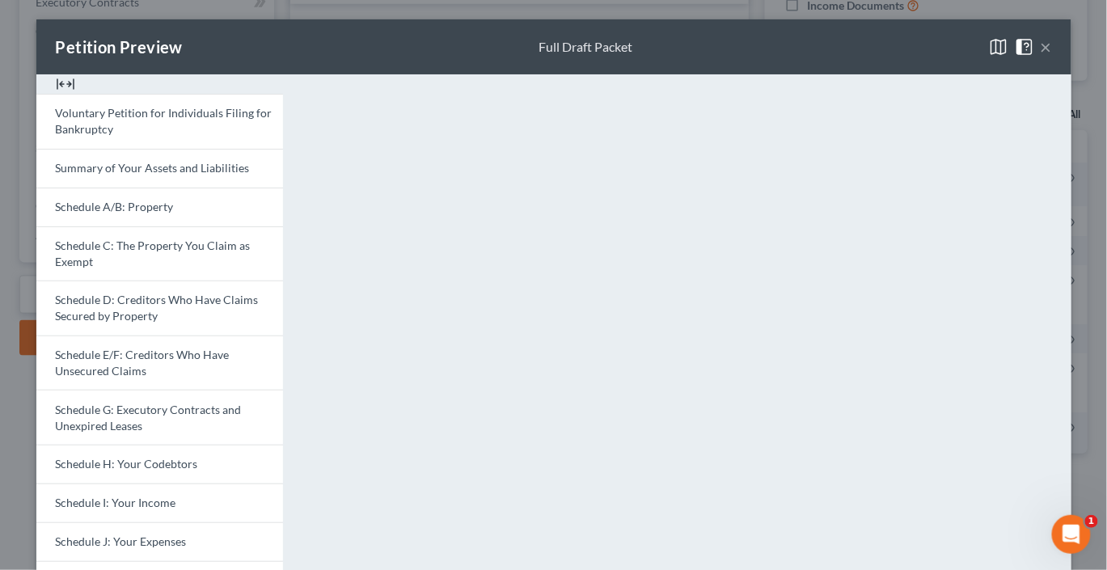
click at [1052, 57] on button "×" at bounding box center [1046, 46] width 11 height 19
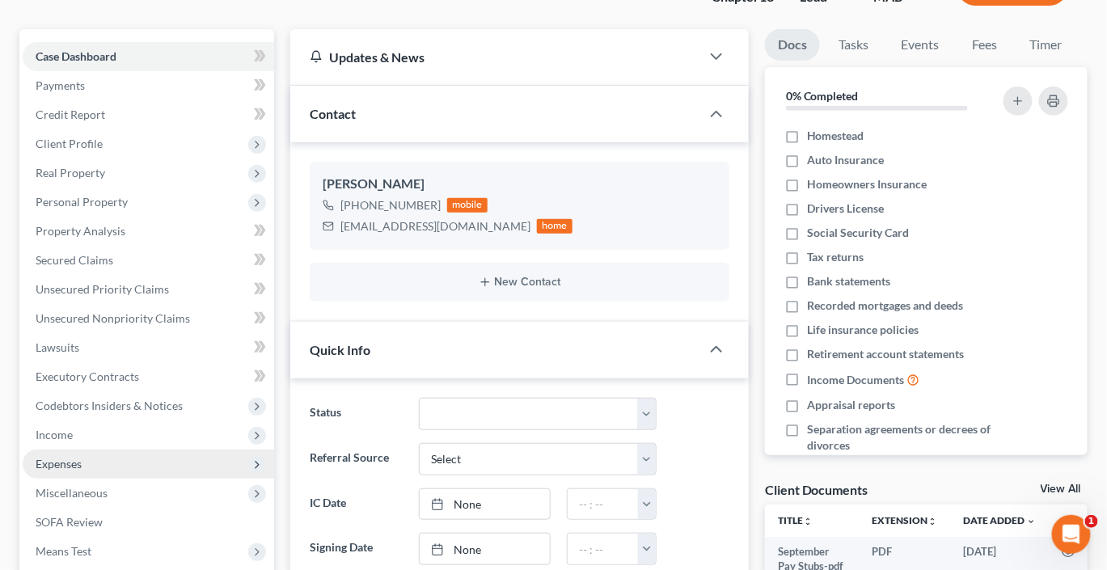
scroll to position [124, 0]
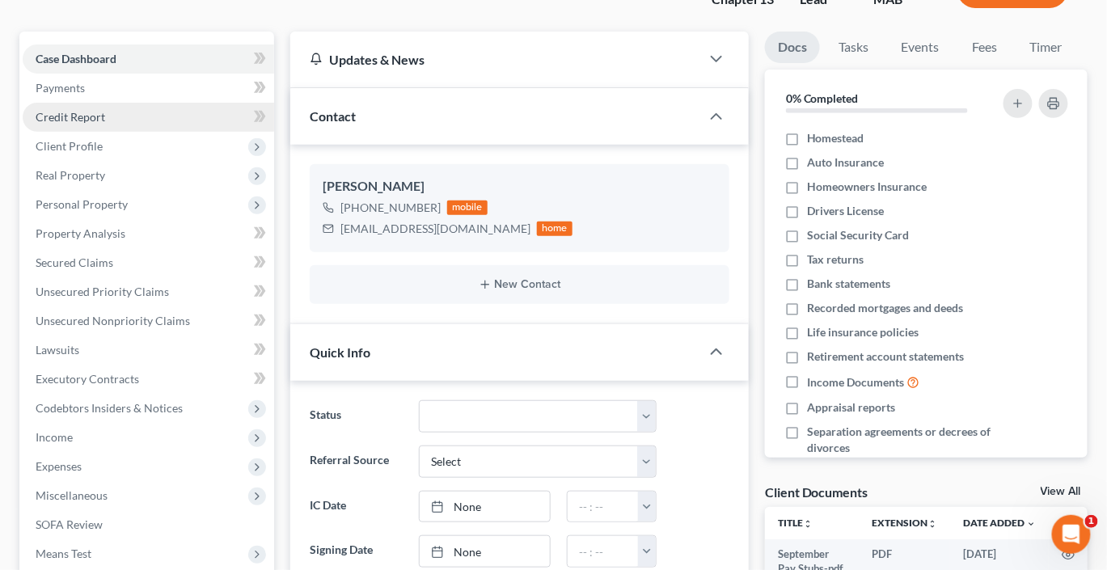
click at [102, 124] on span "Credit Report" at bounding box center [71, 117] width 70 height 14
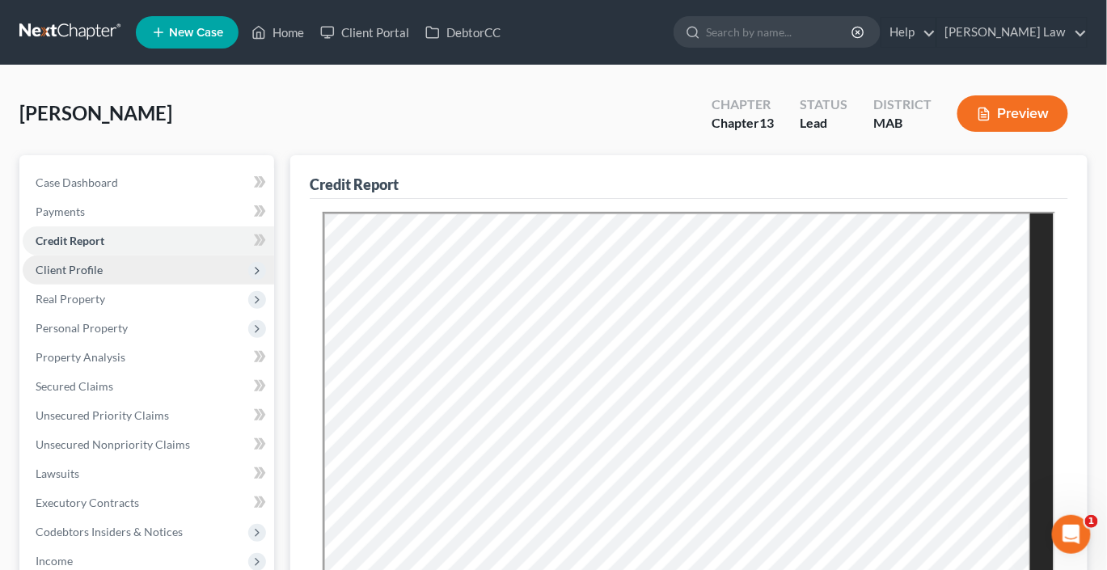
click at [122, 285] on span "Client Profile" at bounding box center [149, 270] width 252 height 29
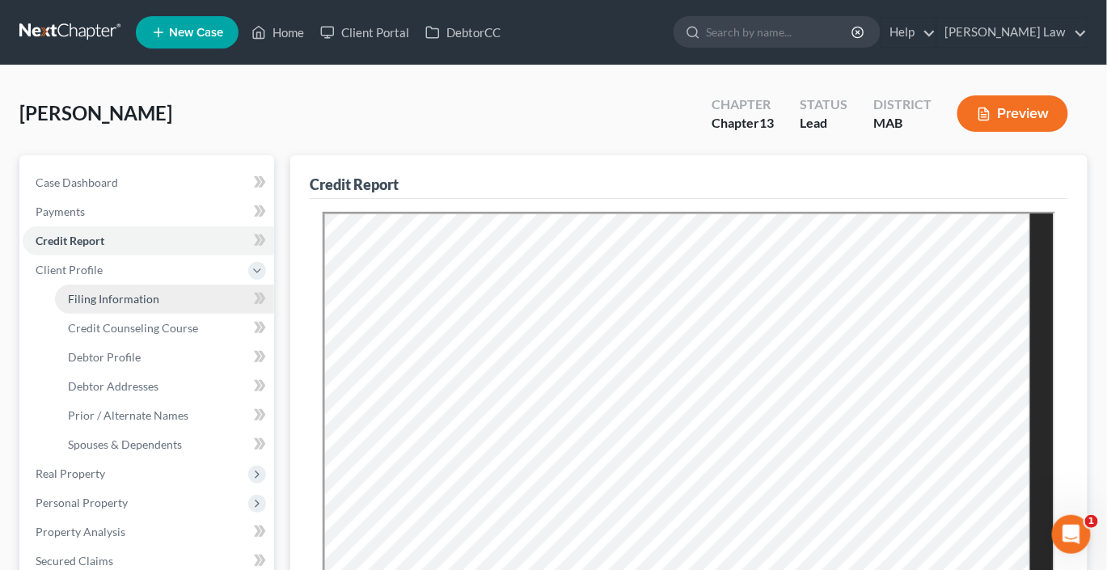
click at [156, 306] on span "Filing Information" at bounding box center [113, 299] width 91 height 14
select select "1"
select select "0"
select select "3"
select select "22"
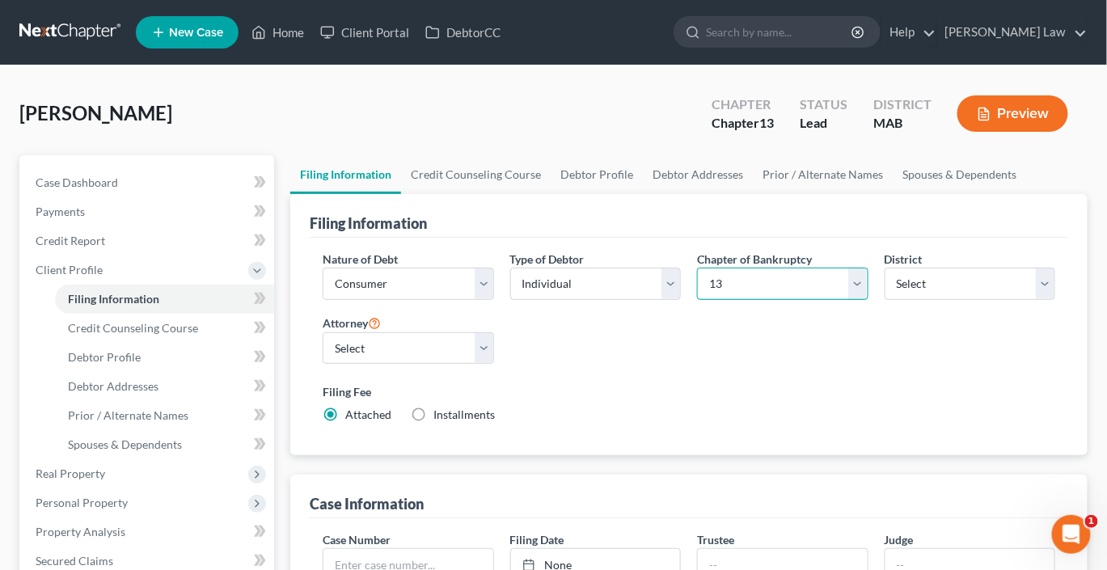
click at [858, 300] on select "Select 7 11 12 13" at bounding box center [782, 284] width 171 height 32
select select "0"
click at [697, 300] on select "Select 7 11 12 13" at bounding box center [782, 284] width 171 height 32
click at [780, 437] on div "Nature of Debt Select Business Consumer Other Nature of Business Select Clearin…" at bounding box center [689, 344] width 749 height 186
click at [550, 194] on link "Credit Counseling Course" at bounding box center [476, 174] width 150 height 39
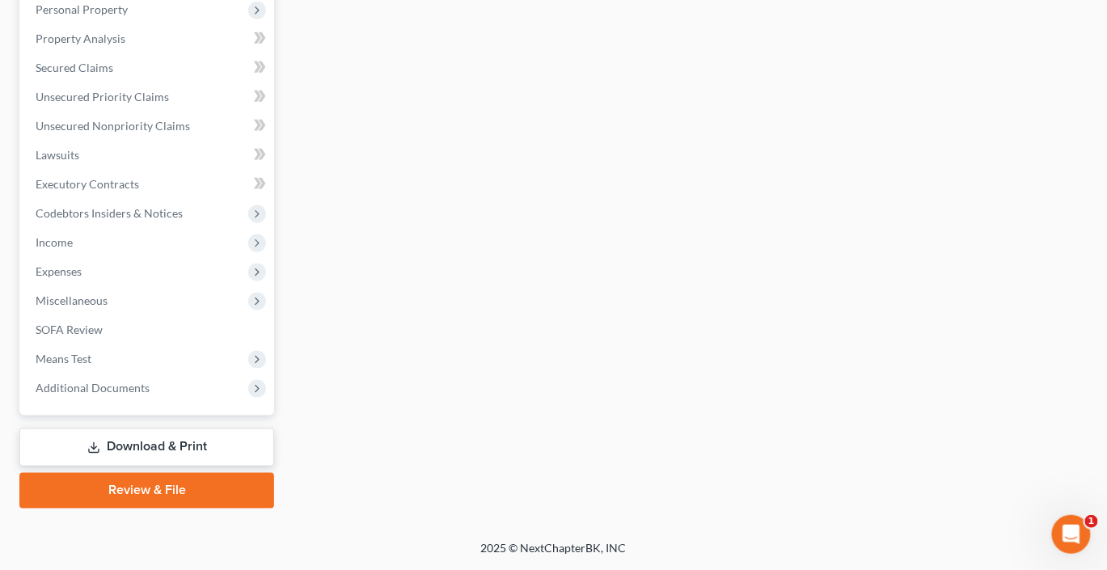
scroll to position [600, 0]
select select "1"
select select "0"
select select "39"
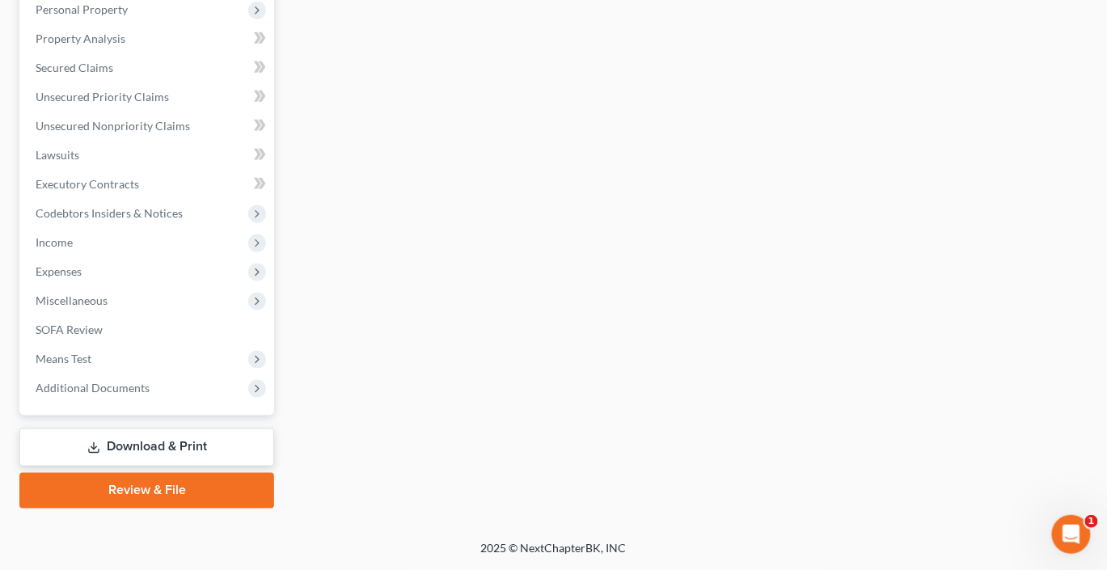
select select "0"
select select "22"
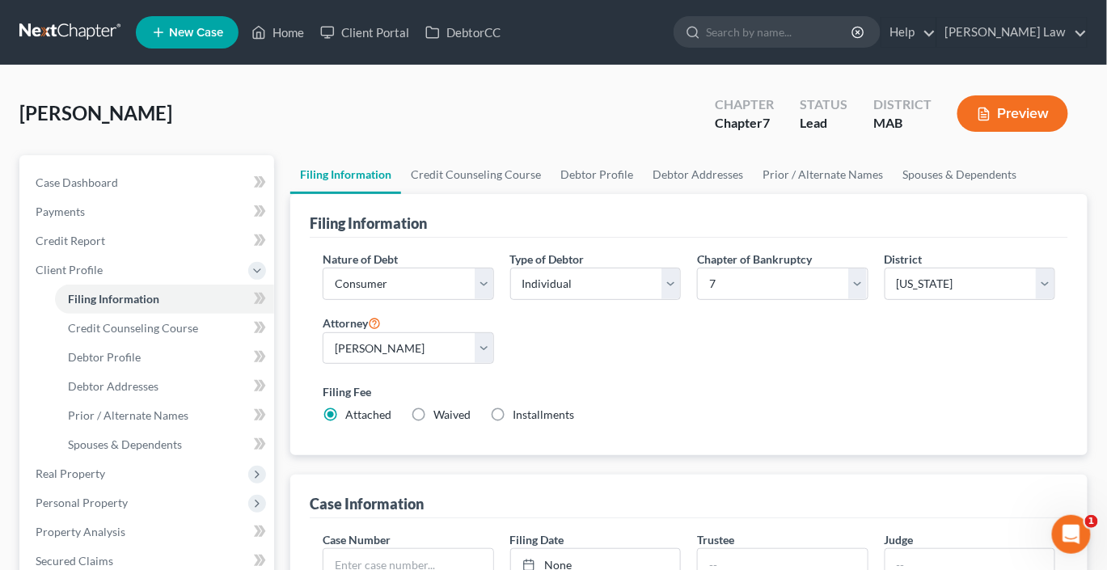
click at [980, 132] on button "Preview" at bounding box center [1013, 113] width 111 height 36
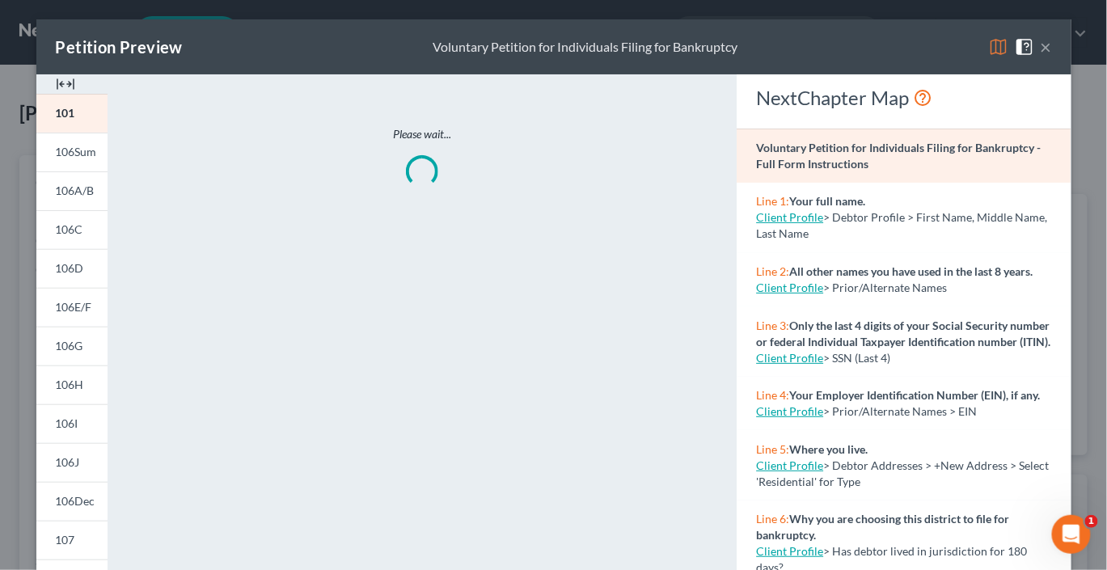
click at [60, 94] on img at bounding box center [65, 83] width 19 height 19
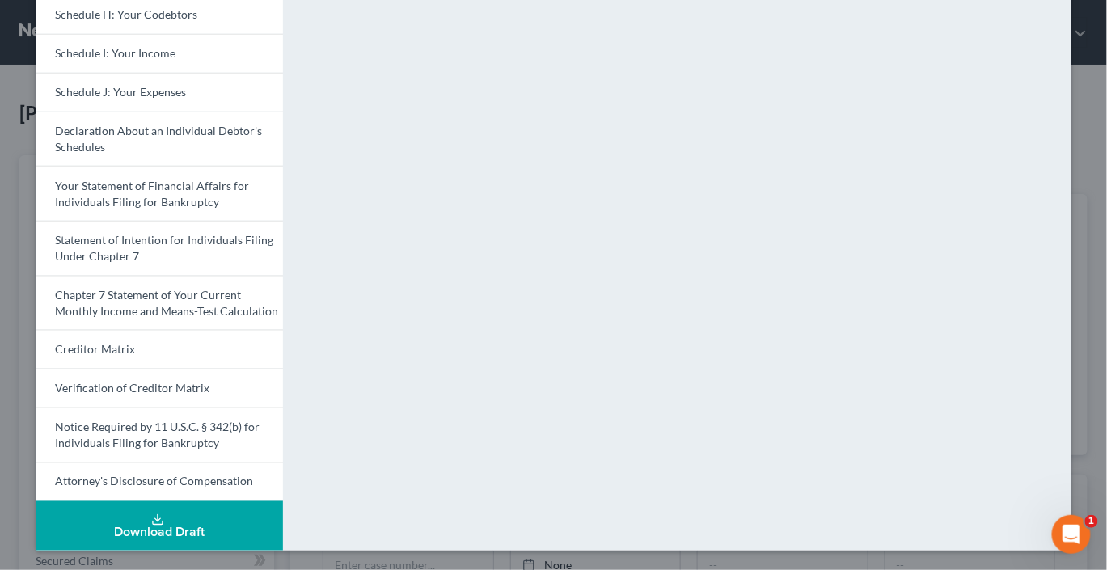
scroll to position [777, 0]
click at [158, 527] on div "Download Draft" at bounding box center [159, 533] width 221 height 13
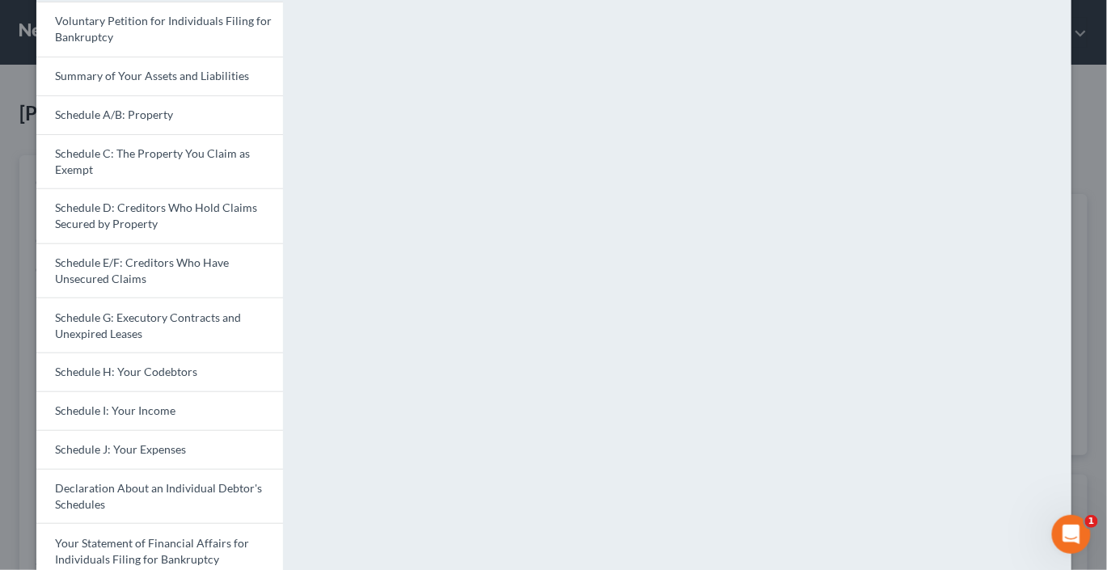
scroll to position [0, 0]
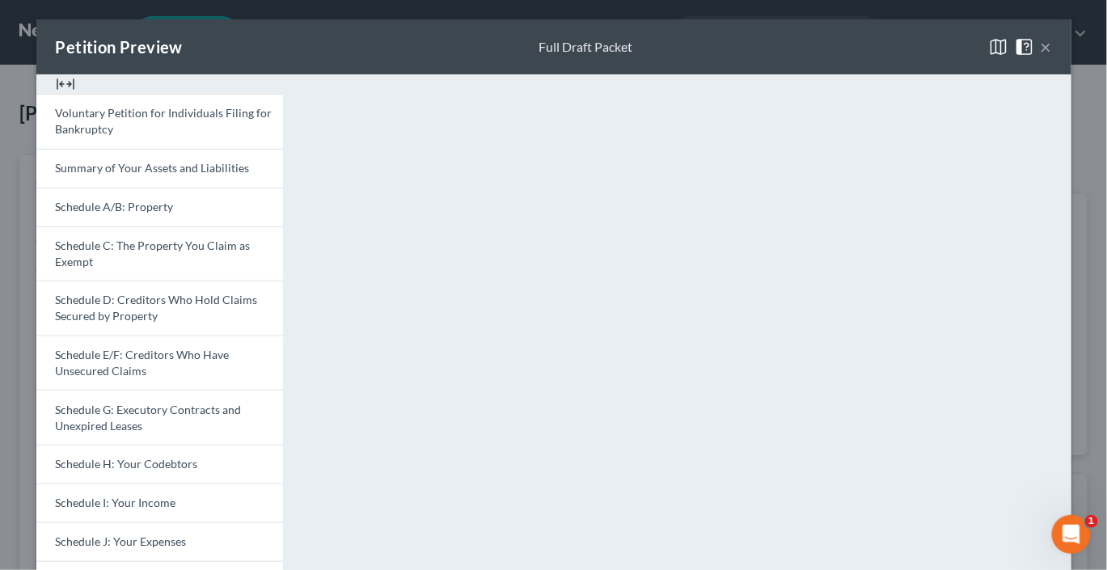
click at [1052, 57] on button "×" at bounding box center [1046, 46] width 11 height 19
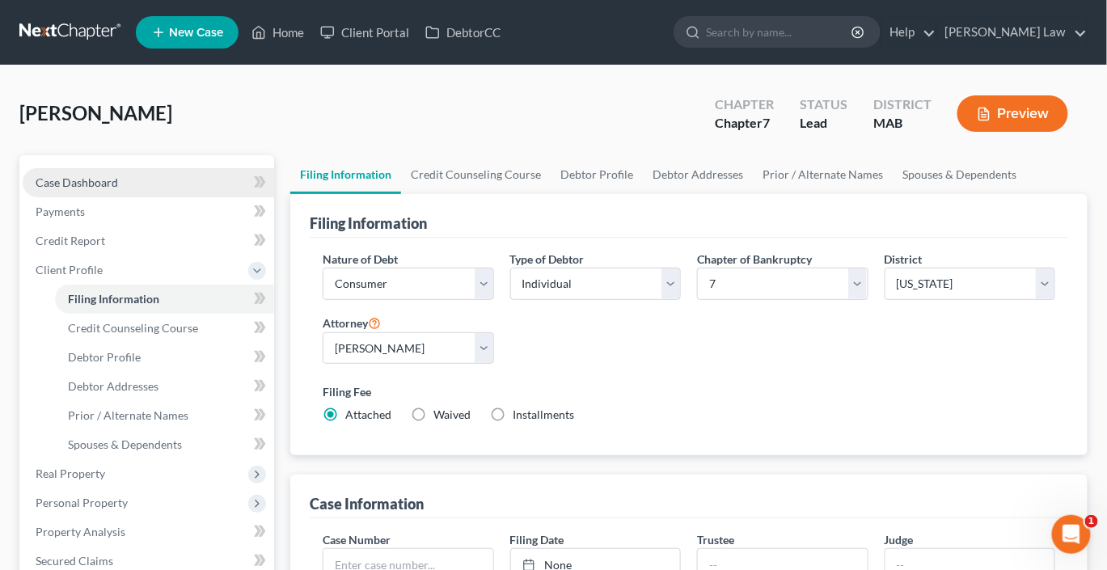
click at [108, 189] on span "Case Dashboard" at bounding box center [77, 183] width 83 height 14
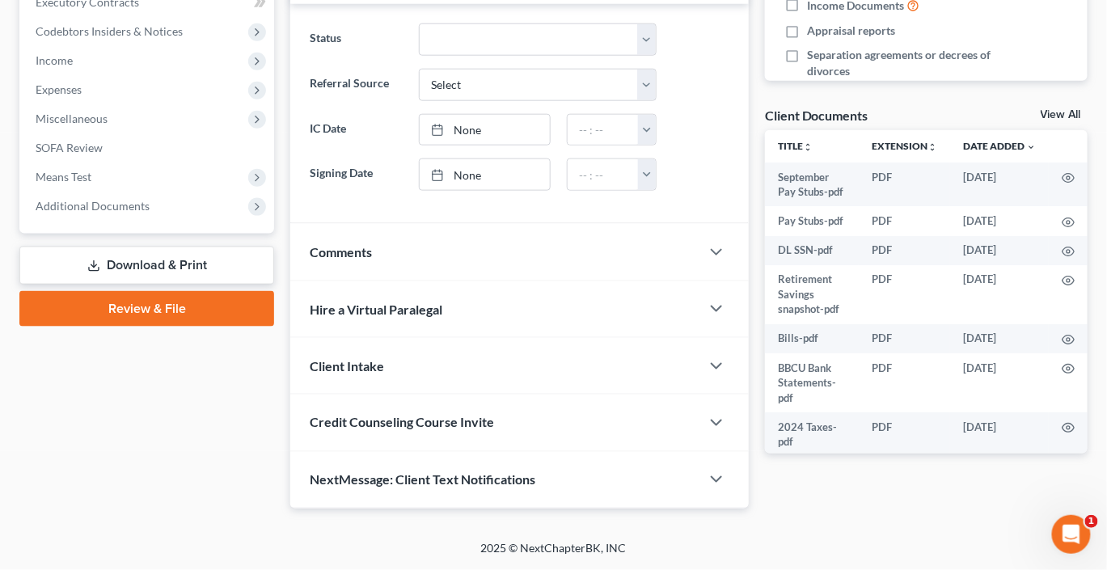
scroll to position [578, 0]
click at [372, 260] on span "Comments" at bounding box center [341, 251] width 62 height 15
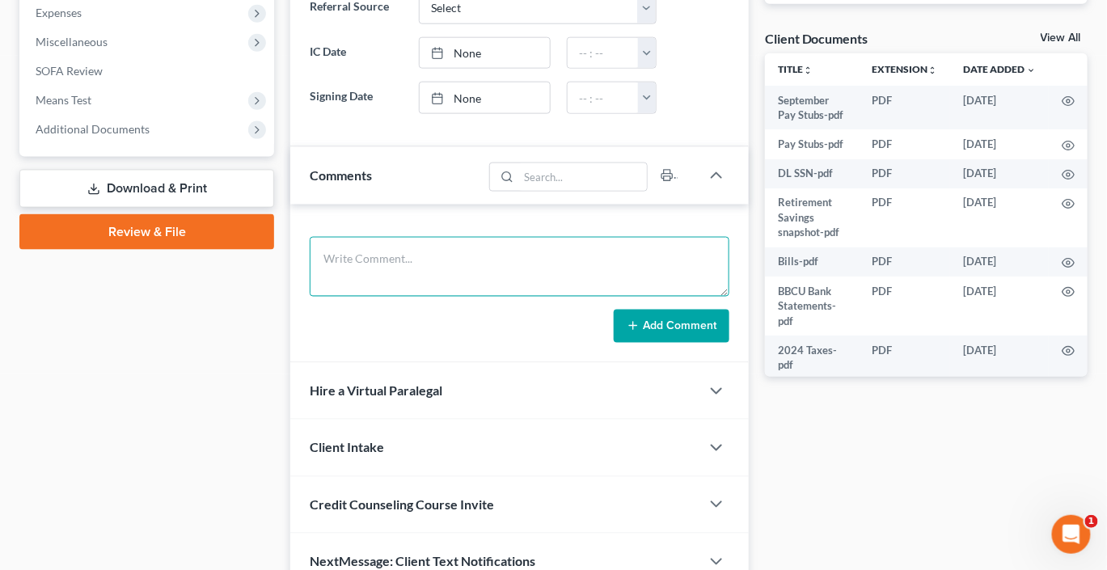
click at [423, 297] on textarea at bounding box center [520, 267] width 420 height 60
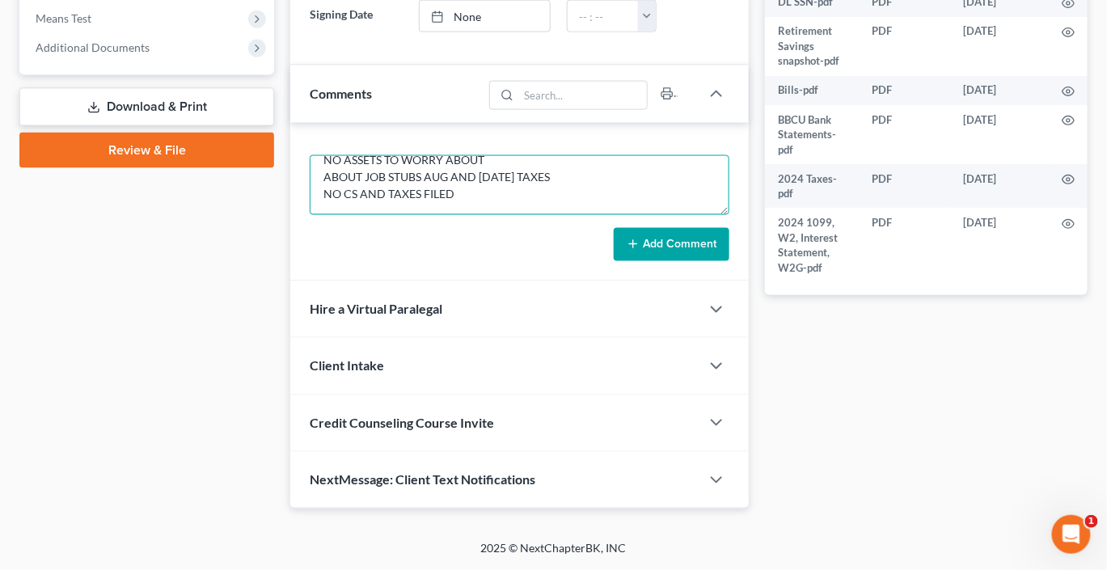
scroll to position [88, 0]
type textarea "NOTES FOR HEARING NO HOUSE RENTS NO ASSETS TO WORRY ABOUT ABOUT JOB STUBS AUG A…"
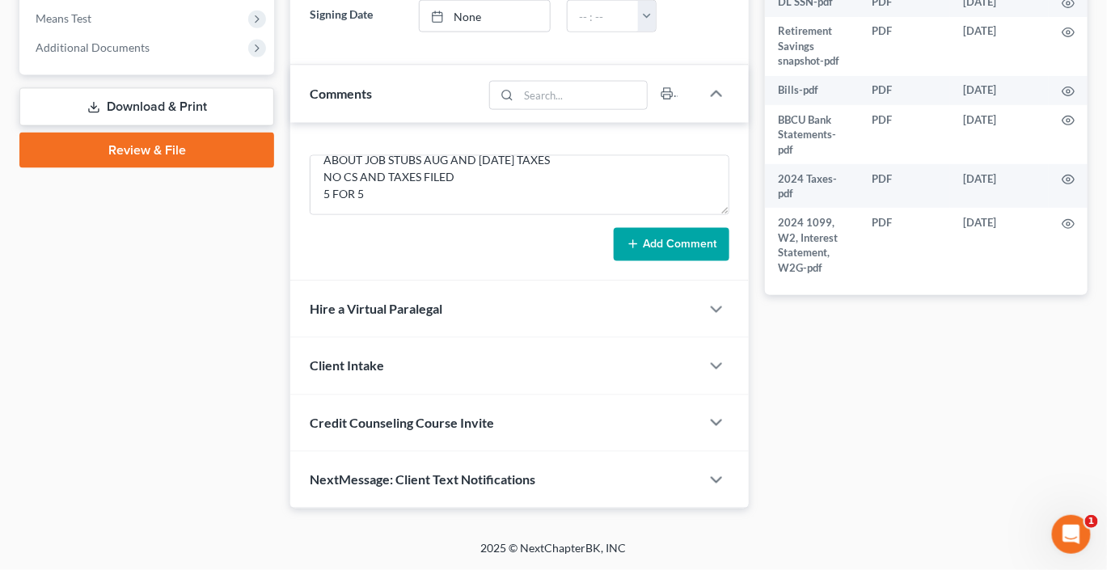
click at [649, 262] on button "Add Comment" at bounding box center [672, 245] width 116 height 34
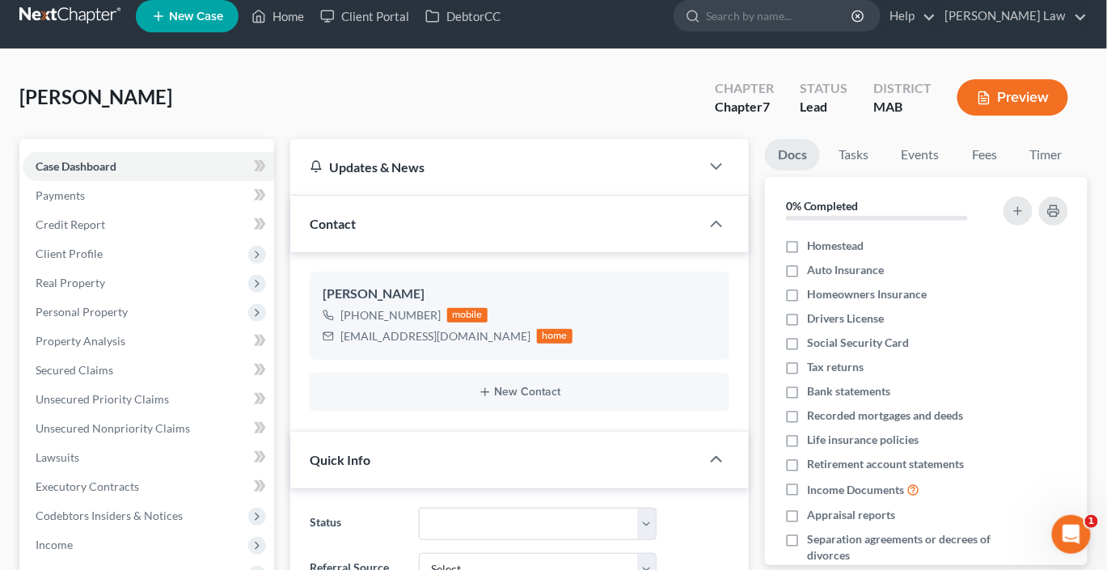
scroll to position [0, 0]
